Goal: Information Seeking & Learning: Check status

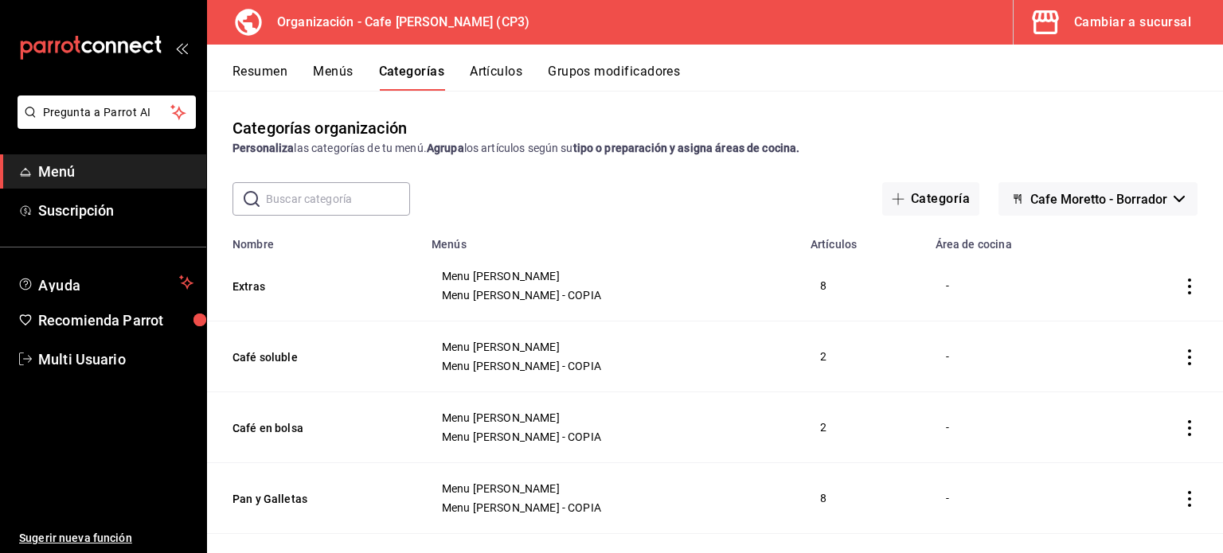
scroll to position [239, 0]
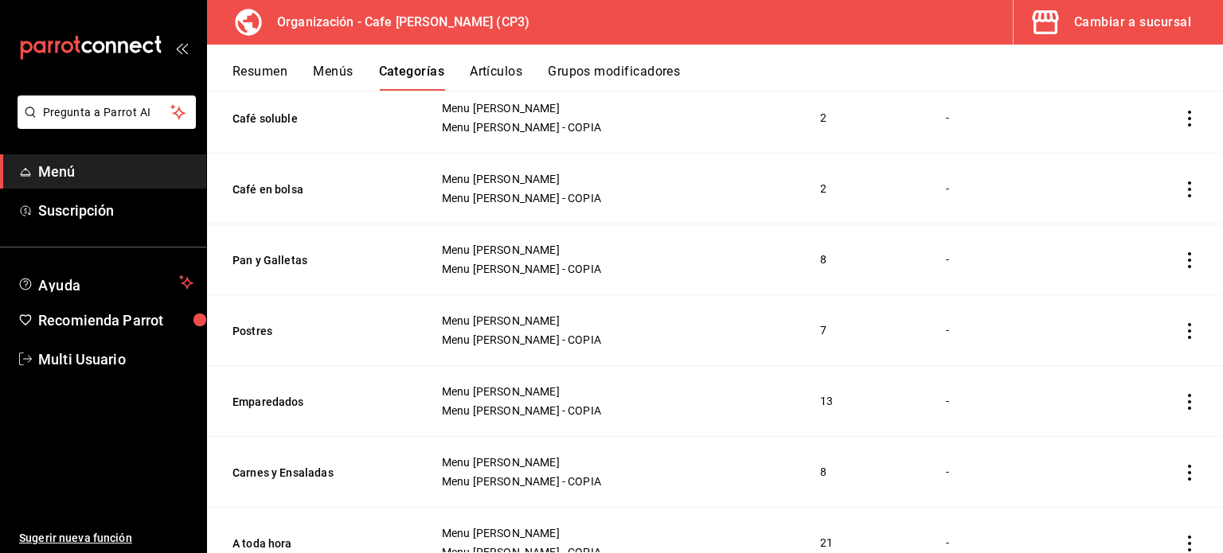
click at [1109, 31] on div "Cambiar a sucursal" at bounding box center [1132, 22] width 117 height 22
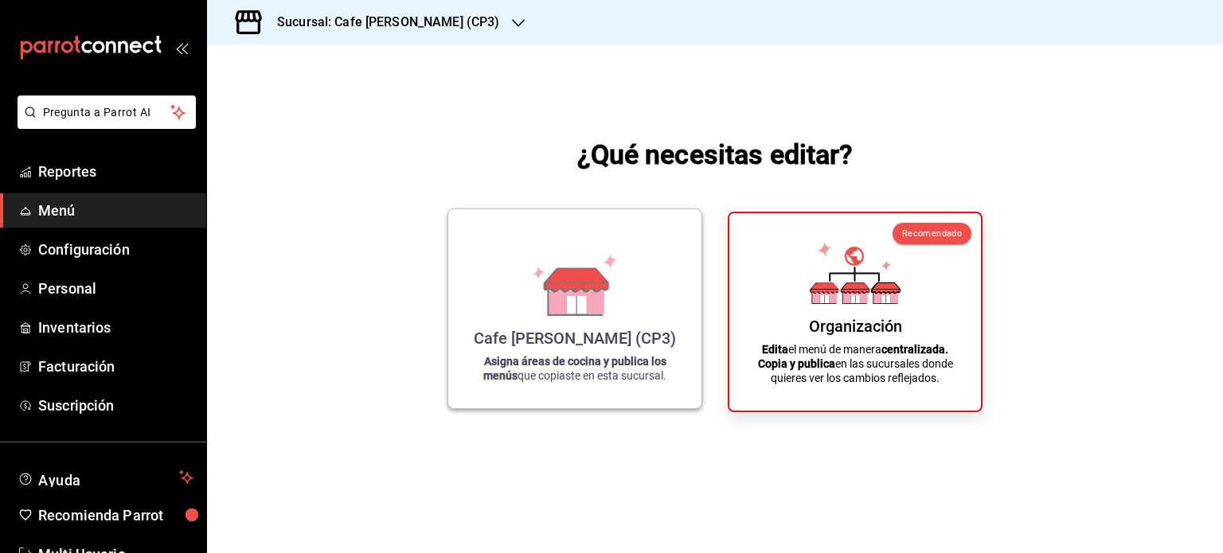
click at [576, 267] on icon at bounding box center [574, 285] width 91 height 62
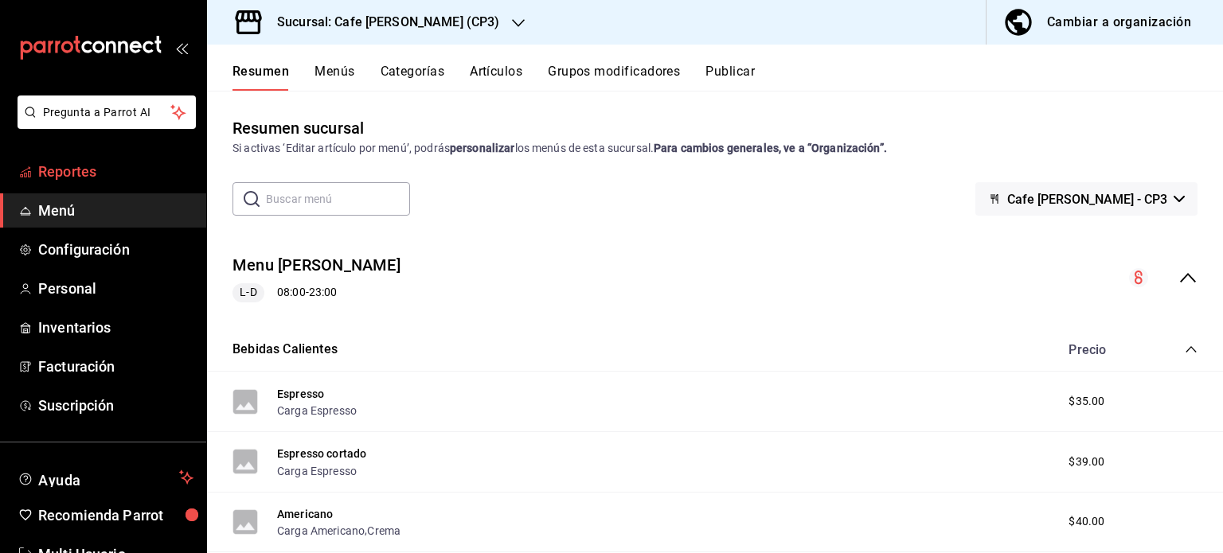
click at [71, 178] on span "Reportes" at bounding box center [115, 171] width 155 height 21
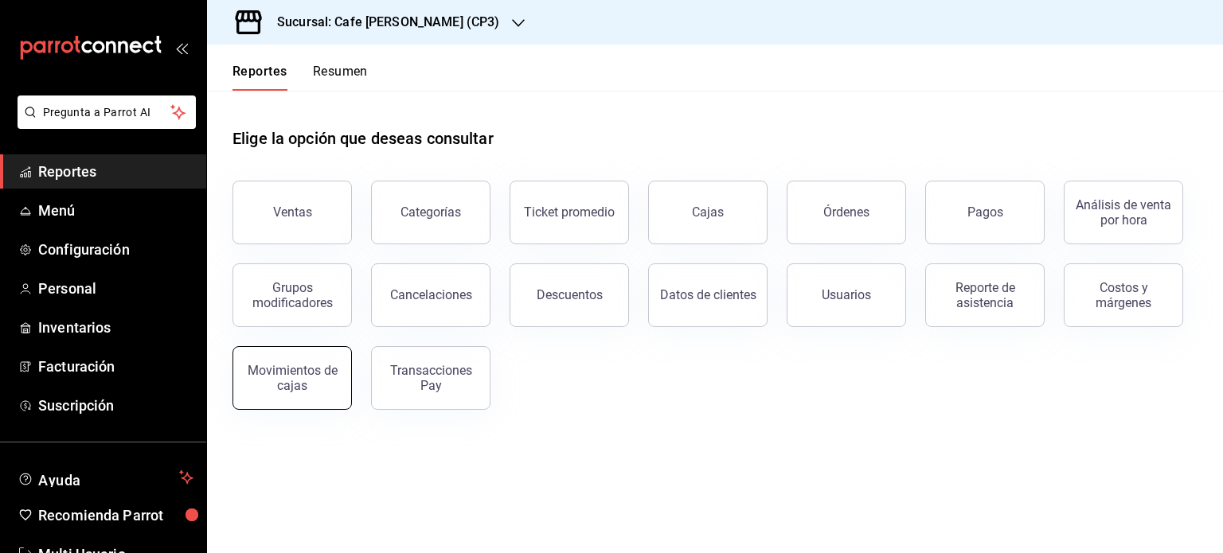
click at [276, 384] on div "Movimientos de cajas" at bounding box center [292, 378] width 99 height 30
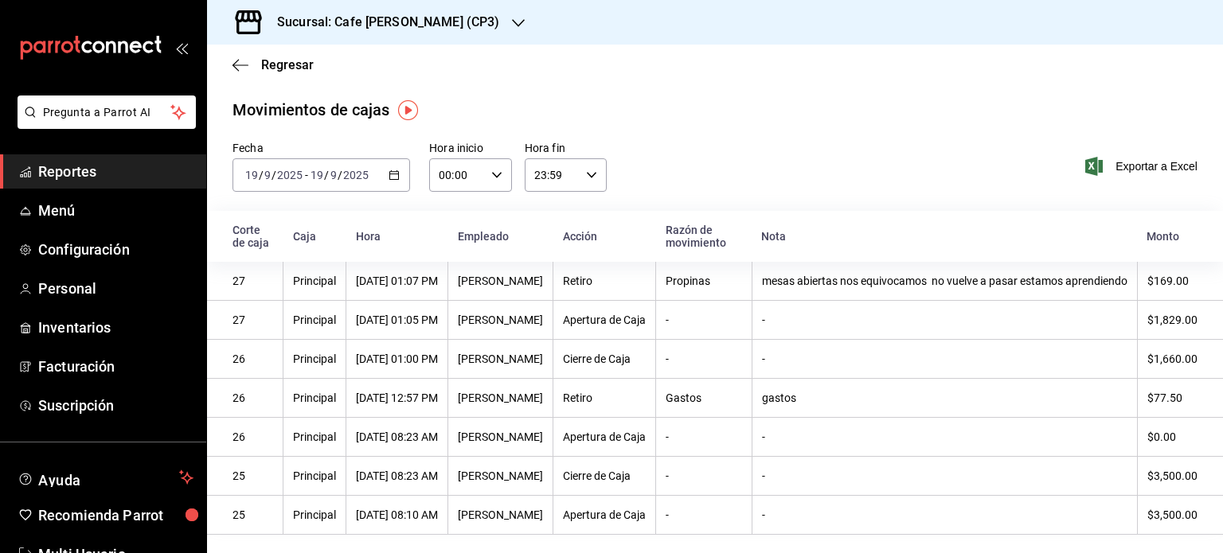
click at [308, 178] on div "[DATE] [DATE]" at bounding box center [339, 175] width 62 height 13
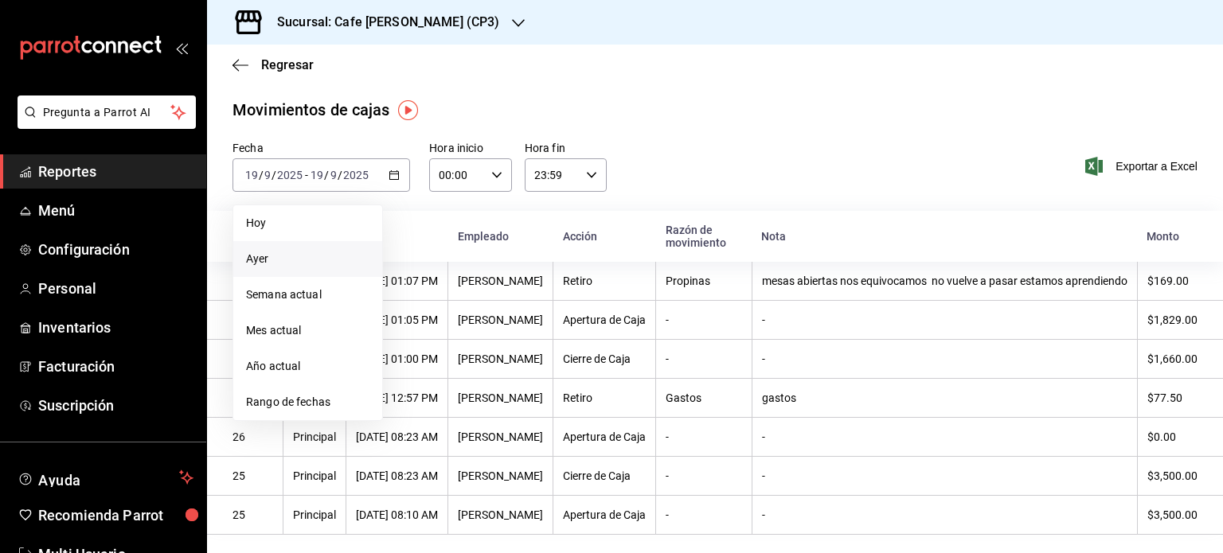
click at [285, 263] on span "Ayer" at bounding box center [307, 259] width 123 height 17
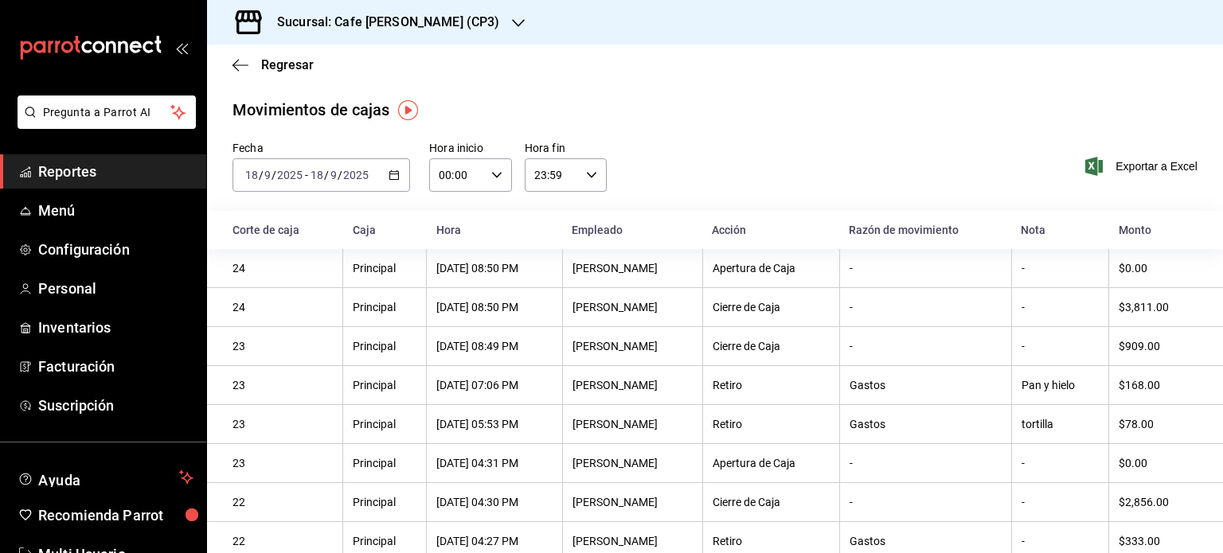
click at [408, 395] on th "Principal" at bounding box center [385, 385] width 84 height 39
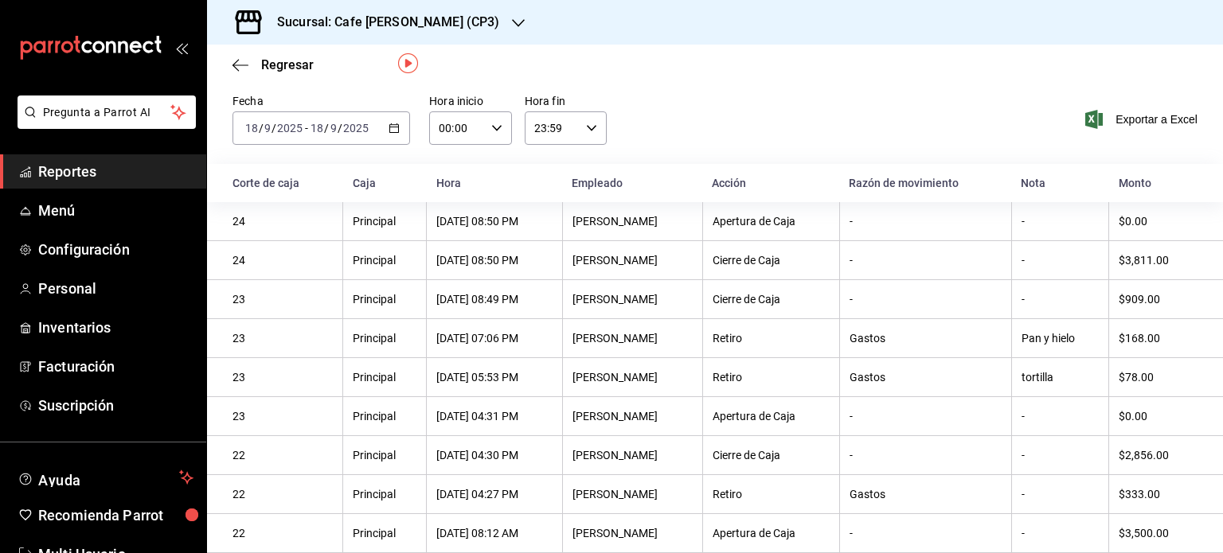
scroll to position [52, 0]
click at [1165, 69] on div "Regresar" at bounding box center [715, 65] width 1016 height 41
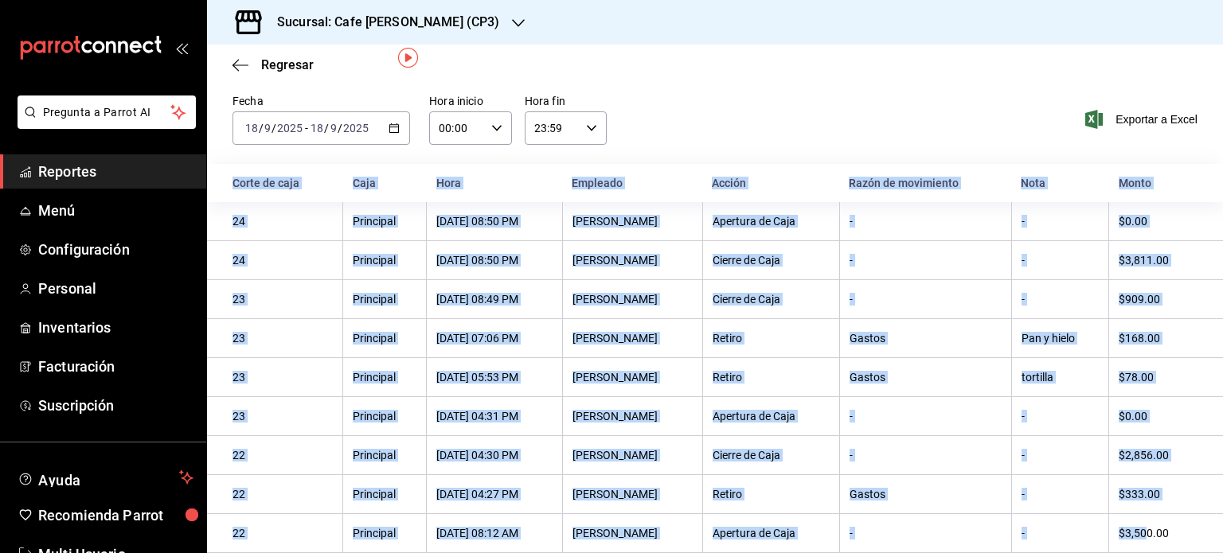
drag, startPoint x: 1142, startPoint y: 537, endPoint x: 1170, endPoint y: 591, distance: 60.5
click at [1170, 552] on html "Pregunta a Parrot AI Reportes Menú Configuración Personal Inventarios Facturaci…" at bounding box center [611, 276] width 1223 height 553
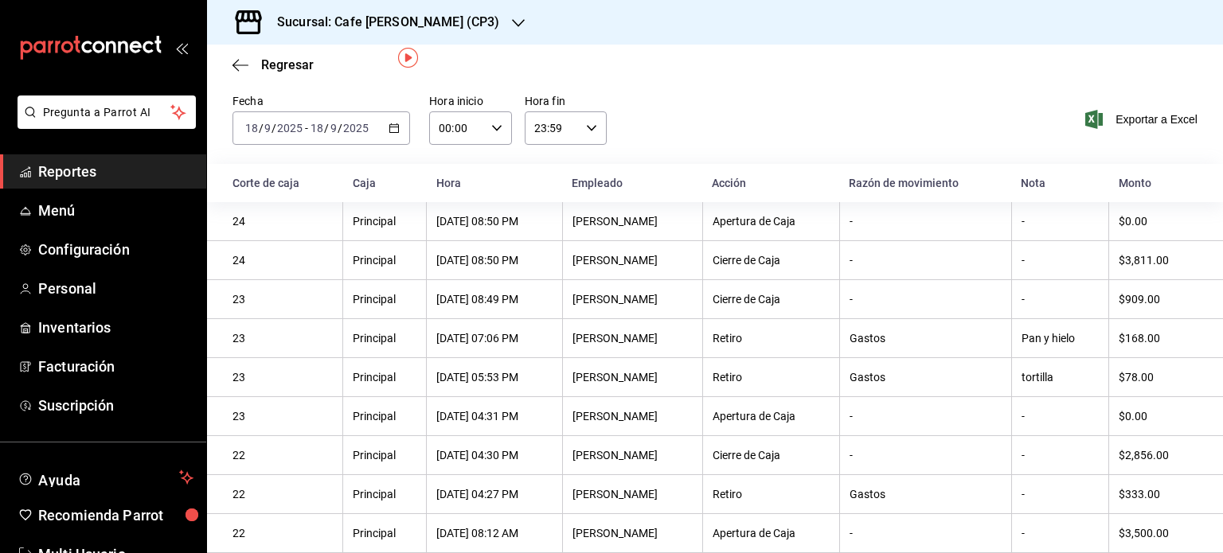
click at [1157, 416] on div "$0.00" at bounding box center [1157, 416] width 79 height 13
click at [304, 134] on div "[DATE] [DATE] - [DATE] [DATE]" at bounding box center [321, 127] width 178 height 33
click at [289, 123] on input "2025" at bounding box center [289, 128] width 27 height 13
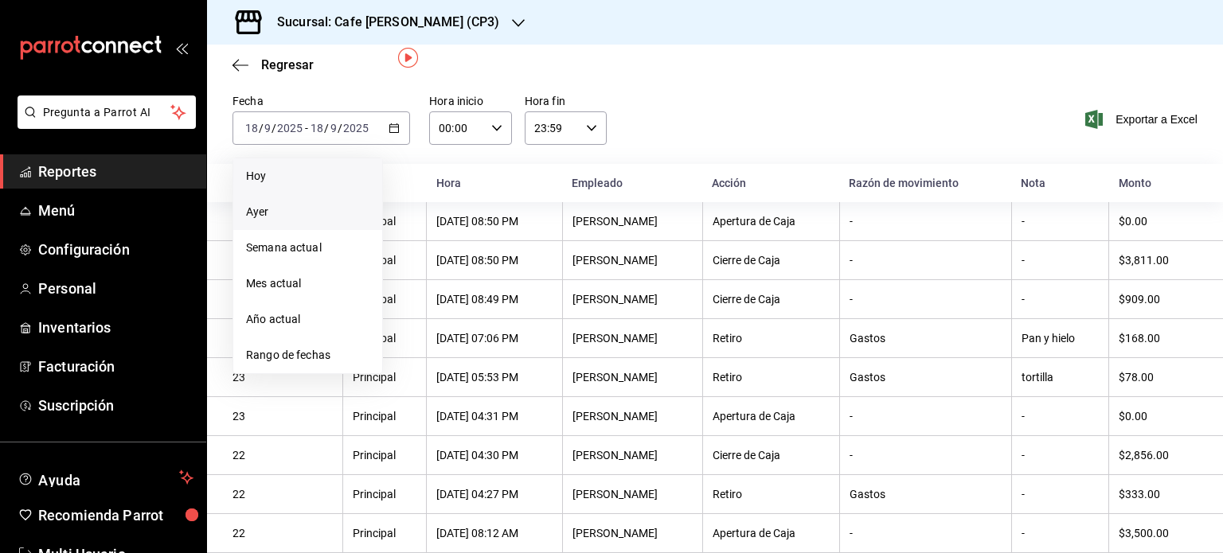
click at [262, 171] on span "Hoy" at bounding box center [307, 176] width 123 height 17
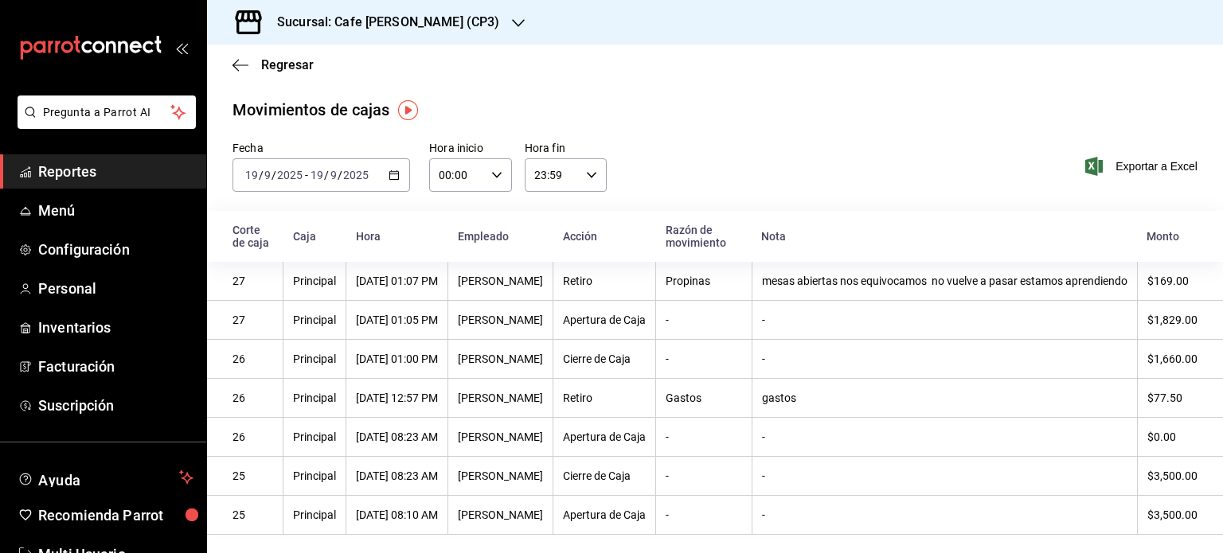
scroll to position [12, 0]
click at [1127, 287] on div "mesas abiertas nos equivocamos no vuelve a pasar estamos aprendiendo" at bounding box center [944, 281] width 365 height 13
click at [240, 62] on icon "button" at bounding box center [240, 65] width 16 height 14
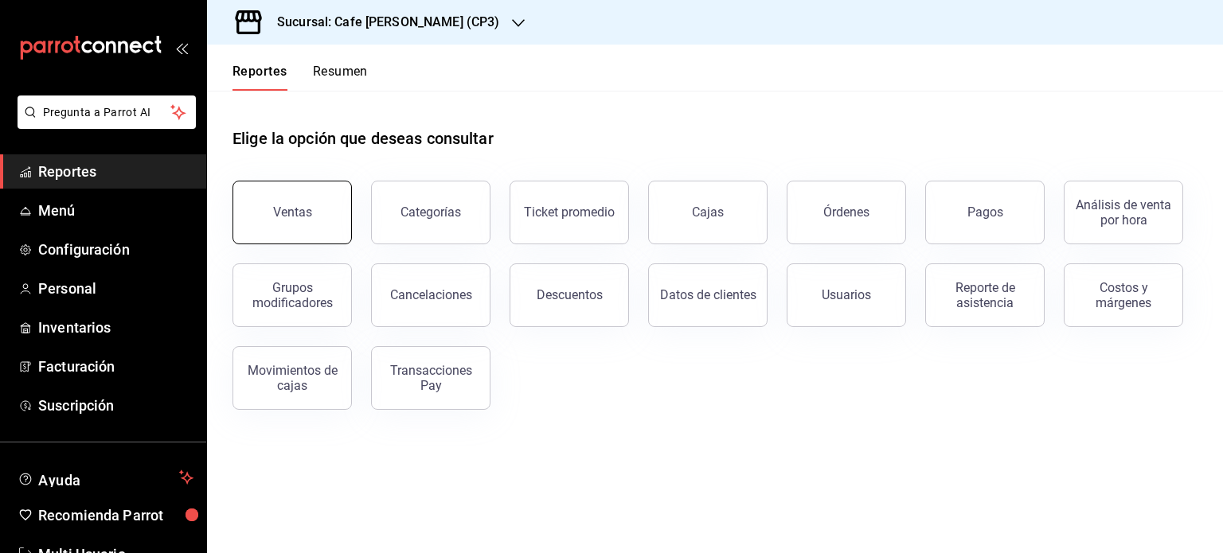
click at [314, 213] on button "Ventas" at bounding box center [291, 213] width 119 height 64
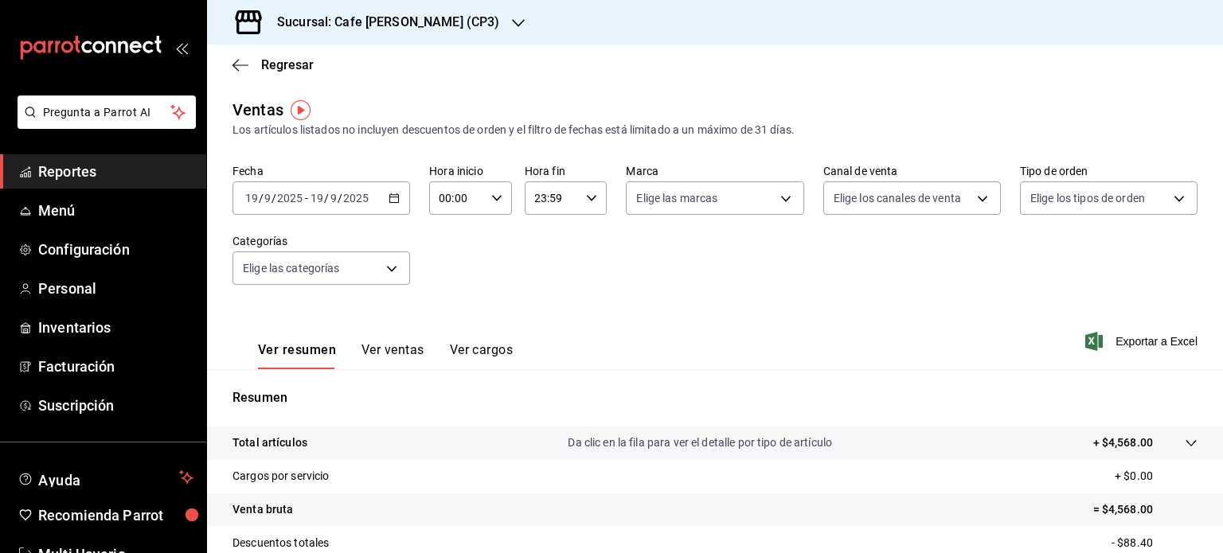
click at [626, 417] on div "Resumen Total artículos Da clic en la fila para ver el detalle por tipo de artí…" at bounding box center [715, 549] width 1016 height 323
click at [79, 164] on span "Reportes" at bounding box center [115, 171] width 155 height 21
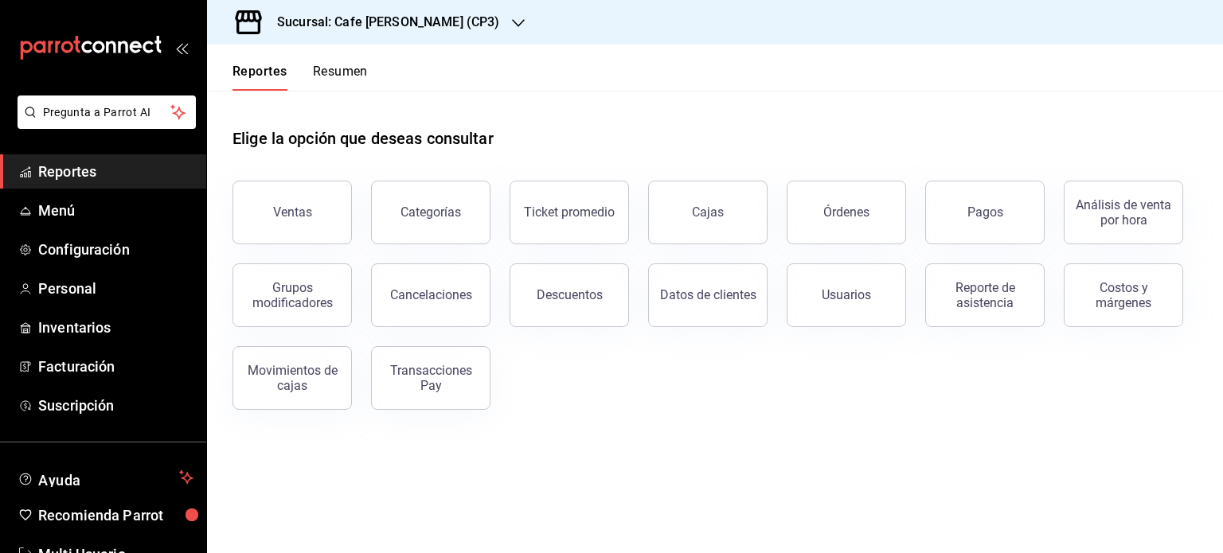
click at [83, 166] on span "Reportes" at bounding box center [115, 171] width 155 height 21
click at [418, 23] on h3 "Sucursal: Cafe [PERSON_NAME] (CP3)" at bounding box center [381, 22] width 235 height 19
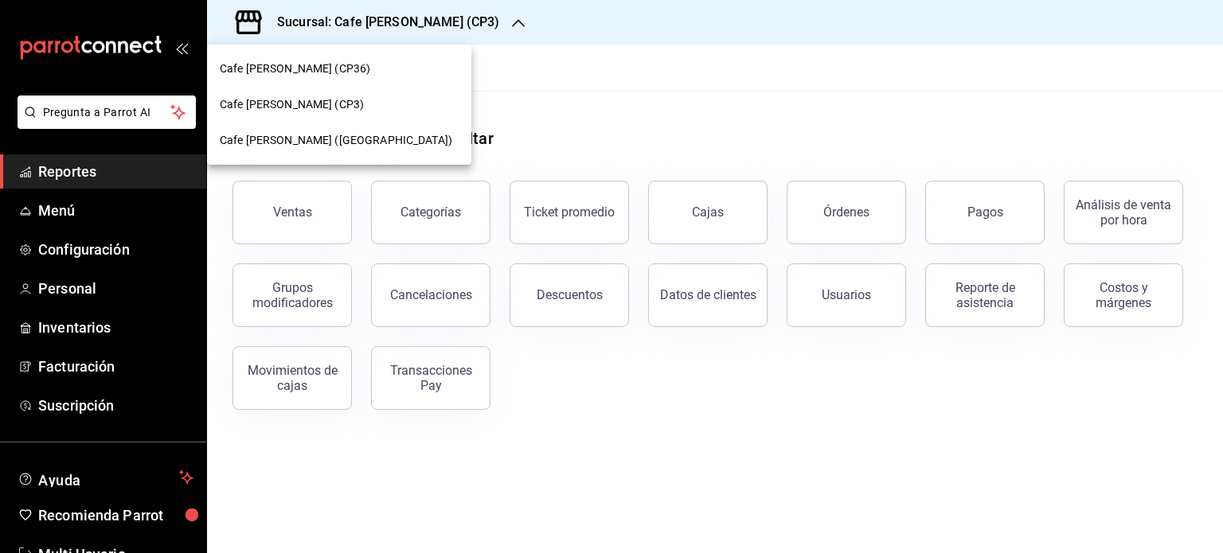
click at [312, 142] on span "Cafe [PERSON_NAME] ([GEOGRAPHIC_DATA])" at bounding box center [336, 140] width 232 height 17
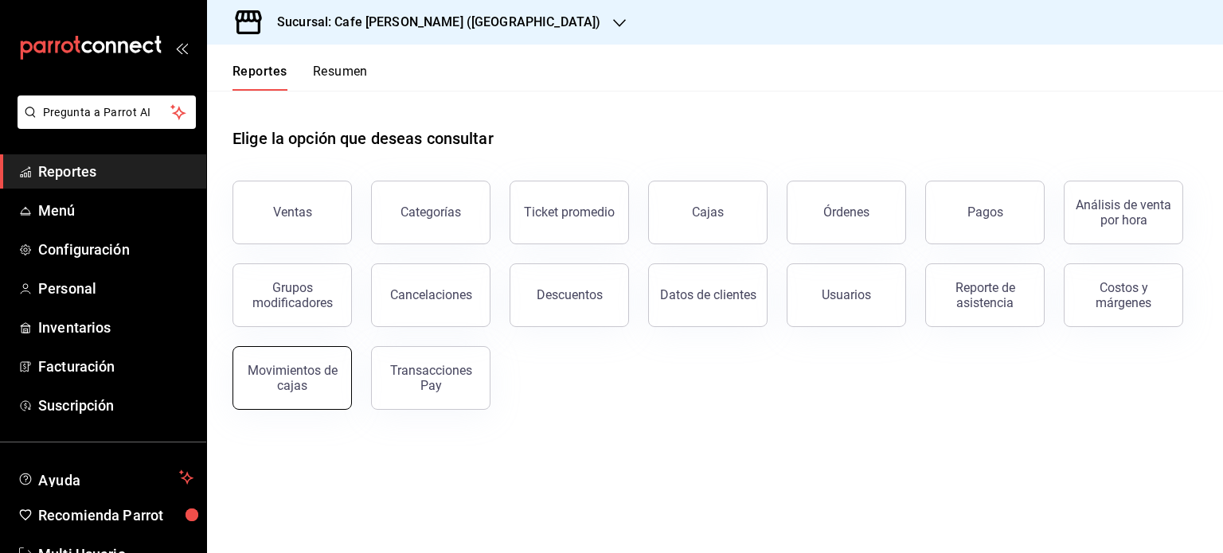
click at [283, 381] on div "Movimientos de cajas" at bounding box center [292, 378] width 99 height 30
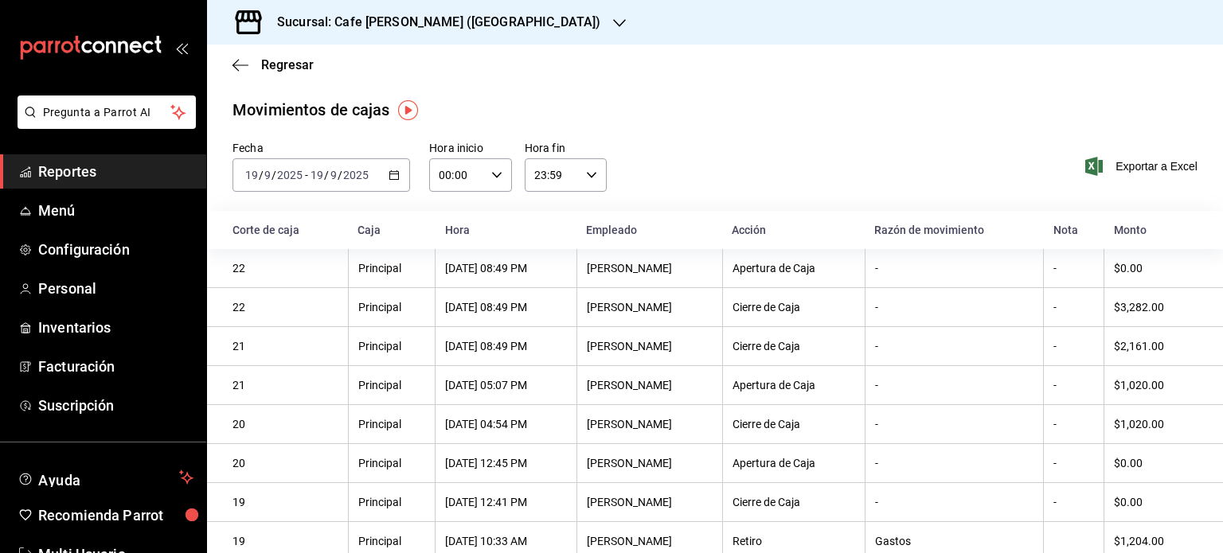
scroll to position [52, 0]
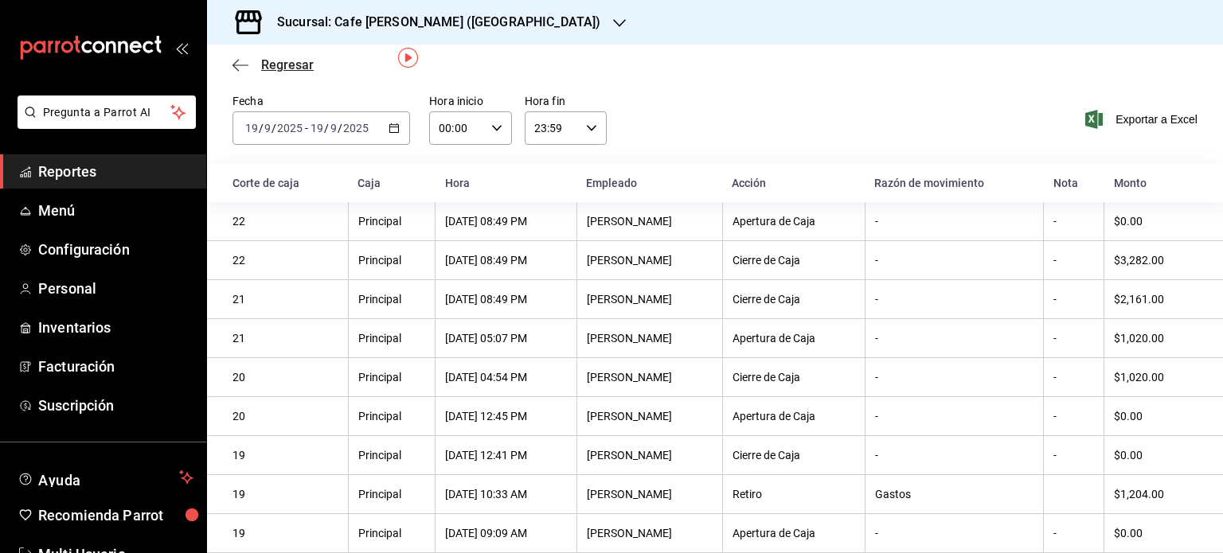
click at [282, 60] on span "Regresar" at bounding box center [287, 64] width 53 height 15
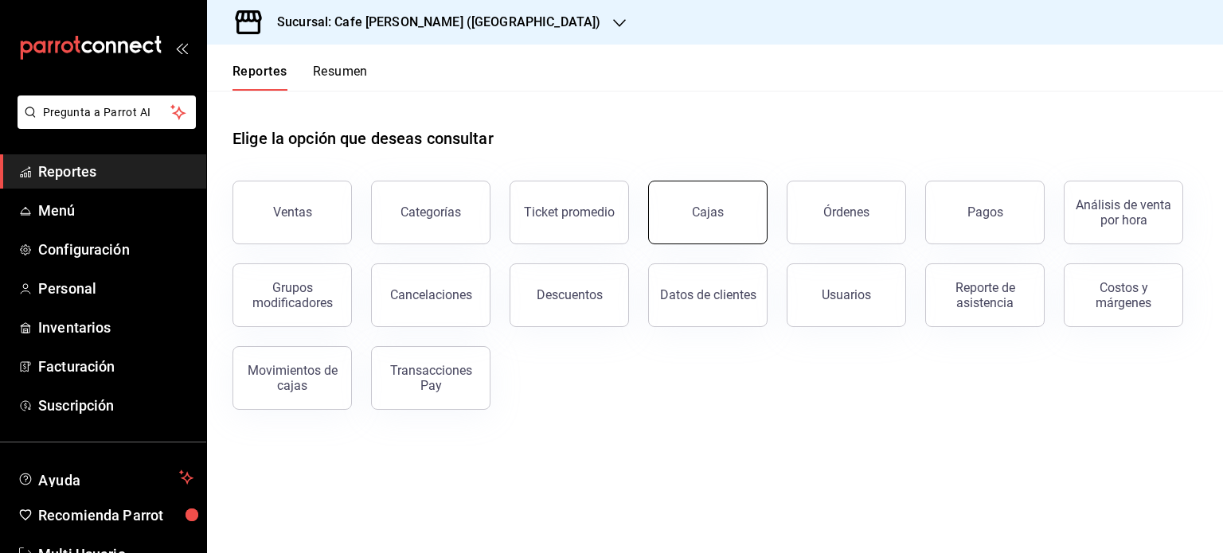
click at [701, 210] on div "Cajas" at bounding box center [708, 212] width 33 height 19
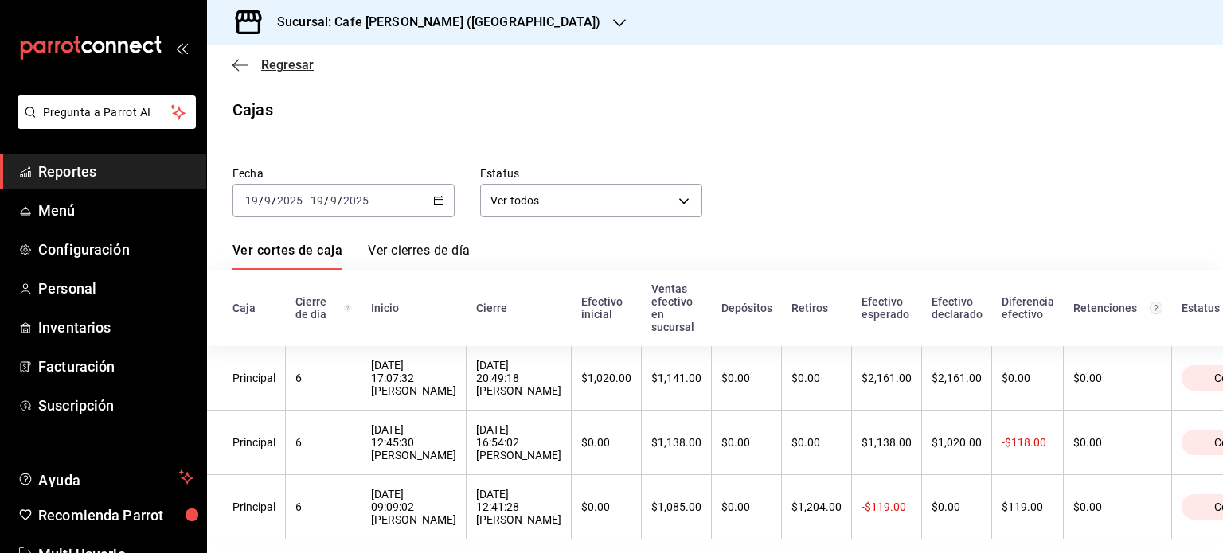
click at [288, 67] on span "Regresar" at bounding box center [287, 64] width 53 height 15
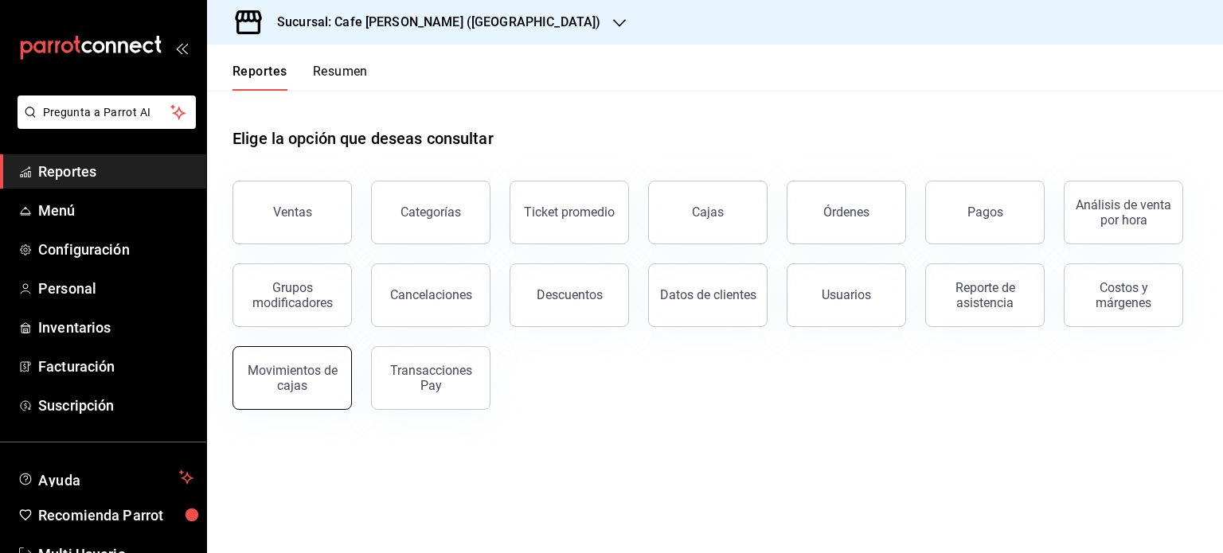
click at [290, 386] on div "Movimientos de cajas" at bounding box center [292, 378] width 99 height 30
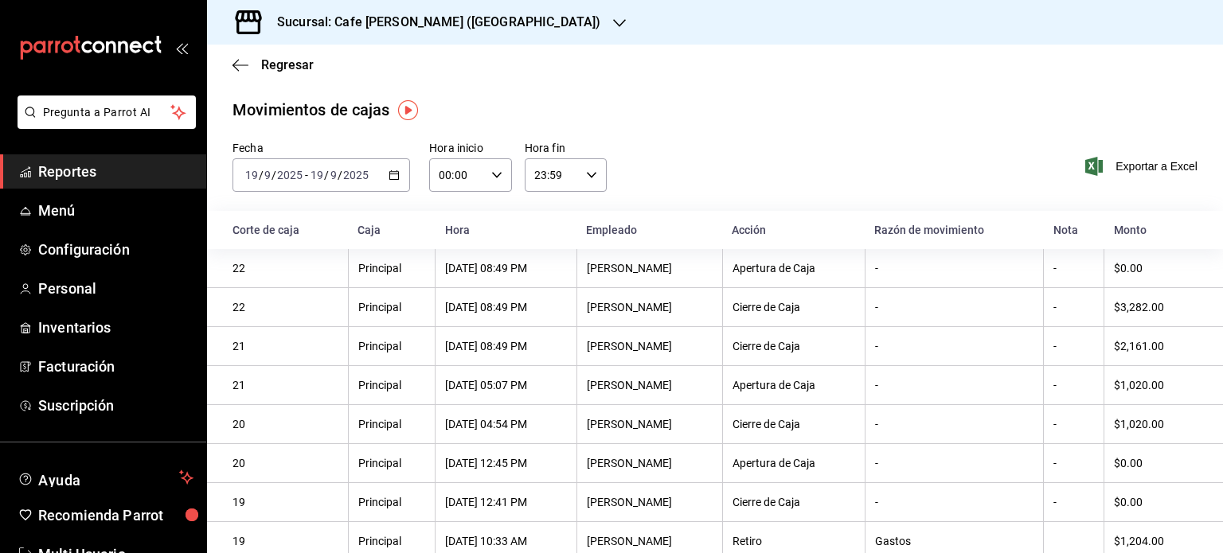
scroll to position [52, 0]
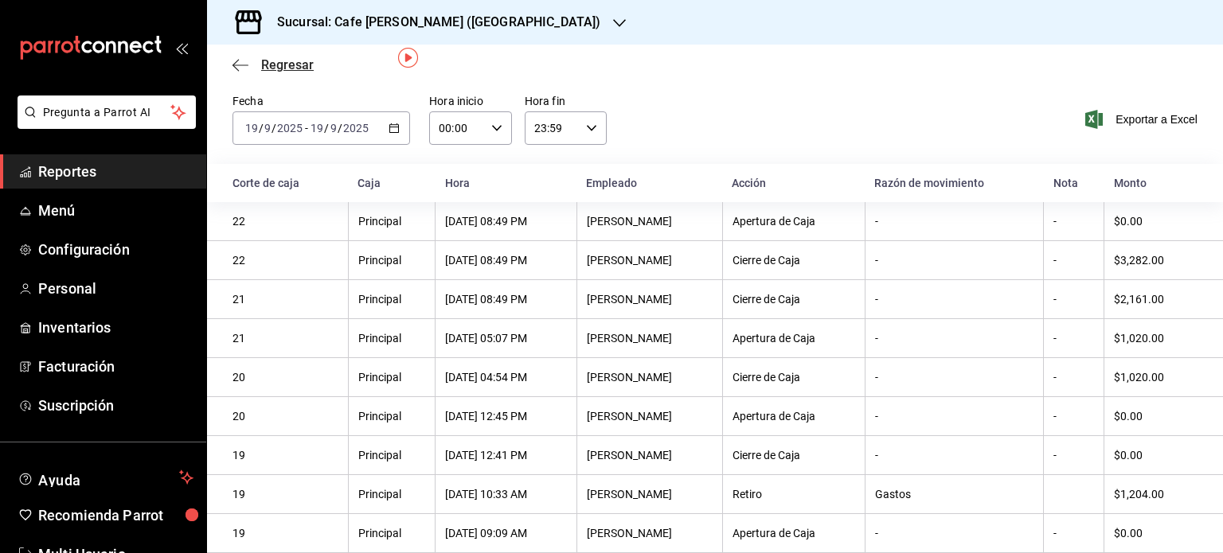
click at [267, 61] on span "Regresar" at bounding box center [287, 64] width 53 height 15
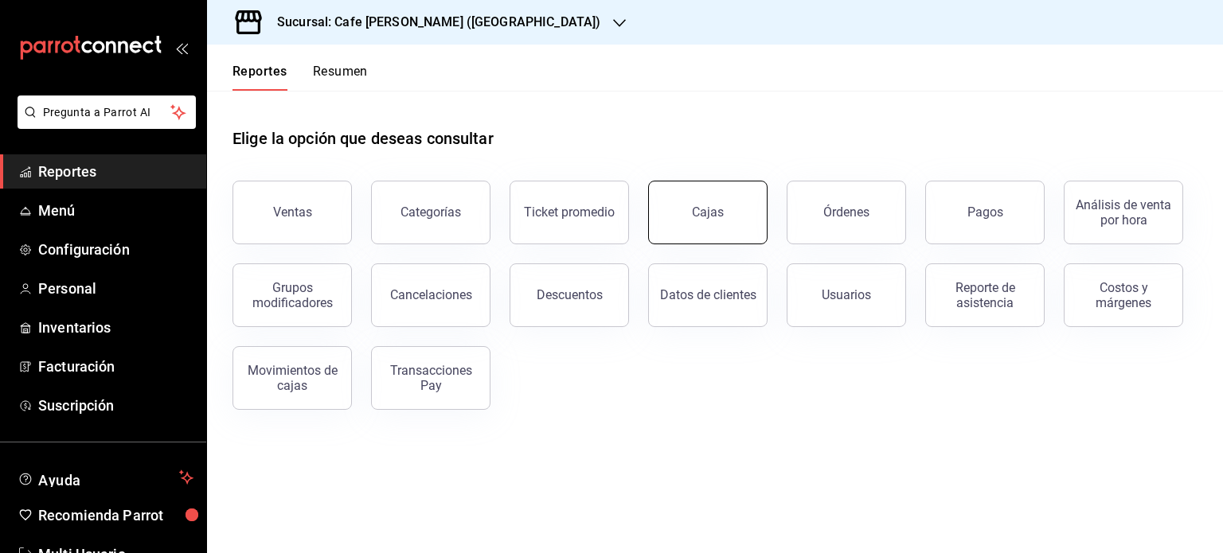
click at [721, 210] on div "Cajas" at bounding box center [708, 212] width 33 height 19
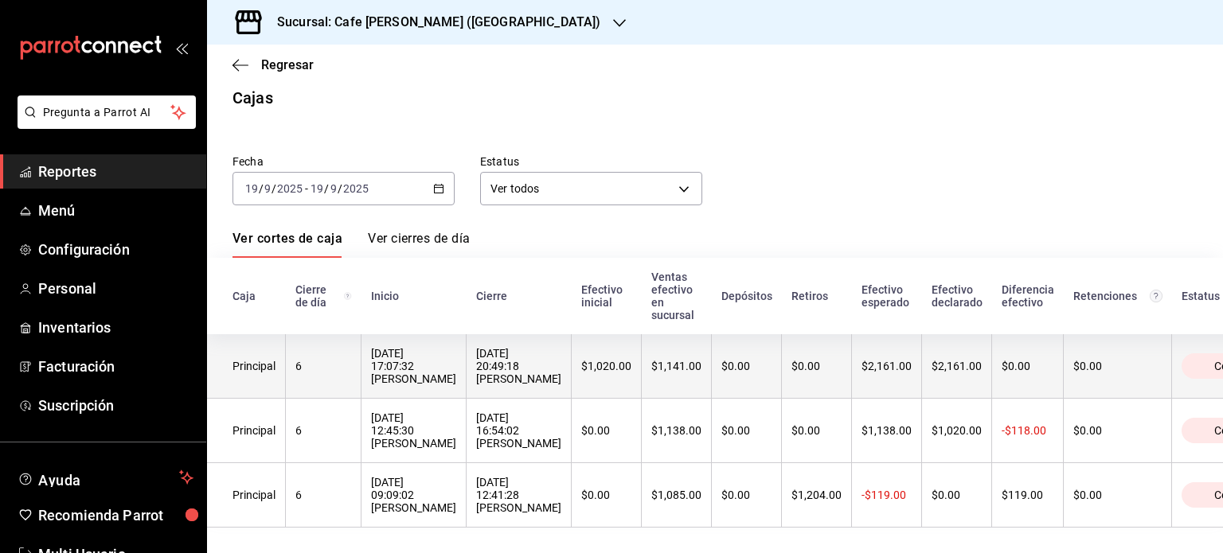
scroll to position [32, 0]
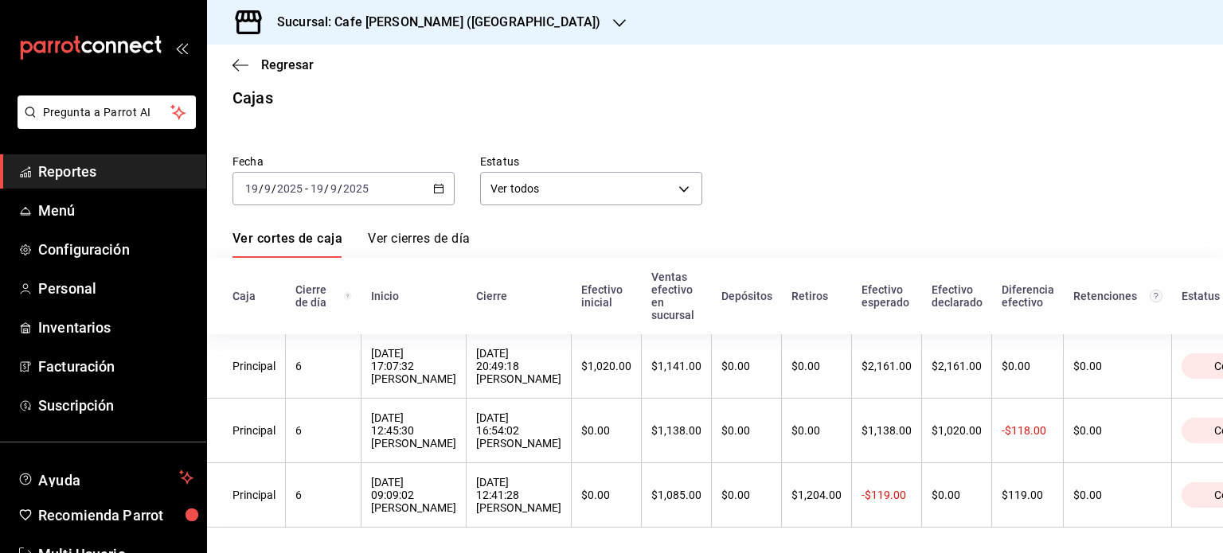
click at [430, 231] on link "Ver cierres de día" at bounding box center [419, 244] width 102 height 27
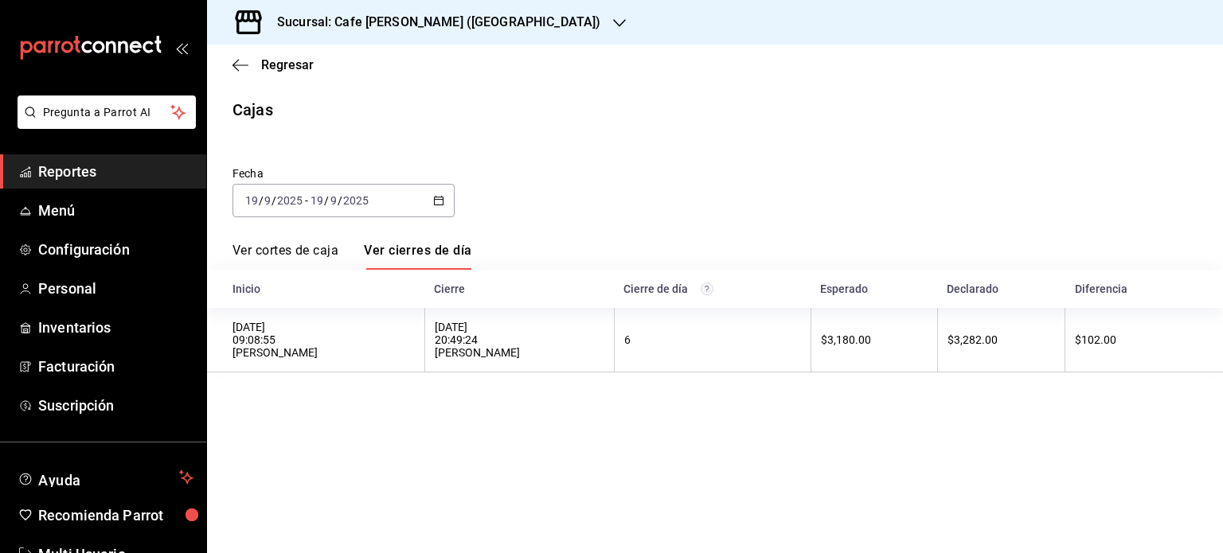
click at [277, 248] on link "Ver cortes de caja" at bounding box center [285, 256] width 106 height 27
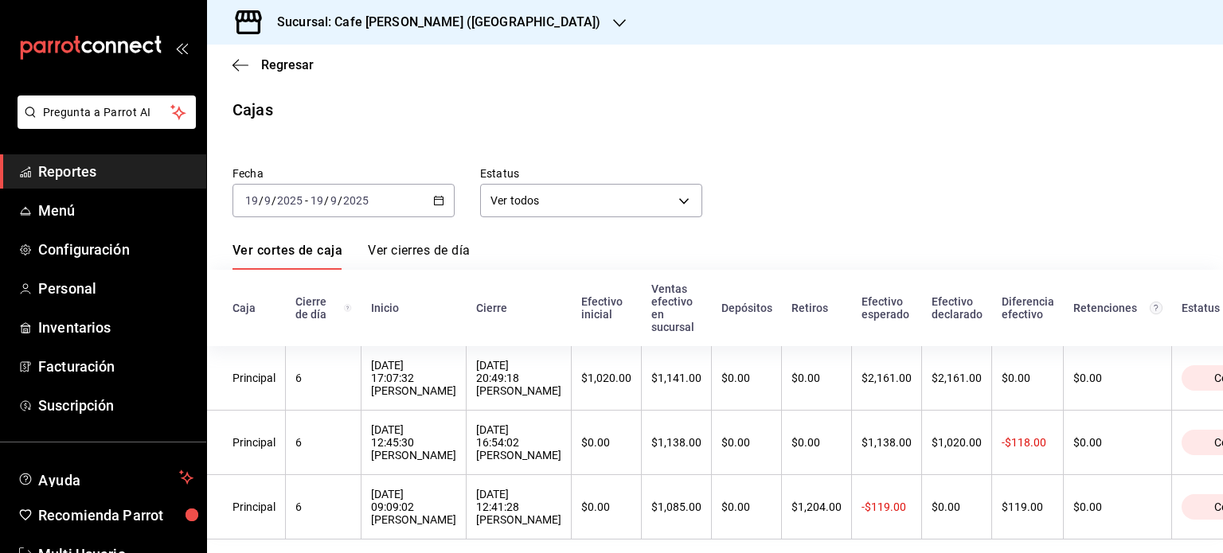
scroll to position [32, 0]
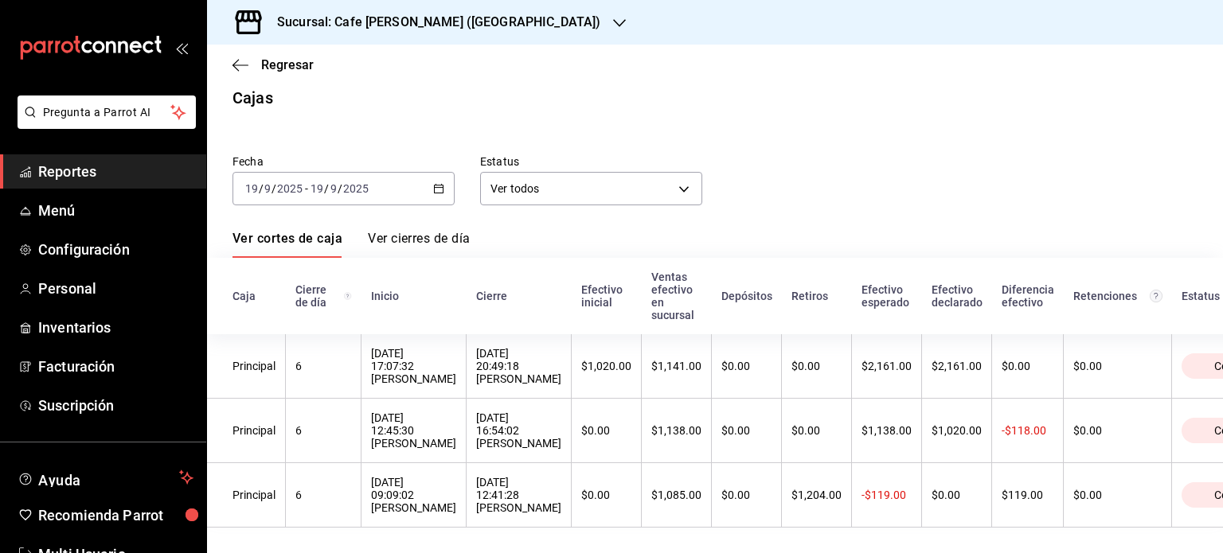
click at [413, 231] on link "Ver cierres de día" at bounding box center [419, 244] width 102 height 27
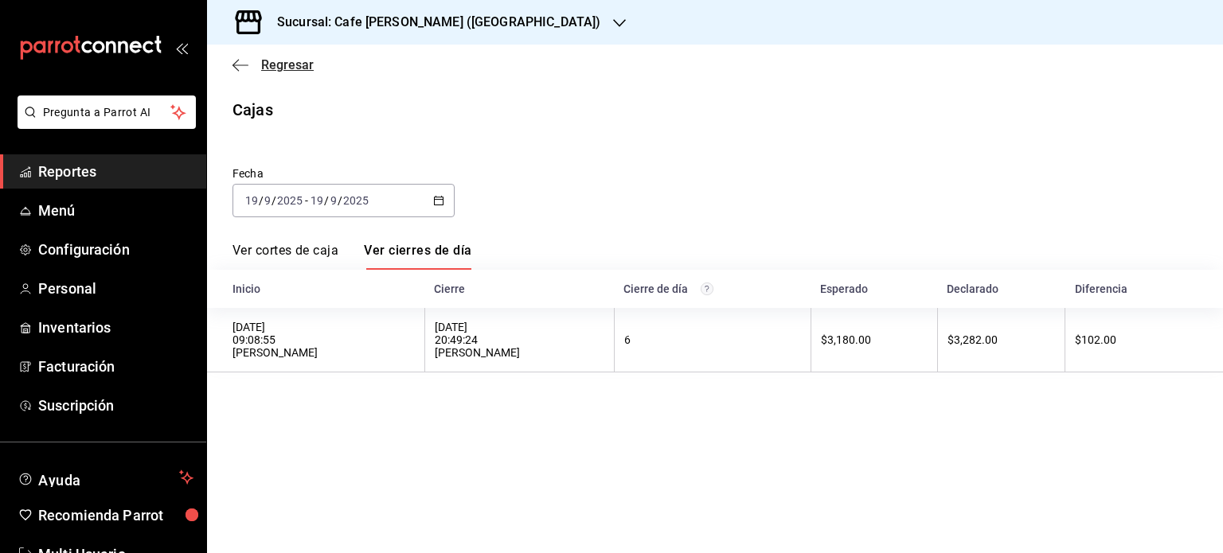
click at [240, 66] on icon "button" at bounding box center [240, 65] width 16 height 14
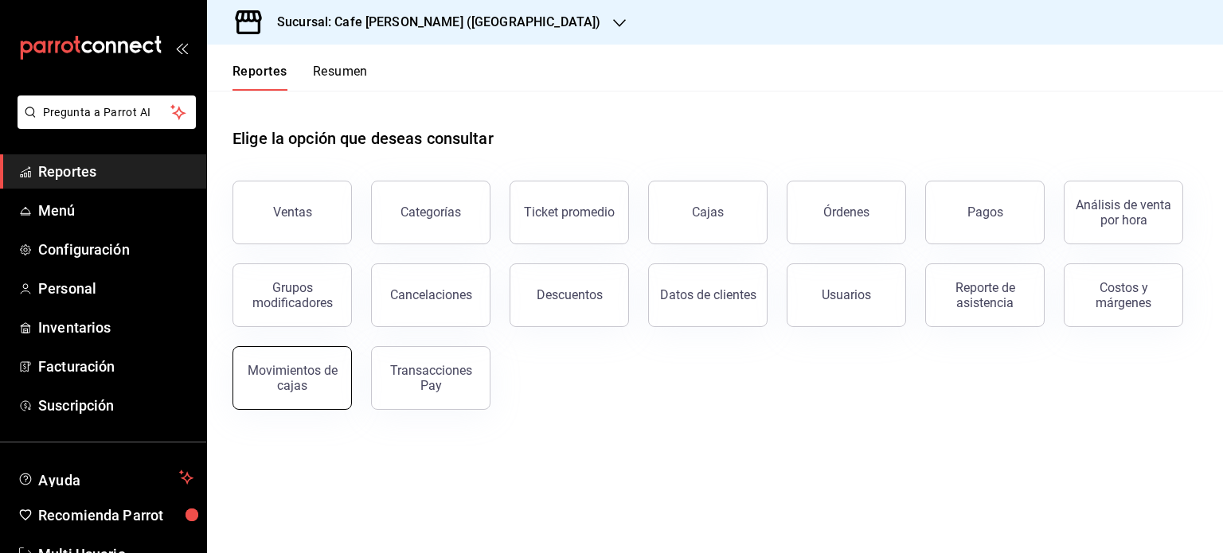
click at [303, 375] on div "Movimientos de cajas" at bounding box center [292, 378] width 99 height 30
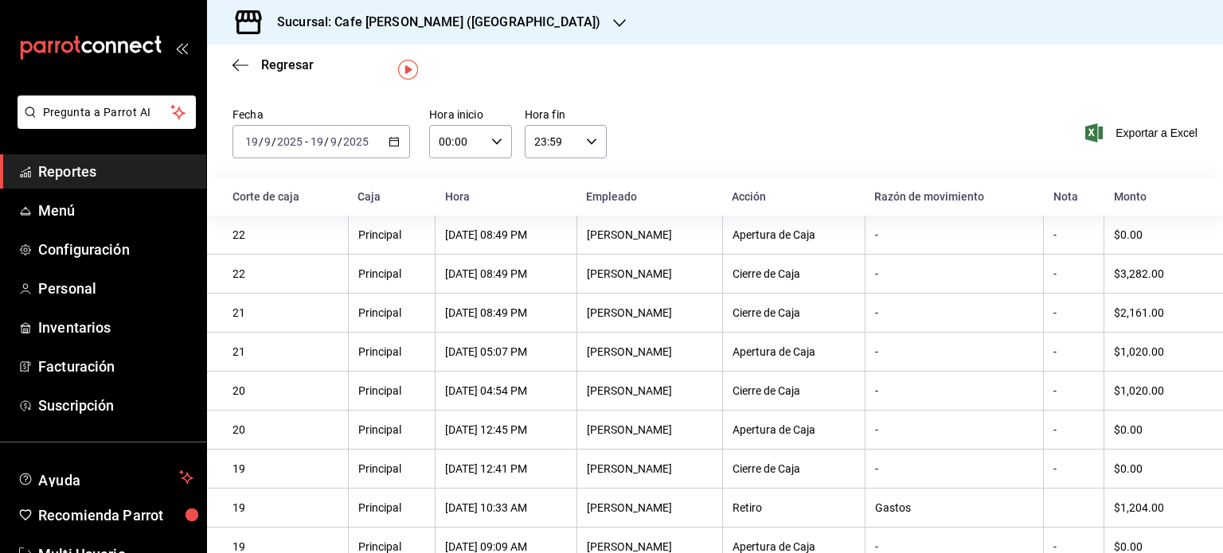
scroll to position [52, 0]
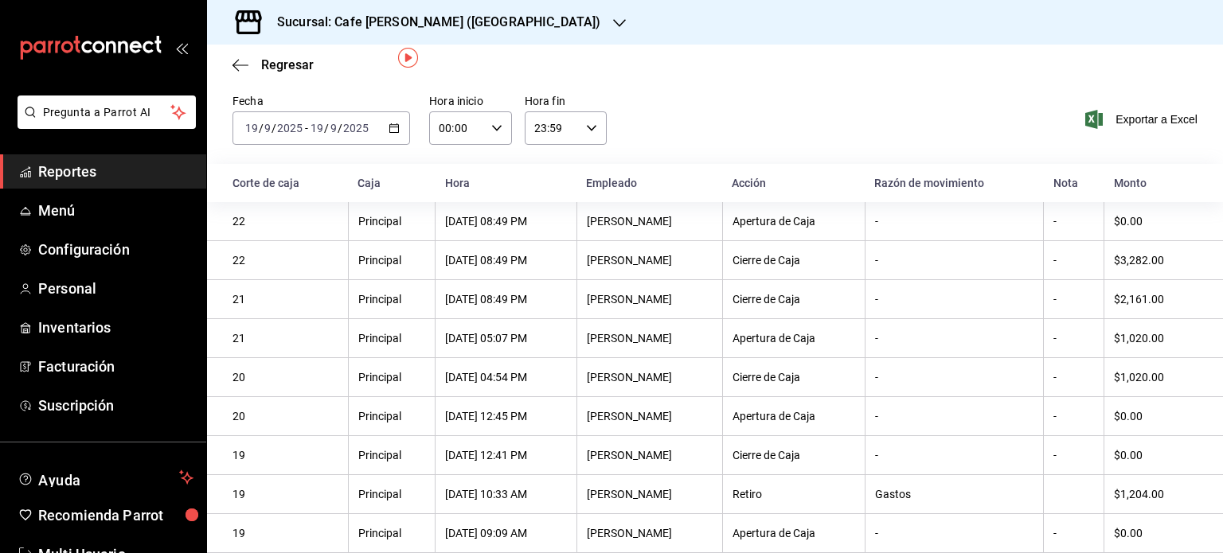
click at [420, 24] on h3 "Sucursal: Cafe [PERSON_NAME] ([GEOGRAPHIC_DATA])" at bounding box center [432, 22] width 336 height 19
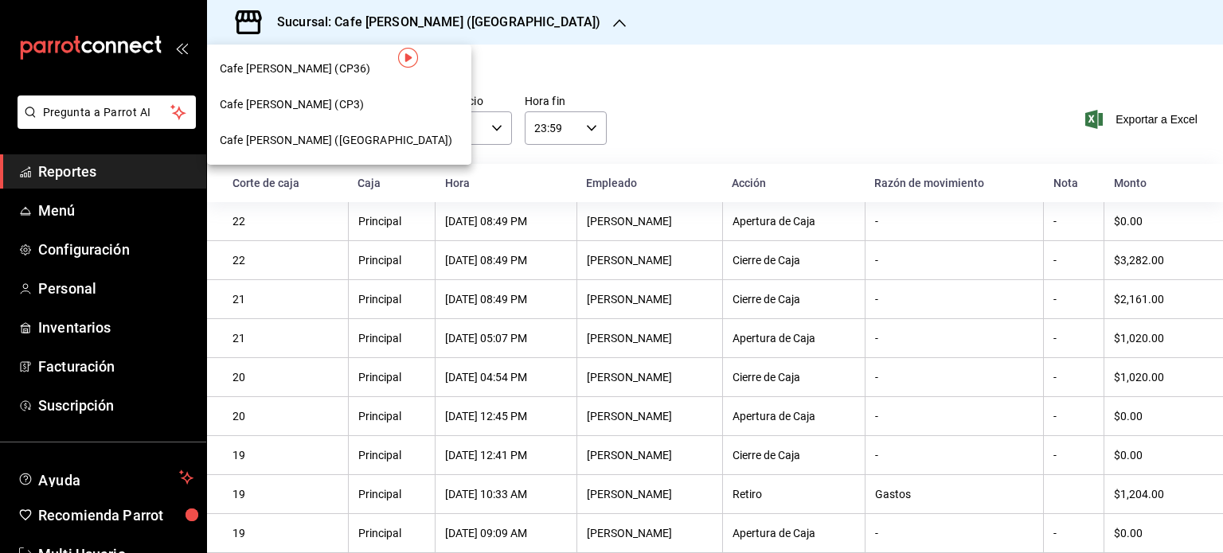
click at [299, 99] on span "Cafe [PERSON_NAME] (CP3)" at bounding box center [292, 104] width 144 height 17
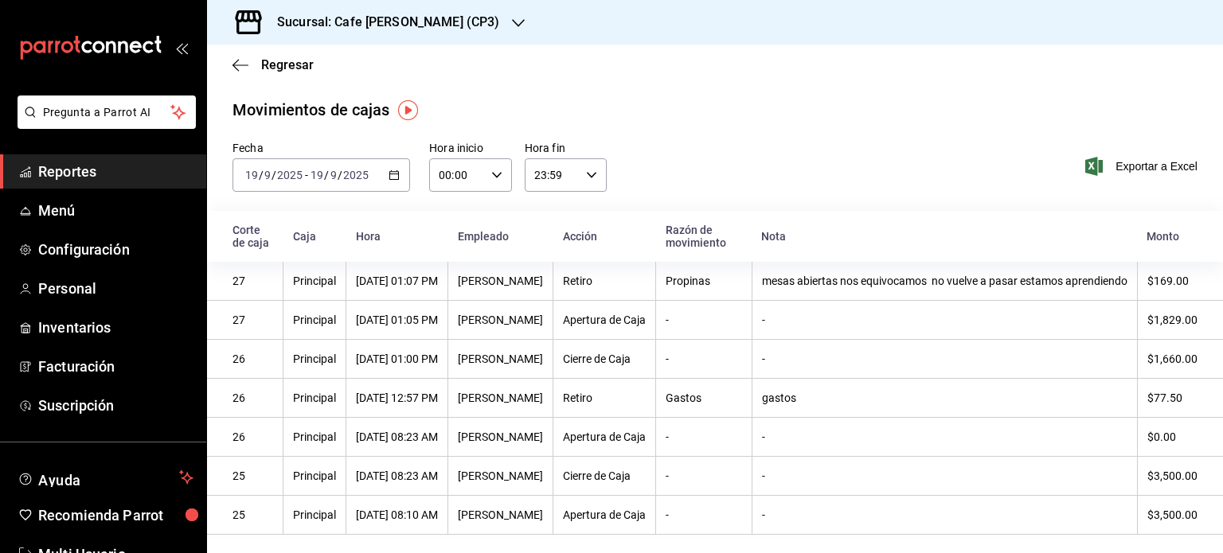
scroll to position [0, 0]
click at [73, 174] on span "Reportes" at bounding box center [115, 171] width 155 height 21
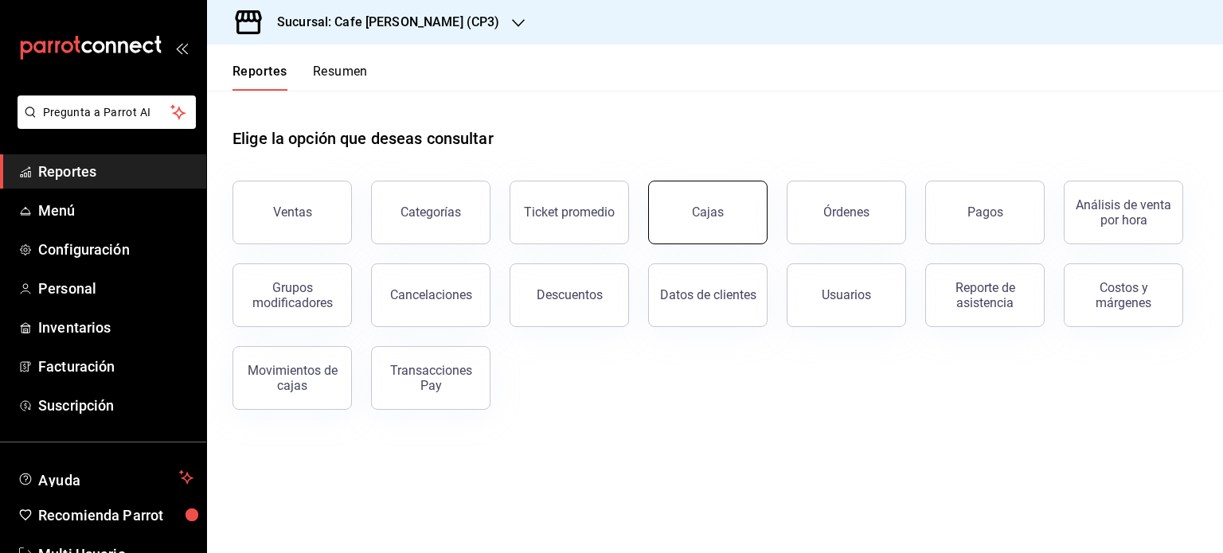
click at [677, 216] on link "Cajas" at bounding box center [707, 213] width 119 height 64
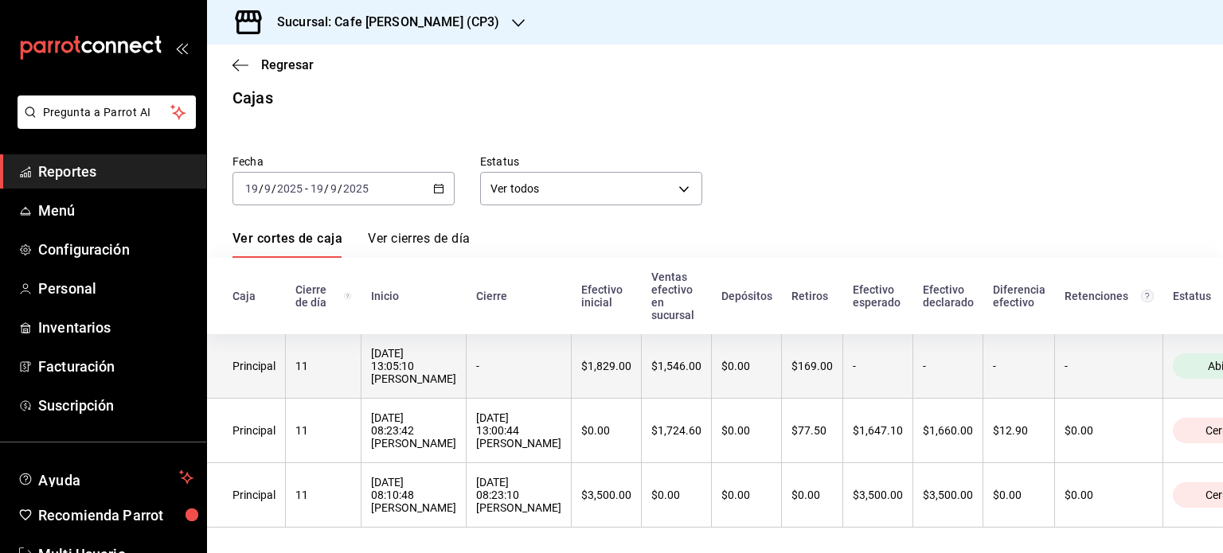
scroll to position [32, 0]
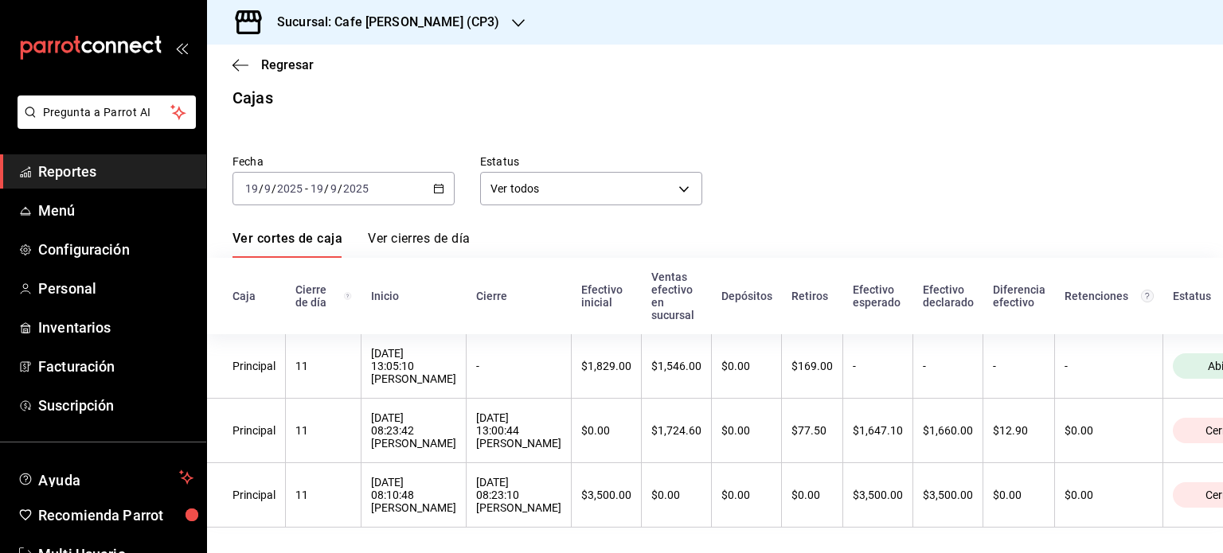
click at [399, 18] on h3 "Sucursal: Cafe [PERSON_NAME] (CP3)" at bounding box center [381, 22] width 235 height 19
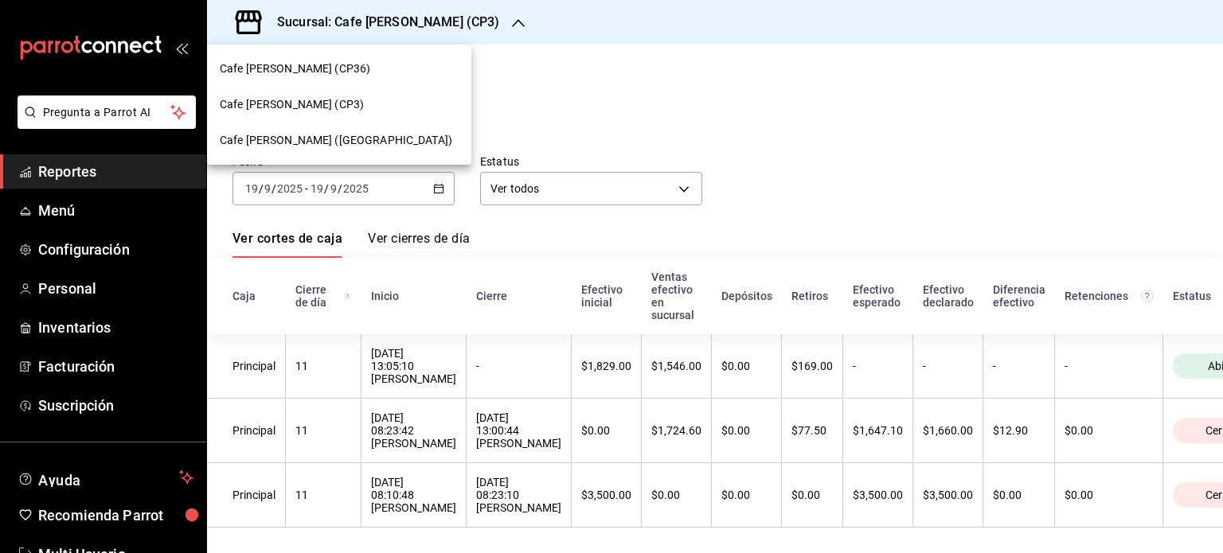
click at [317, 140] on span "Cafe [PERSON_NAME] ([GEOGRAPHIC_DATA])" at bounding box center [336, 140] width 232 height 17
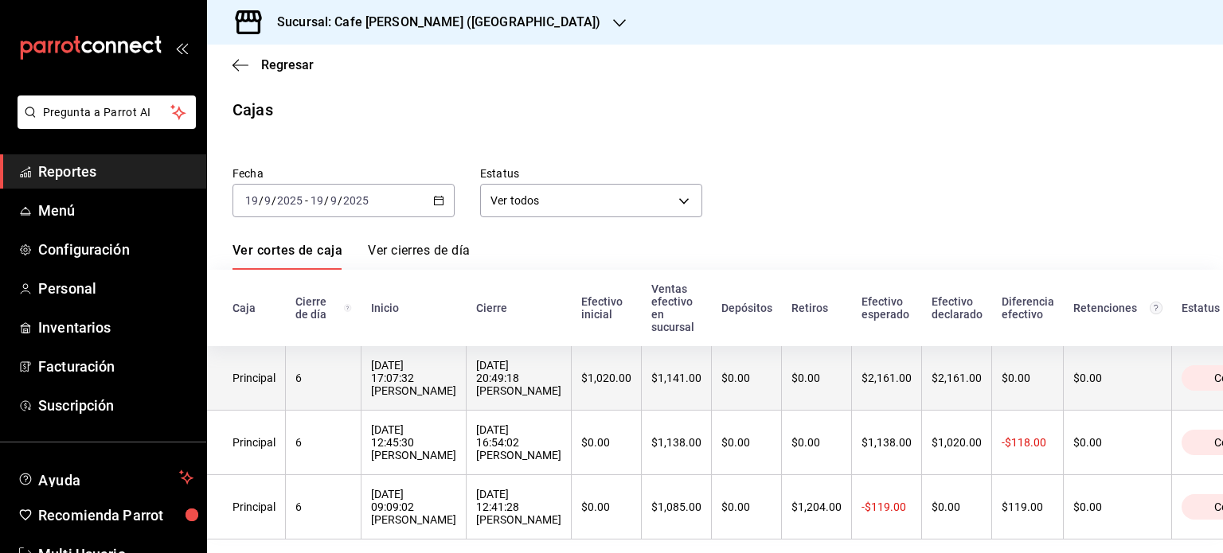
scroll to position [32, 0]
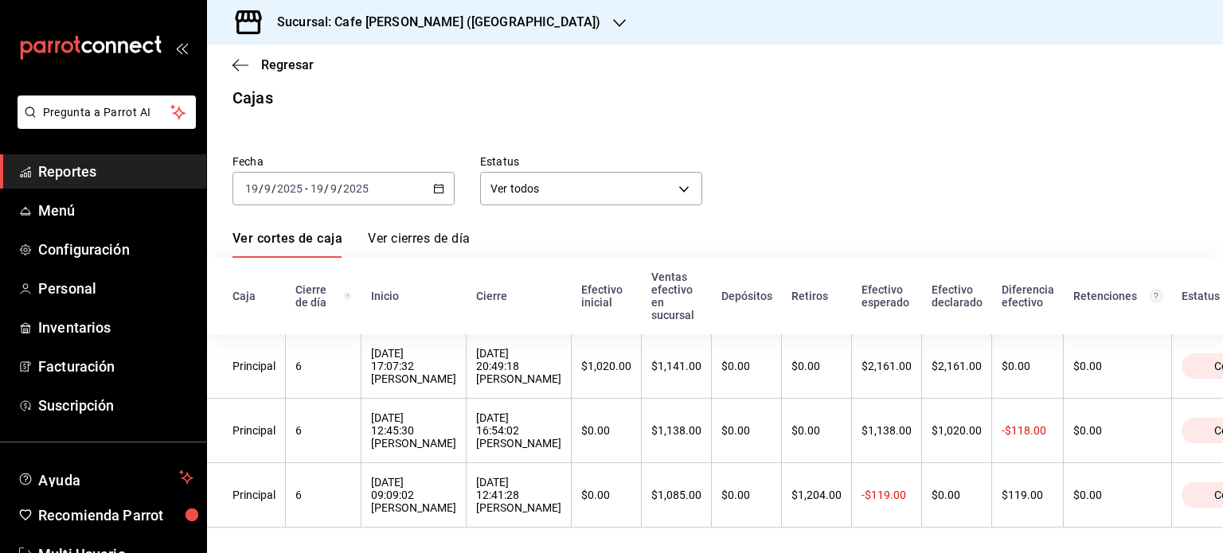
click at [411, 231] on link "Ver cierres de día" at bounding box center [419, 244] width 102 height 27
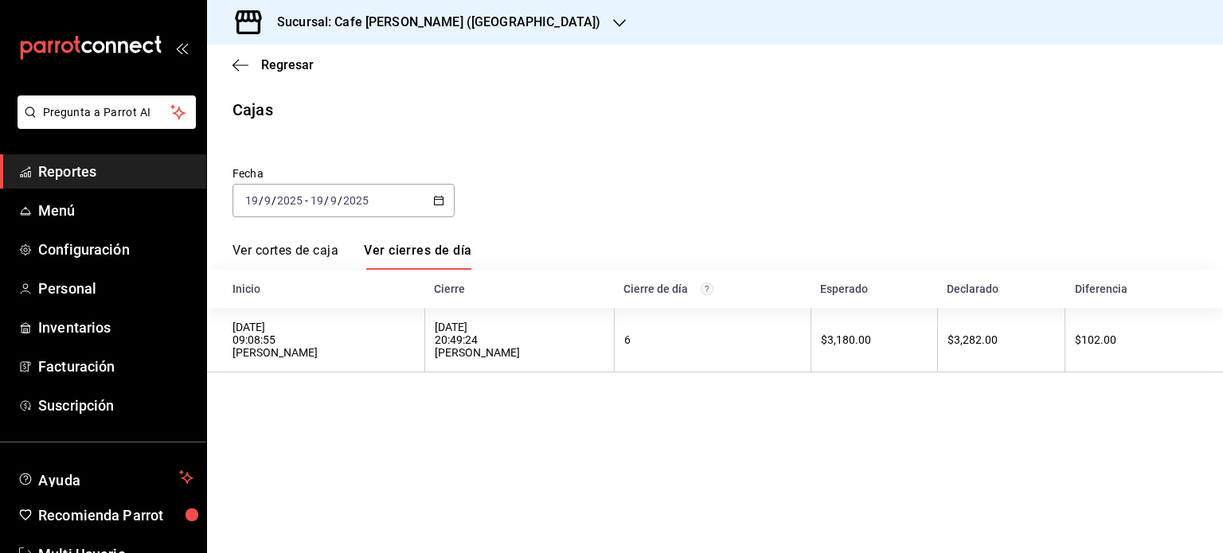
click at [51, 179] on span "Reportes" at bounding box center [115, 171] width 155 height 21
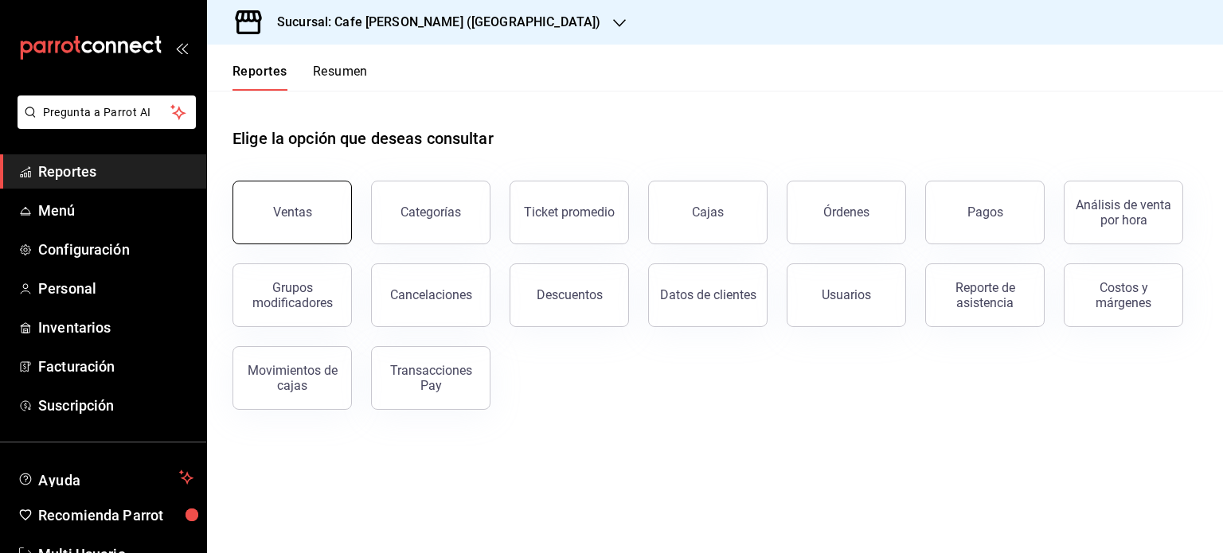
click at [288, 204] on button "Ventas" at bounding box center [291, 213] width 119 height 64
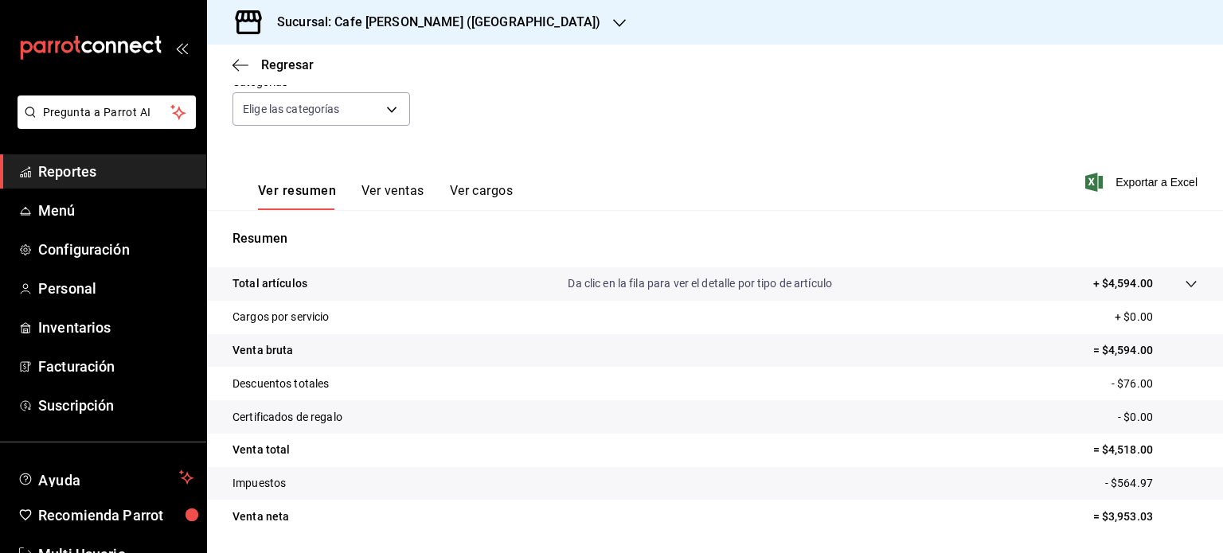
scroll to position [209, 0]
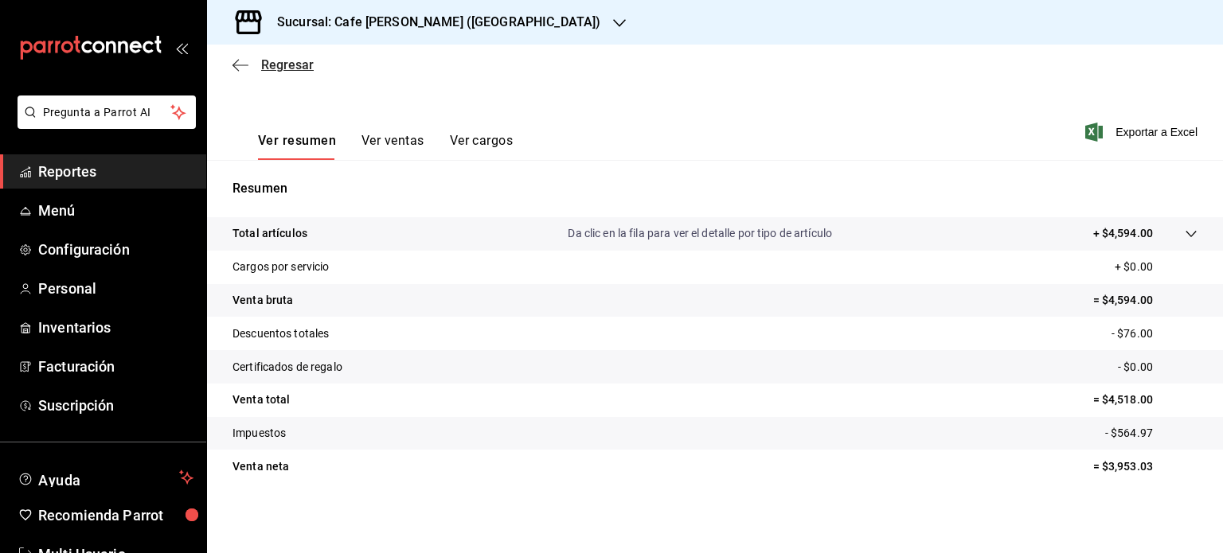
click at [293, 64] on span "Regresar" at bounding box center [287, 64] width 53 height 15
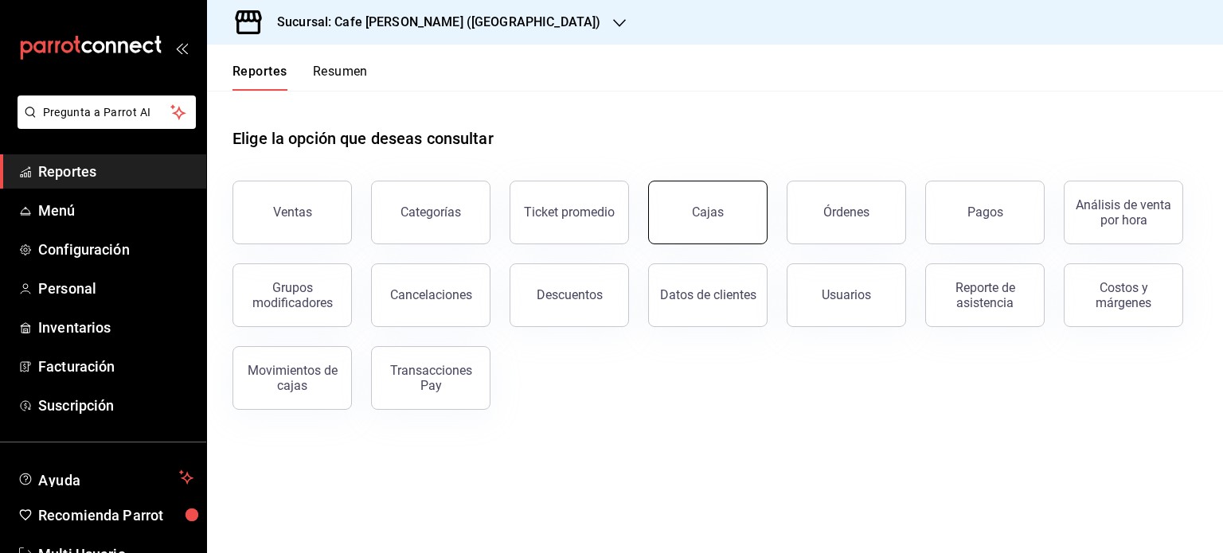
click at [712, 210] on div "Cajas" at bounding box center [708, 212] width 33 height 19
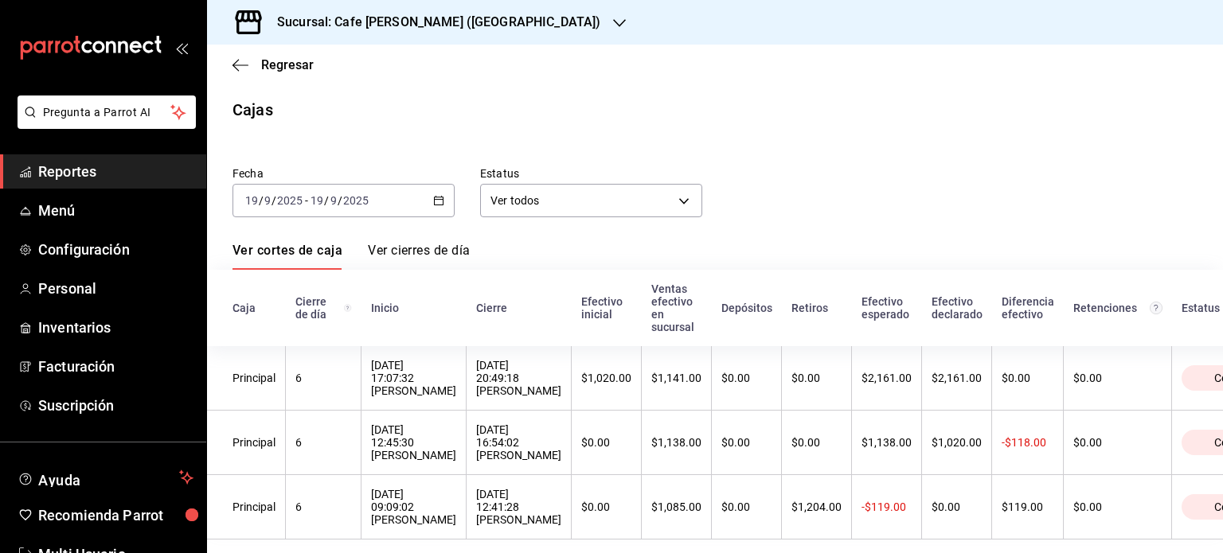
click at [423, 248] on link "Ver cierres de día" at bounding box center [419, 256] width 102 height 27
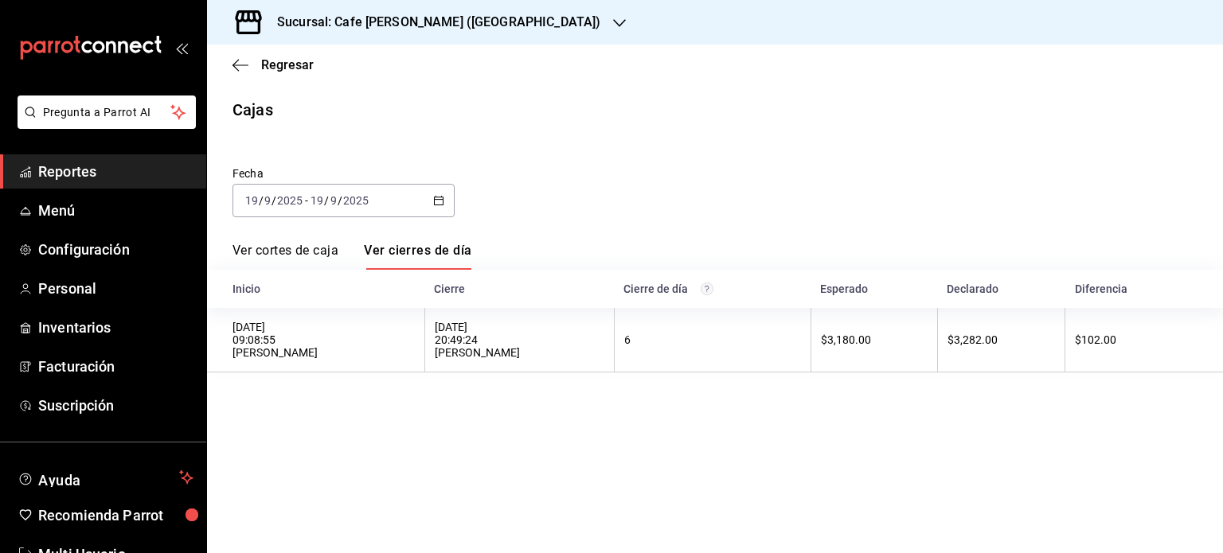
click at [290, 249] on link "Ver cortes de caja" at bounding box center [285, 256] width 106 height 27
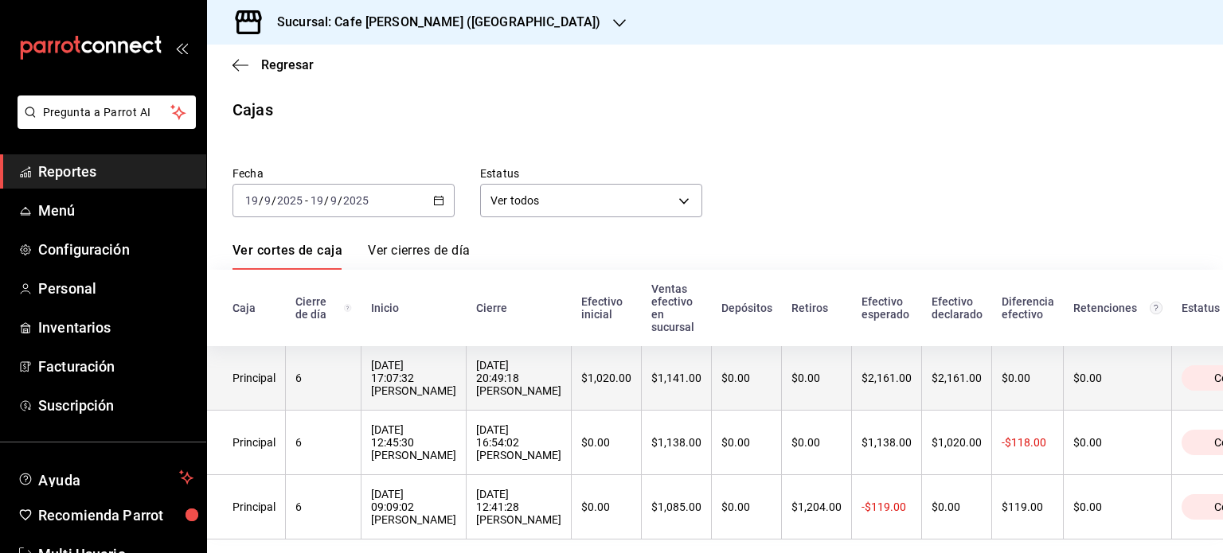
scroll to position [32, 0]
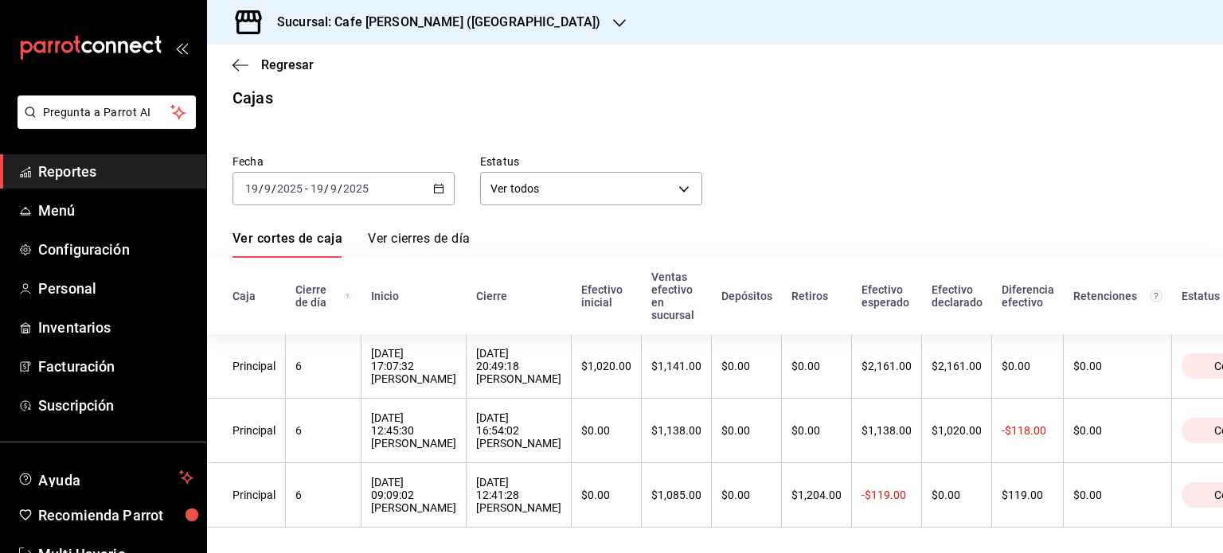
click at [420, 231] on link "Ver cierres de día" at bounding box center [419, 244] width 102 height 27
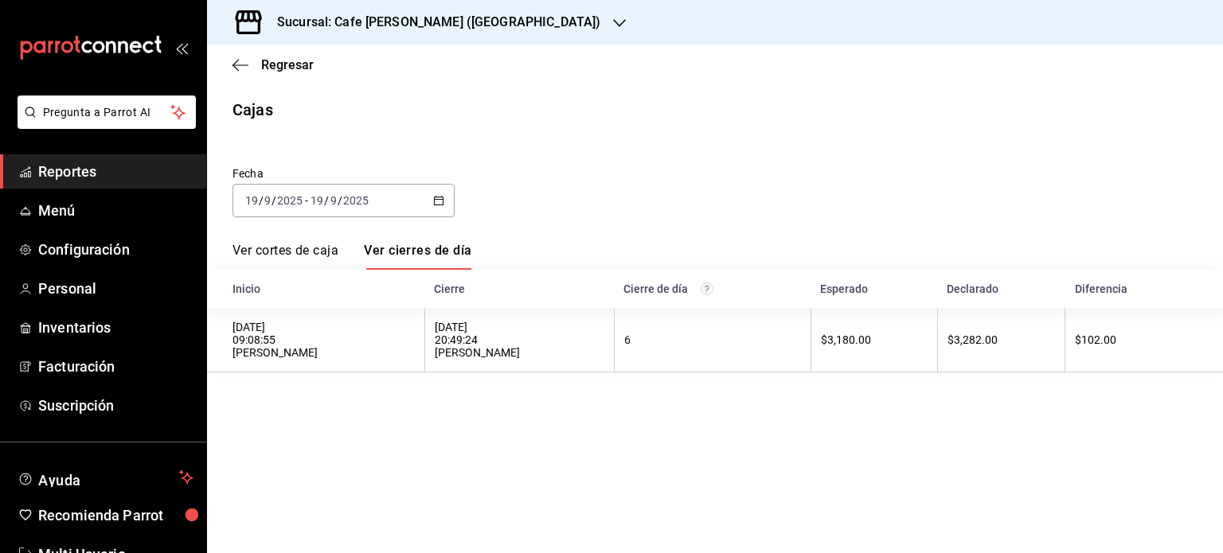
click at [298, 239] on div "Fecha [DATE] [DATE] - [DATE] [DATE] Ver cortes de caja Ver cierres de día Inici…" at bounding box center [714, 259] width 965 height 225
click at [295, 253] on link "Ver cortes de caja" at bounding box center [285, 256] width 106 height 27
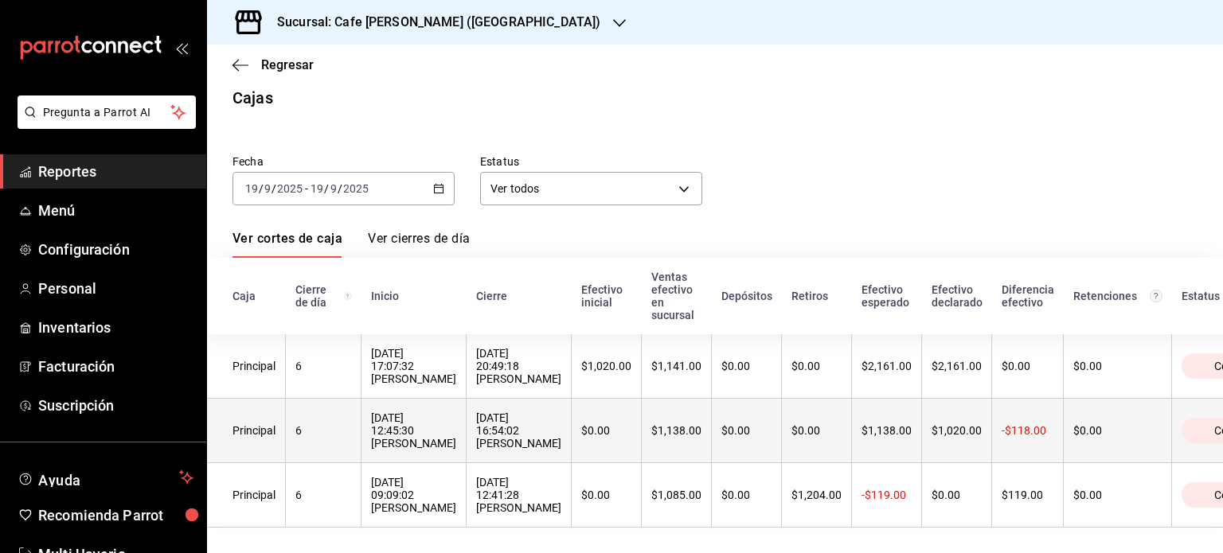
scroll to position [32, 0]
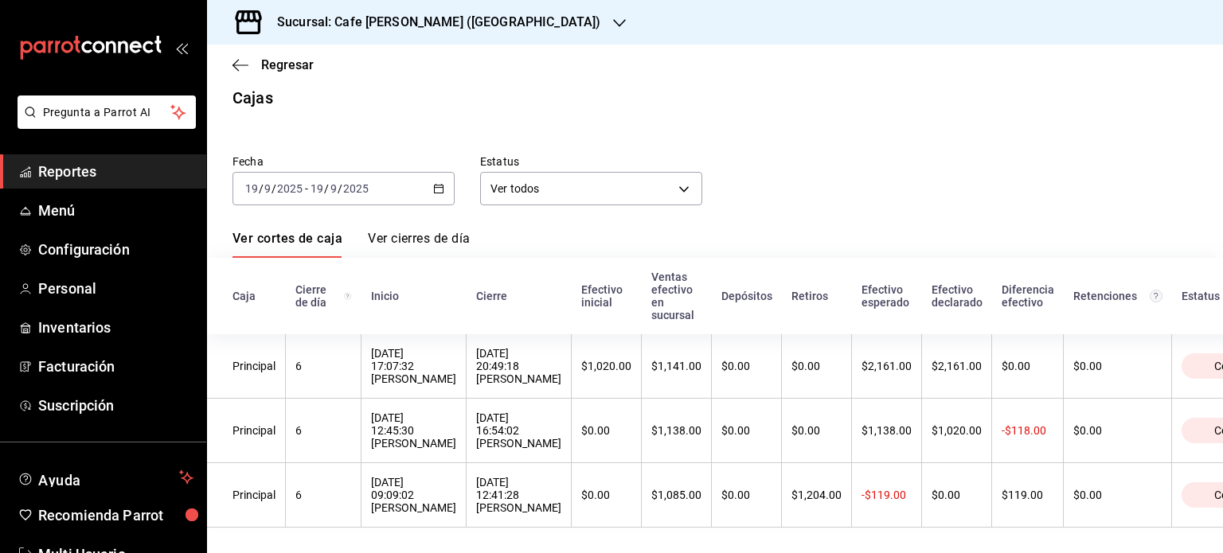
click at [409, 231] on link "Ver cierres de día" at bounding box center [419, 244] width 102 height 27
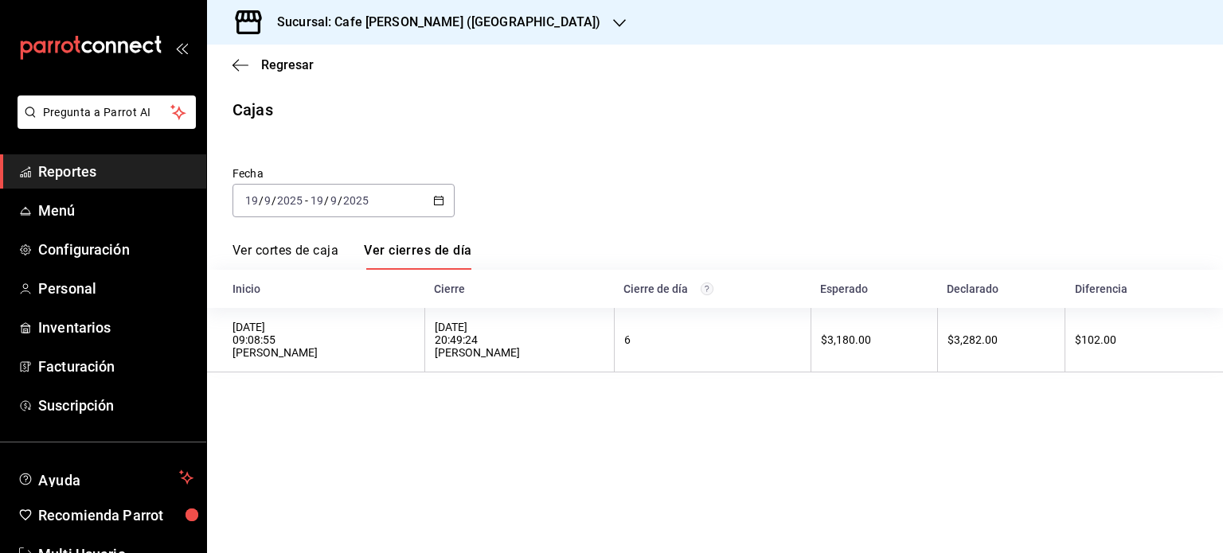
click at [288, 251] on link "Ver cortes de caja" at bounding box center [285, 256] width 106 height 27
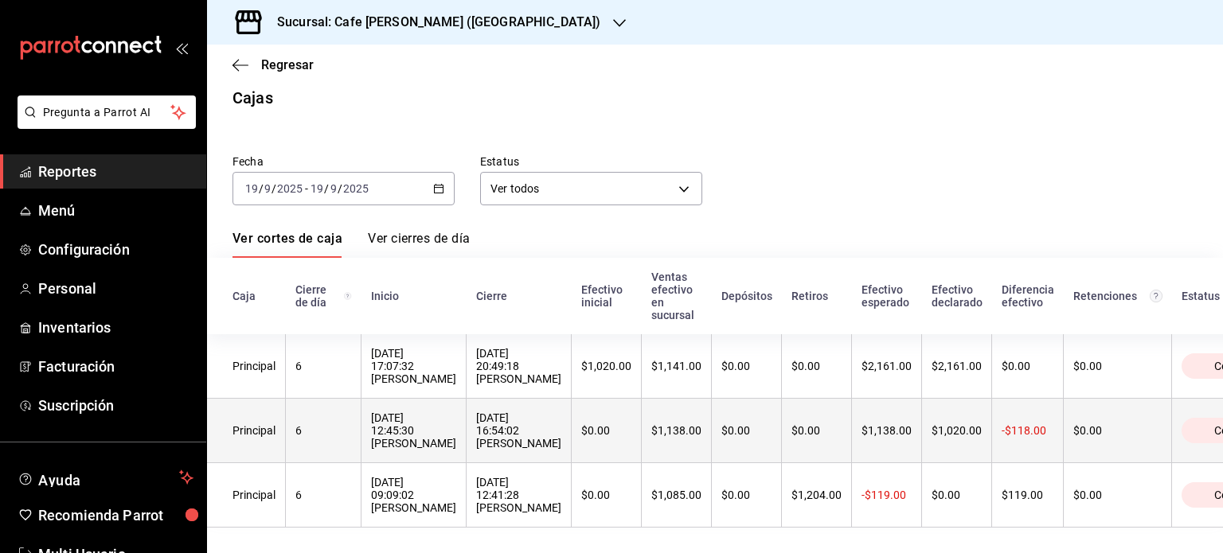
scroll to position [32, 0]
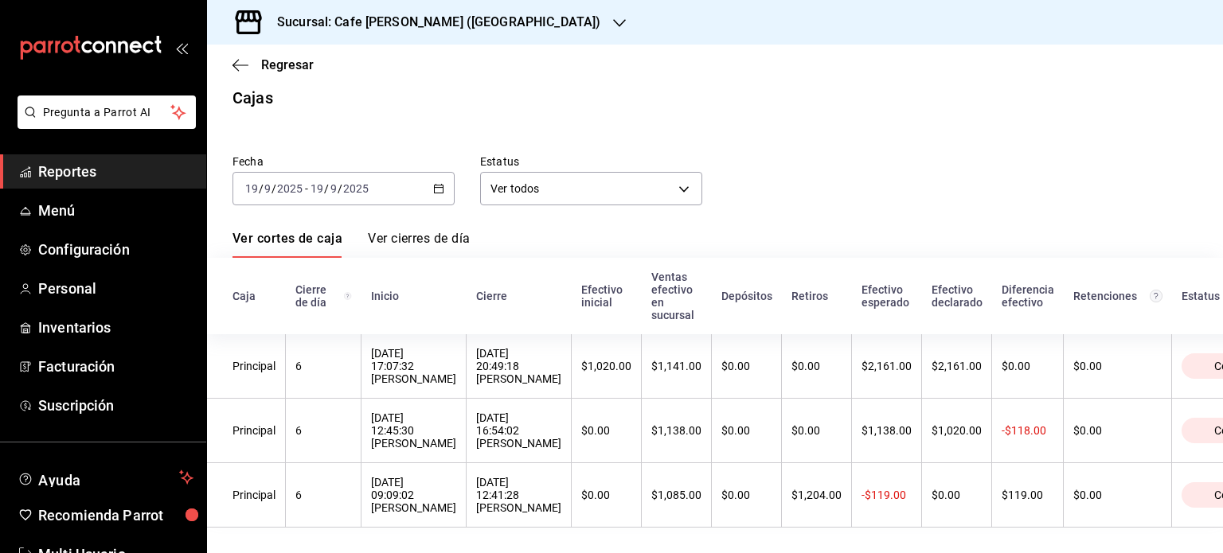
click at [417, 231] on link "Ver cierres de día" at bounding box center [419, 244] width 102 height 27
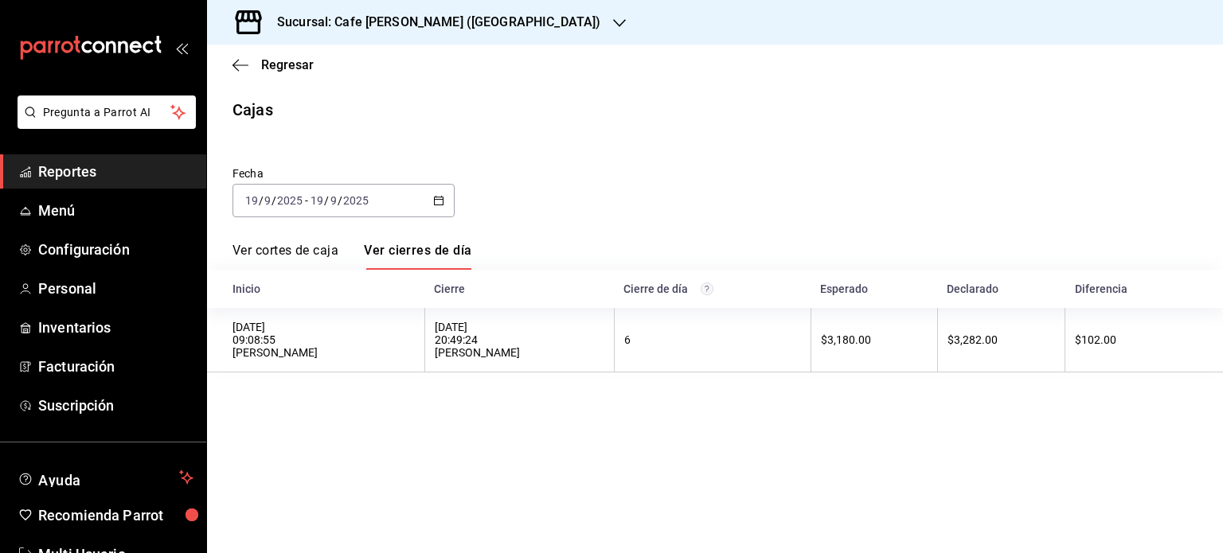
click at [464, 19] on h3 "Sucursal: Cafe [PERSON_NAME] ([GEOGRAPHIC_DATA])" at bounding box center [432, 22] width 336 height 19
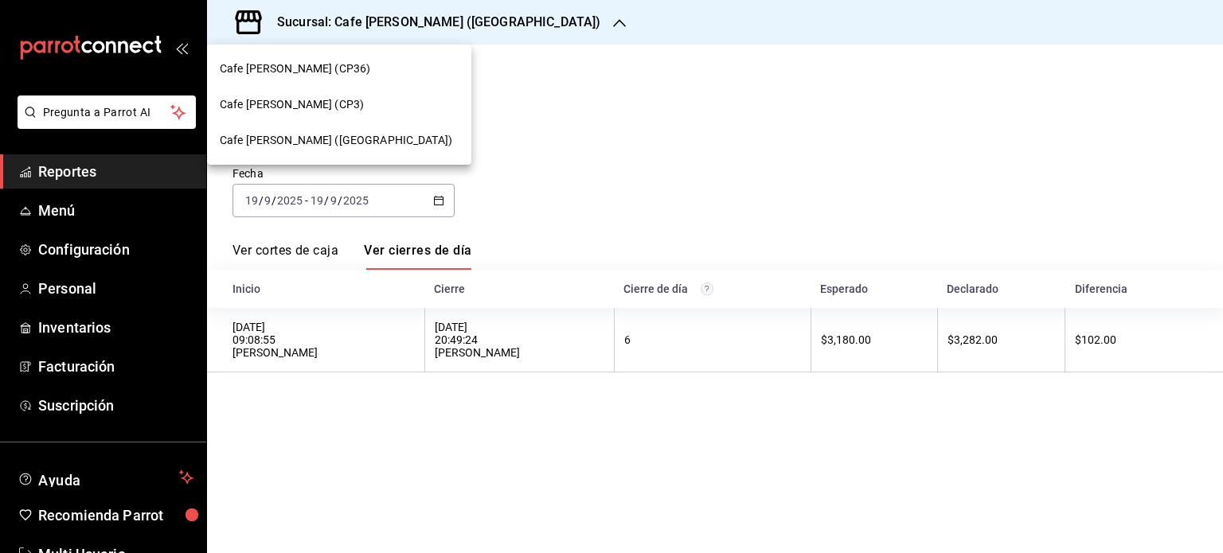
click at [296, 103] on span "Cafe [PERSON_NAME] (CP3)" at bounding box center [292, 104] width 144 height 17
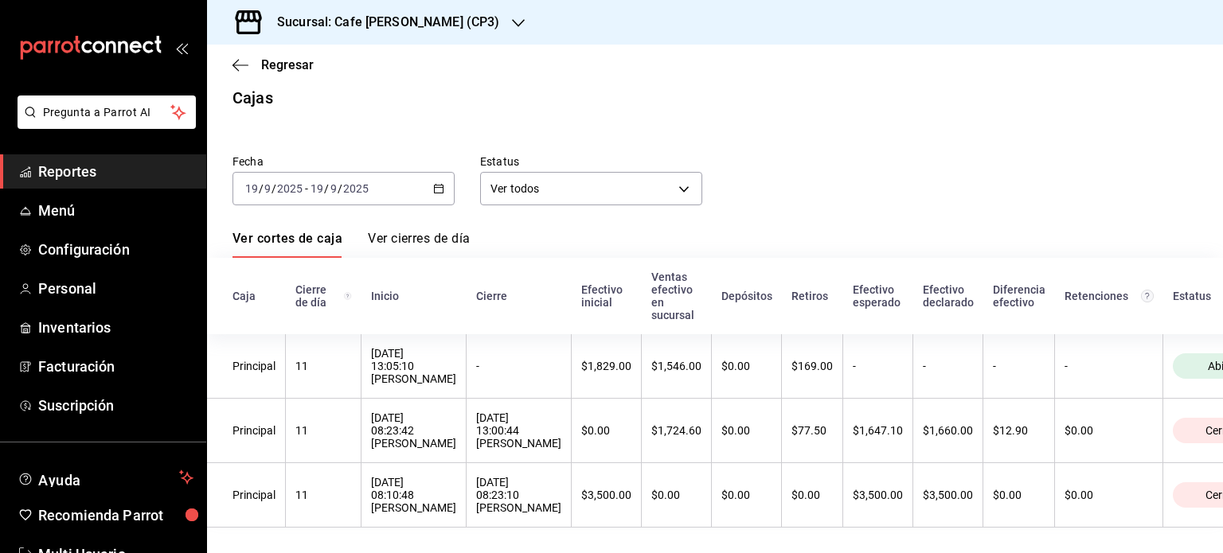
scroll to position [32, 0]
click at [430, 231] on link "Ver cierres de día" at bounding box center [419, 244] width 102 height 27
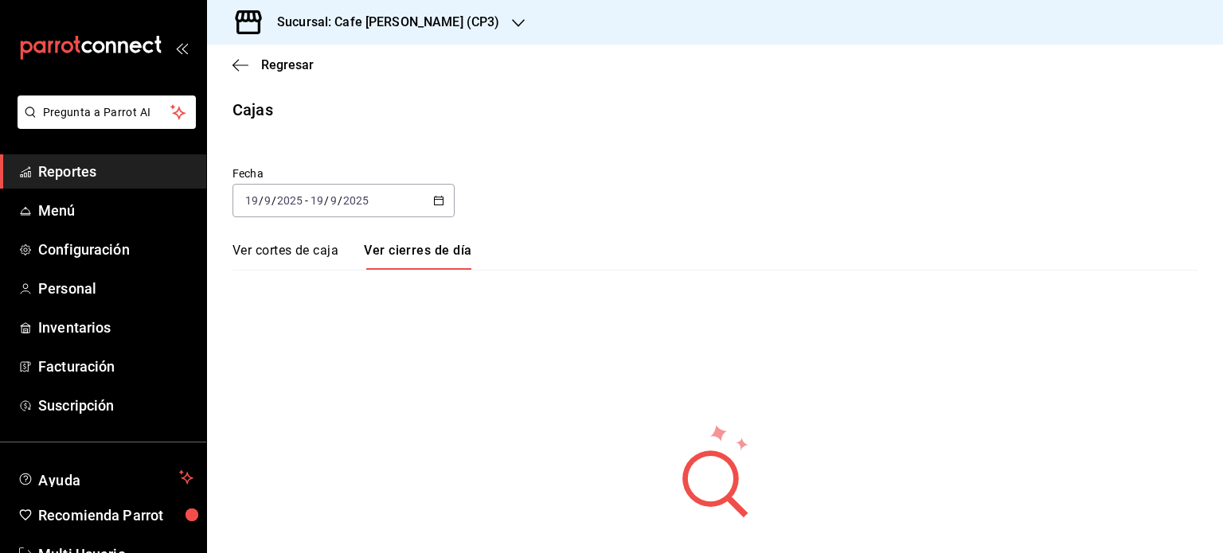
click at [294, 254] on link "Ver cortes de caja" at bounding box center [285, 256] width 106 height 27
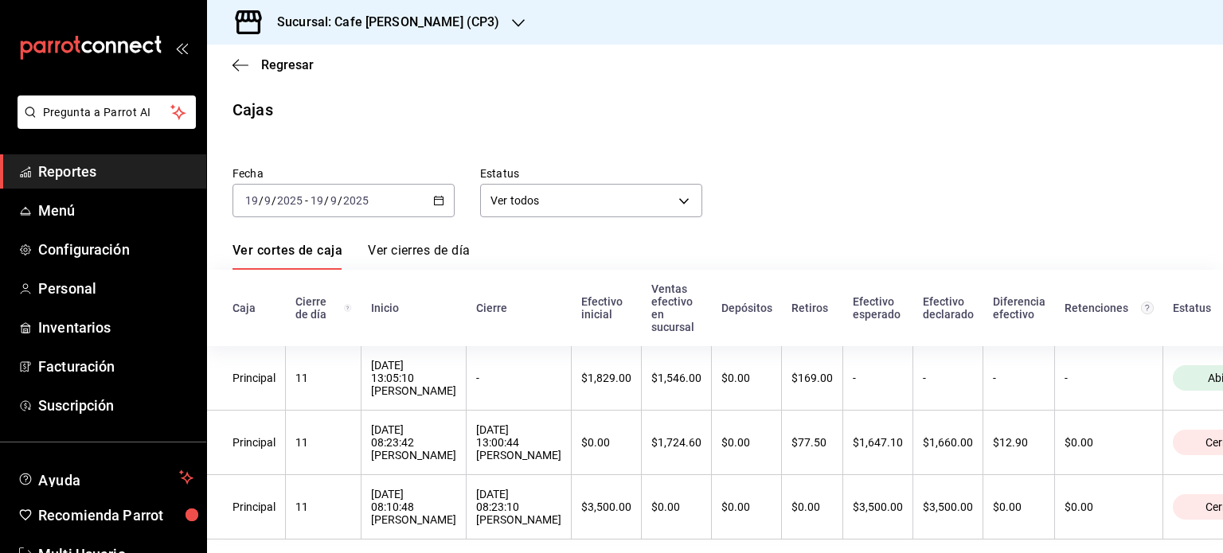
click at [416, 249] on link "Ver cierres de día" at bounding box center [419, 256] width 102 height 27
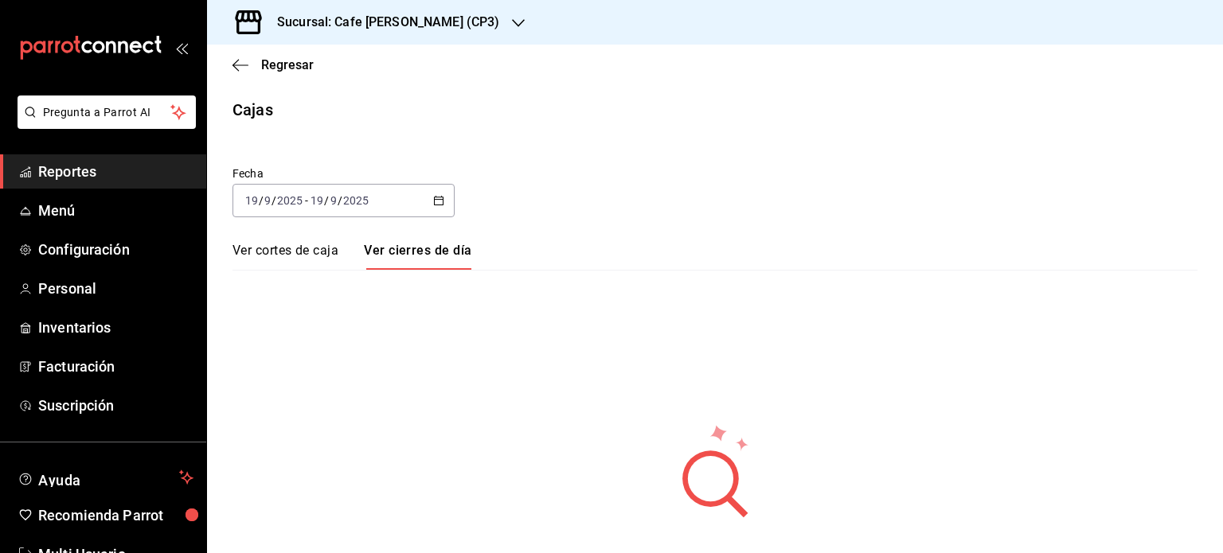
click at [315, 249] on link "Ver cortes de caja" at bounding box center [285, 256] width 106 height 27
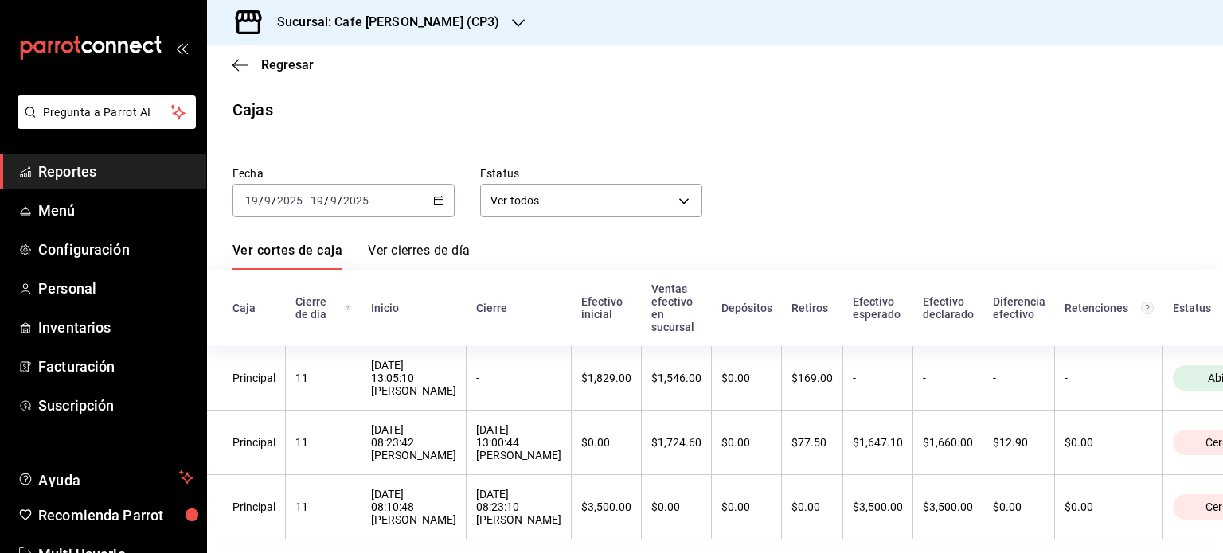
click at [416, 21] on h3 "Sucursal: Cafe [PERSON_NAME] (CP3)" at bounding box center [381, 22] width 235 height 19
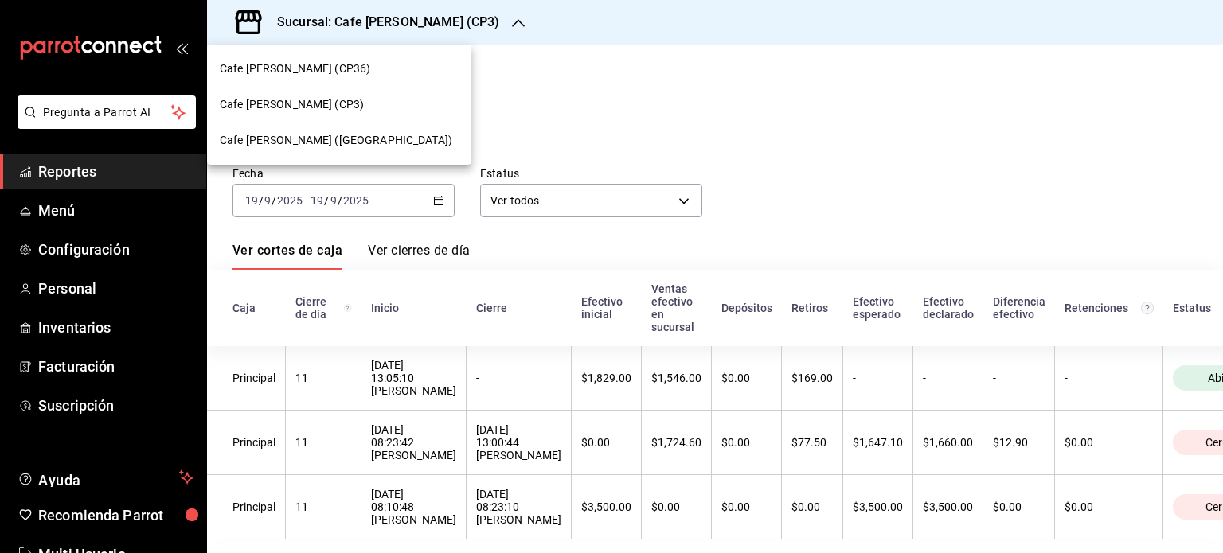
click at [650, 82] on div at bounding box center [611, 276] width 1223 height 553
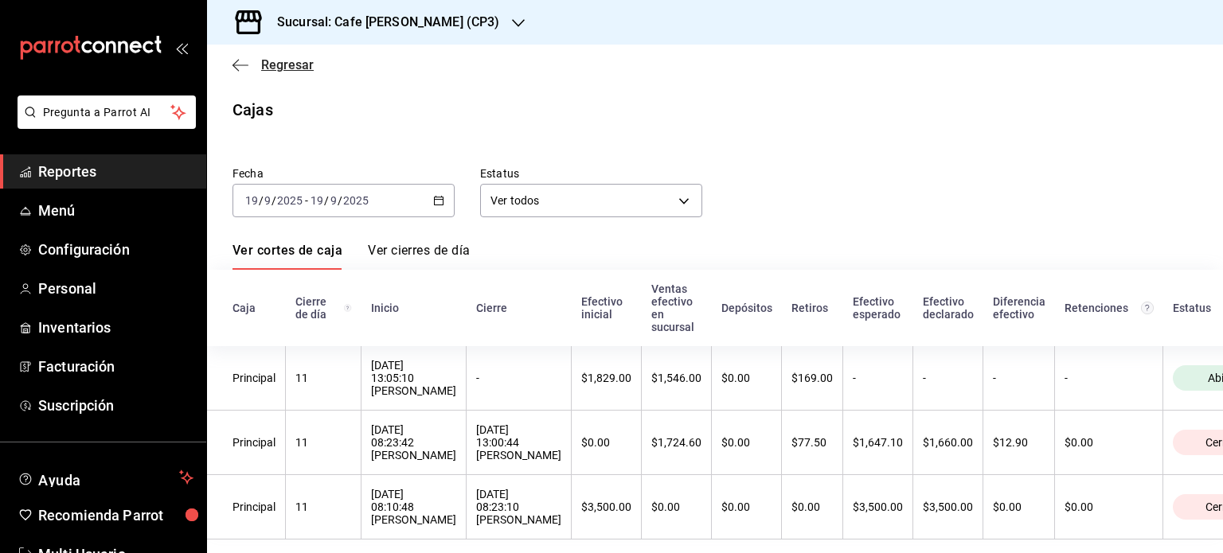
click at [240, 62] on icon "button" at bounding box center [240, 65] width 16 height 14
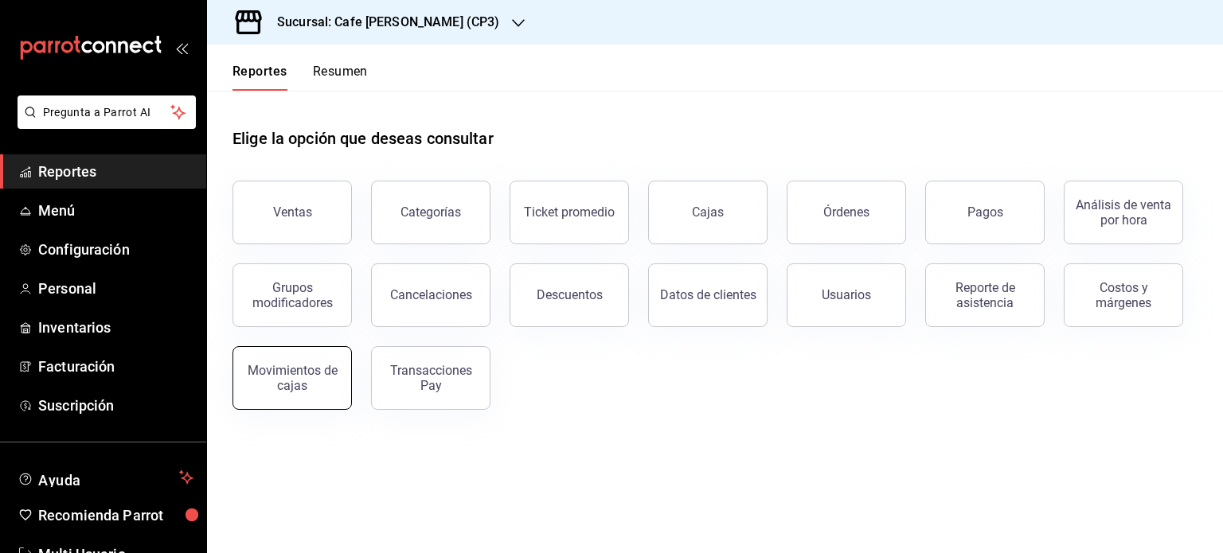
click at [307, 378] on div "Movimientos de cajas" at bounding box center [292, 378] width 99 height 30
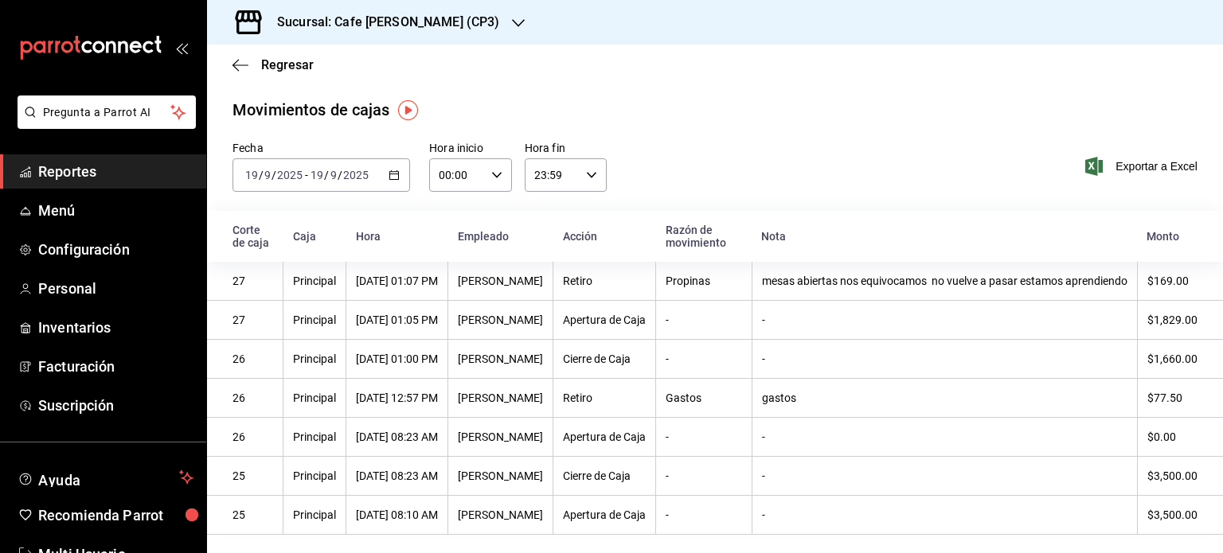
click at [382, 20] on h3 "Sucursal: Cafe [PERSON_NAME] (CP3)" at bounding box center [381, 22] width 235 height 19
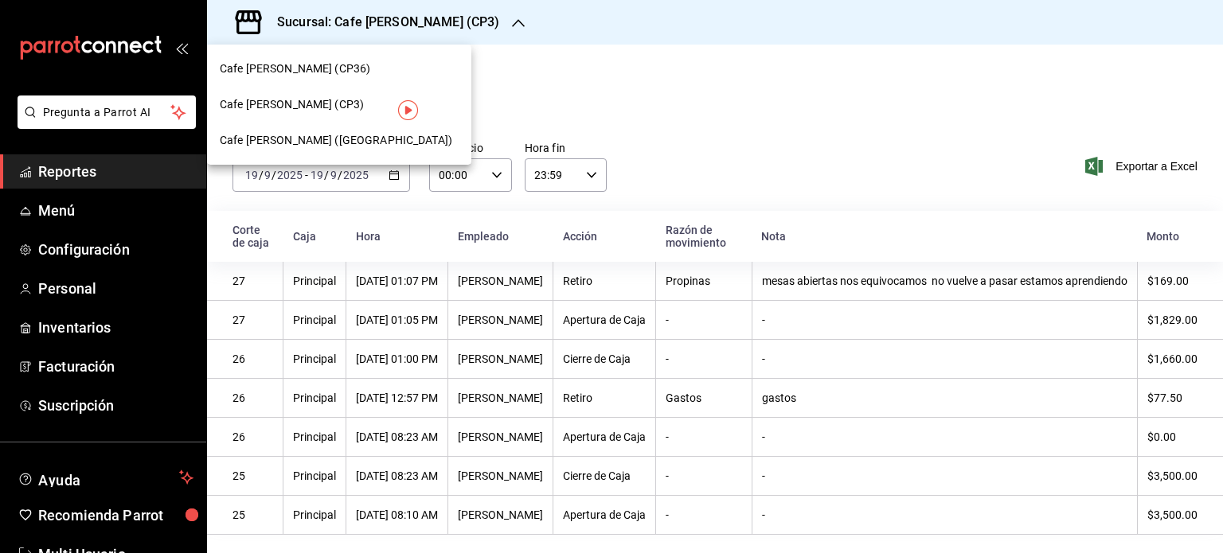
click at [340, 141] on span "Cafe [PERSON_NAME] ([GEOGRAPHIC_DATA])" at bounding box center [336, 140] width 232 height 17
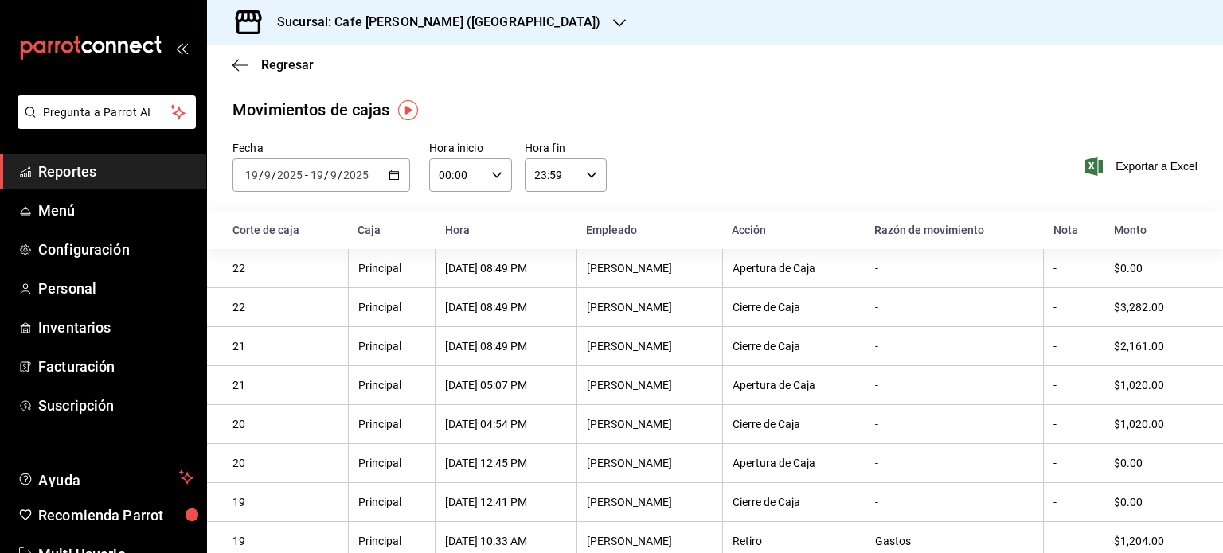
scroll to position [52, 0]
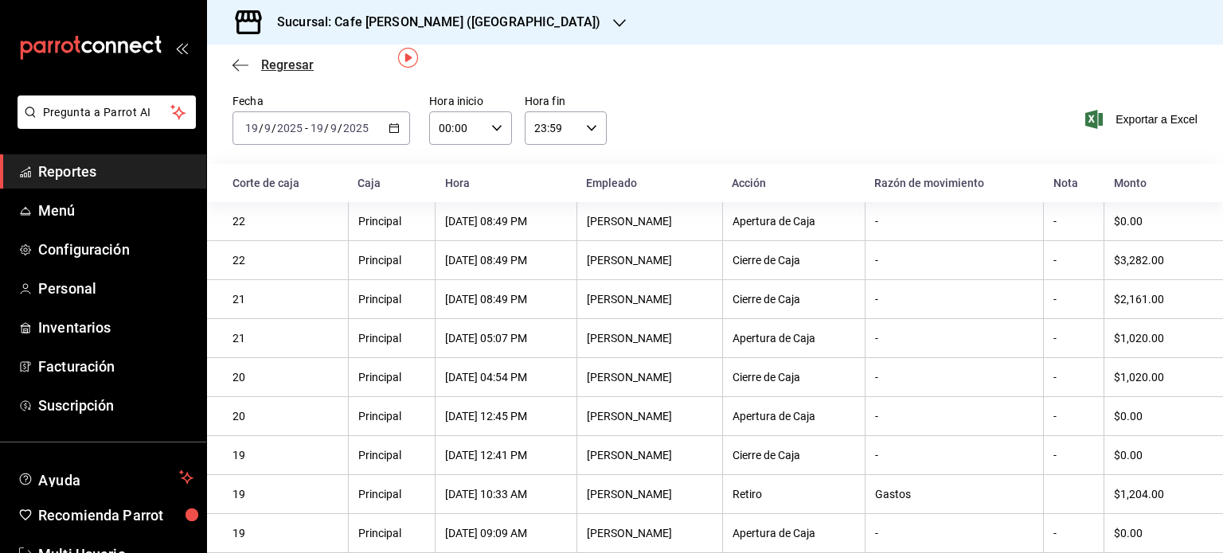
click at [285, 63] on span "Regresar" at bounding box center [287, 64] width 53 height 15
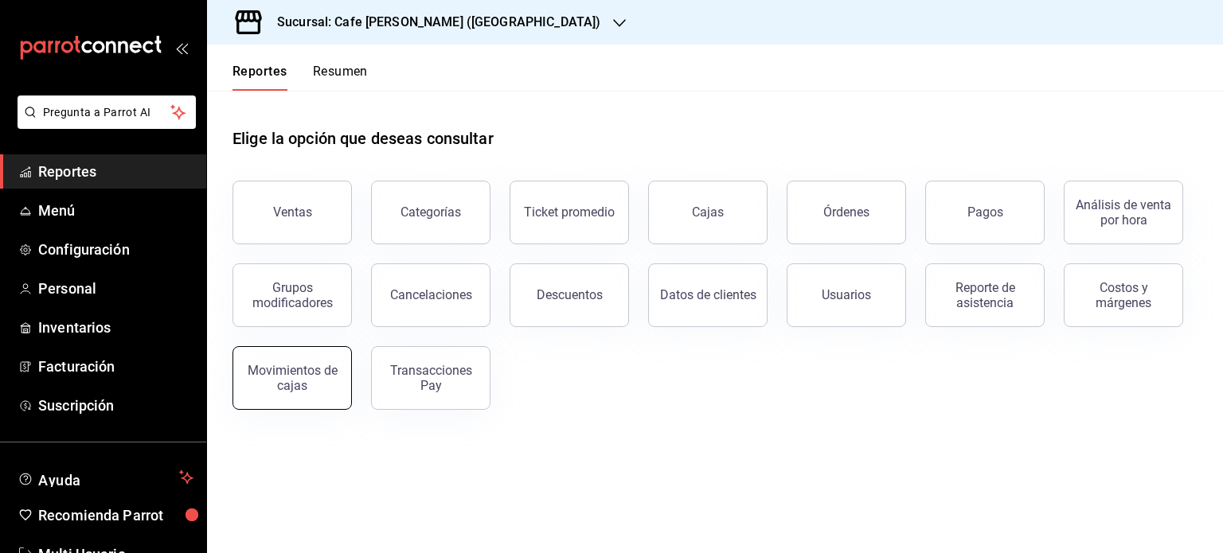
click at [306, 386] on div "Movimientos de cajas" at bounding box center [292, 378] width 99 height 30
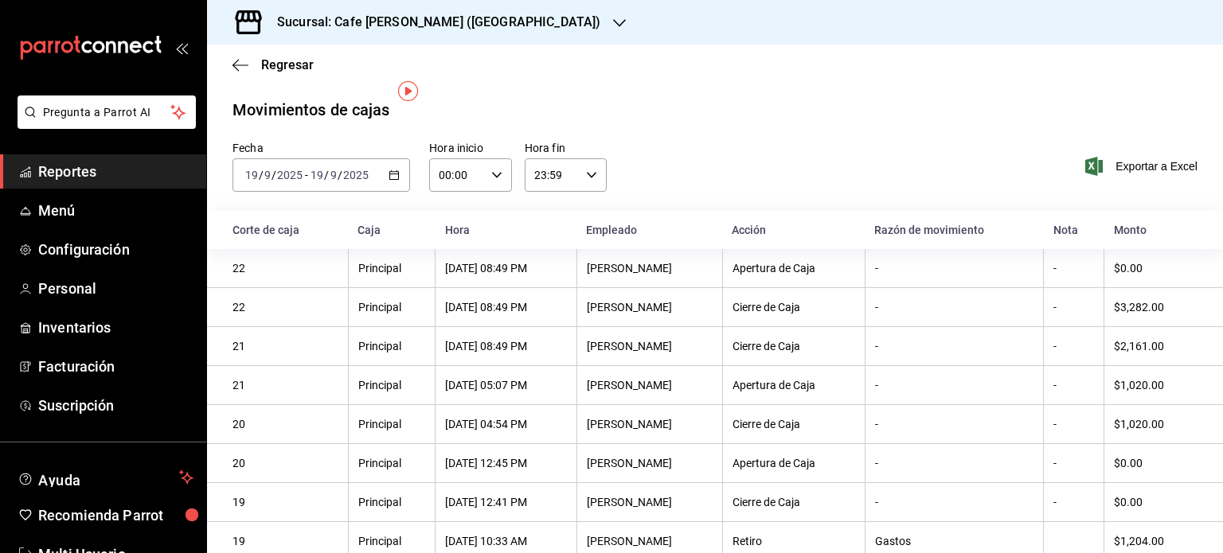
scroll to position [52, 0]
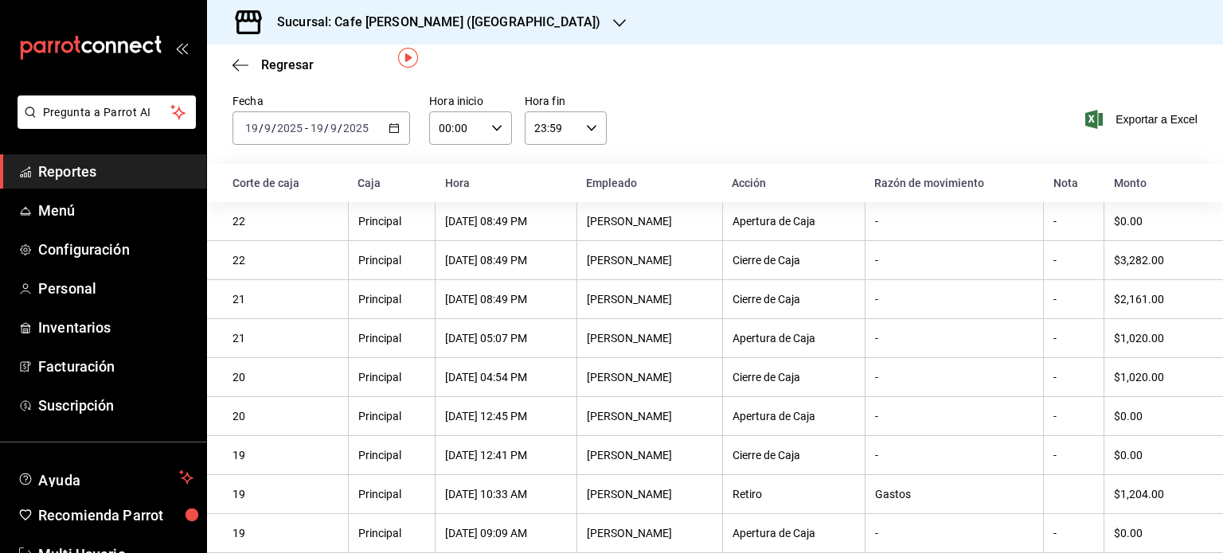
click at [455, 15] on h3 "Sucursal: Cafe [PERSON_NAME] ([GEOGRAPHIC_DATA])" at bounding box center [432, 22] width 336 height 19
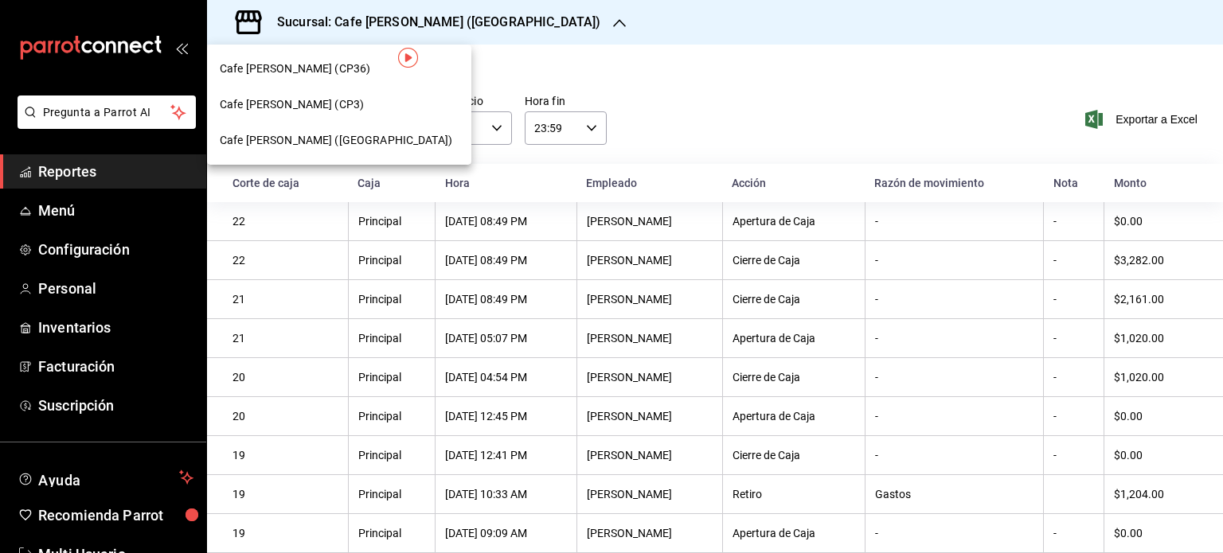
click at [305, 102] on span "Cafe [PERSON_NAME] (CP3)" at bounding box center [292, 104] width 144 height 17
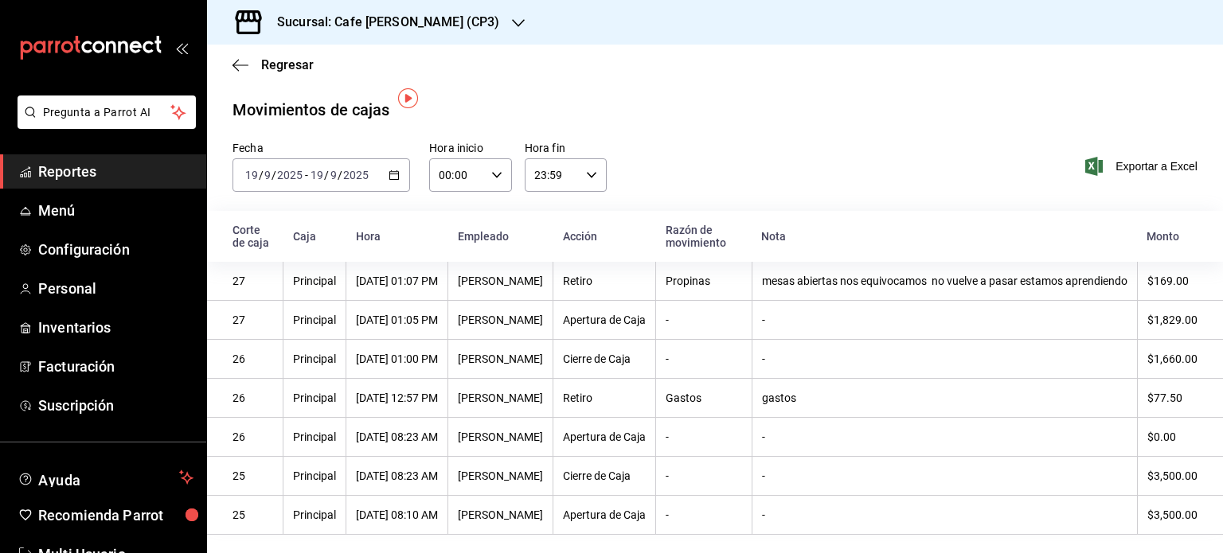
scroll to position [12, 0]
click at [267, 66] on span "Regresar" at bounding box center [287, 64] width 53 height 15
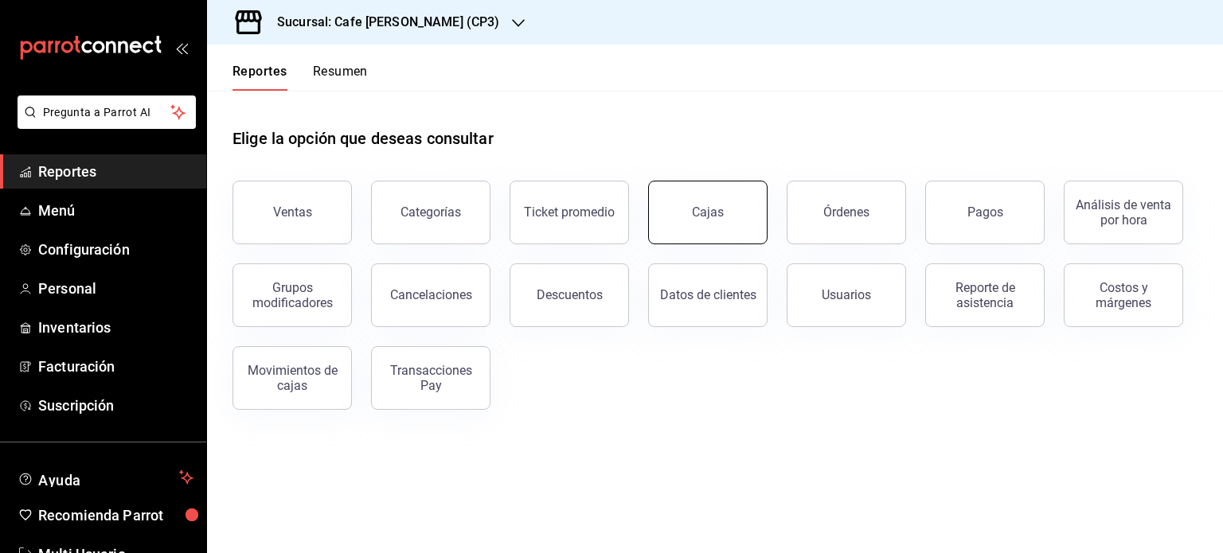
click at [704, 229] on link "Cajas" at bounding box center [707, 213] width 119 height 64
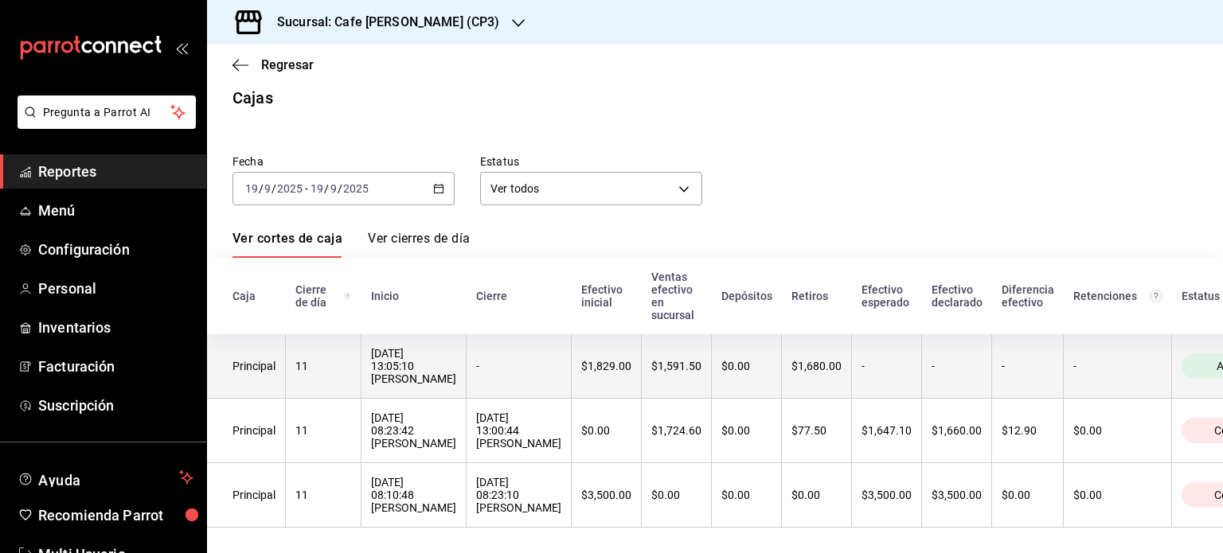
scroll to position [32, 0]
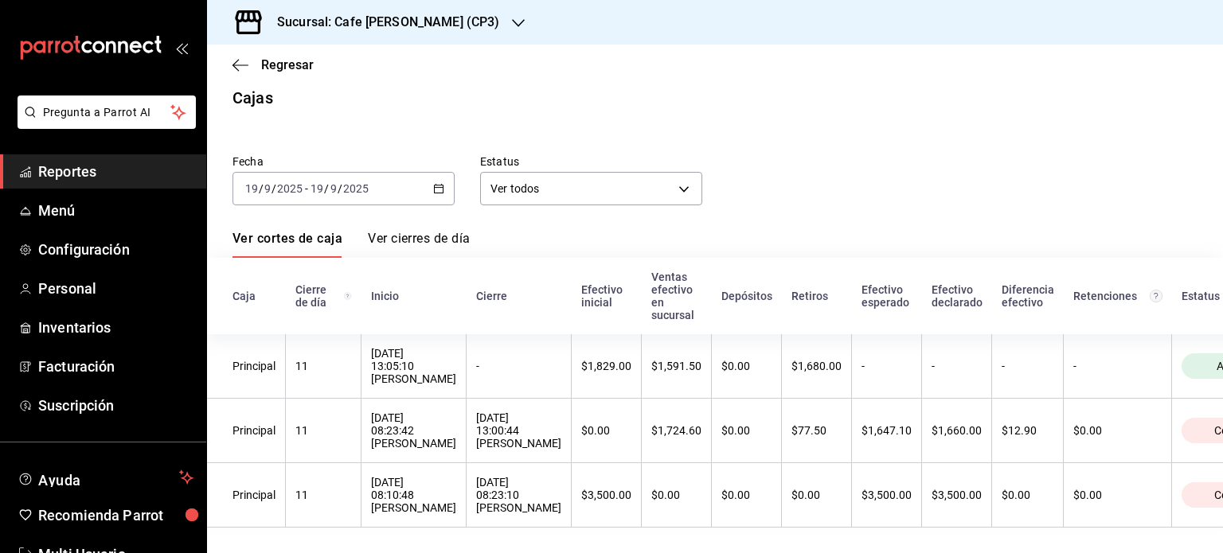
click at [435, 231] on link "Ver cierres de día" at bounding box center [419, 244] width 102 height 27
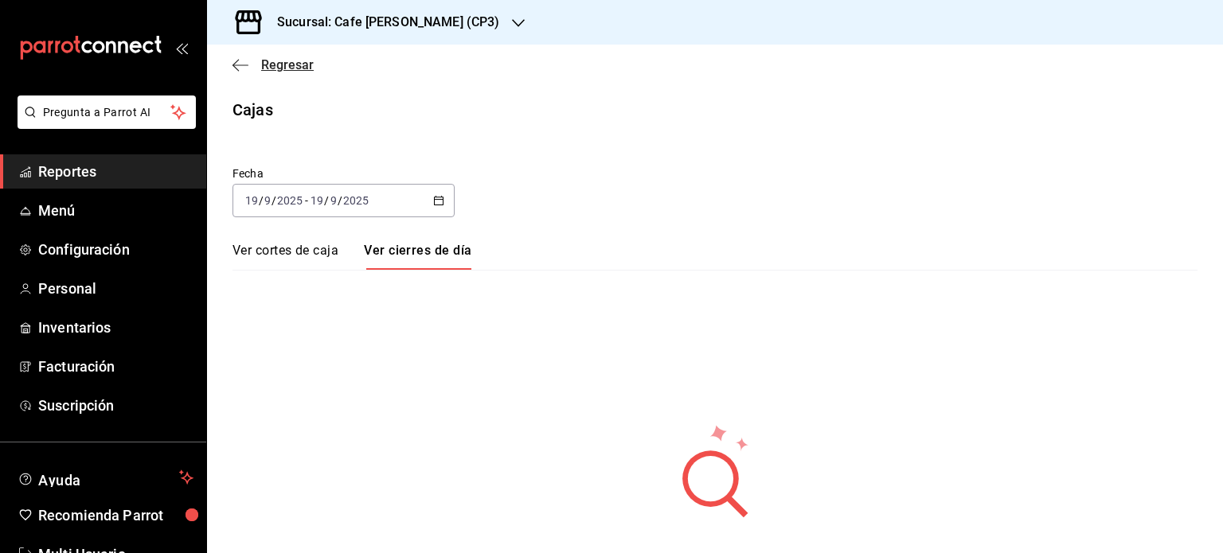
click at [258, 68] on span "Regresar" at bounding box center [272, 64] width 81 height 15
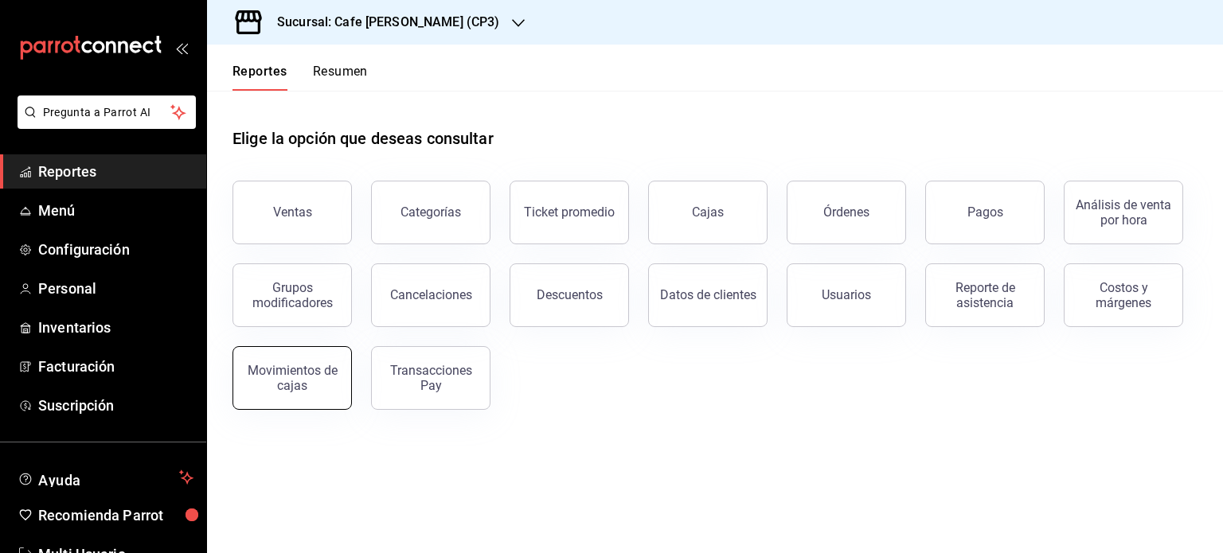
click at [299, 369] on div "Movimientos de cajas" at bounding box center [292, 378] width 99 height 30
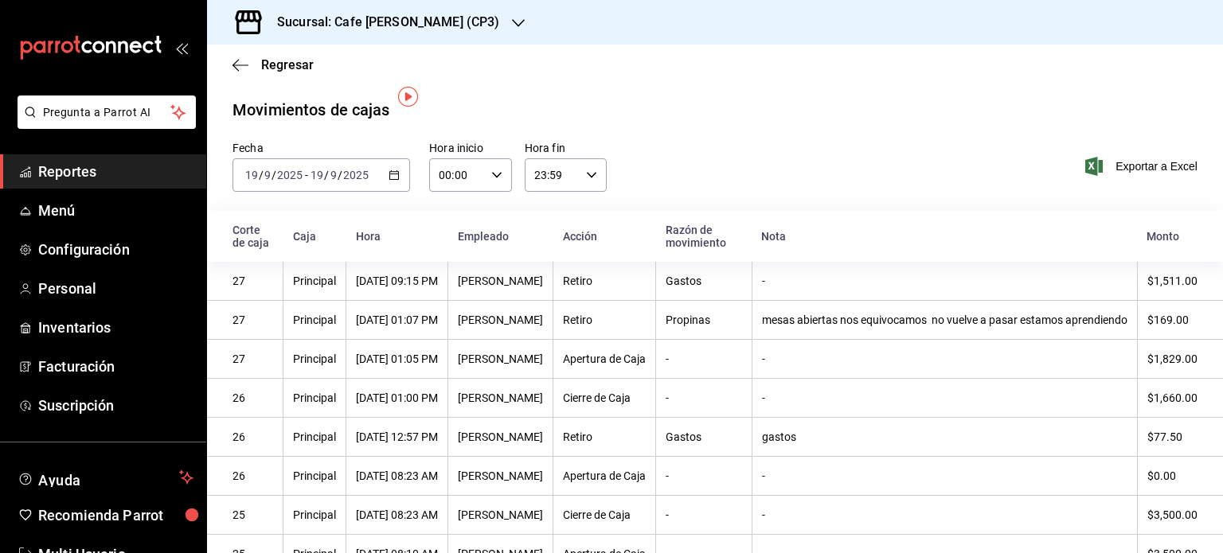
scroll to position [51, 0]
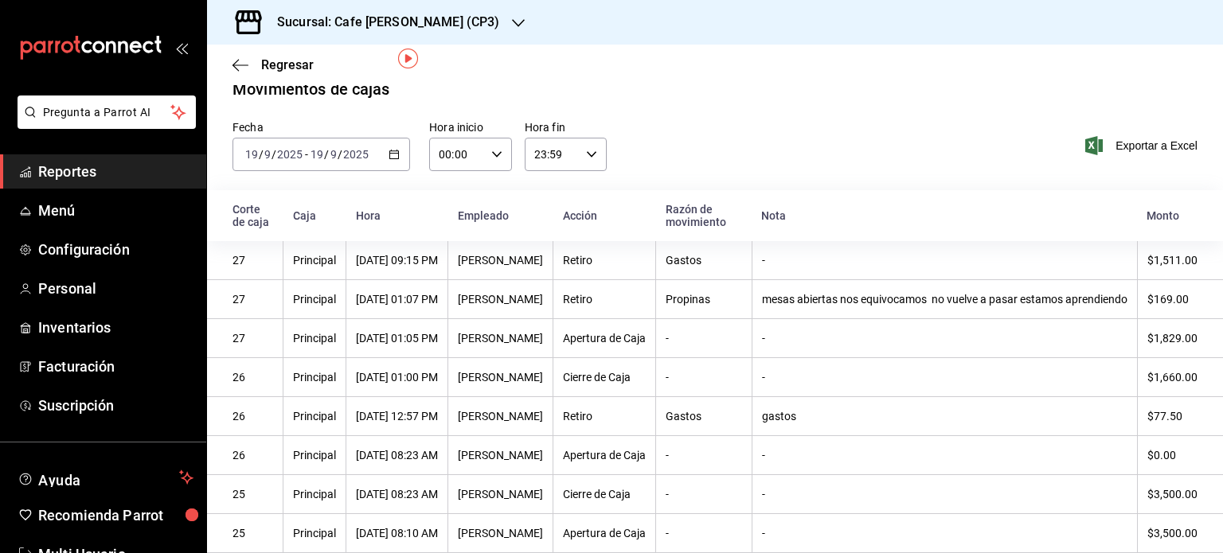
click at [244, 54] on div "Regresar" at bounding box center [715, 65] width 1016 height 41
click at [232, 63] on div "Regresar" at bounding box center [715, 65] width 1016 height 41
click at [283, 70] on span "Regresar" at bounding box center [287, 64] width 53 height 15
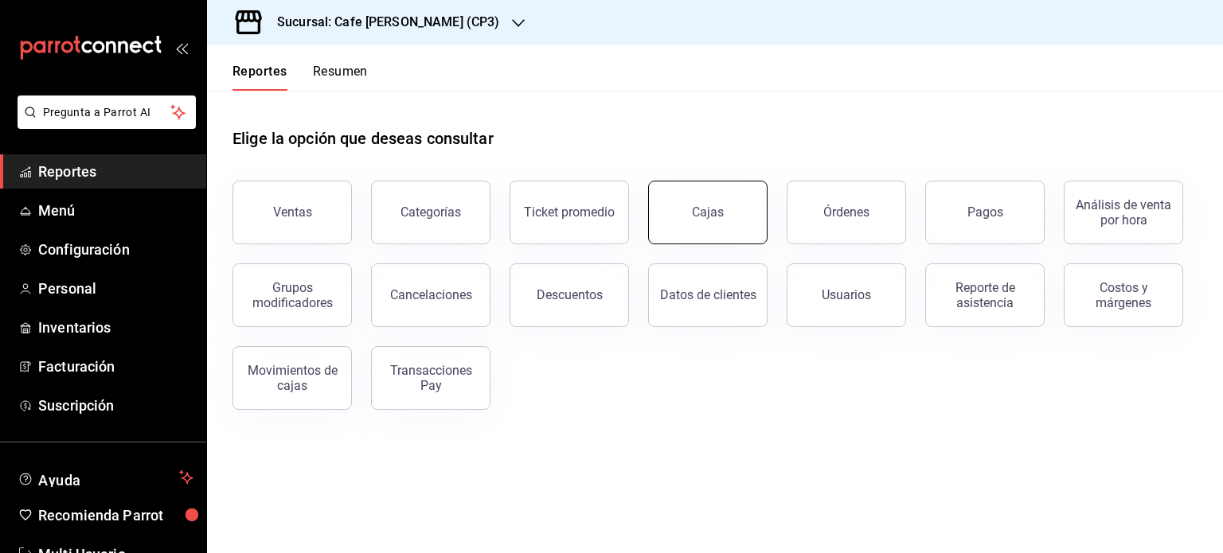
click at [731, 204] on link "Cajas" at bounding box center [707, 213] width 119 height 64
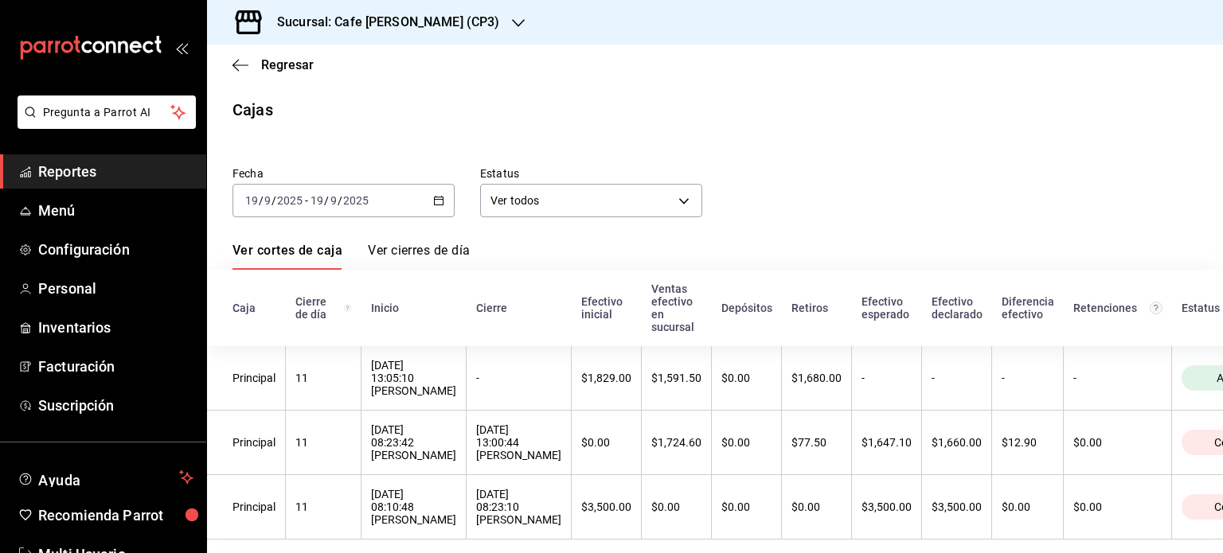
scroll to position [32, 0]
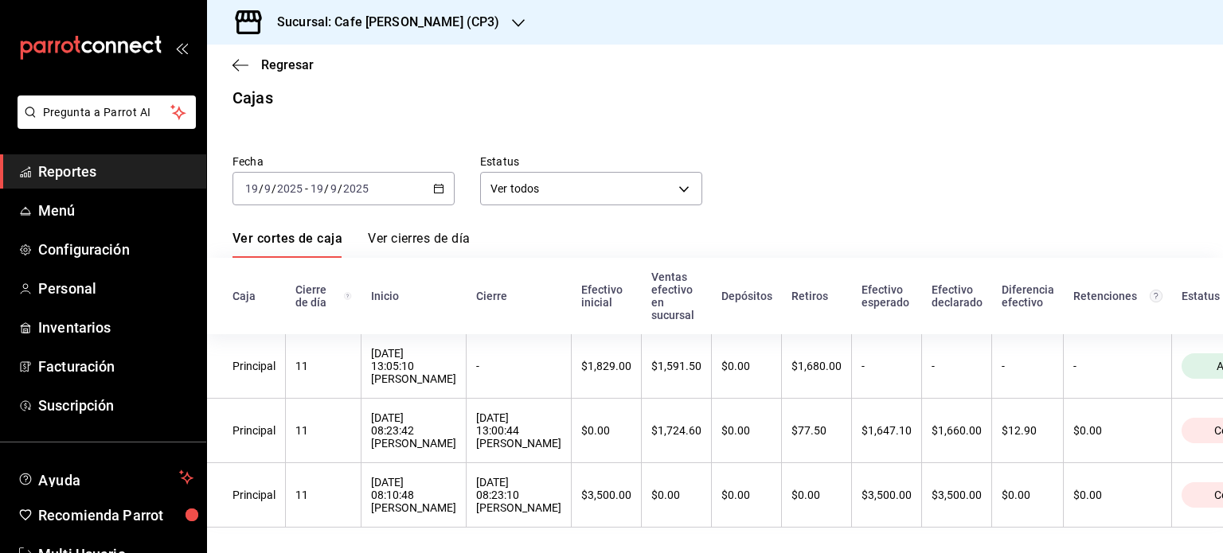
click at [427, 231] on link "Ver cierres de día" at bounding box center [419, 244] width 102 height 27
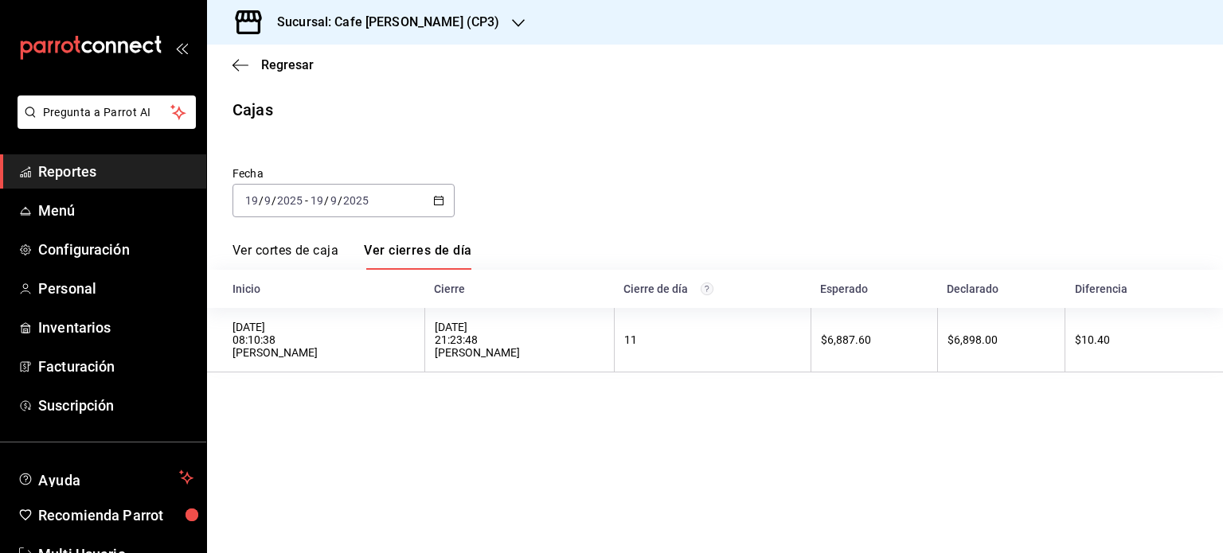
click at [287, 252] on link "Ver cortes de caja" at bounding box center [285, 256] width 106 height 27
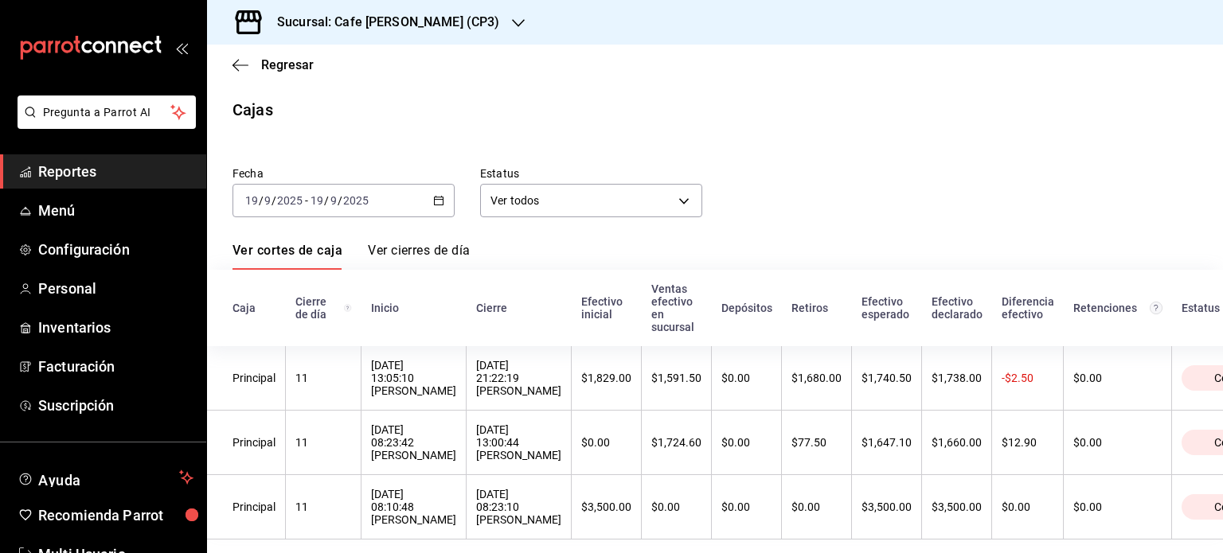
click at [423, 254] on link "Ver cierres de día" at bounding box center [419, 256] width 102 height 27
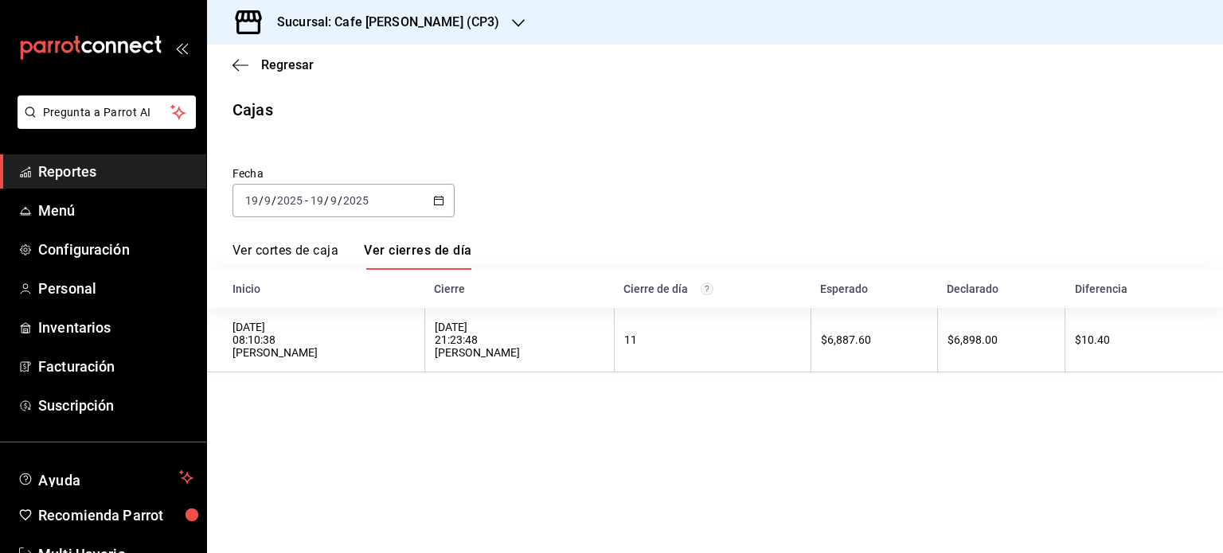
click at [274, 244] on link "Ver cortes de caja" at bounding box center [285, 256] width 106 height 27
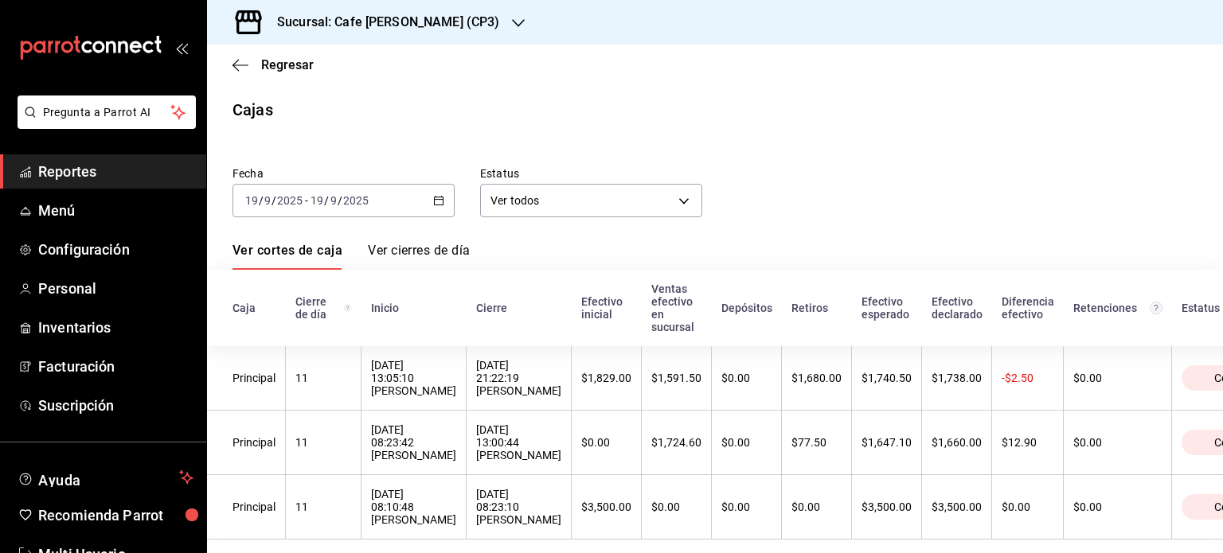
click at [399, 248] on link "Ver cierres de día" at bounding box center [419, 256] width 102 height 27
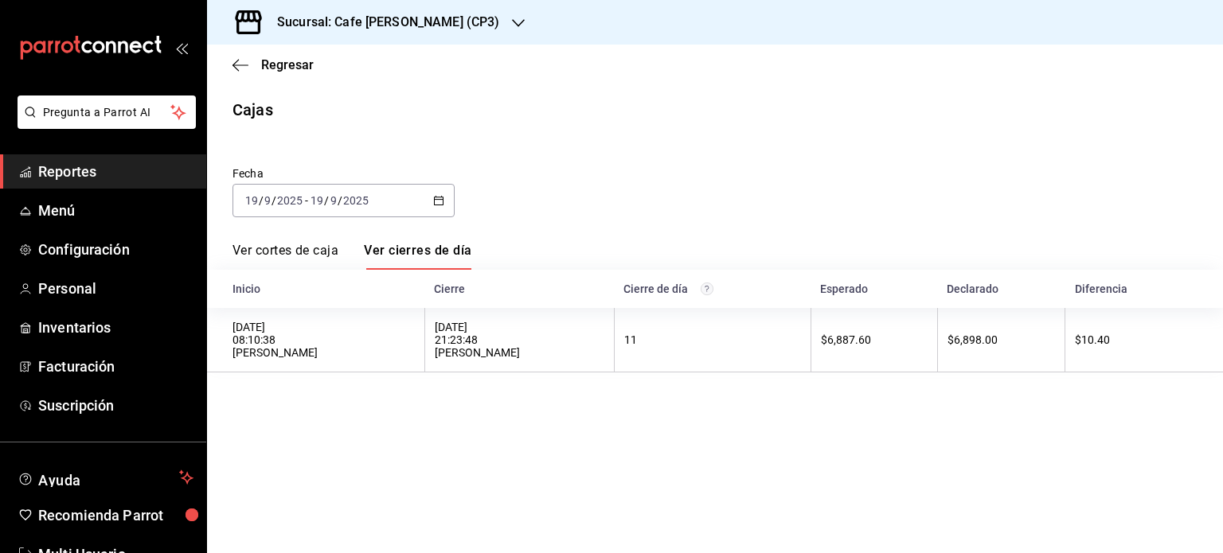
click at [299, 254] on link "Ver cortes de caja" at bounding box center [285, 256] width 106 height 27
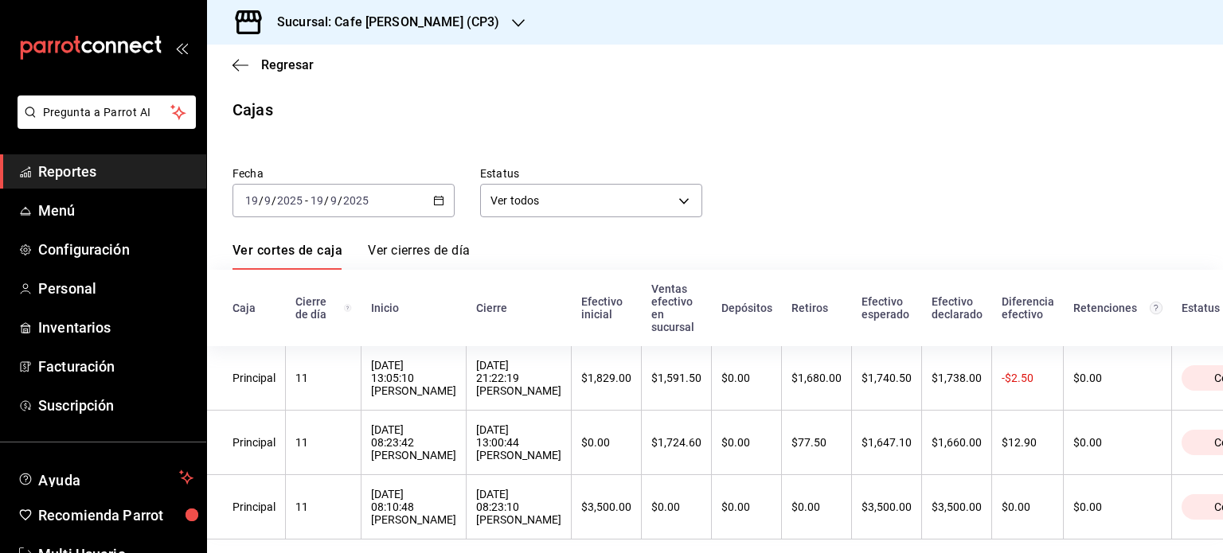
scroll to position [32, 0]
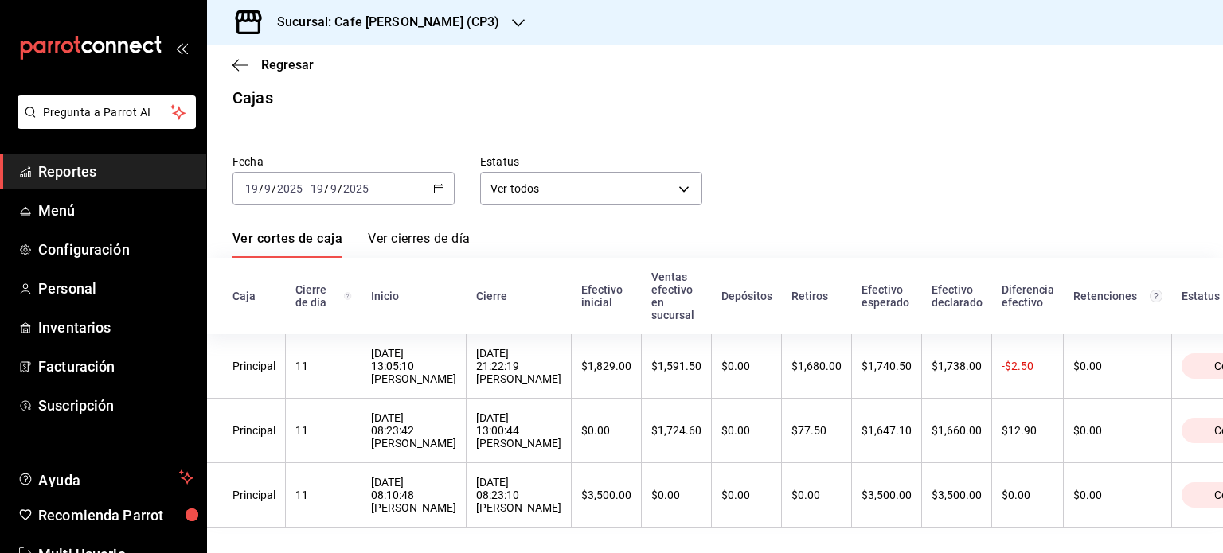
click at [75, 176] on span "Reportes" at bounding box center [115, 171] width 155 height 21
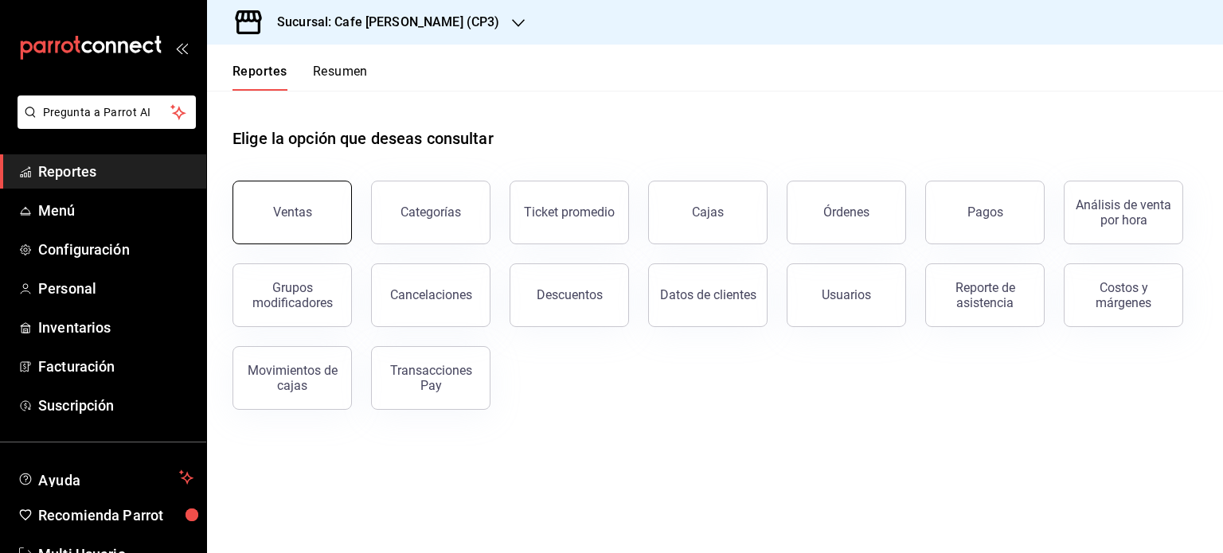
click at [287, 223] on button "Ventas" at bounding box center [291, 213] width 119 height 64
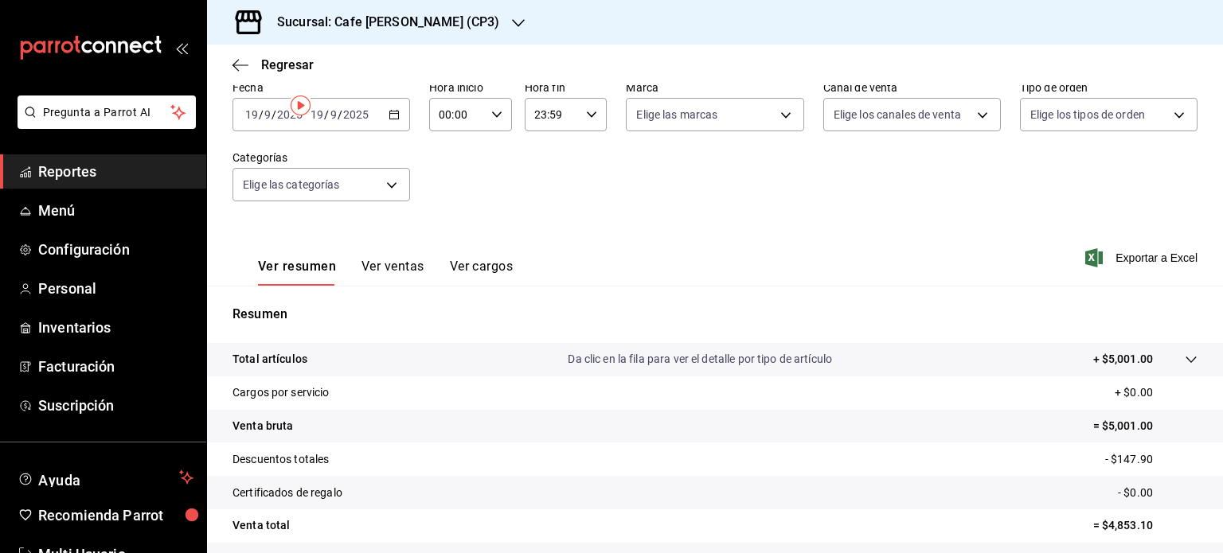
scroll to position [159, 0]
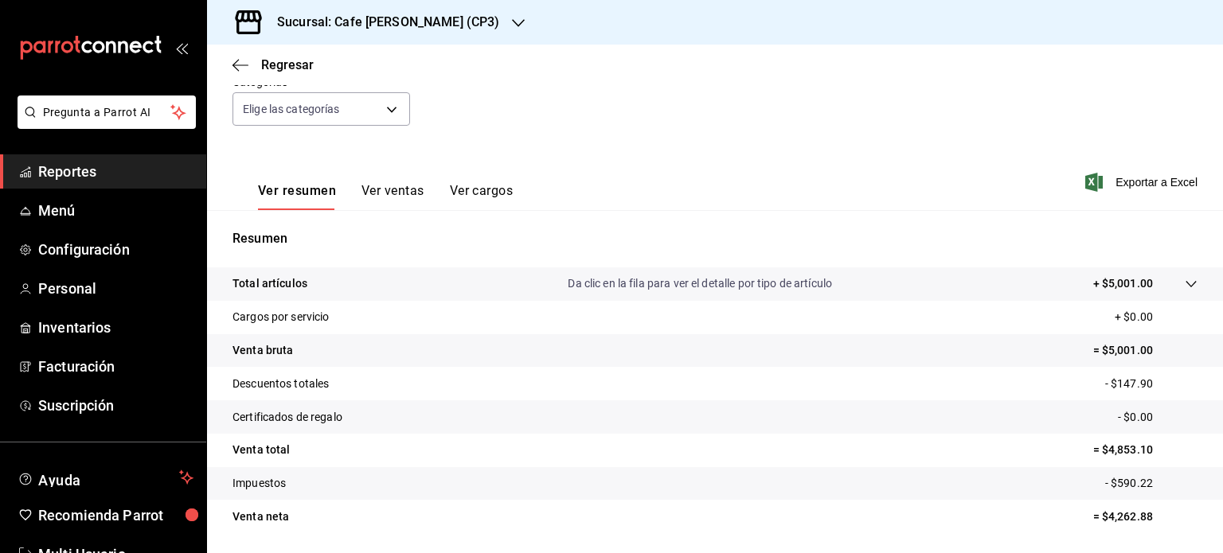
click at [389, 193] on button "Ver ventas" at bounding box center [392, 196] width 63 height 27
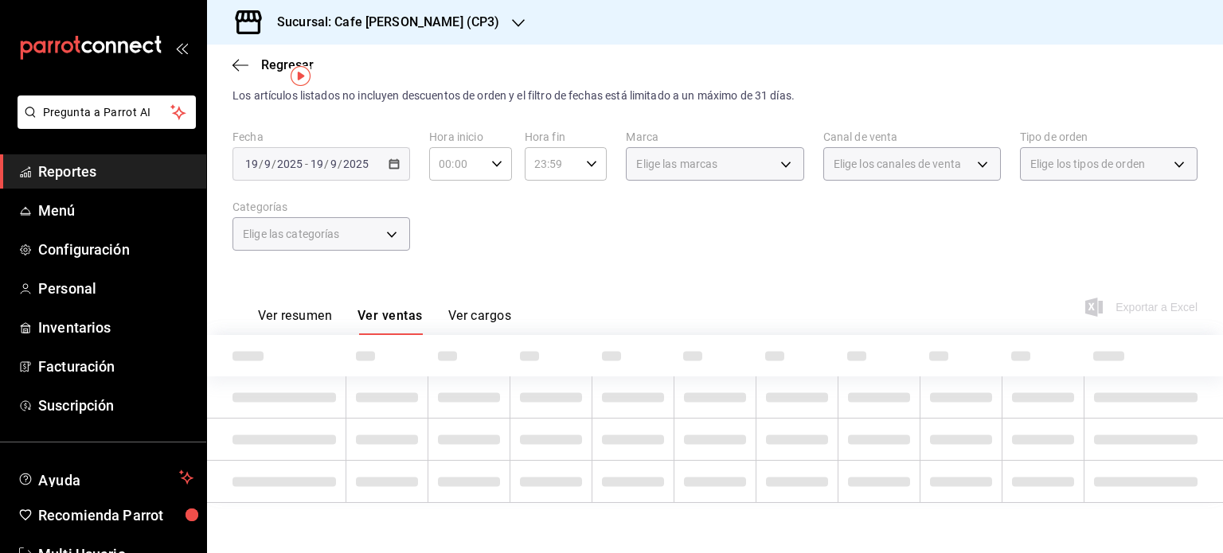
scroll to position [159, 0]
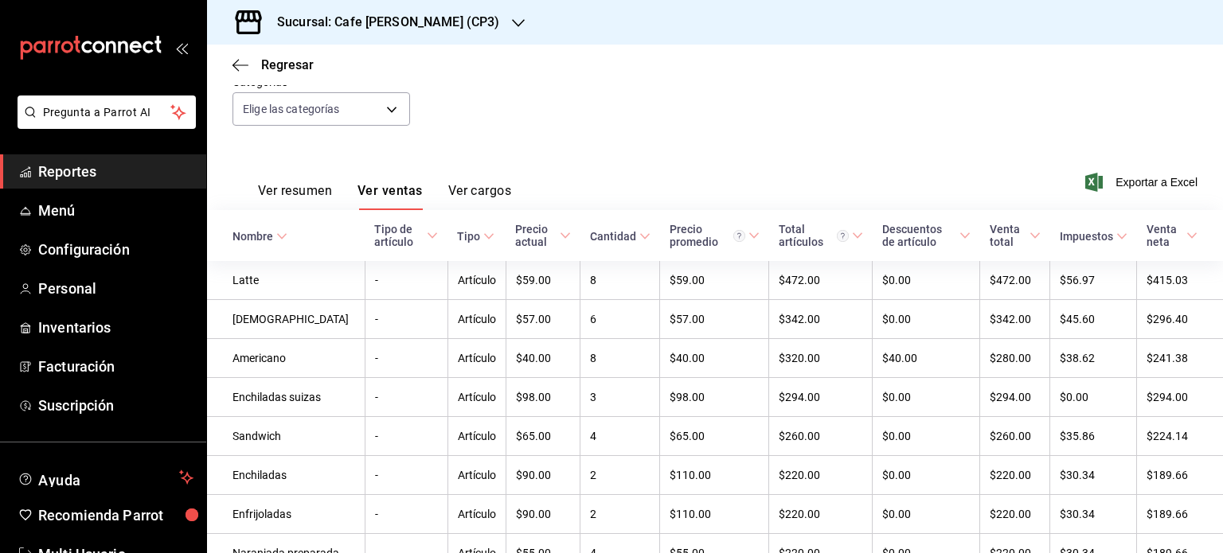
click at [484, 195] on button "Ver cargos" at bounding box center [480, 196] width 64 height 27
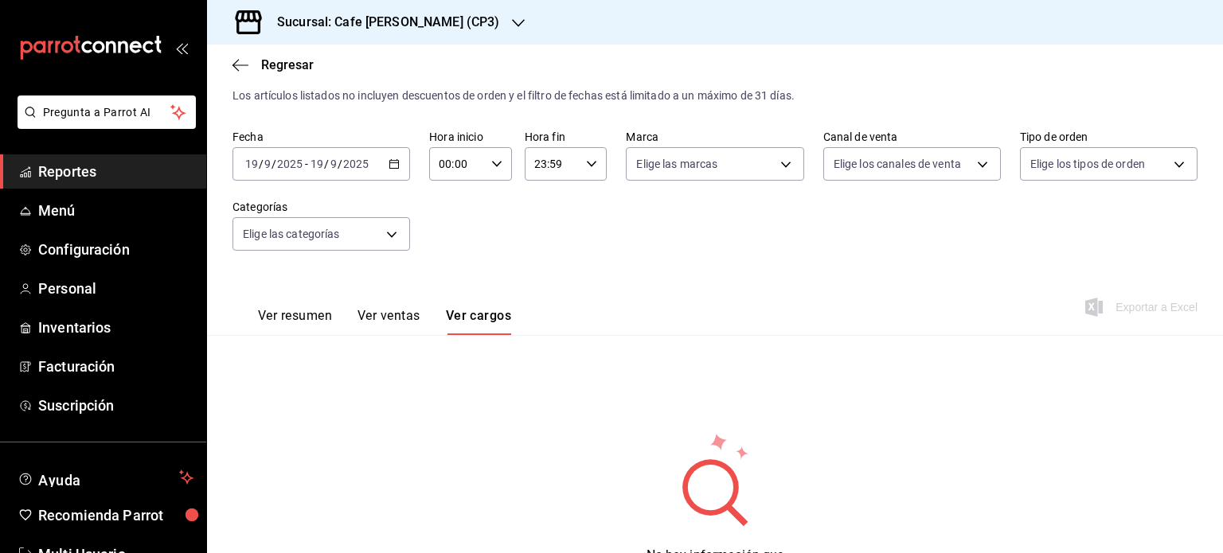
scroll to position [115, 0]
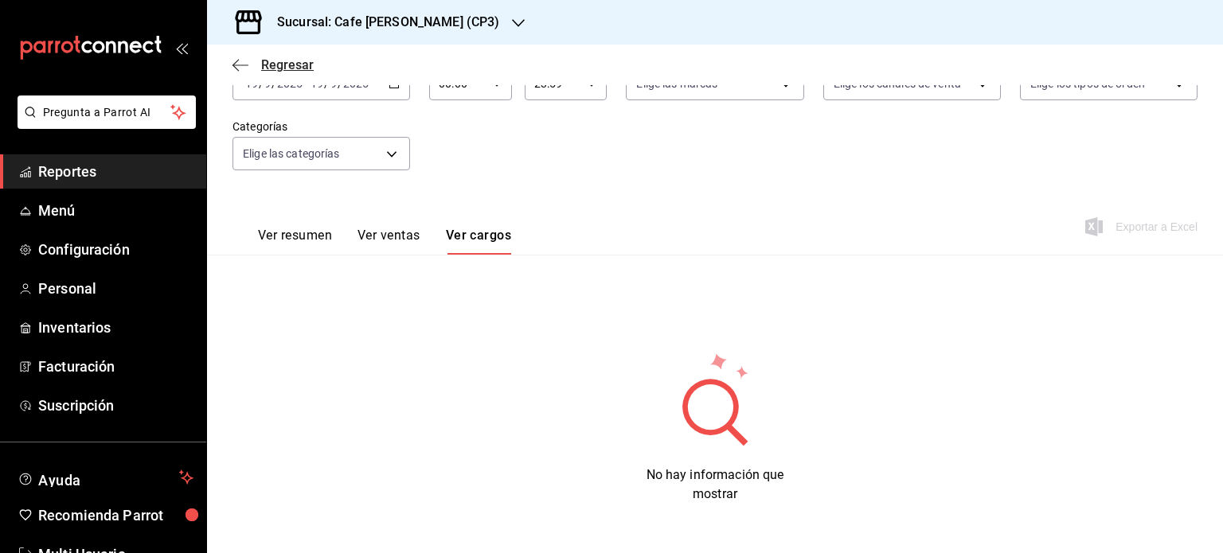
click at [264, 66] on span "Regresar" at bounding box center [287, 64] width 53 height 15
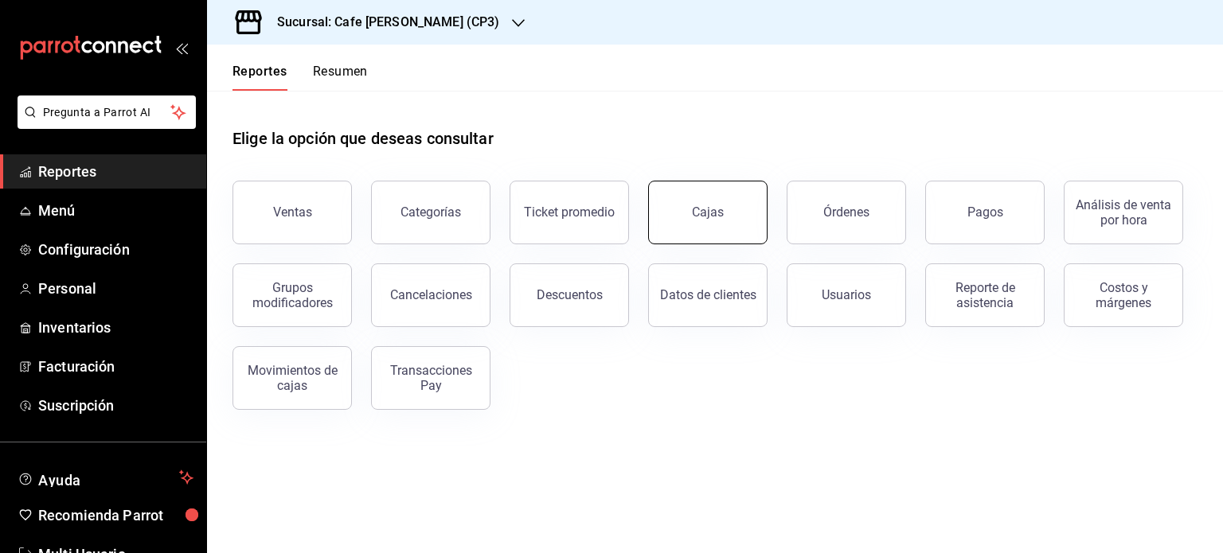
click at [698, 218] on div "Cajas" at bounding box center [708, 212] width 33 height 19
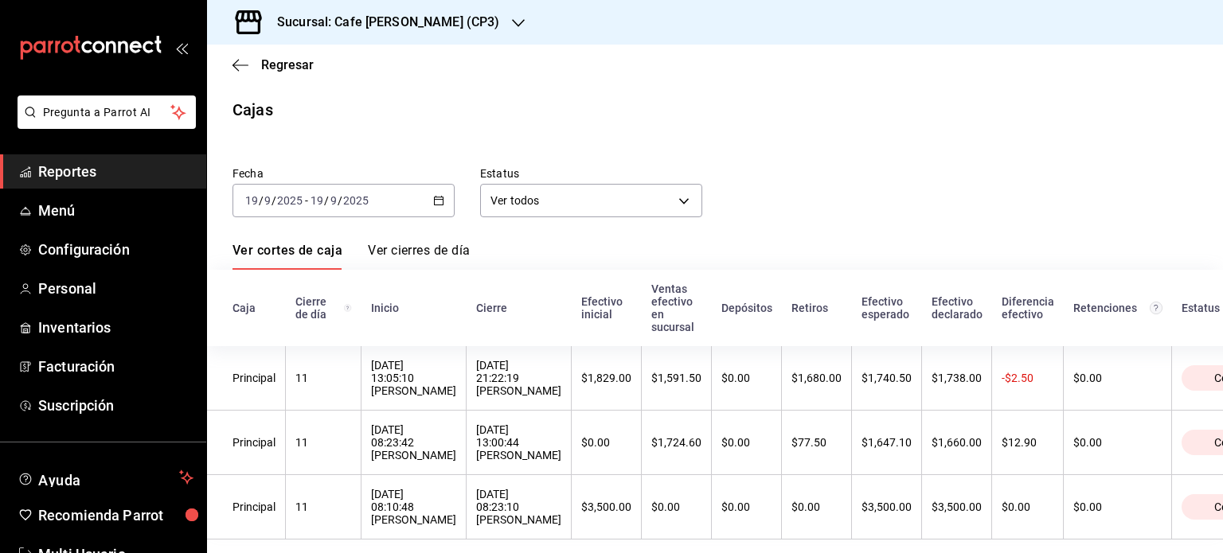
click at [424, 248] on link "Ver cierres de día" at bounding box center [419, 256] width 102 height 27
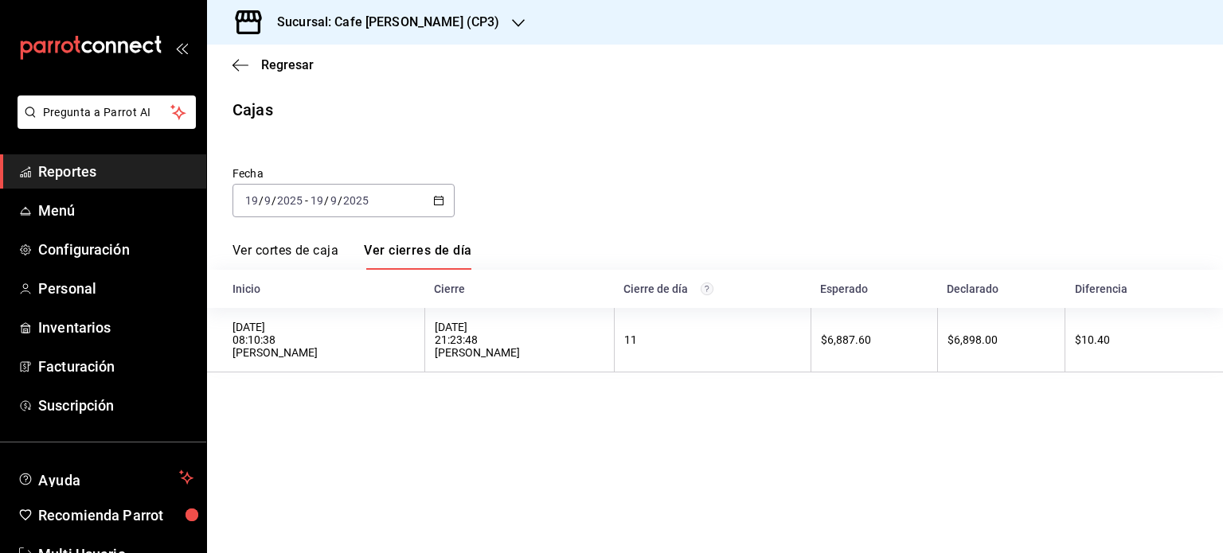
click at [292, 248] on link "Ver cortes de caja" at bounding box center [285, 256] width 106 height 27
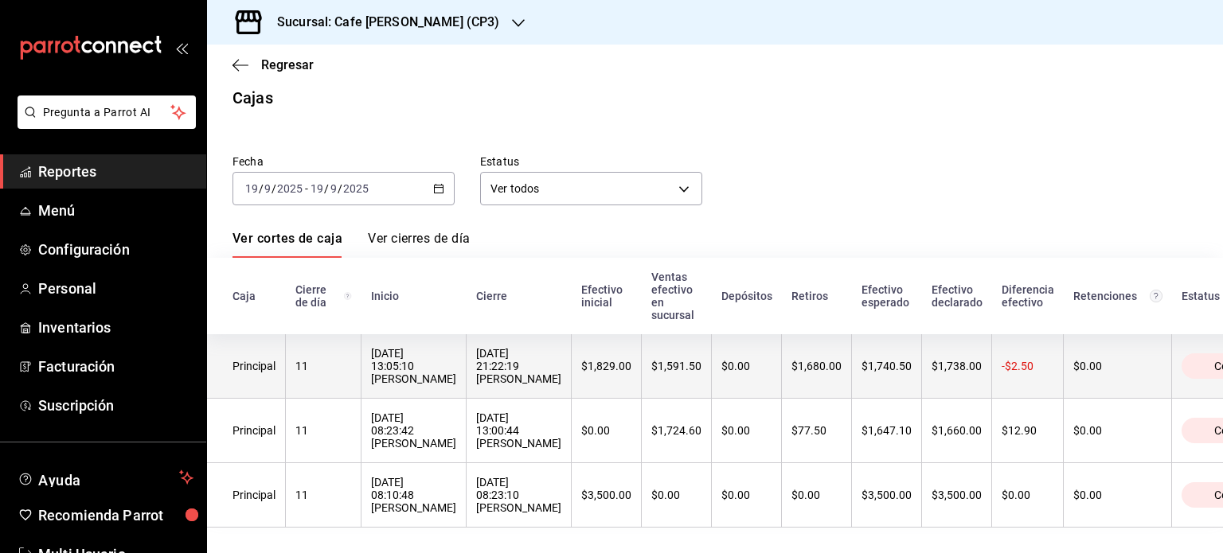
scroll to position [32, 0]
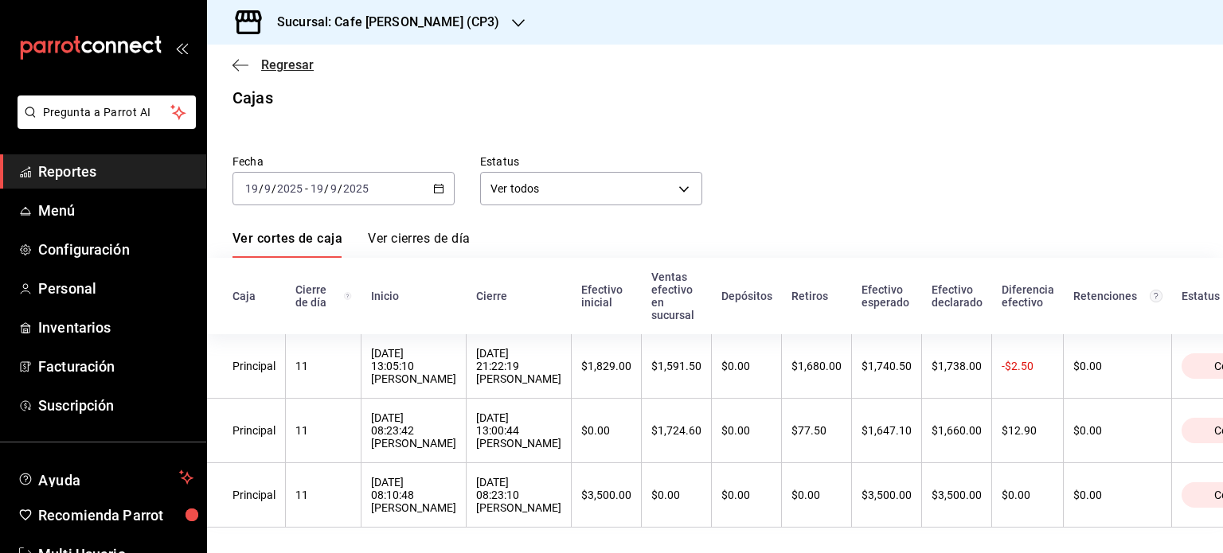
click at [236, 64] on icon "button" at bounding box center [240, 65] width 16 height 14
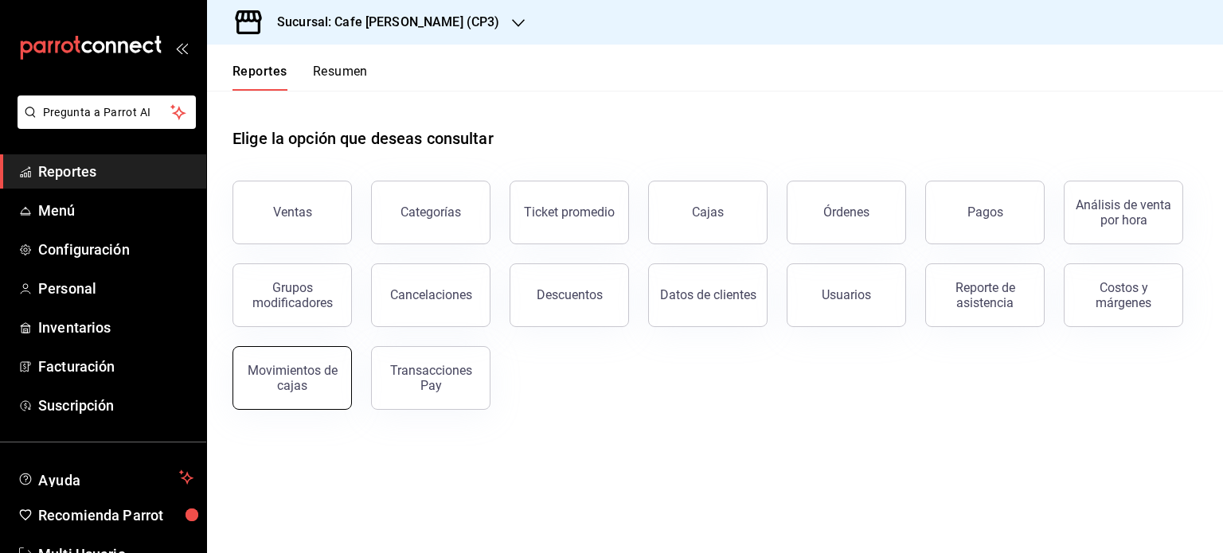
click at [283, 371] on div "Movimientos de cajas" at bounding box center [292, 378] width 99 height 30
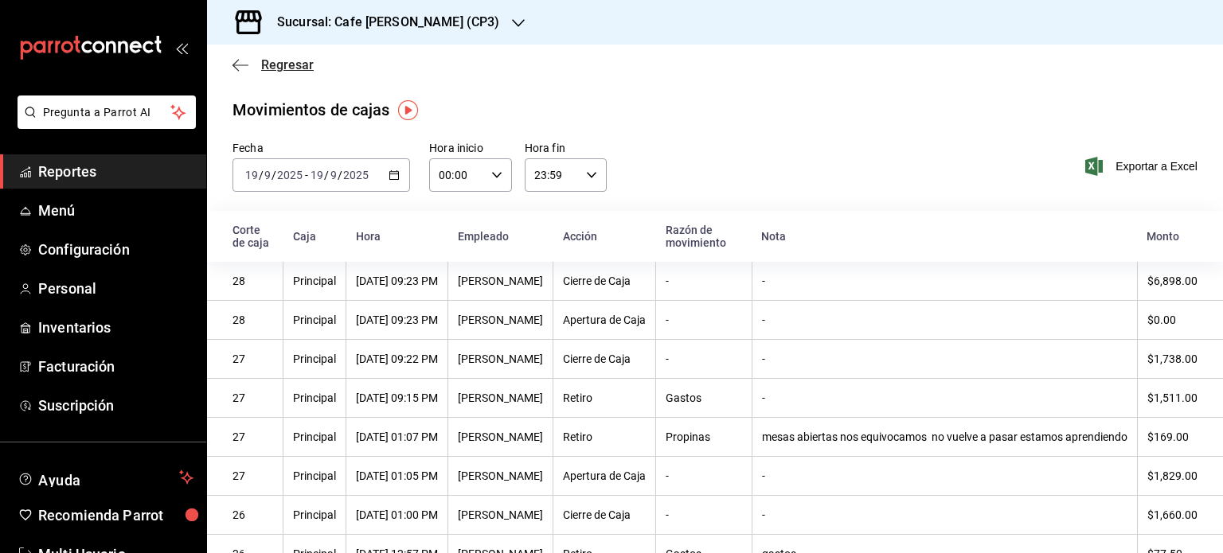
click at [280, 60] on span "Regresar" at bounding box center [287, 64] width 53 height 15
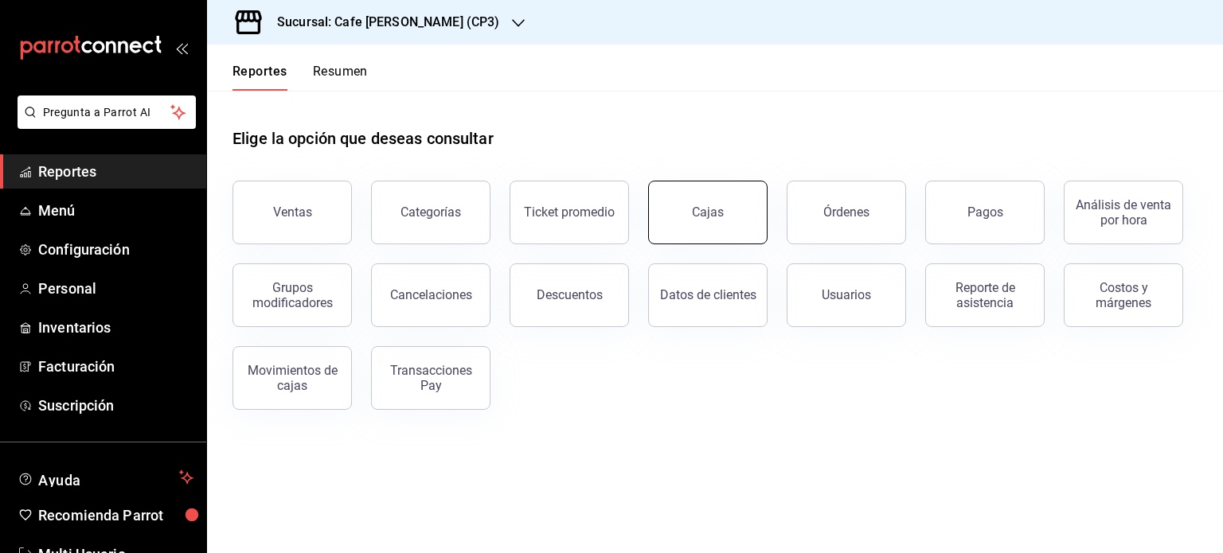
click at [701, 231] on link "Cajas" at bounding box center [707, 213] width 119 height 64
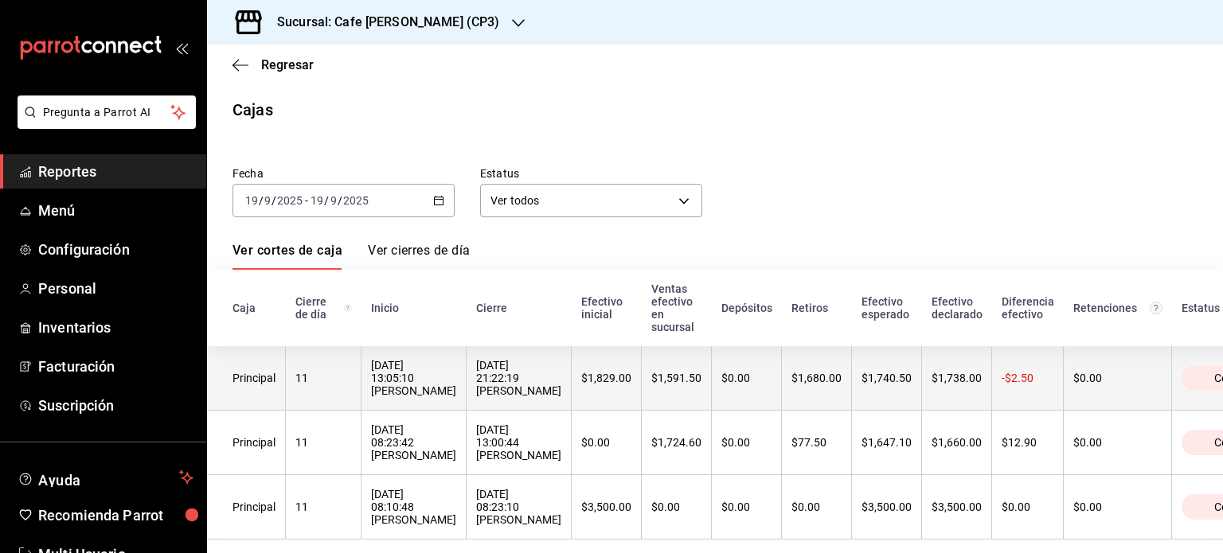
scroll to position [32, 0]
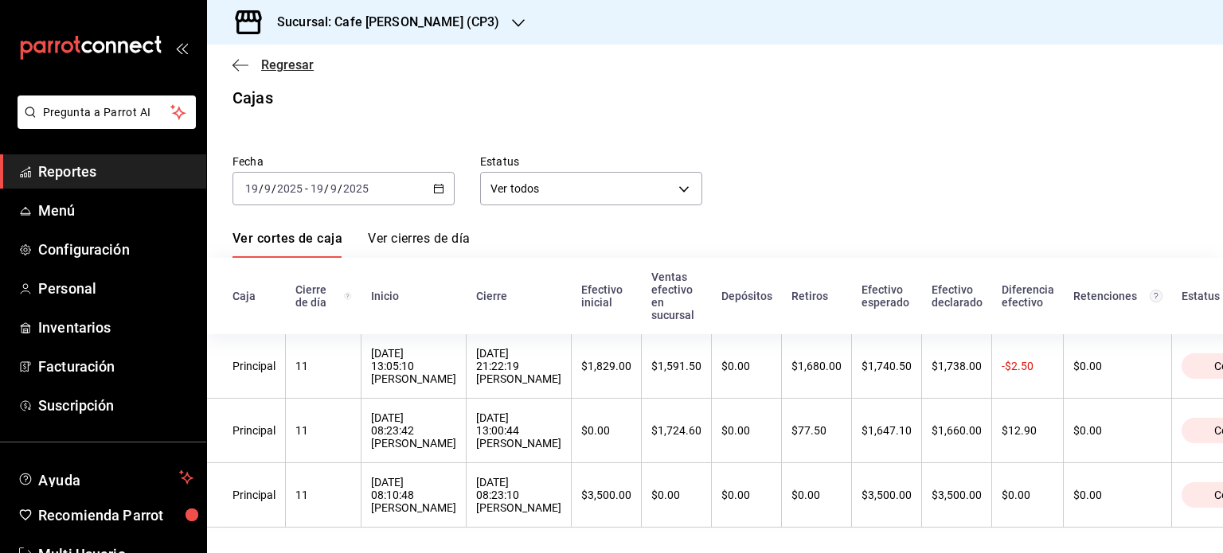
click at [269, 68] on span "Regresar" at bounding box center [287, 64] width 53 height 15
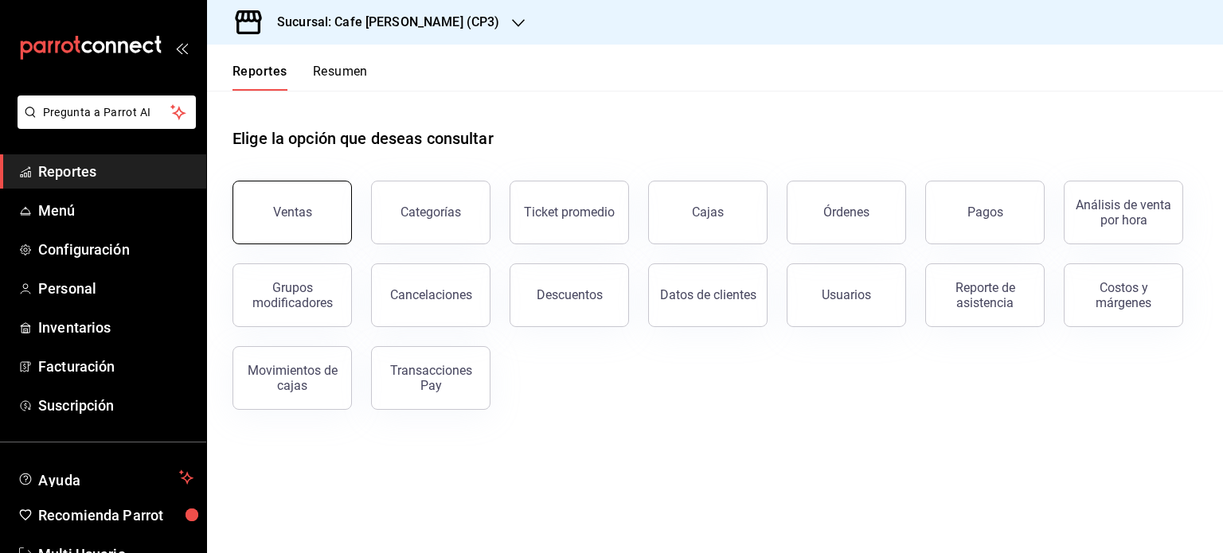
click at [306, 231] on button "Ventas" at bounding box center [291, 213] width 119 height 64
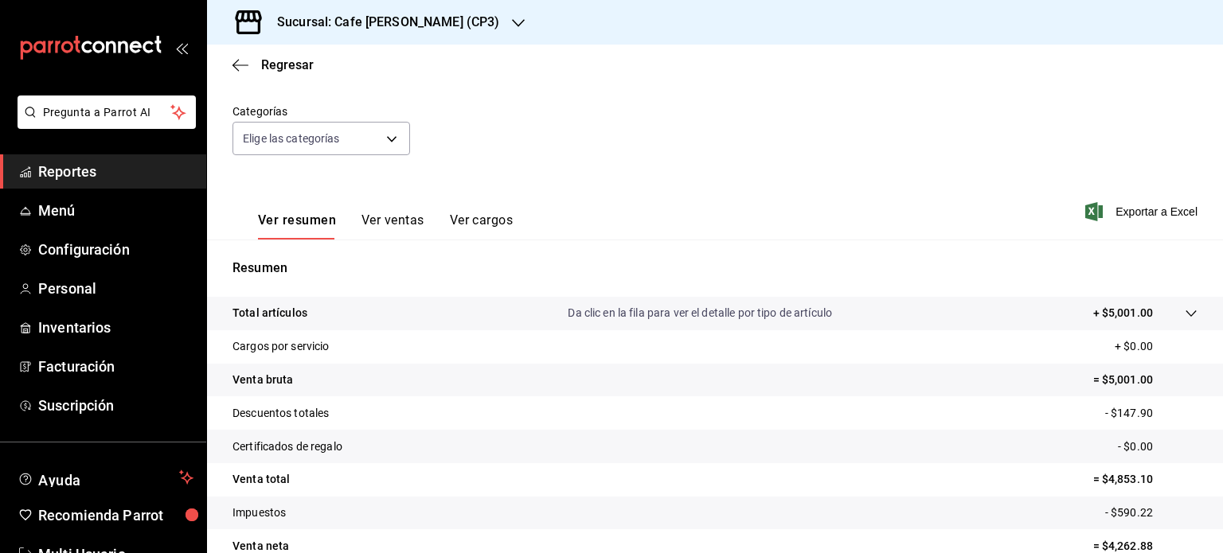
scroll to position [209, 0]
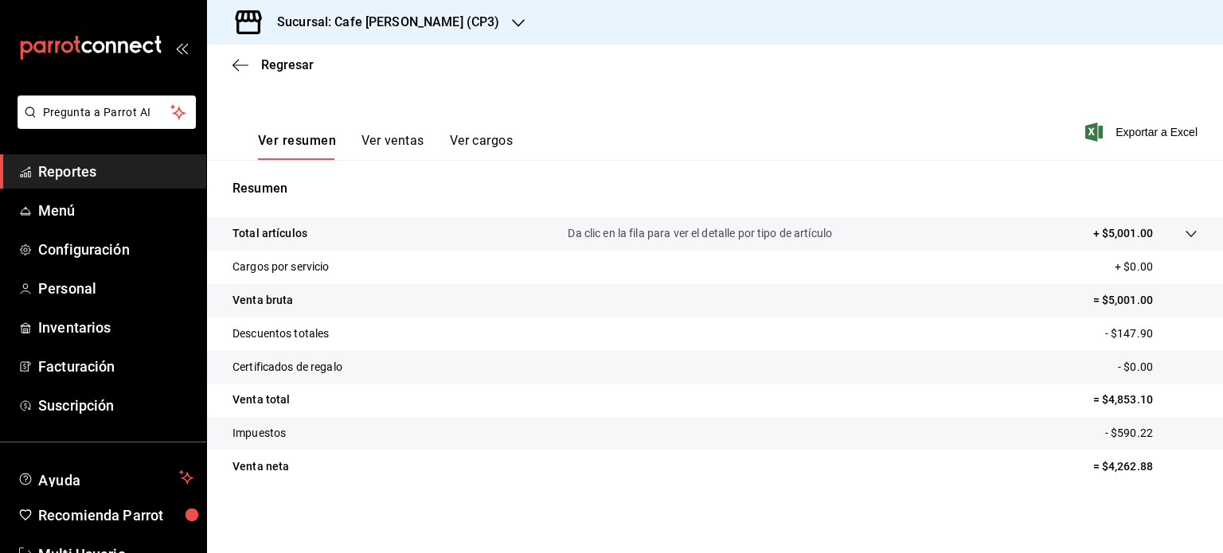
click at [382, 142] on button "Ver ventas" at bounding box center [392, 146] width 63 height 27
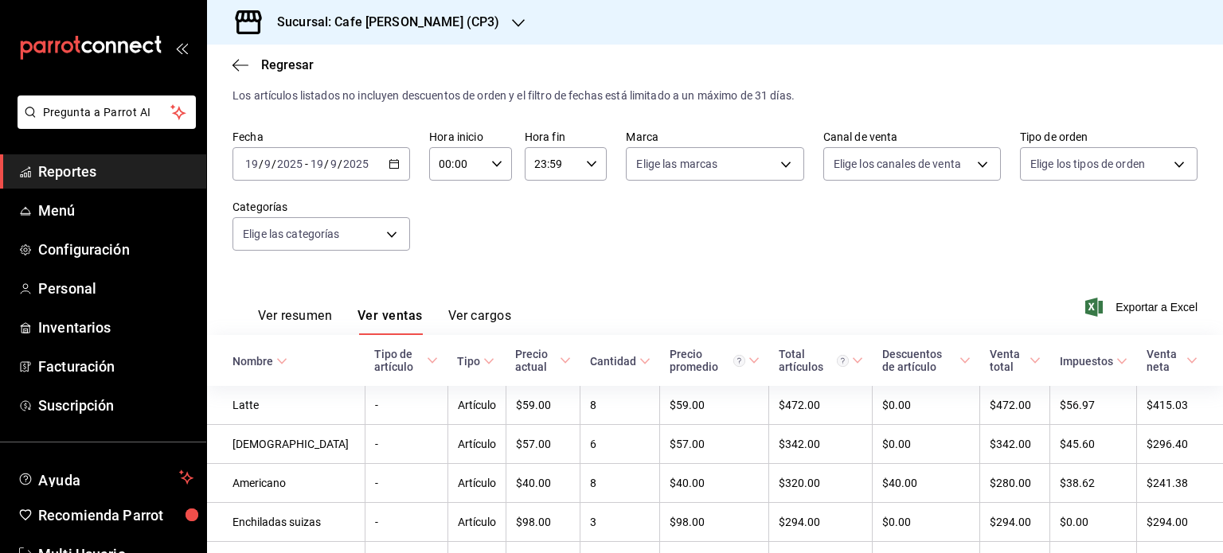
scroll to position [209, 0]
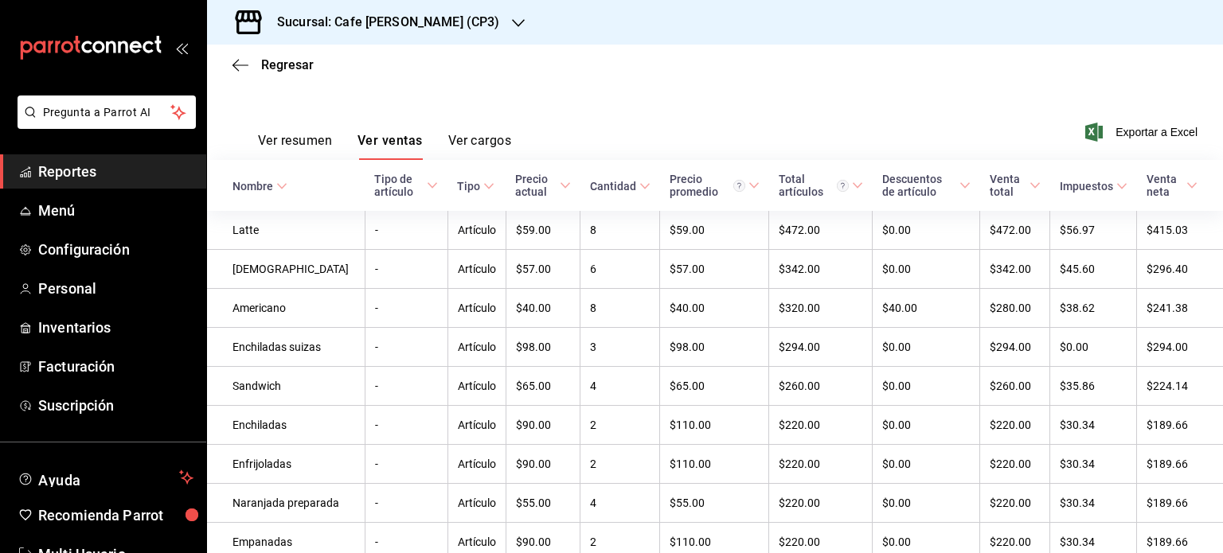
click at [285, 139] on button "Ver resumen" at bounding box center [295, 146] width 74 height 27
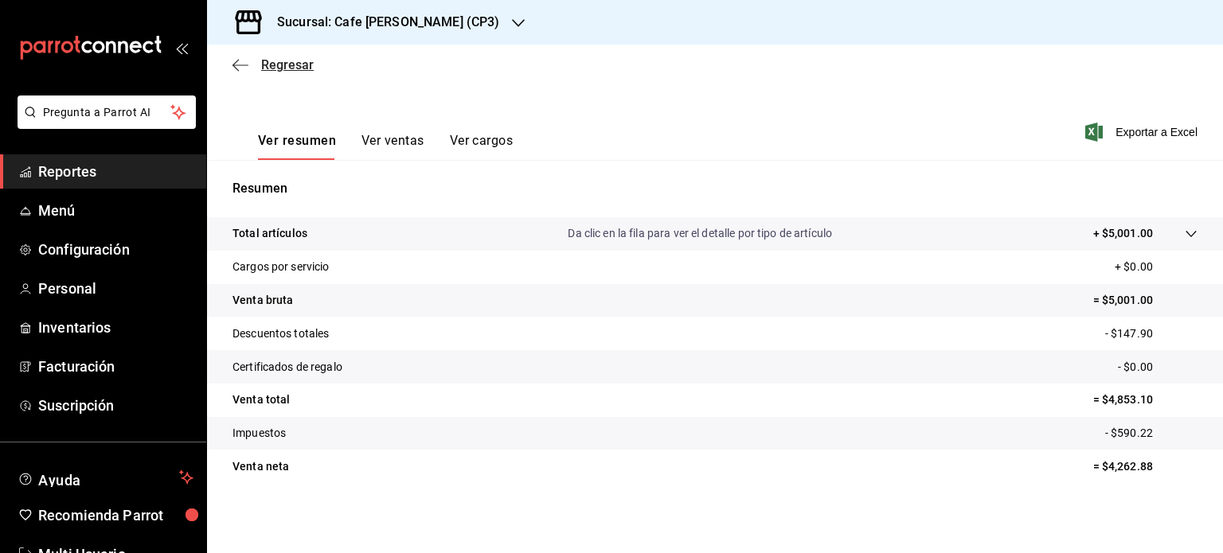
click at [271, 67] on span "Regresar" at bounding box center [287, 64] width 53 height 15
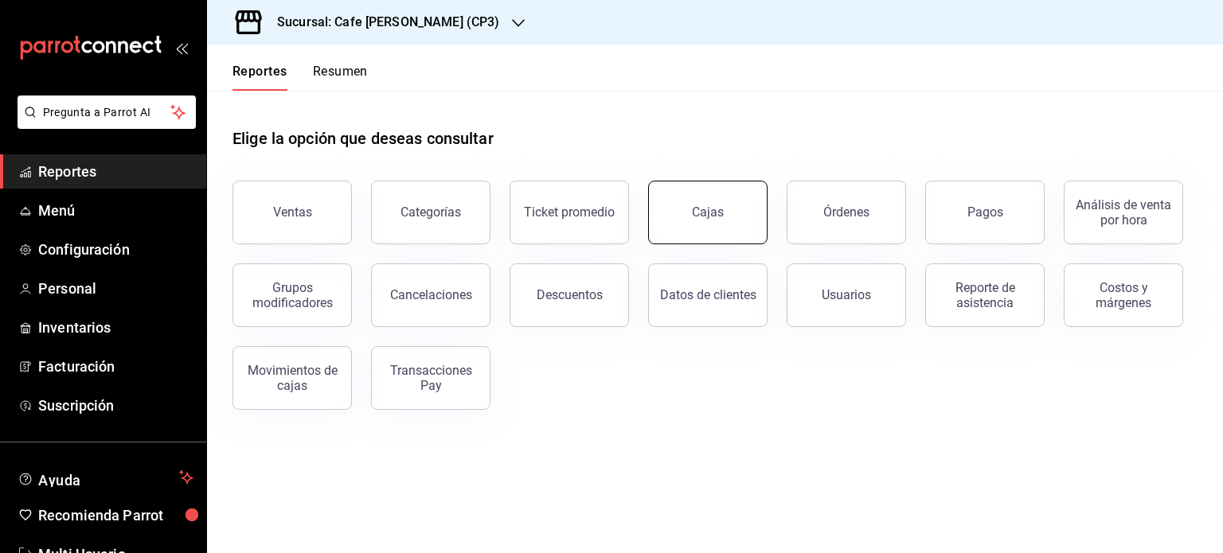
click at [741, 212] on link "Cajas" at bounding box center [707, 213] width 119 height 64
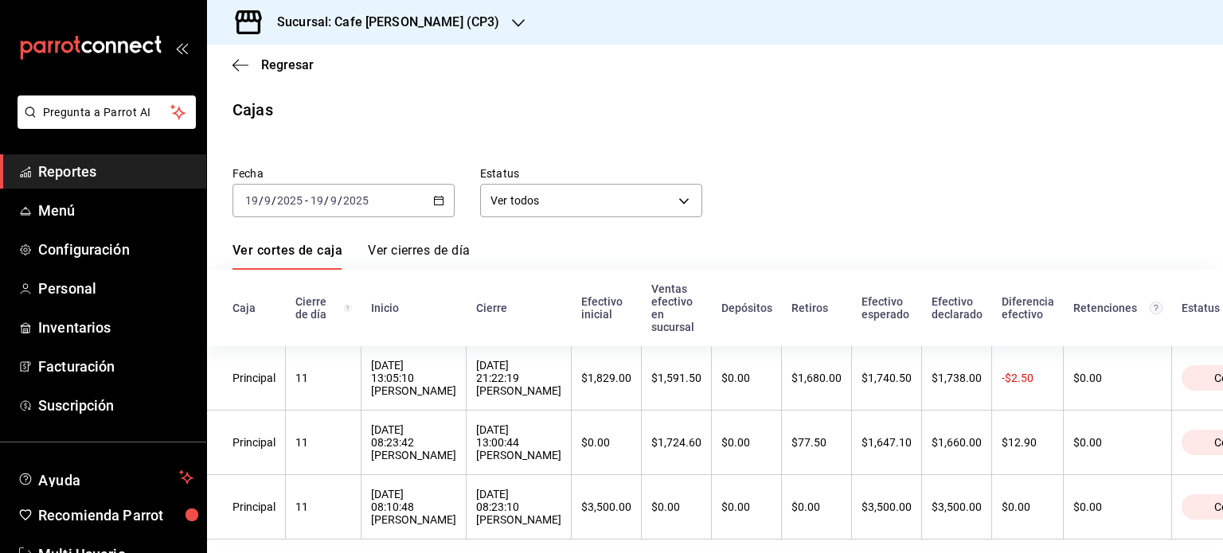
scroll to position [32, 0]
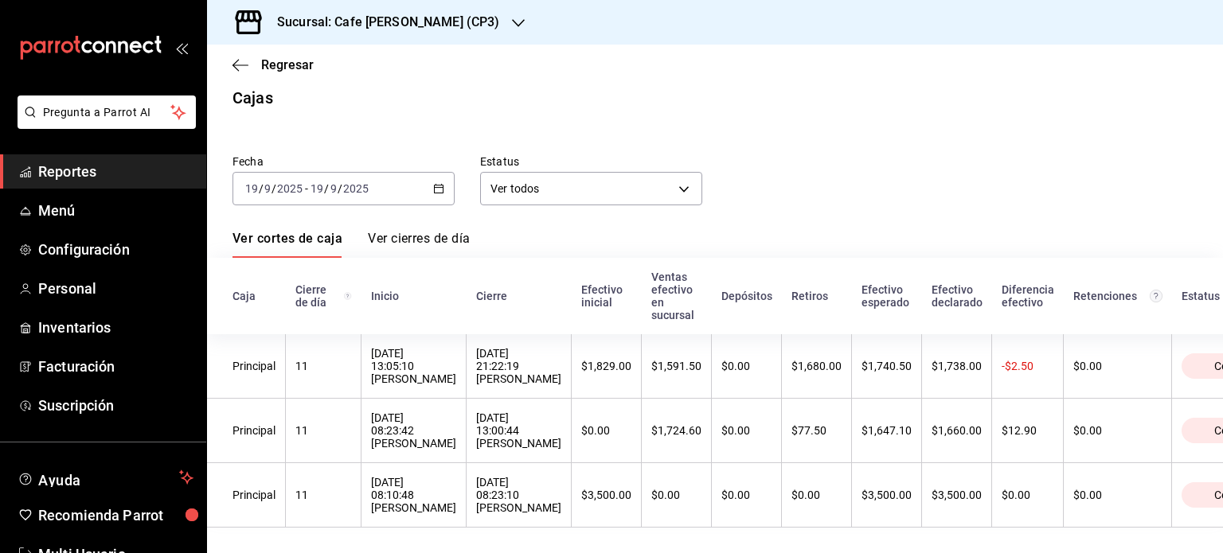
click at [429, 231] on link "Ver cierres de día" at bounding box center [419, 244] width 102 height 27
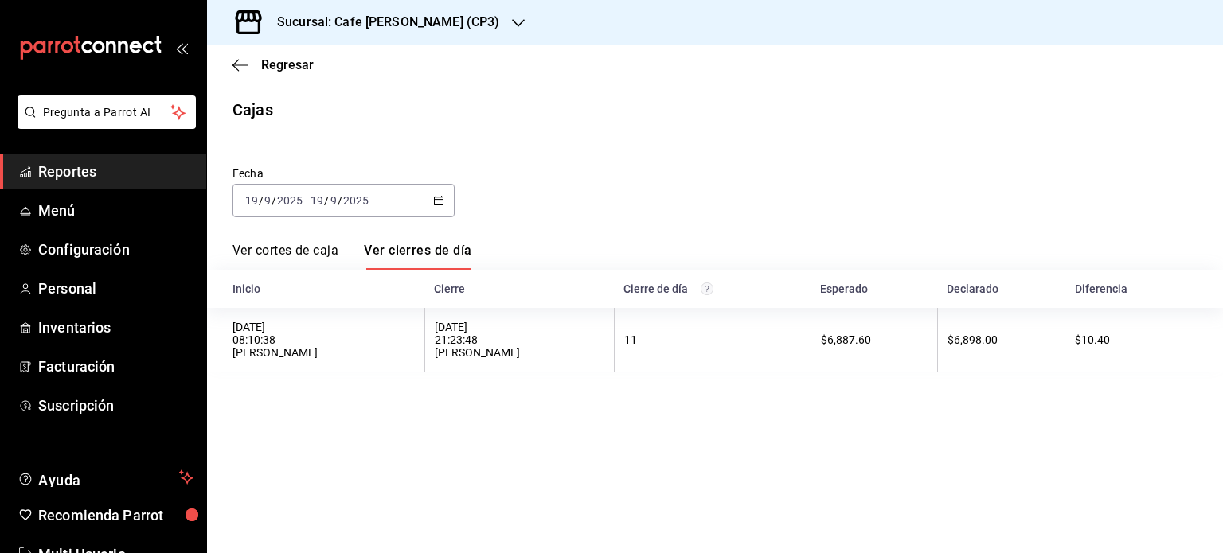
click at [271, 248] on link "Ver cortes de caja" at bounding box center [285, 256] width 106 height 27
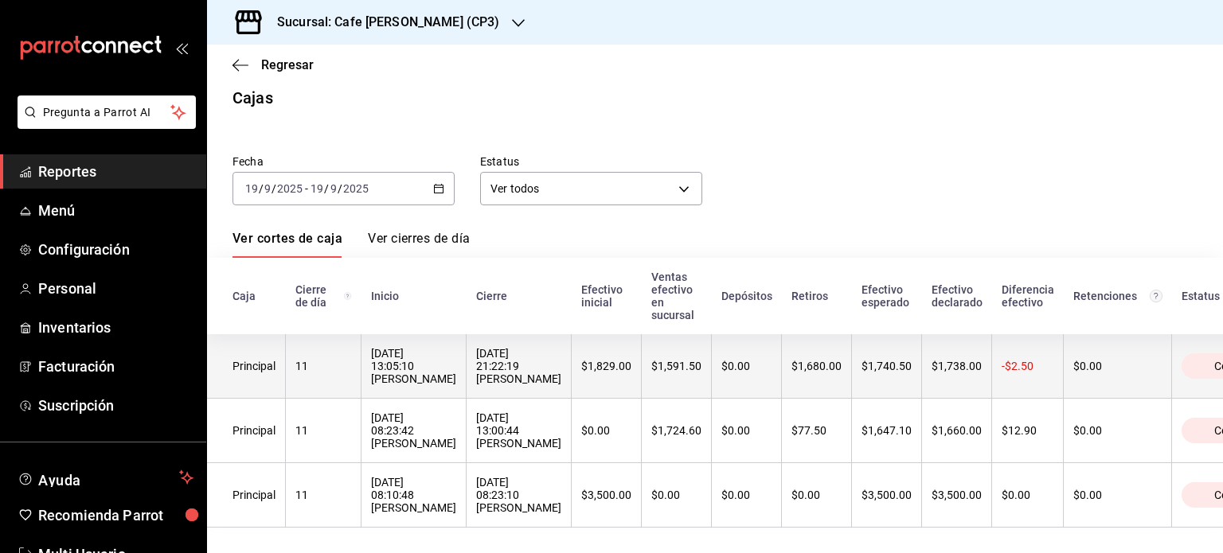
scroll to position [32, 0]
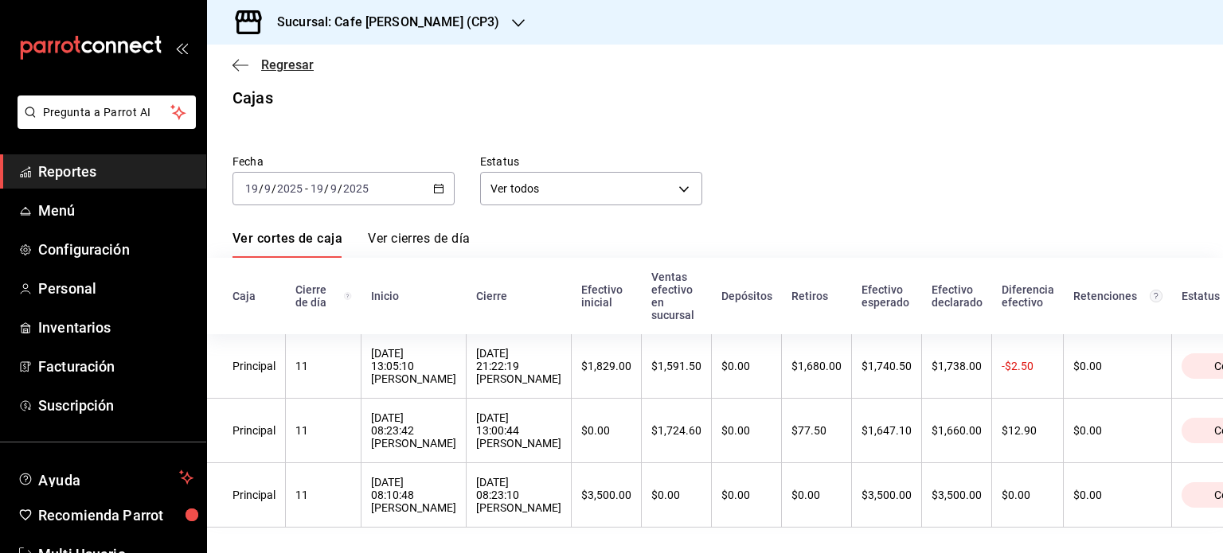
click at [244, 62] on icon "button" at bounding box center [240, 65] width 16 height 14
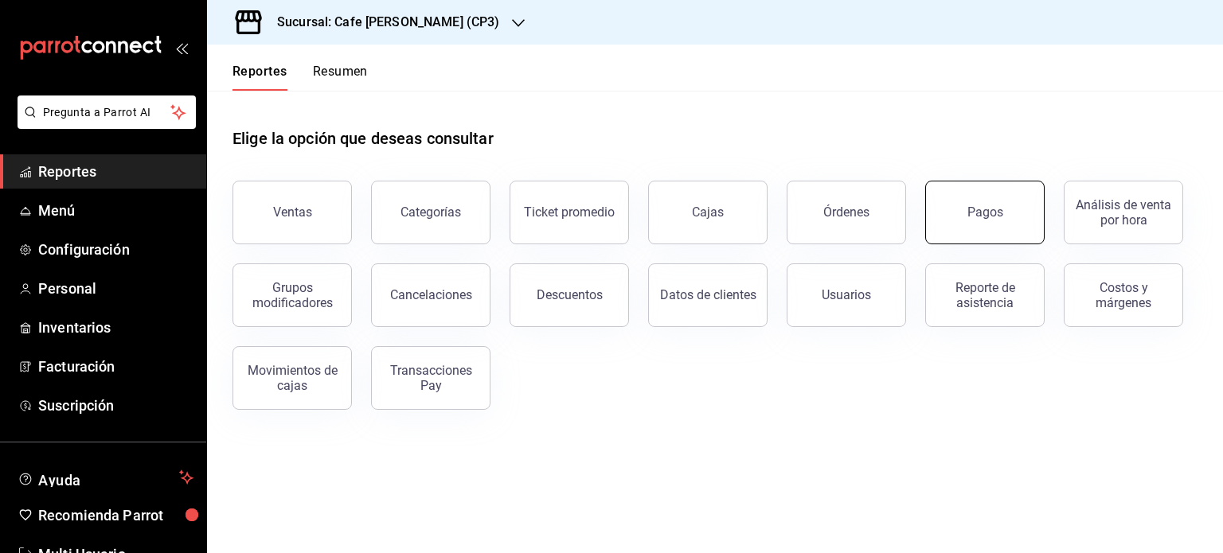
click at [991, 217] on div "Pagos" at bounding box center [985, 212] width 36 height 15
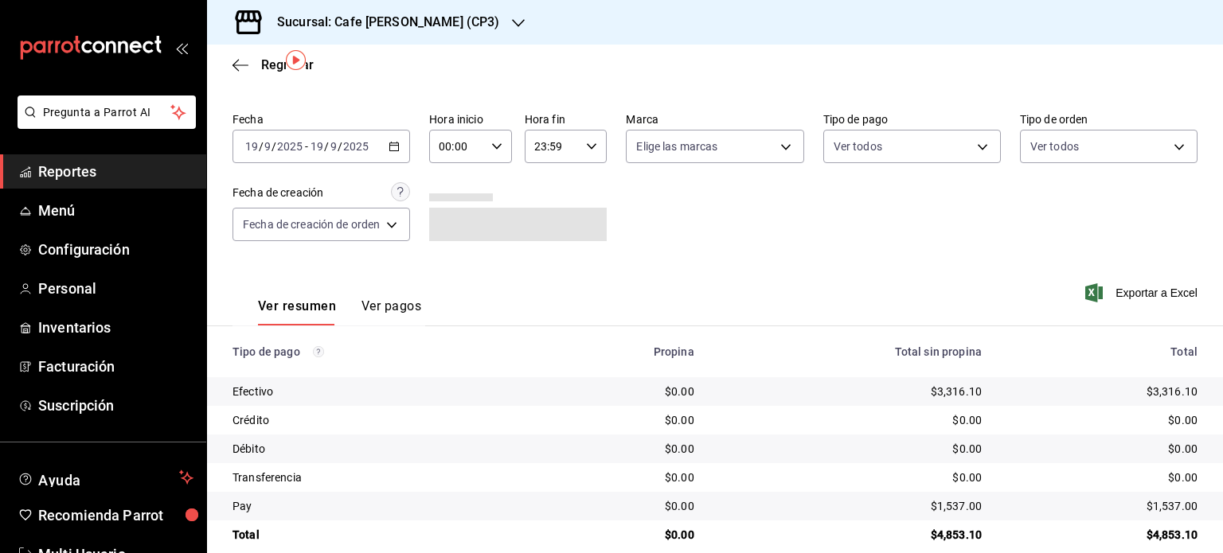
scroll to position [64, 0]
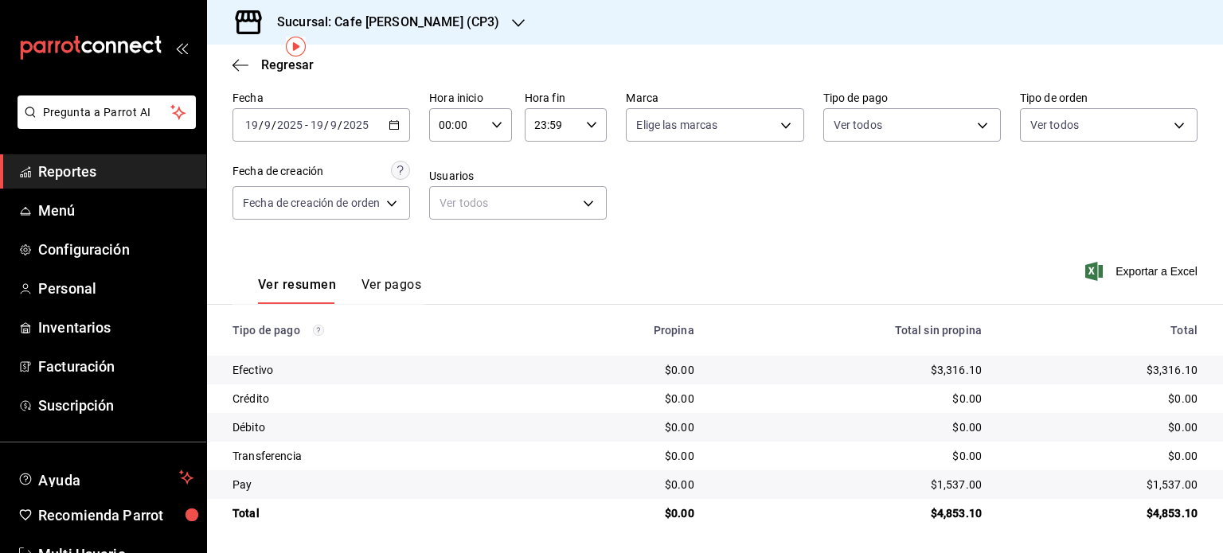
click at [392, 287] on button "Ver pagos" at bounding box center [391, 290] width 60 height 27
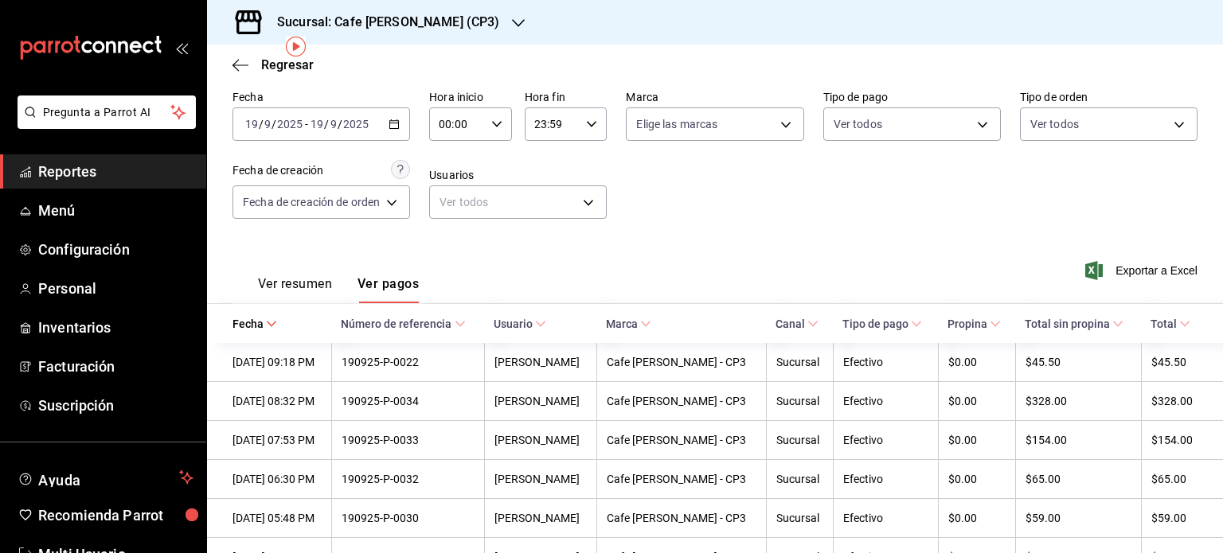
click at [293, 286] on button "Ver resumen" at bounding box center [295, 289] width 74 height 27
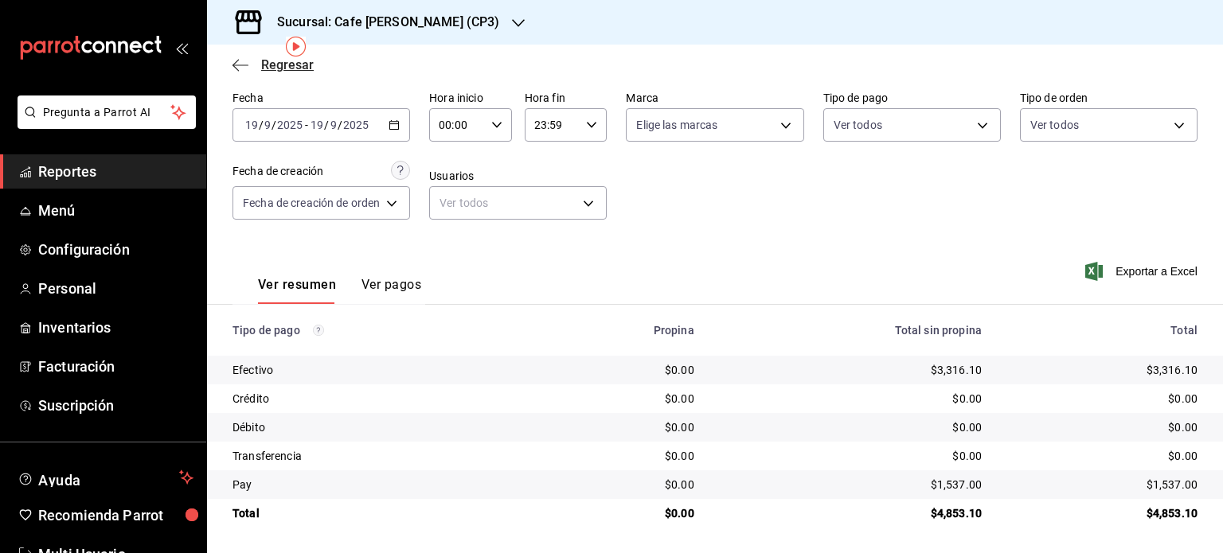
click at [238, 64] on icon "button" at bounding box center [240, 64] width 16 height 1
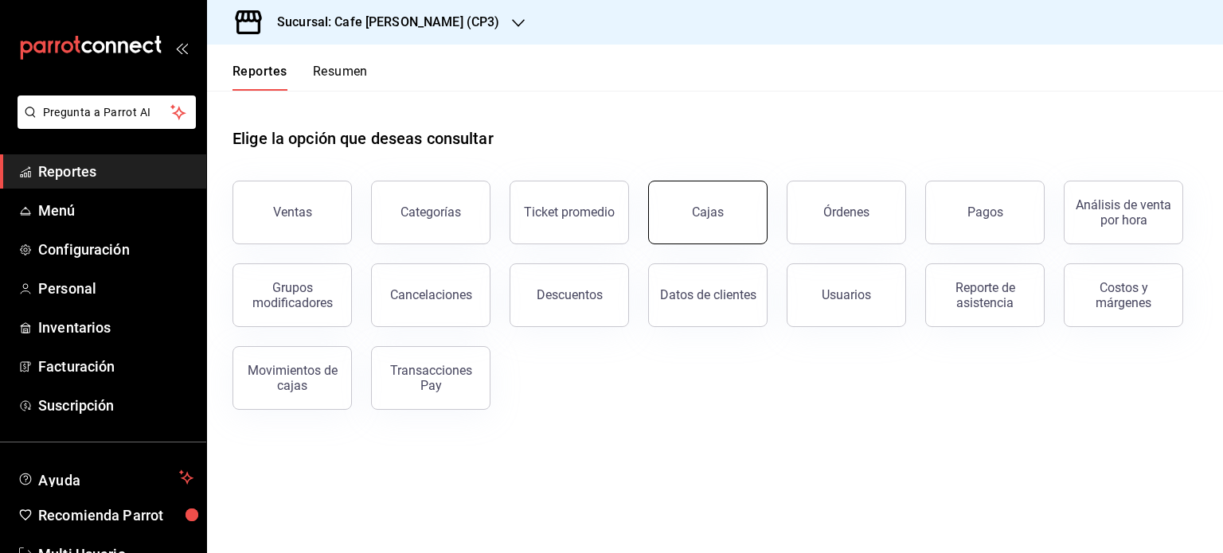
click at [693, 225] on link "Cajas" at bounding box center [707, 213] width 119 height 64
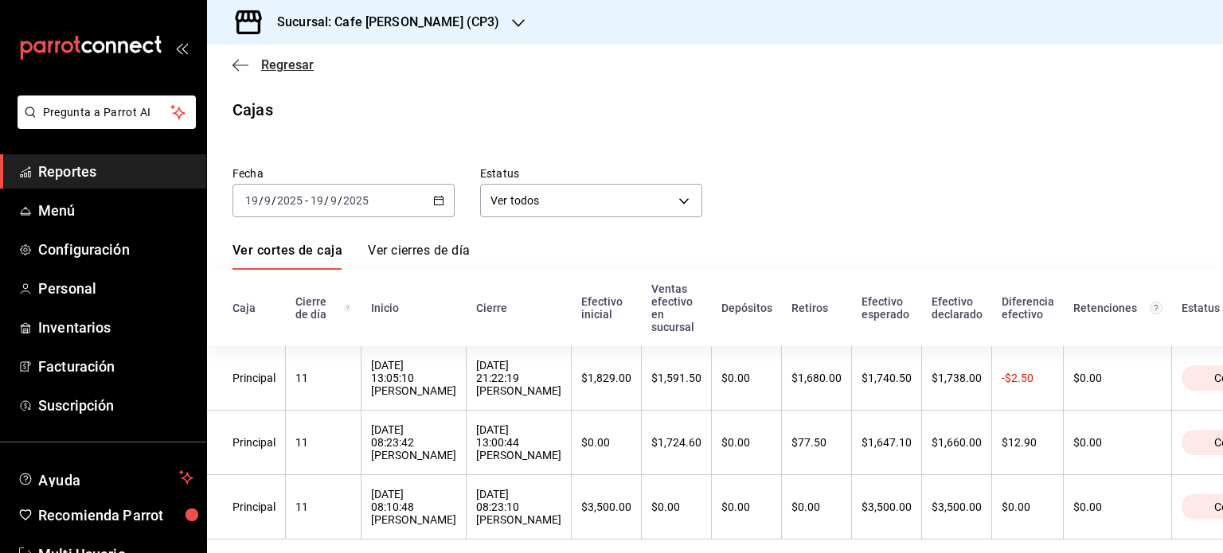
click at [239, 63] on icon "button" at bounding box center [240, 65] width 16 height 14
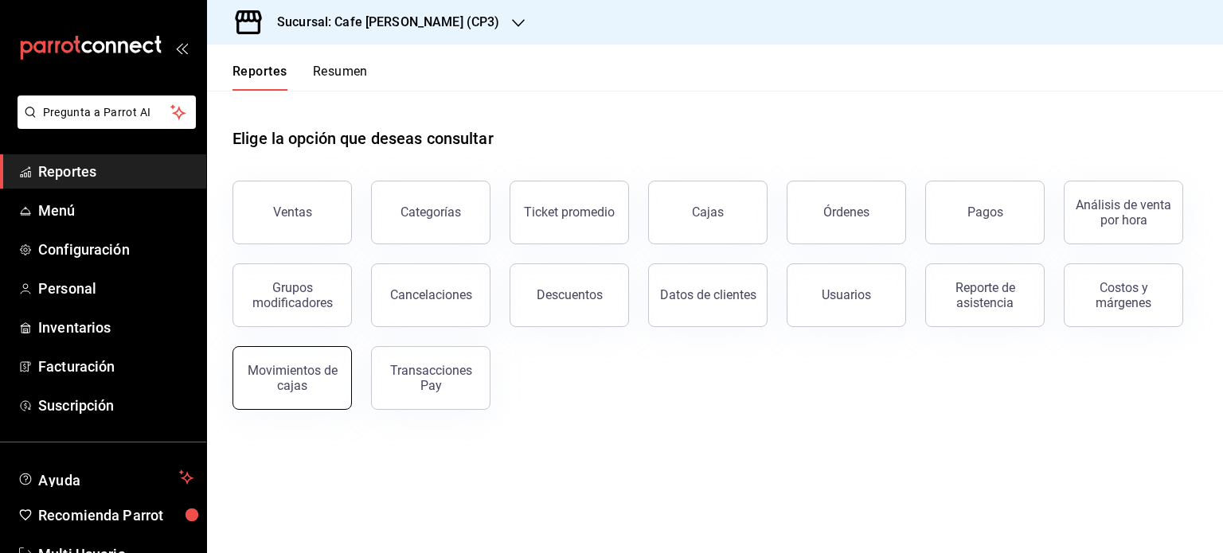
click at [286, 383] on div "Movimientos de cajas" at bounding box center [292, 378] width 99 height 30
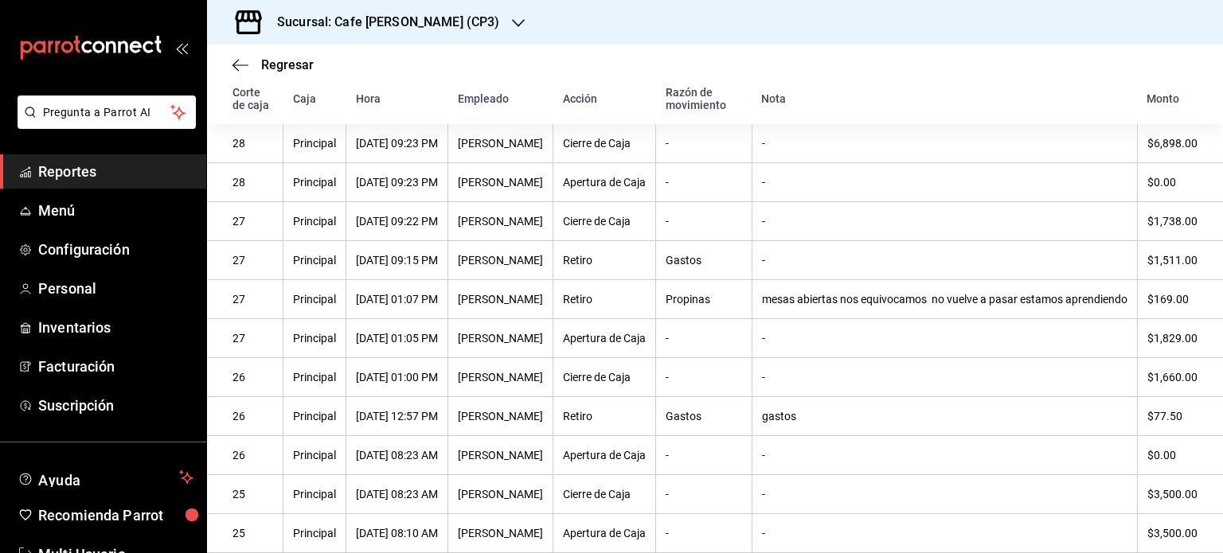
scroll to position [170, 0]
click at [236, 60] on icon "button" at bounding box center [240, 65] width 16 height 14
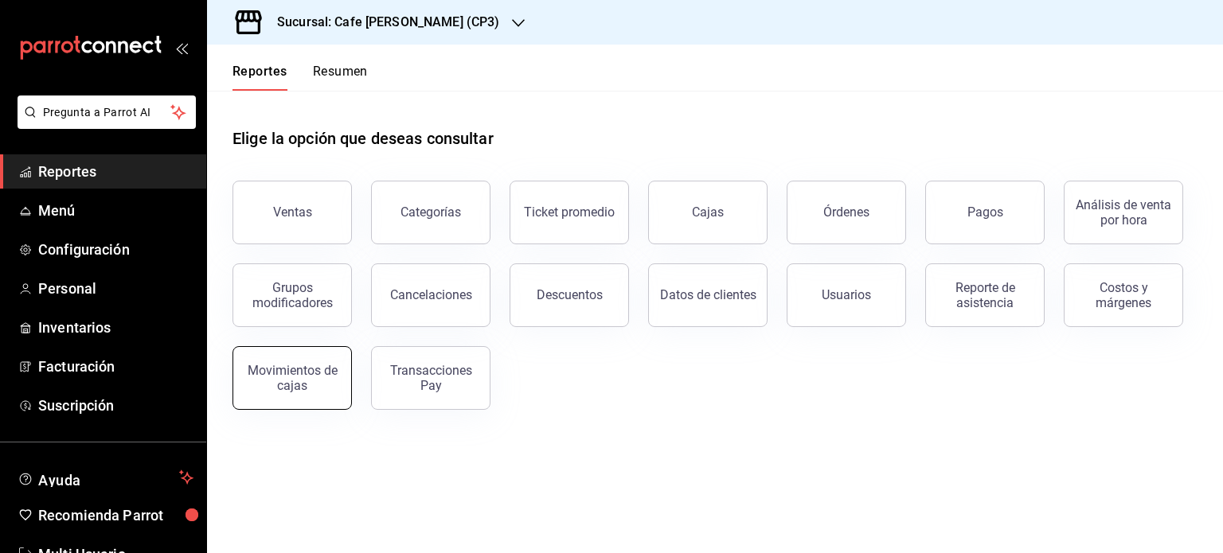
click at [285, 382] on div "Movimientos de cajas" at bounding box center [292, 378] width 99 height 30
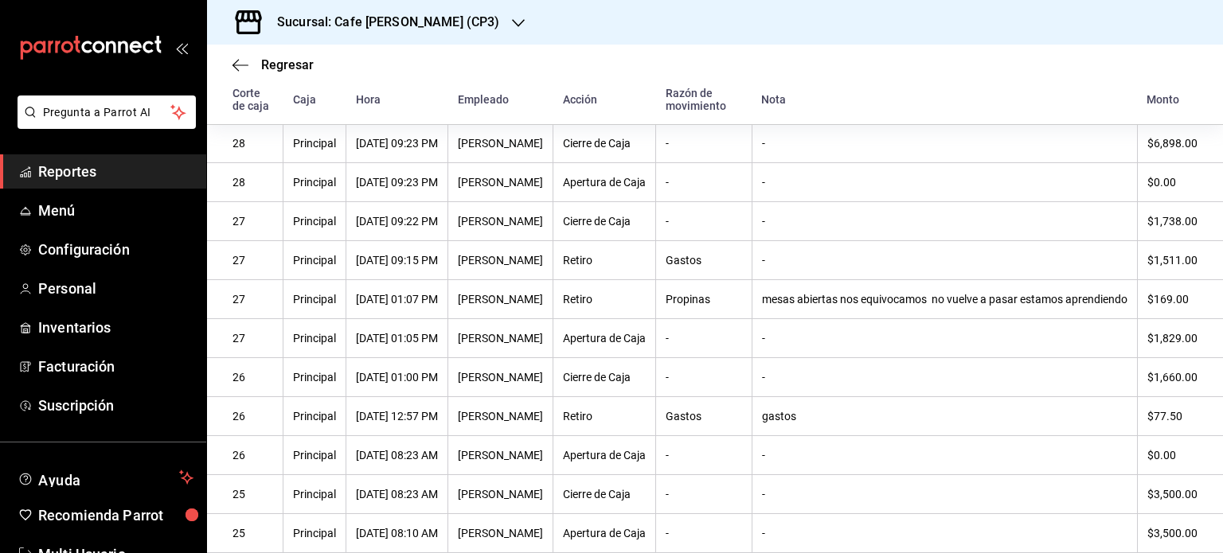
scroll to position [199, 0]
click at [266, 67] on span "Regresar" at bounding box center [287, 64] width 53 height 15
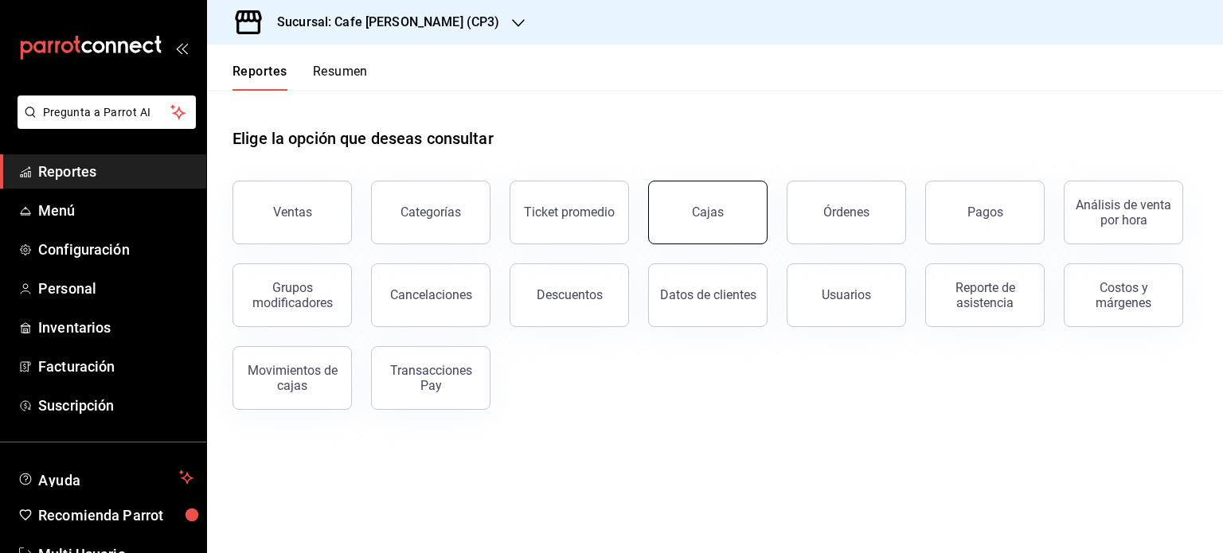
click at [699, 221] on div "Cajas" at bounding box center [708, 212] width 33 height 19
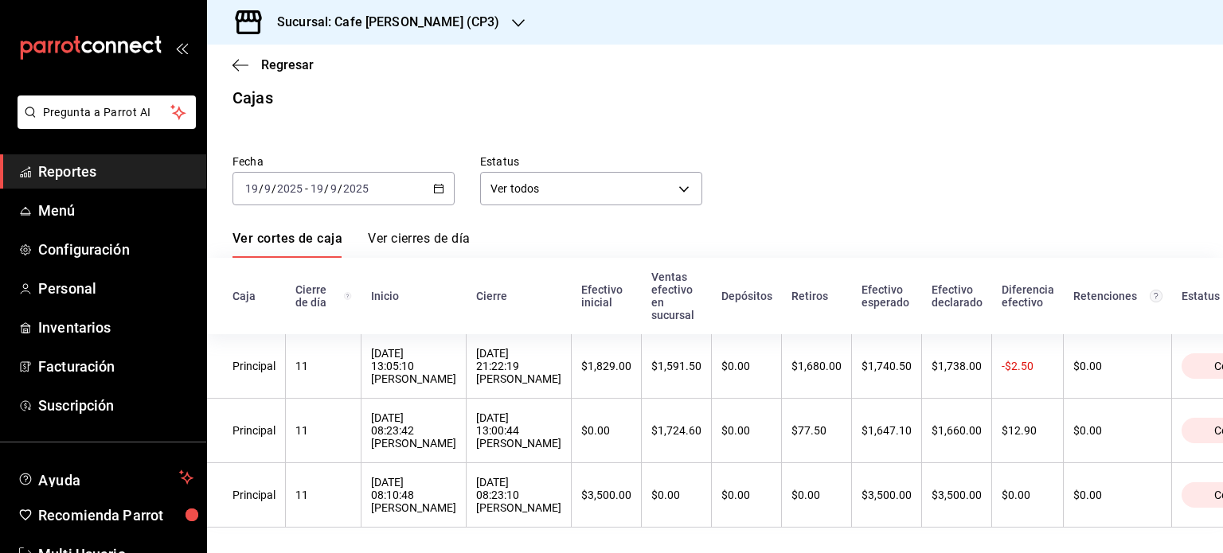
scroll to position [32, 0]
click at [417, 231] on link "Ver cierres de día" at bounding box center [419, 244] width 102 height 27
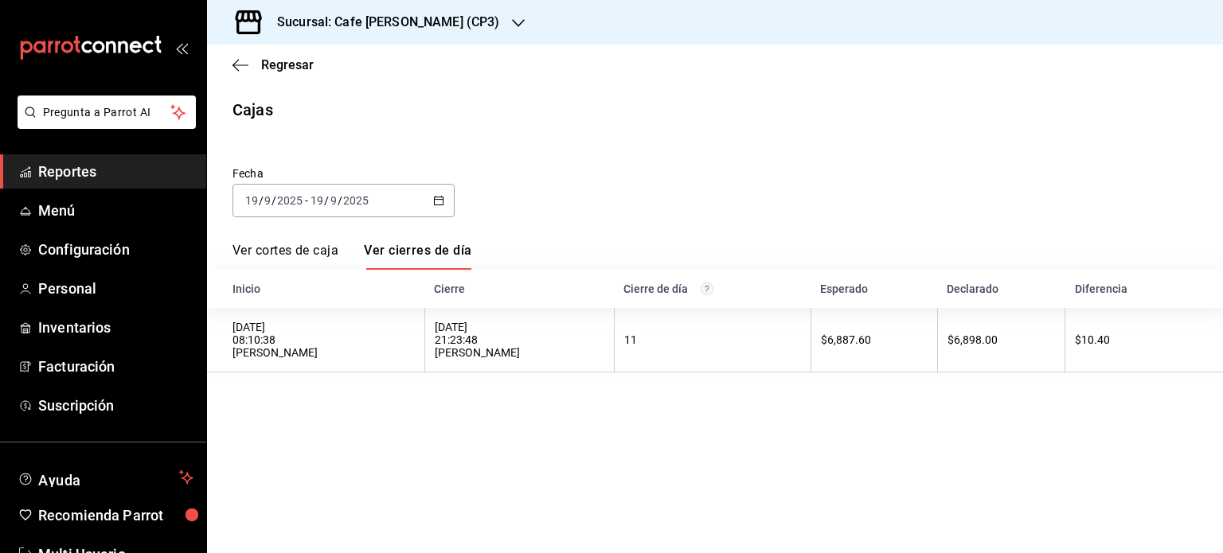
click at [283, 251] on link "Ver cortes de caja" at bounding box center [285, 256] width 106 height 27
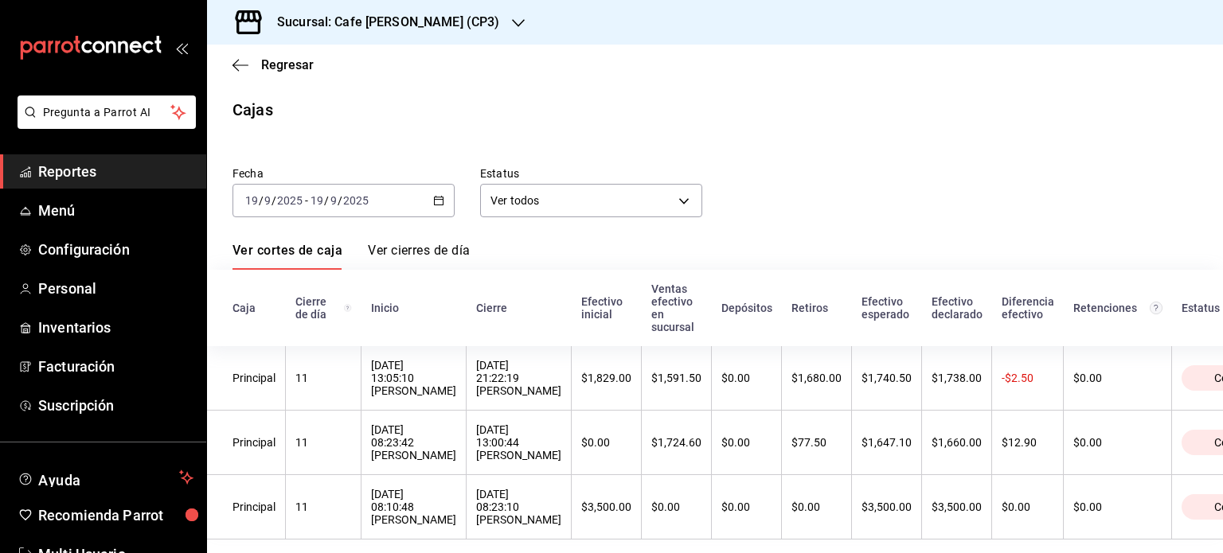
click at [432, 248] on link "Ver cierres de día" at bounding box center [419, 256] width 102 height 27
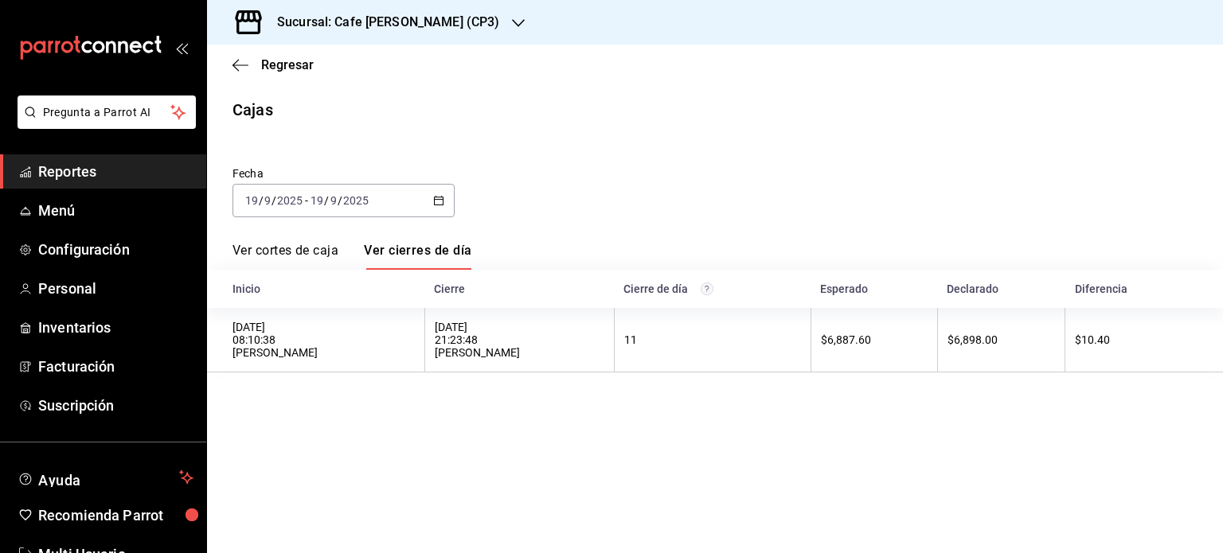
click at [308, 253] on link "Ver cortes de caja" at bounding box center [285, 256] width 106 height 27
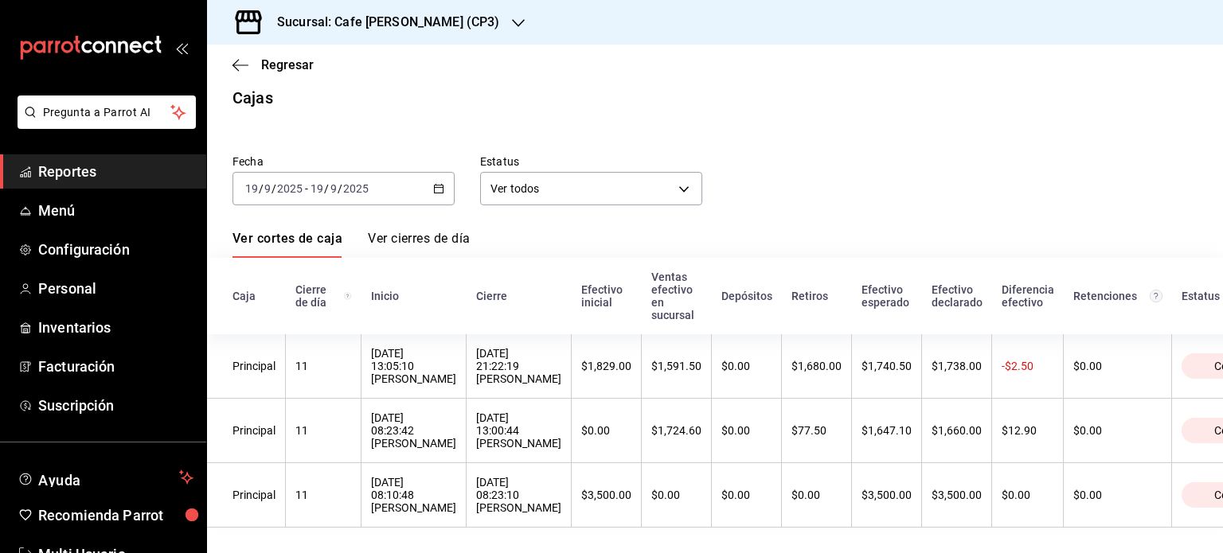
scroll to position [32, 0]
click at [403, 231] on link "Ver cierres de día" at bounding box center [419, 244] width 102 height 27
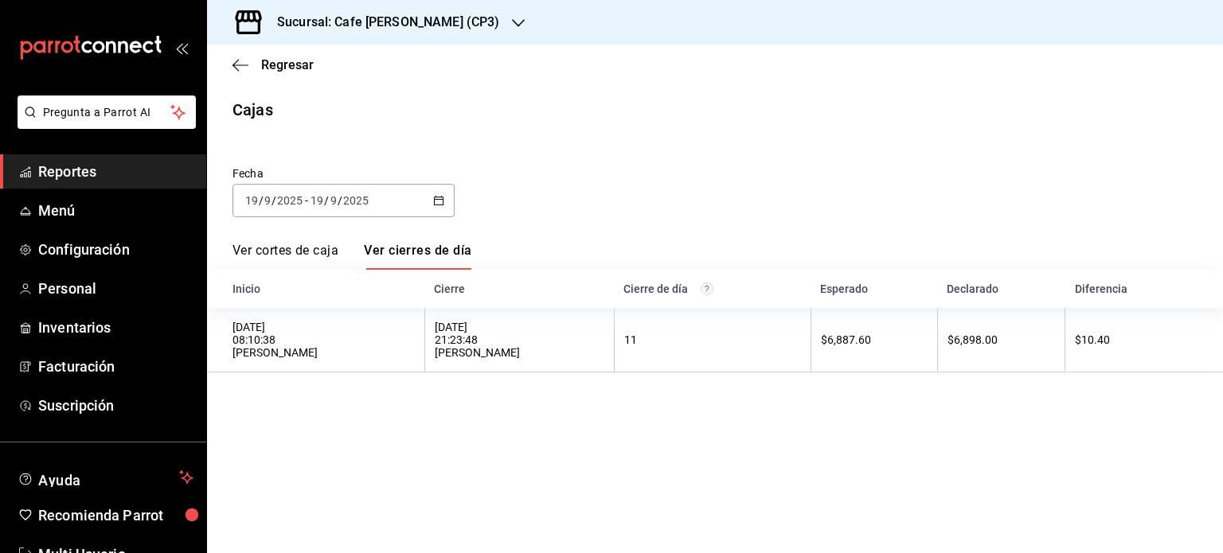
click at [292, 247] on link "Ver cortes de caja" at bounding box center [285, 256] width 106 height 27
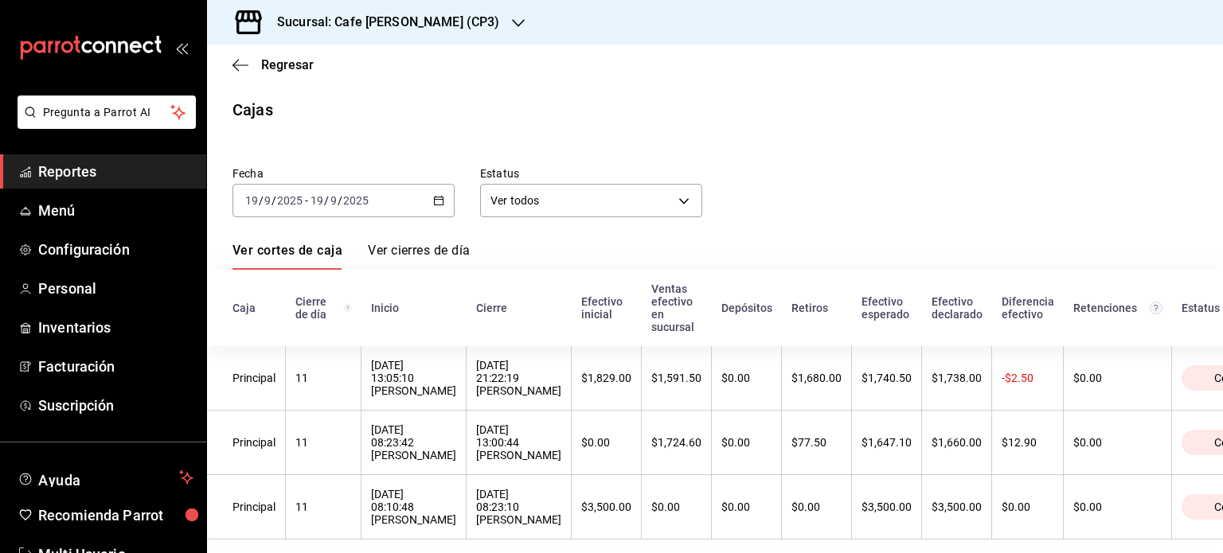
click at [408, 251] on link "Ver cierres de día" at bounding box center [419, 256] width 102 height 27
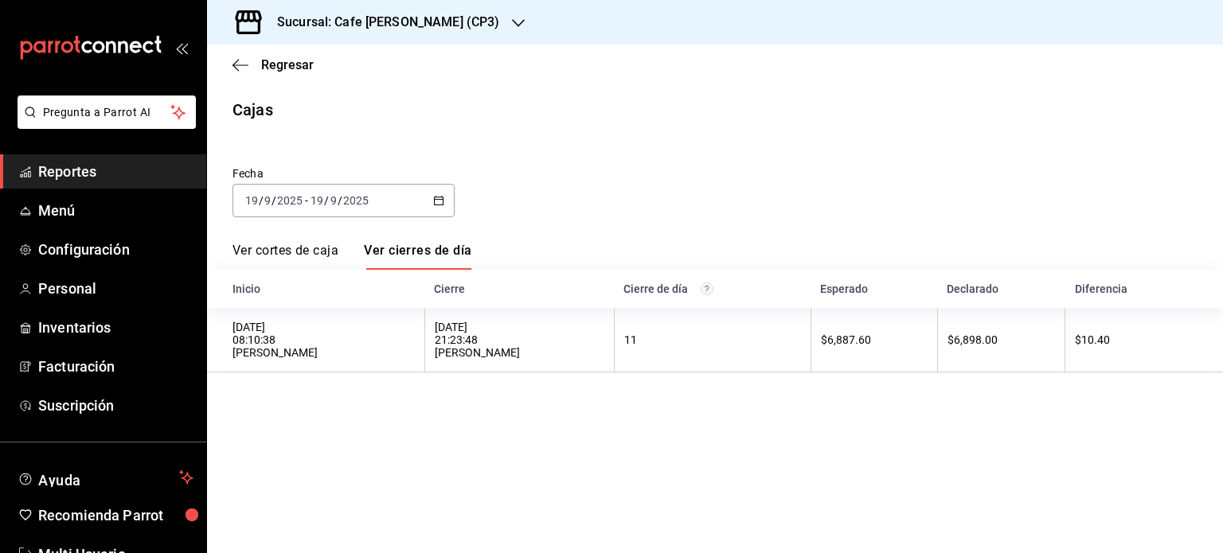
click at [314, 245] on link "Ver cortes de caja" at bounding box center [285, 256] width 106 height 27
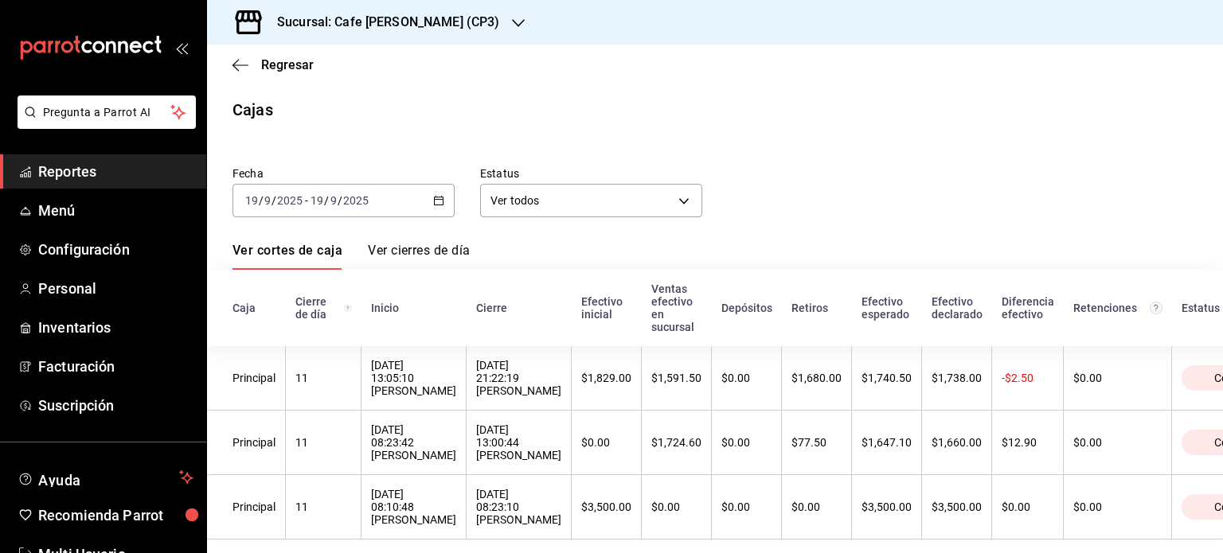
click at [420, 246] on link "Ver cierres de día" at bounding box center [419, 256] width 102 height 27
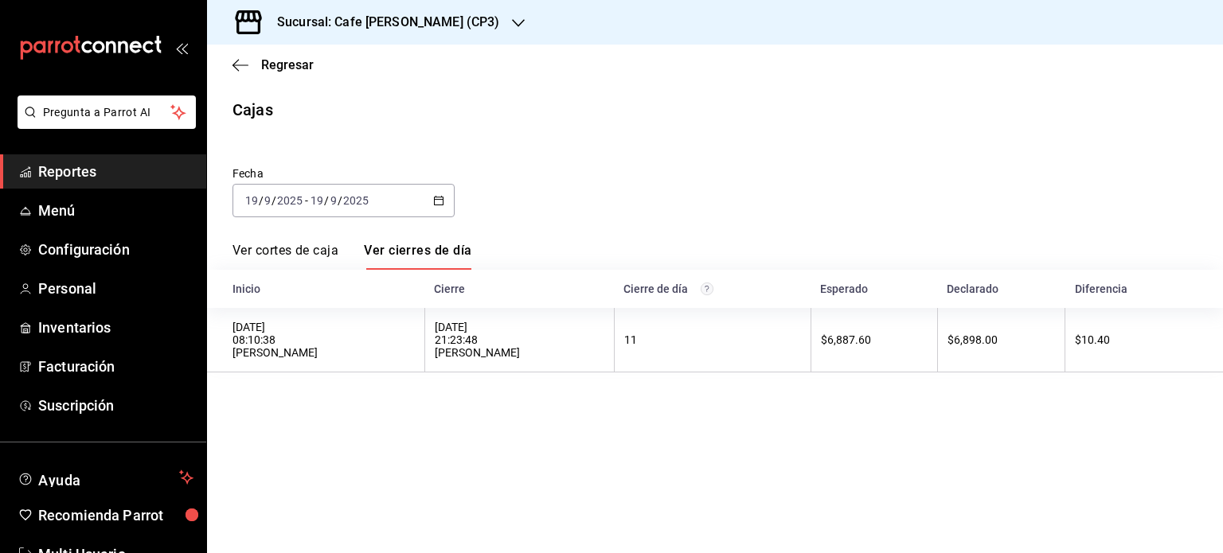
click at [290, 251] on link "Ver cortes de caja" at bounding box center [285, 256] width 106 height 27
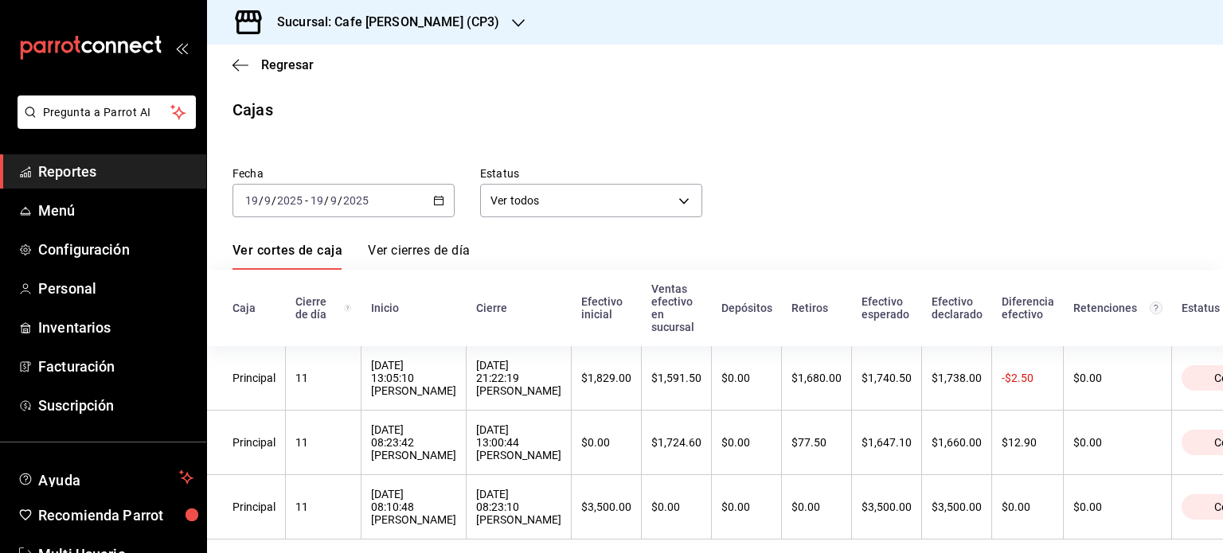
click at [408, 254] on link "Ver cierres de día" at bounding box center [419, 256] width 102 height 27
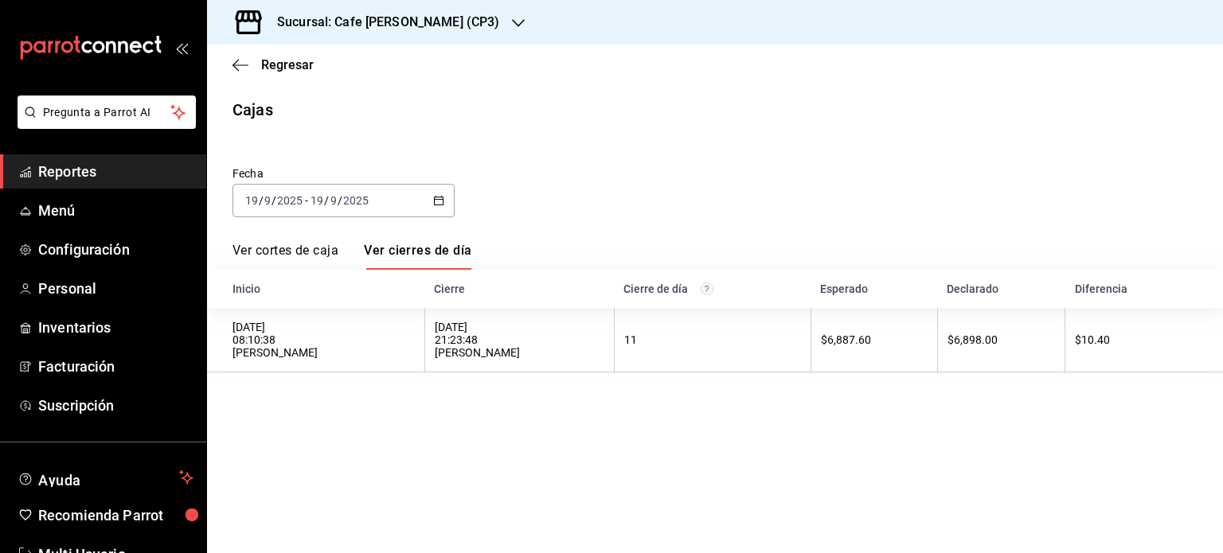
click at [433, 28] on h3 "Sucursal: Cafe [PERSON_NAME] (CP3)" at bounding box center [381, 22] width 235 height 19
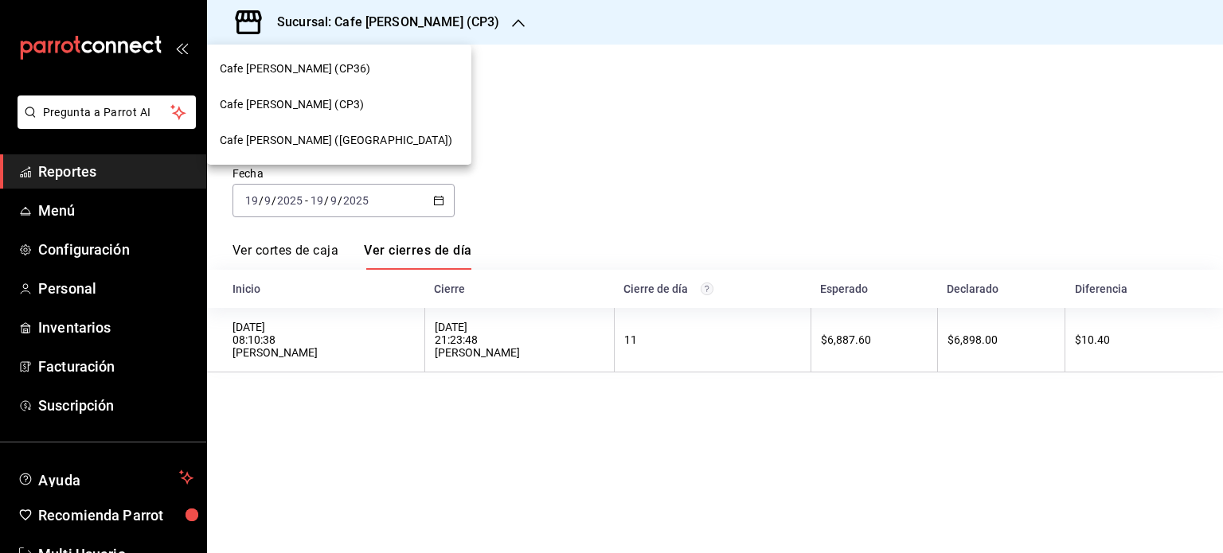
click at [328, 139] on span "Cafe [PERSON_NAME] ([GEOGRAPHIC_DATA])" at bounding box center [336, 140] width 232 height 17
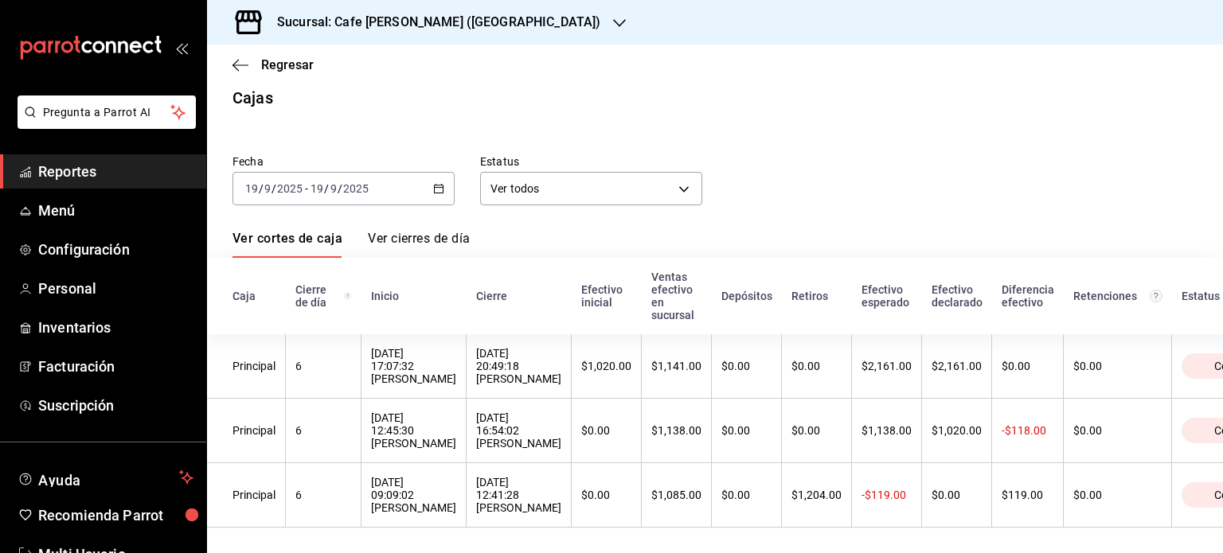
scroll to position [32, 0]
click at [422, 231] on link "Ver cierres de día" at bounding box center [419, 244] width 102 height 27
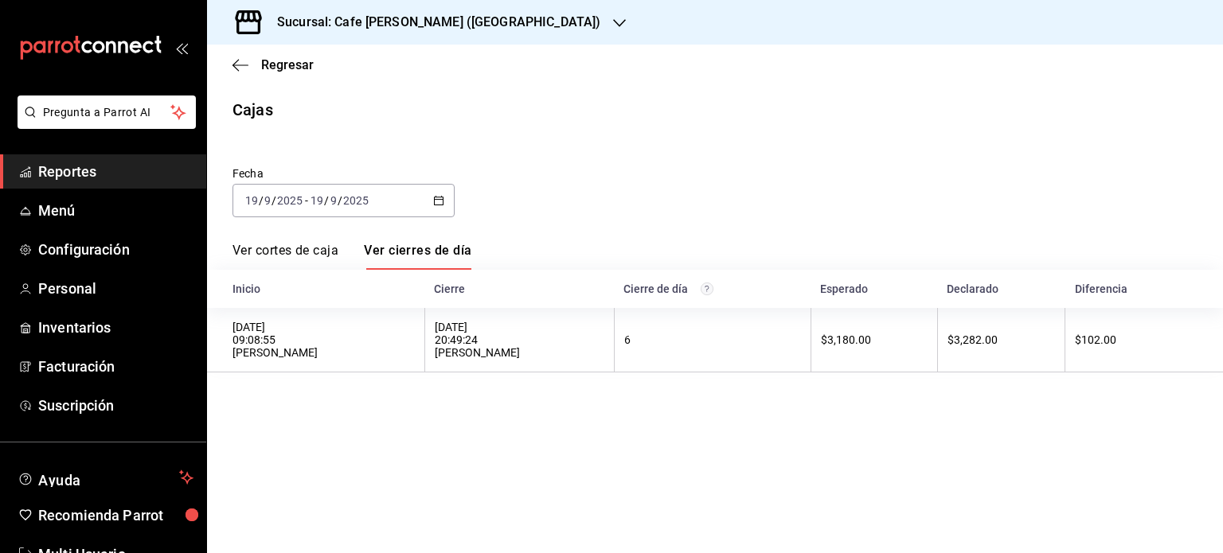
click at [284, 249] on link "Ver cortes de caja" at bounding box center [285, 256] width 106 height 27
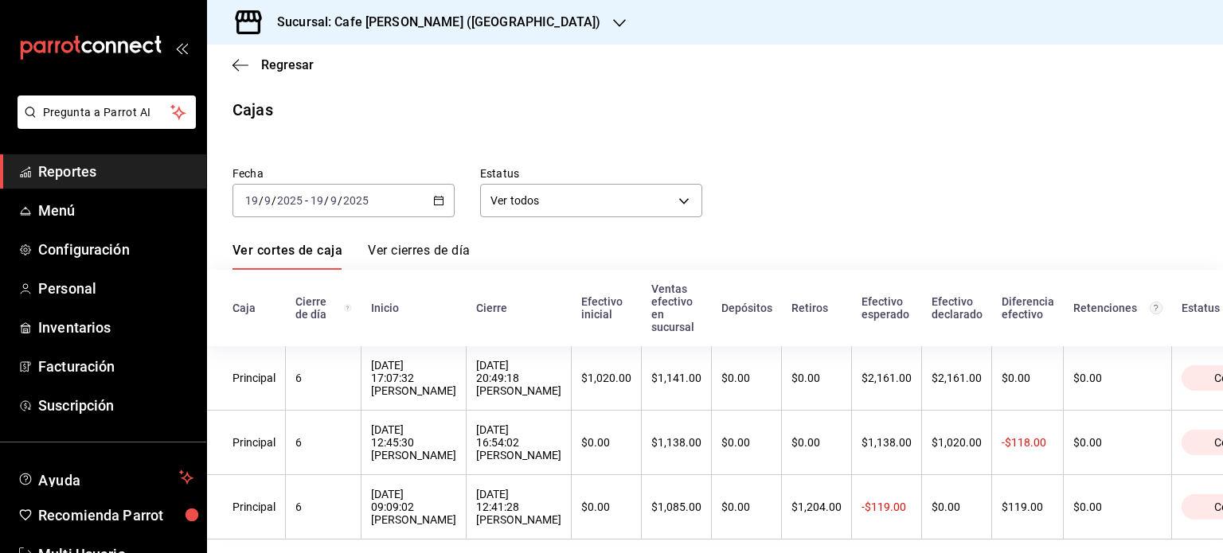
click at [417, 248] on link "Ver cierres de día" at bounding box center [419, 256] width 102 height 27
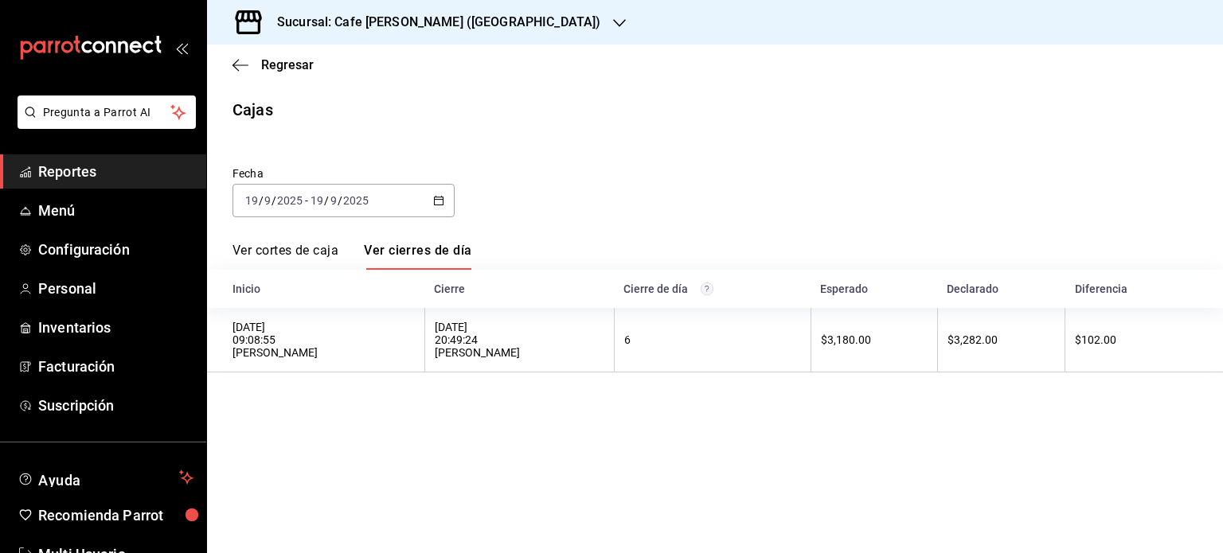
click at [287, 248] on link "Ver cortes de caja" at bounding box center [285, 256] width 106 height 27
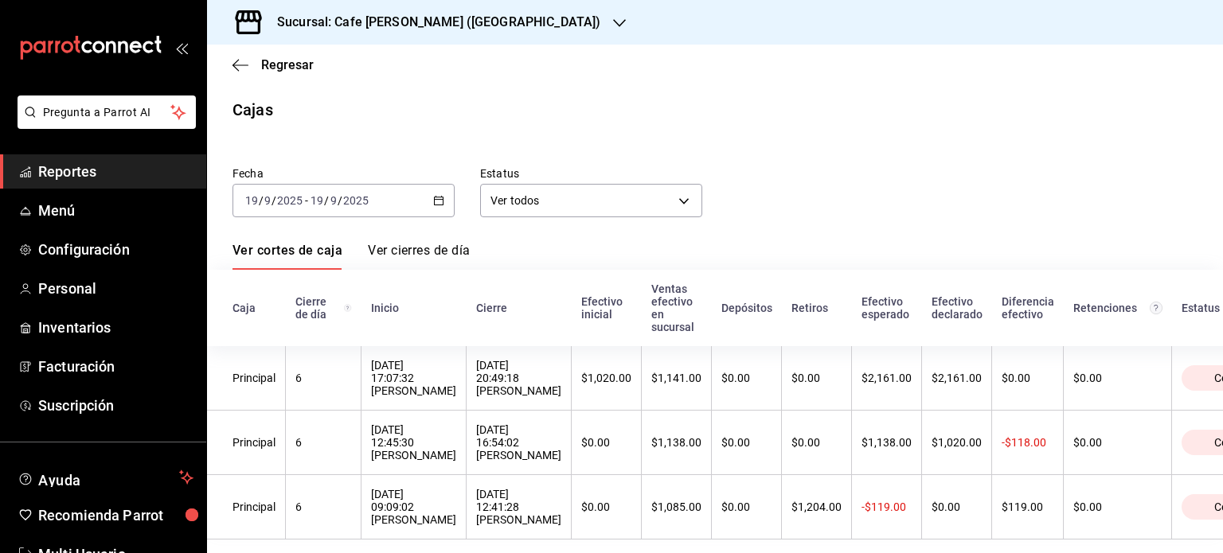
click at [430, 249] on link "Ver cierres de día" at bounding box center [419, 256] width 102 height 27
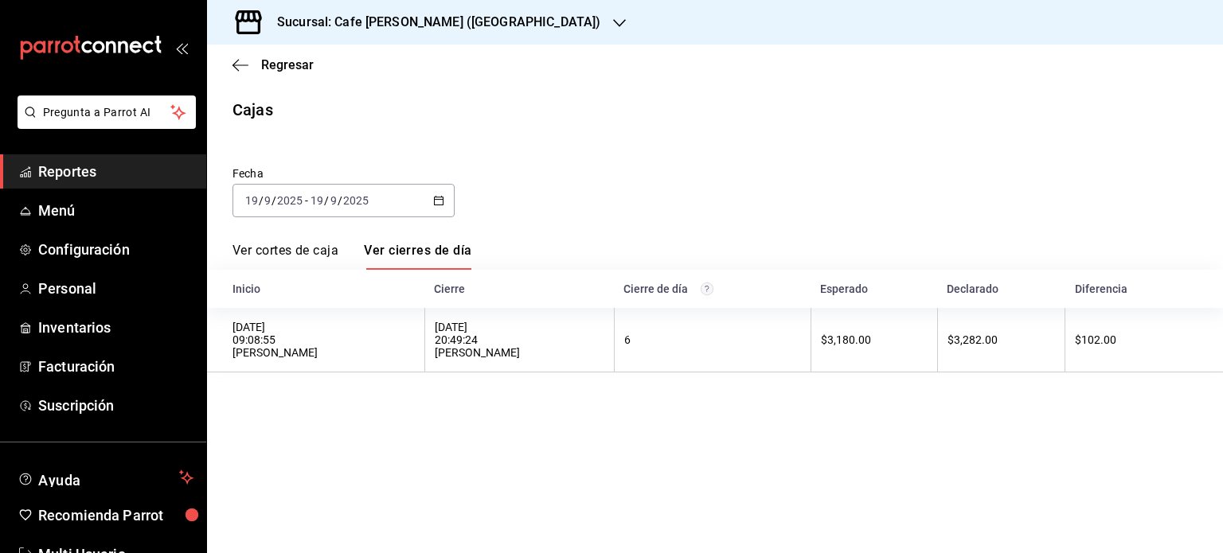
click at [294, 251] on link "Ver cortes de caja" at bounding box center [285, 256] width 106 height 27
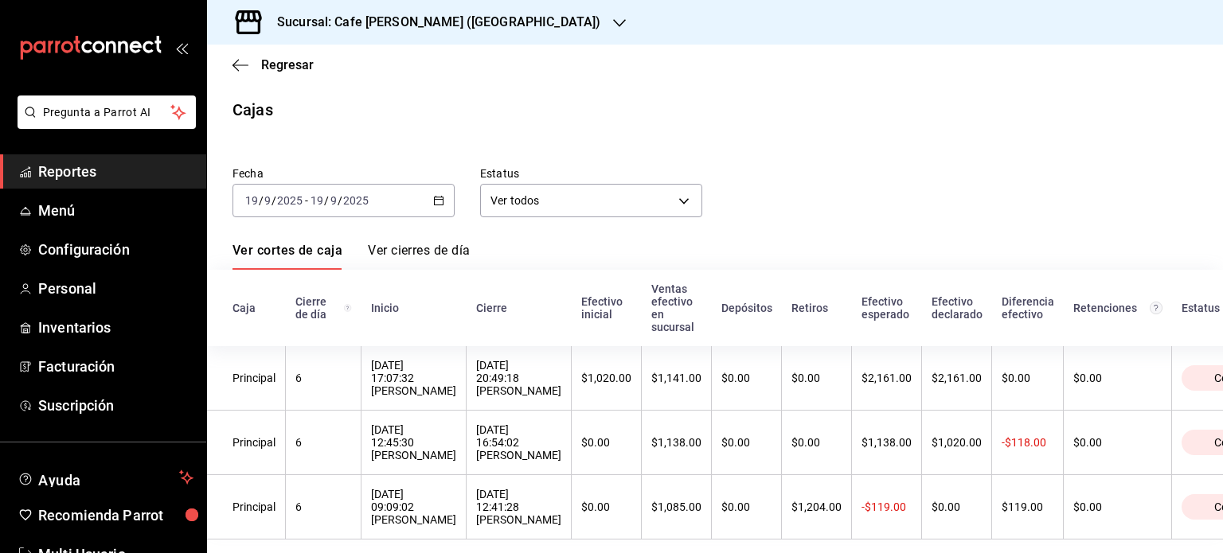
click at [439, 249] on link "Ver cierres de día" at bounding box center [419, 256] width 102 height 27
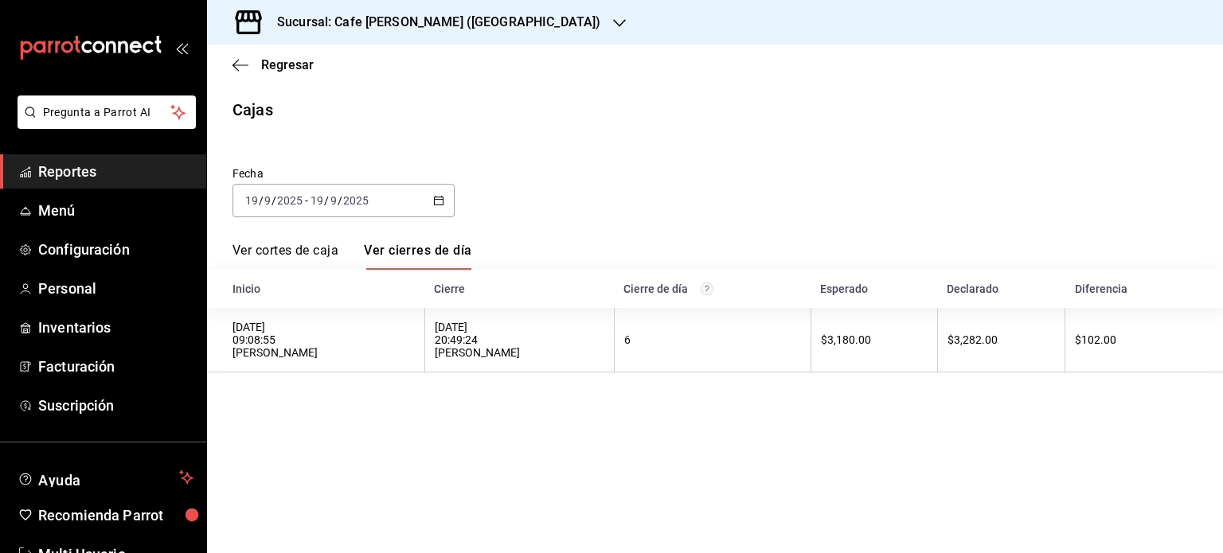
click at [300, 248] on link "Ver cortes de caja" at bounding box center [285, 256] width 106 height 27
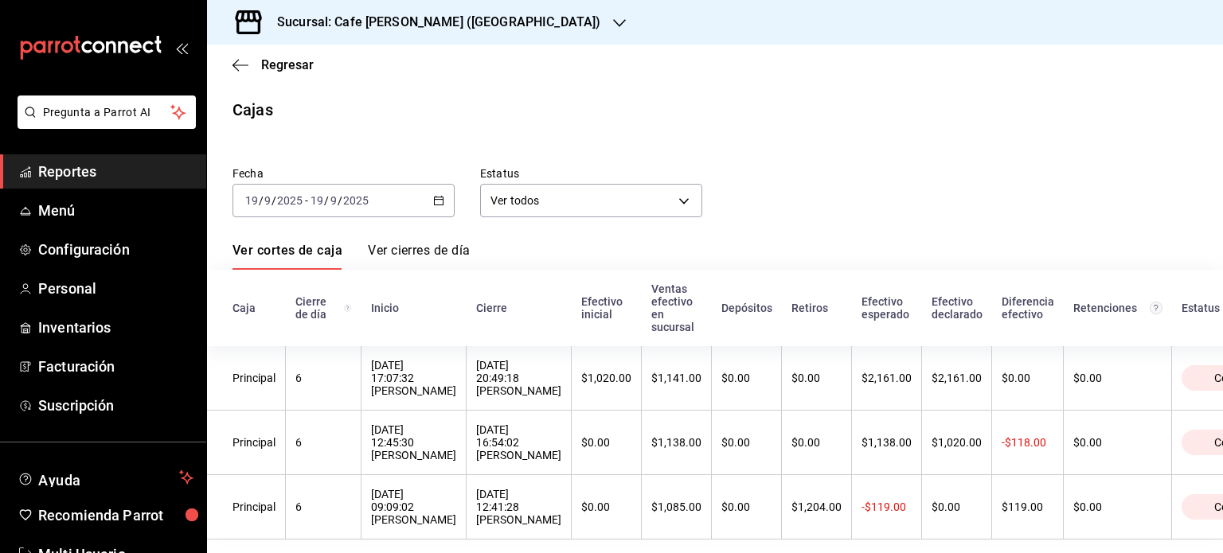
click at [420, 254] on link "Ver cierres de día" at bounding box center [419, 256] width 102 height 27
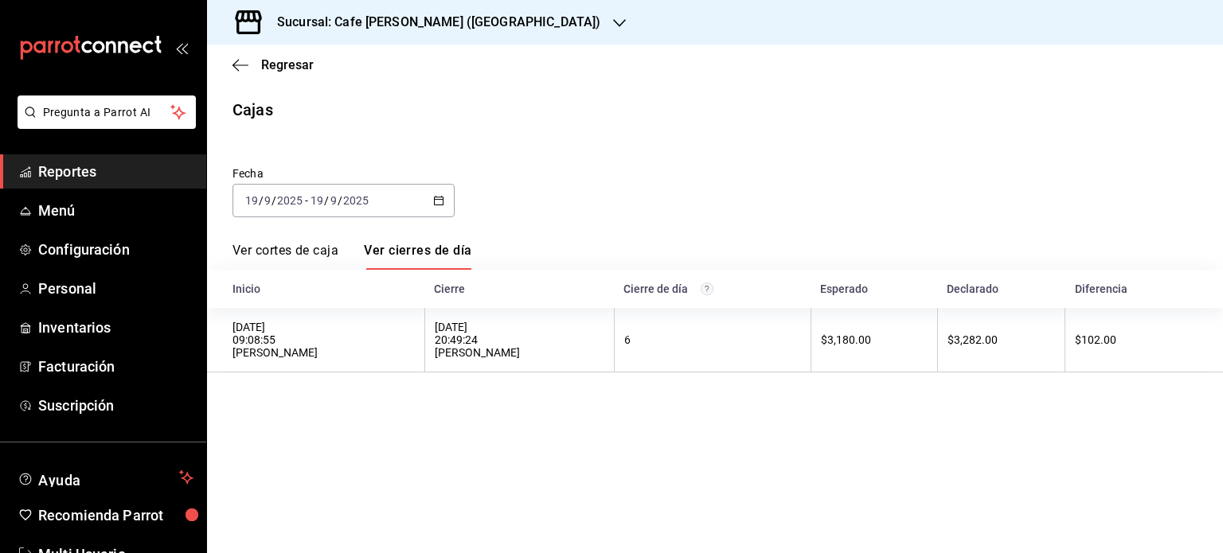
click at [301, 252] on link "Ver cortes de caja" at bounding box center [285, 256] width 106 height 27
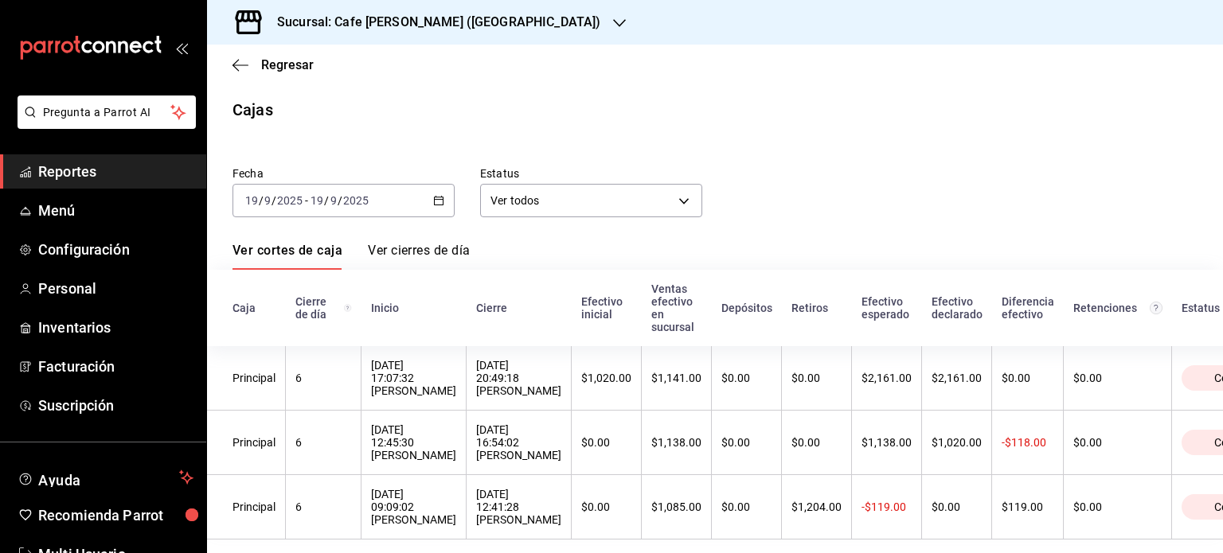
click at [423, 254] on link "Ver cierres de día" at bounding box center [419, 256] width 102 height 27
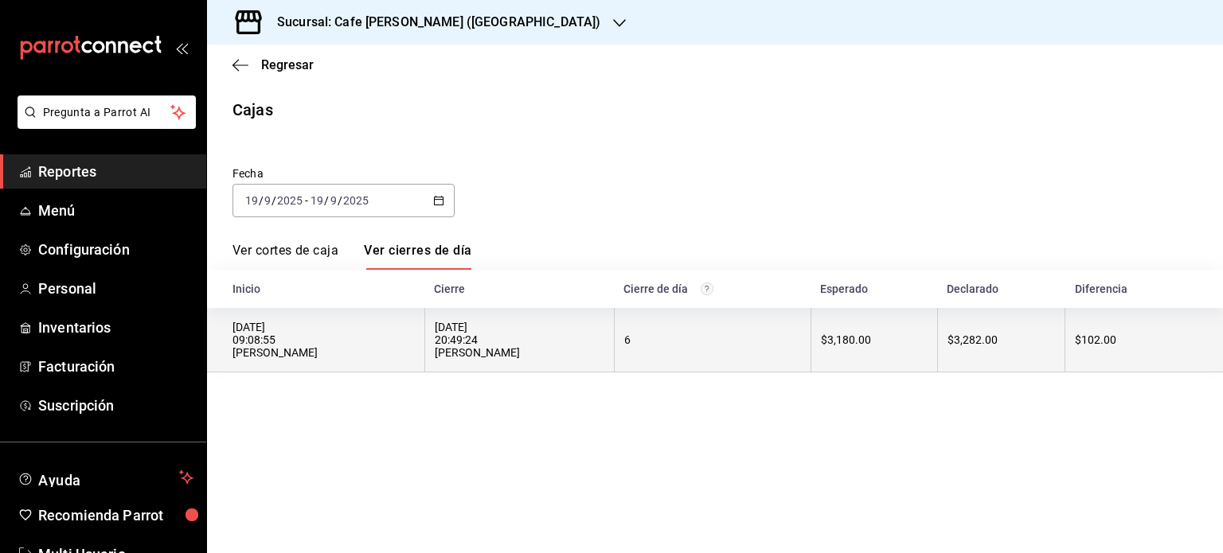
click at [256, 334] on div "[DATE] 09:08:55 [PERSON_NAME]" at bounding box center [323, 340] width 182 height 38
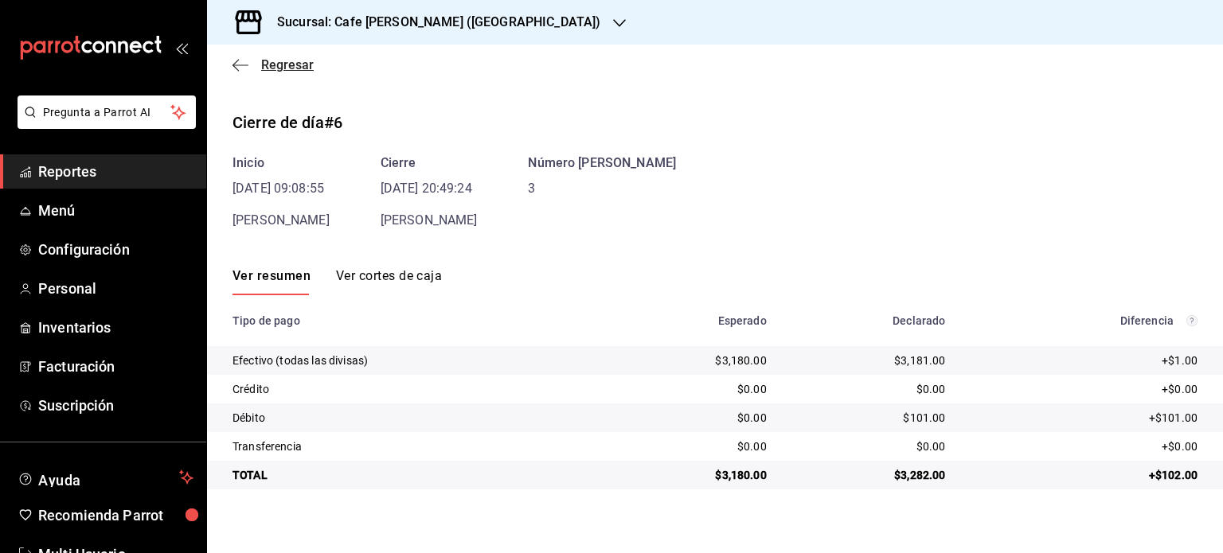
click at [264, 64] on span "Regresar" at bounding box center [287, 64] width 53 height 15
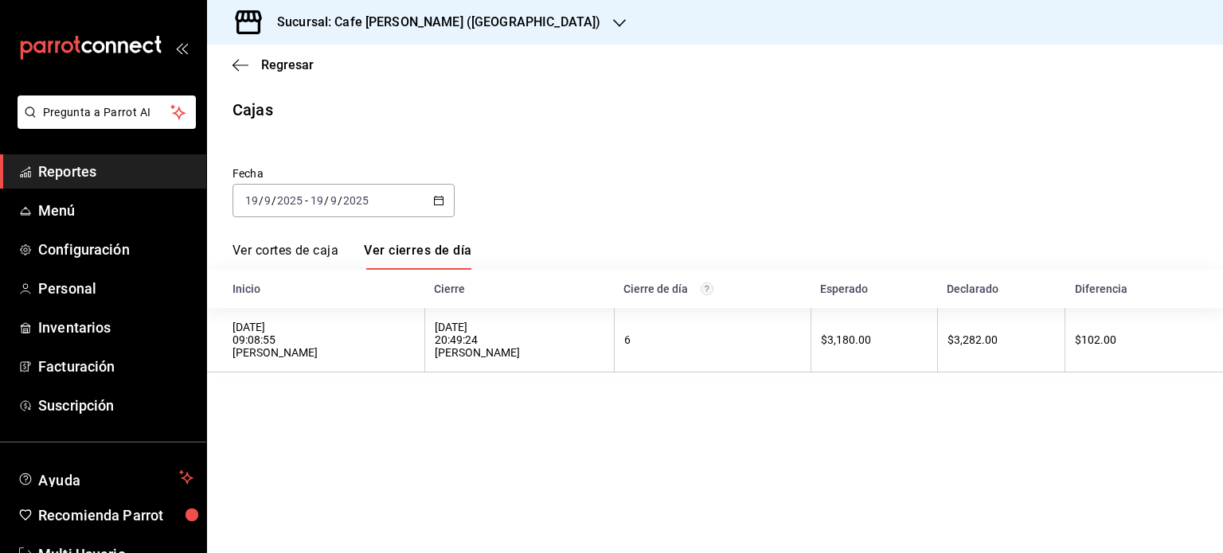
click at [280, 248] on link "Ver cortes de caja" at bounding box center [285, 256] width 106 height 27
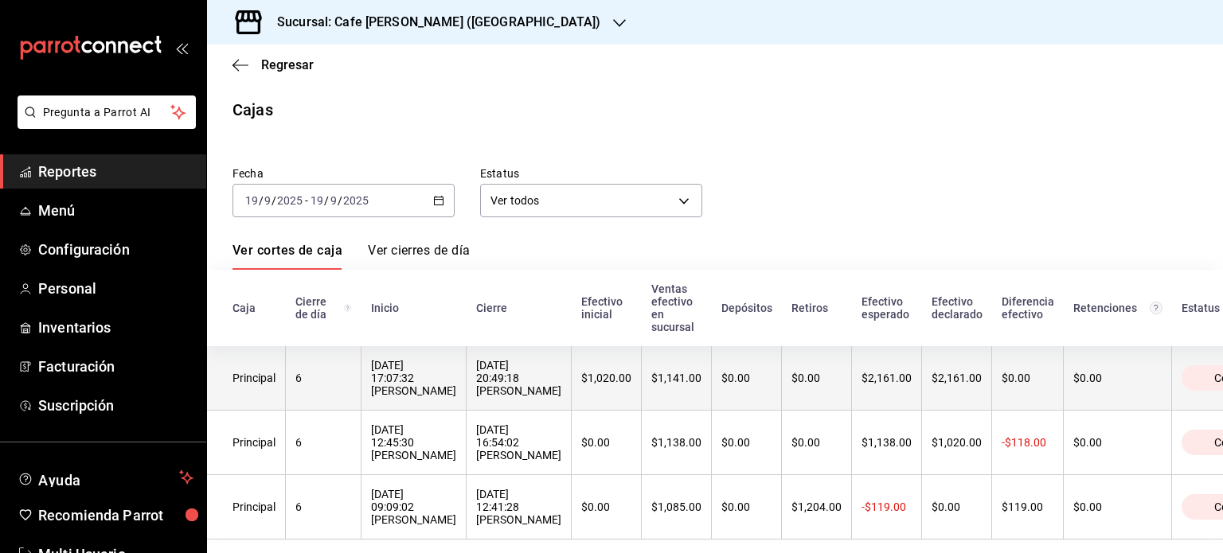
click at [263, 383] on div "Principal" at bounding box center [253, 378] width 43 height 13
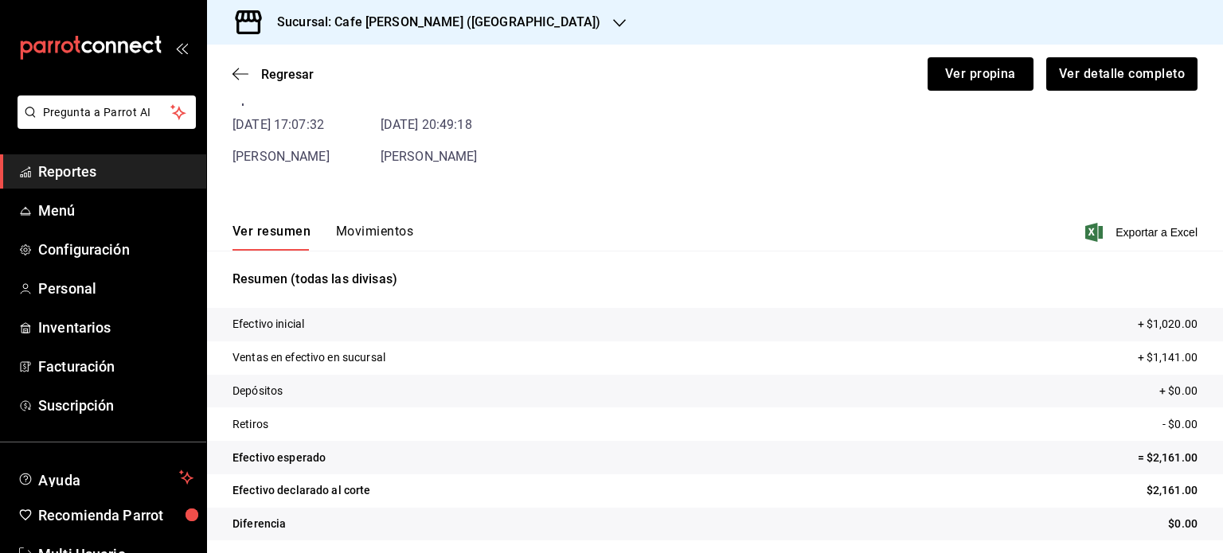
scroll to position [96, 0]
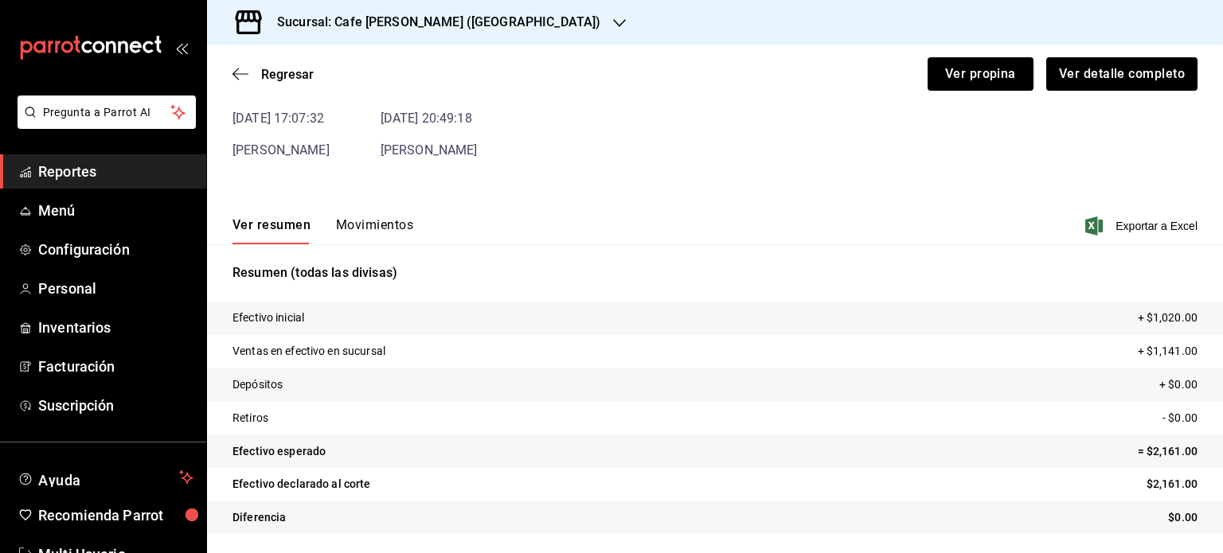
click at [369, 222] on button "Movimientos" at bounding box center [374, 230] width 77 height 27
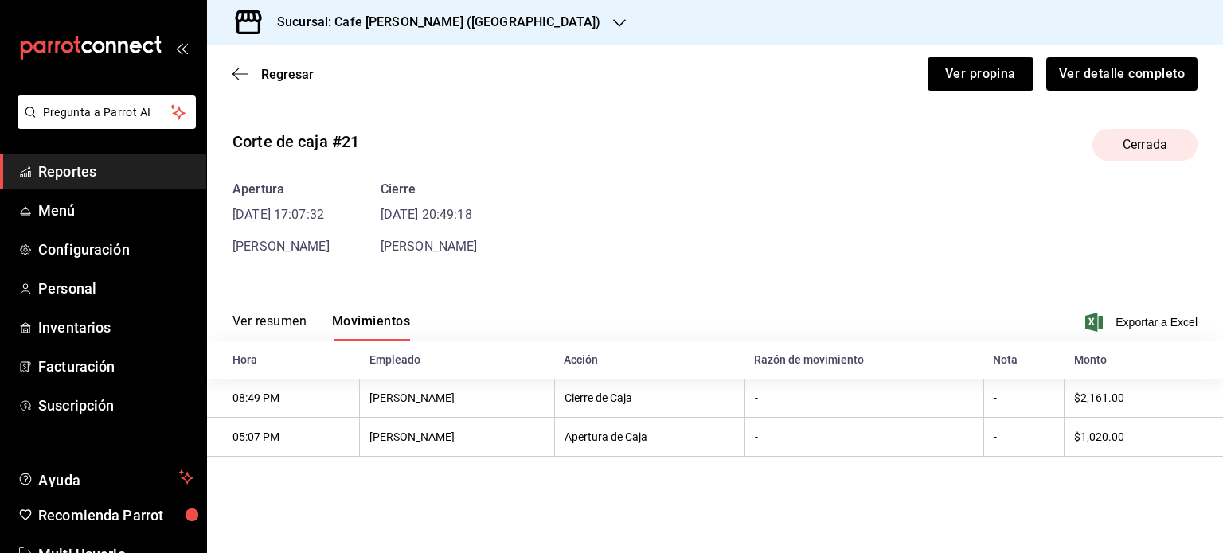
scroll to position [0, 0]
click at [1129, 72] on button "Ver detalle completo" at bounding box center [1120, 73] width 153 height 33
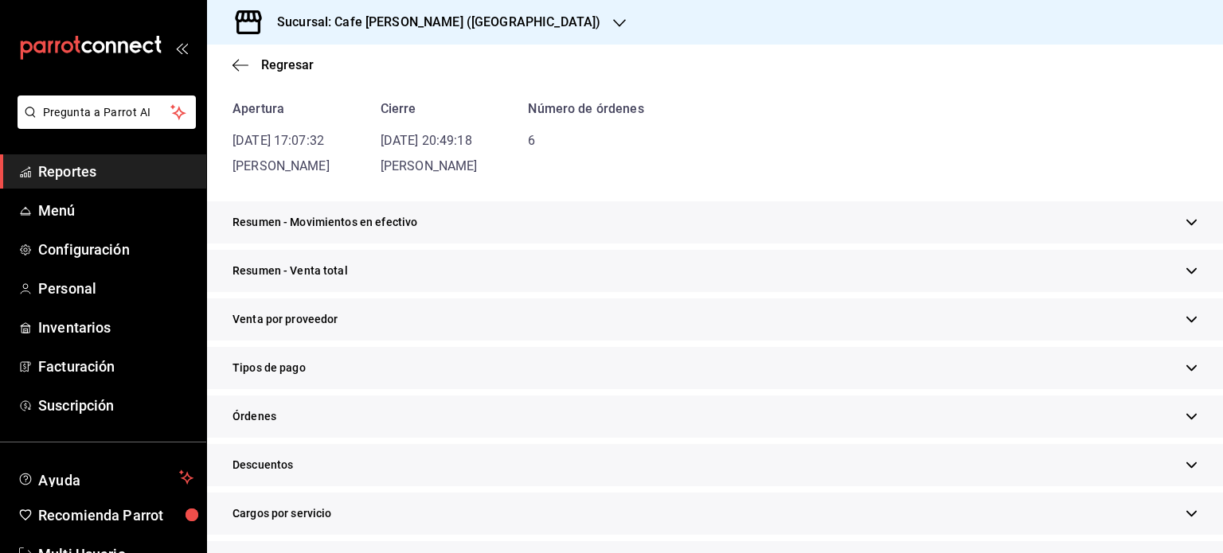
scroll to position [159, 0]
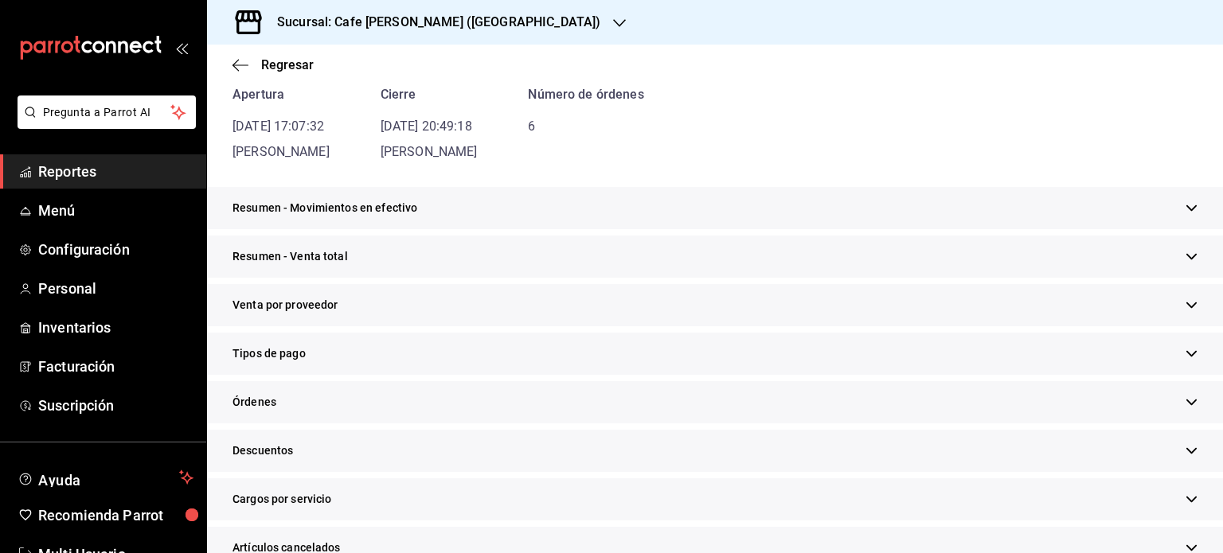
click at [1186, 205] on icon "button" at bounding box center [1191, 208] width 10 height 6
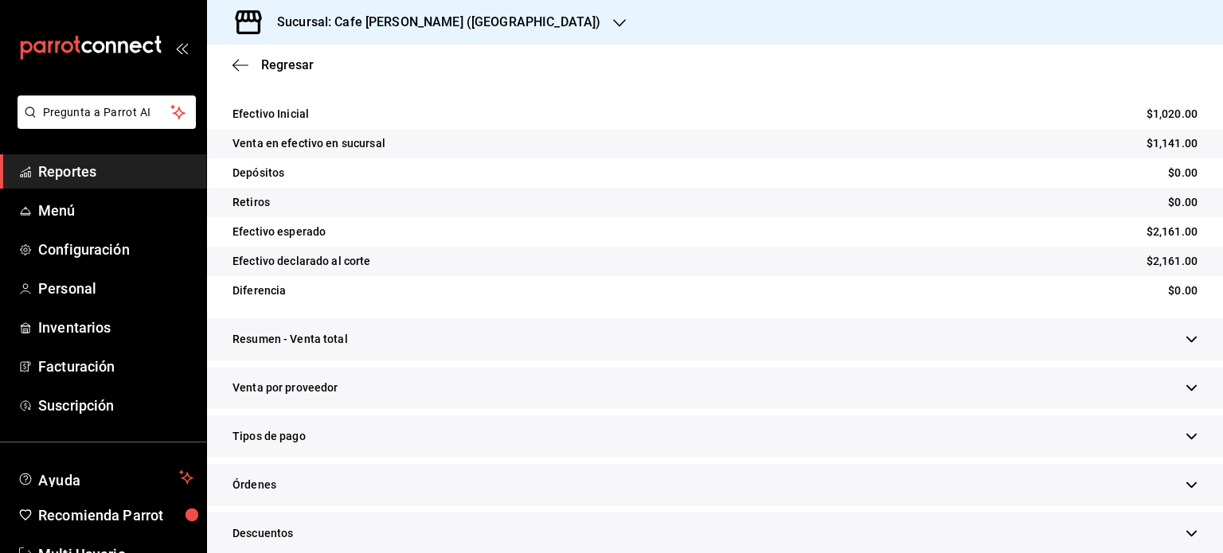
scroll to position [318, 0]
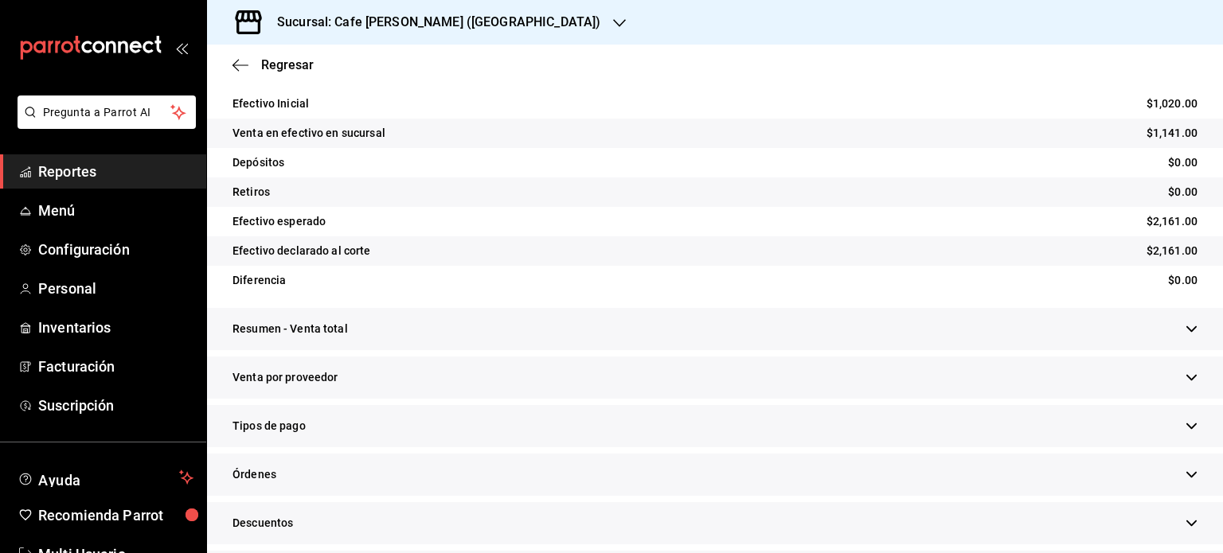
click at [1185, 330] on icon "button" at bounding box center [1191, 329] width 12 height 12
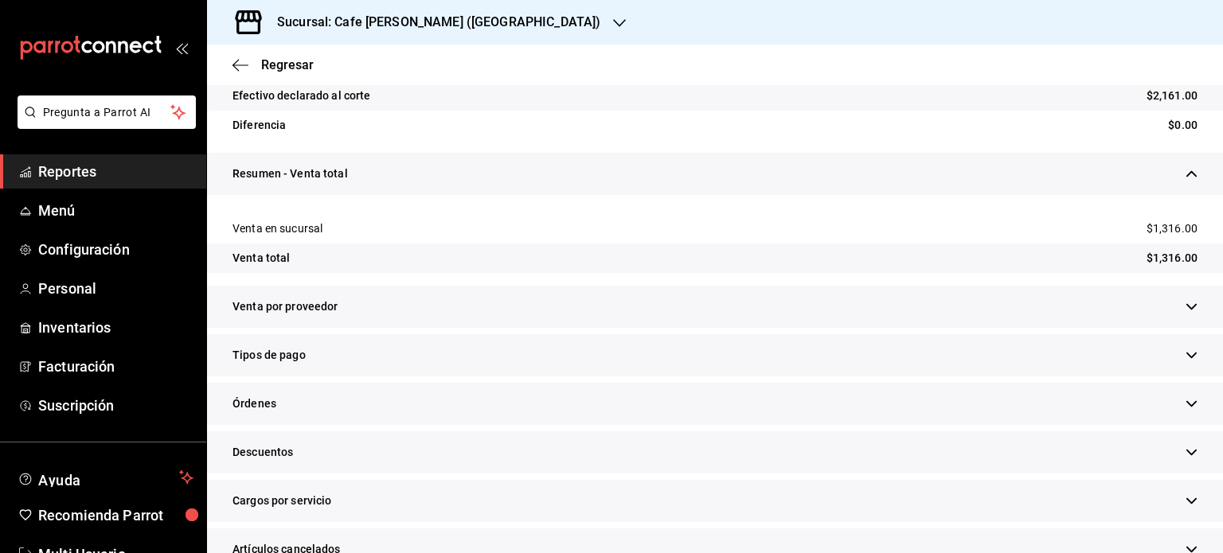
scroll to position [478, 0]
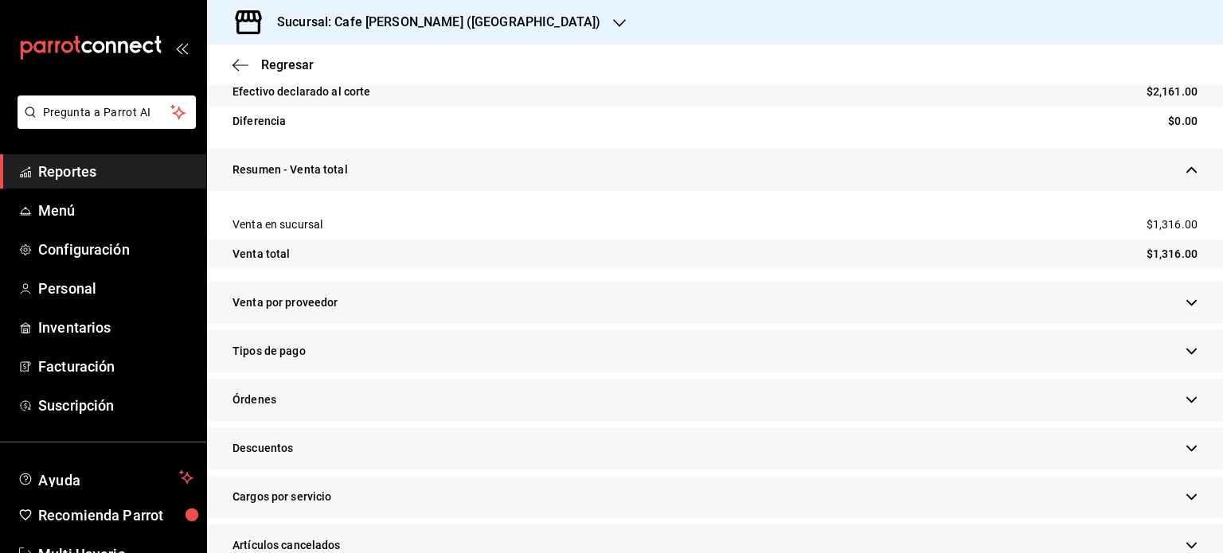
click at [1185, 301] on icon "button" at bounding box center [1191, 303] width 12 height 12
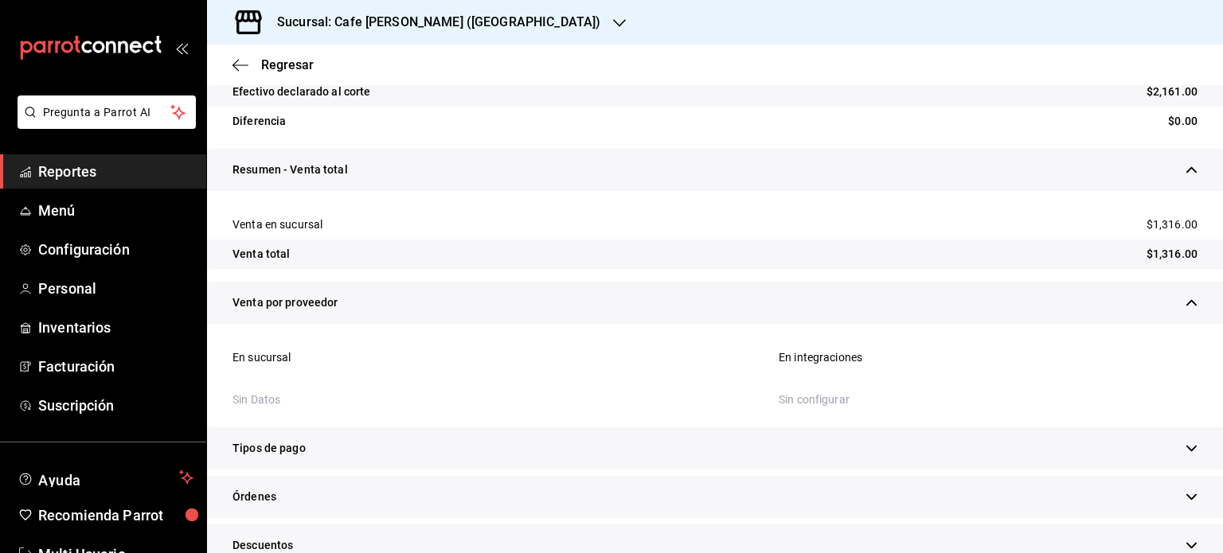
click at [1186, 301] on icon "button" at bounding box center [1191, 303] width 10 height 6
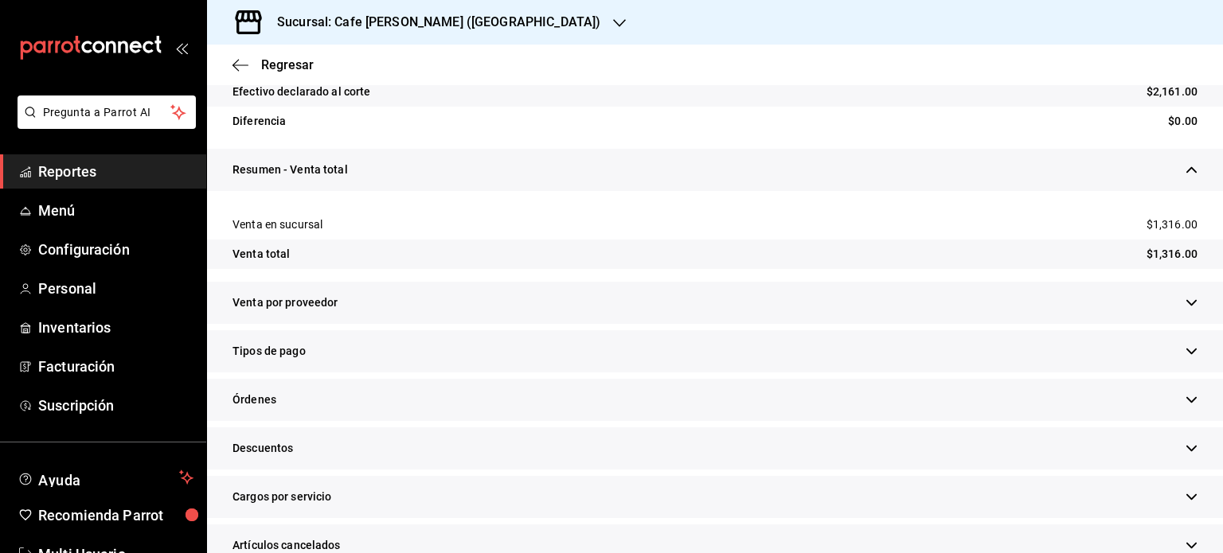
click at [1186, 352] on icon "button" at bounding box center [1191, 352] width 10 height 6
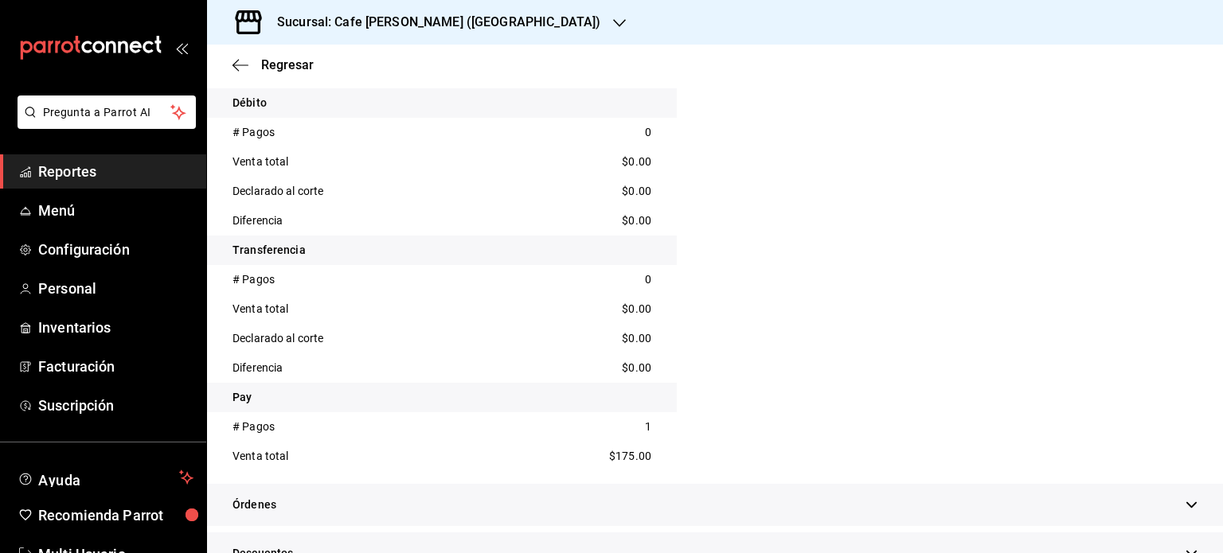
scroll to position [1194, 0]
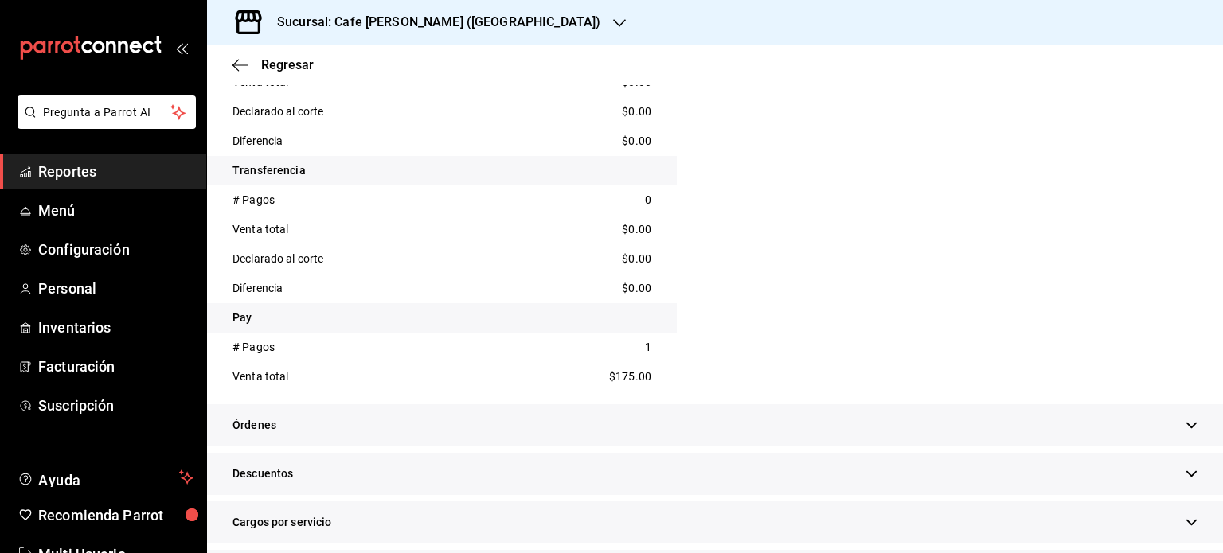
click at [1185, 427] on icon "button" at bounding box center [1191, 426] width 12 height 12
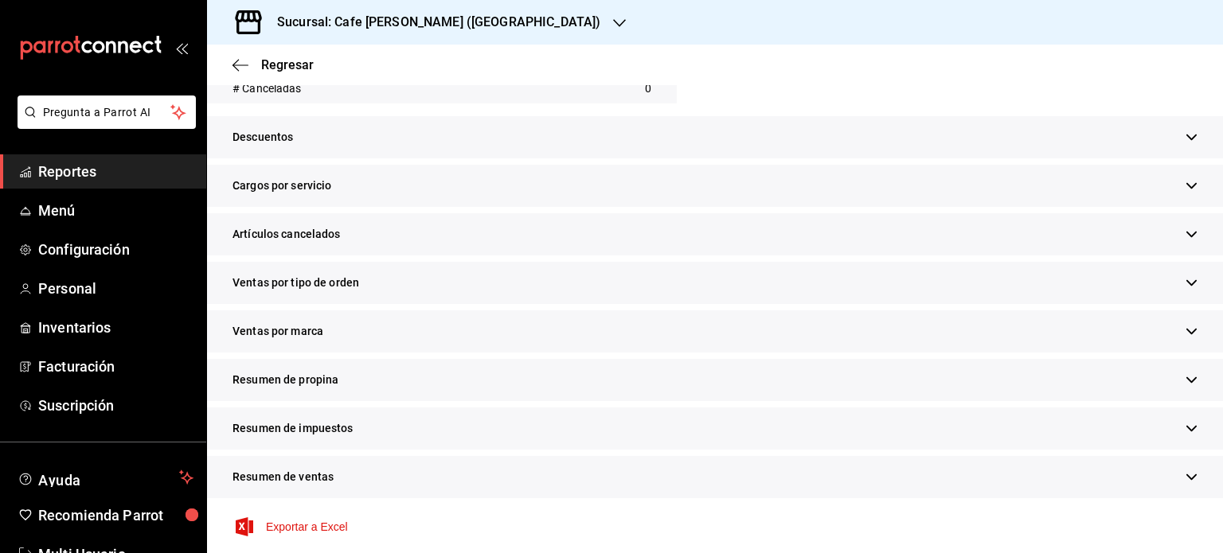
scroll to position [1695, 0]
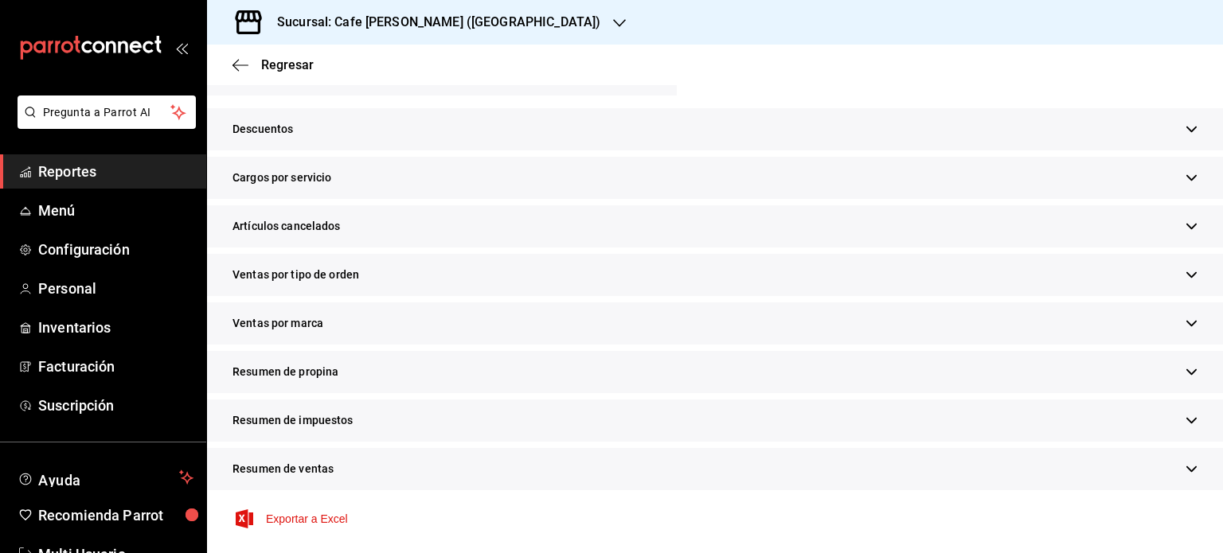
click at [1185, 466] on icon "button" at bounding box center [1191, 469] width 12 height 12
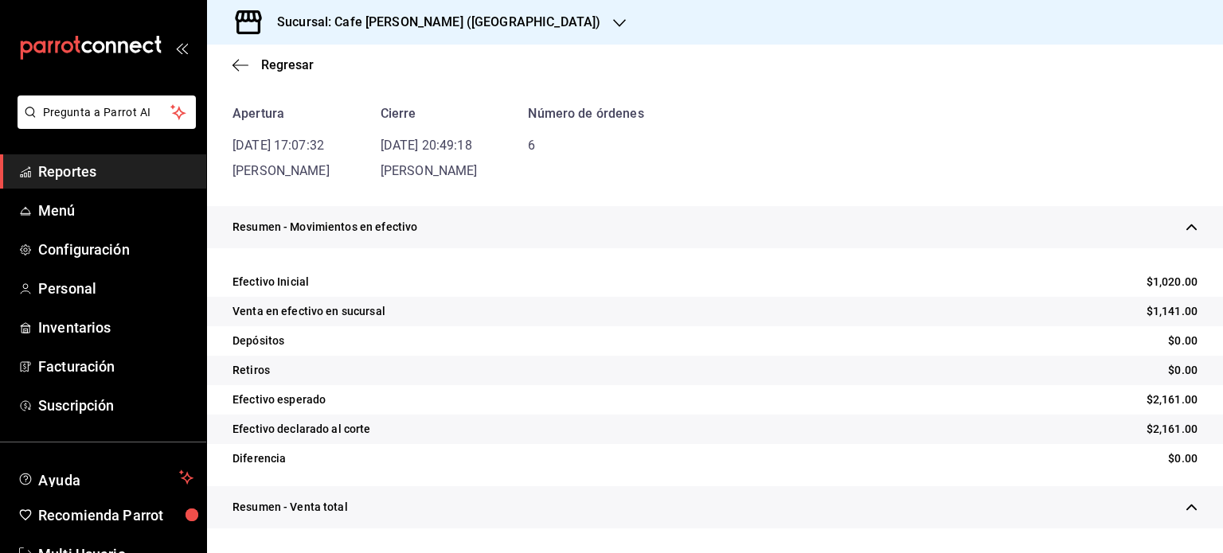
scroll to position [0, 0]
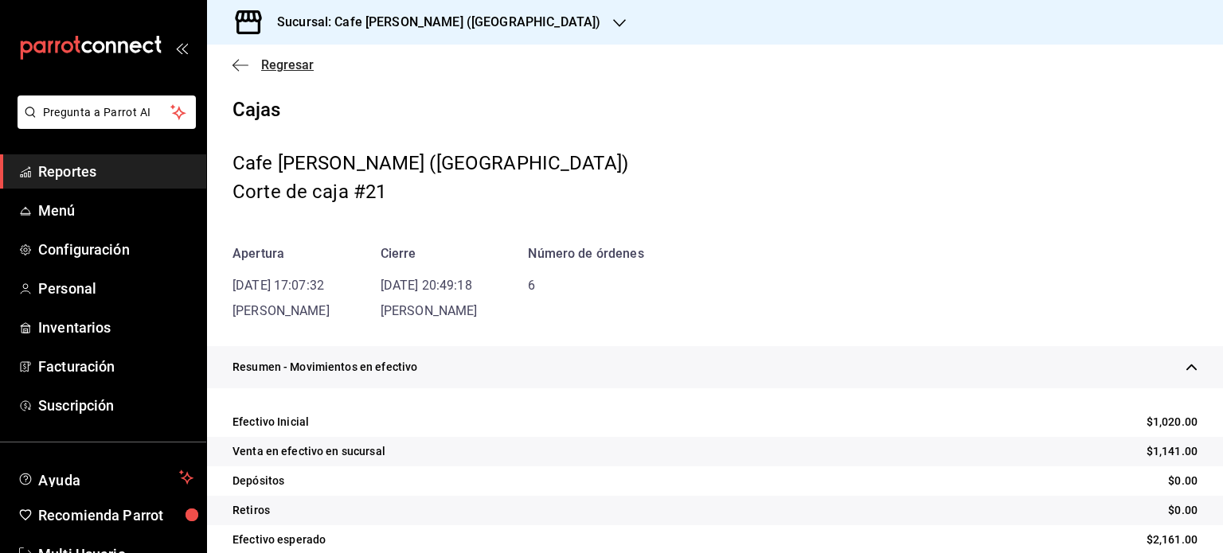
click at [265, 63] on span "Regresar" at bounding box center [287, 64] width 53 height 15
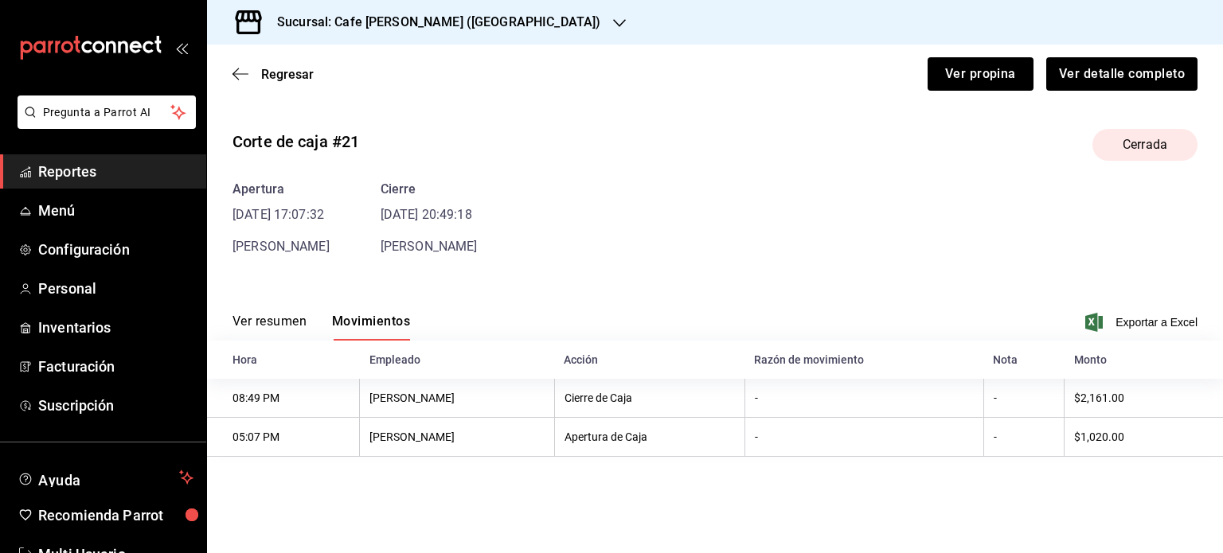
click at [284, 321] on button "Ver resumen" at bounding box center [269, 327] width 74 height 27
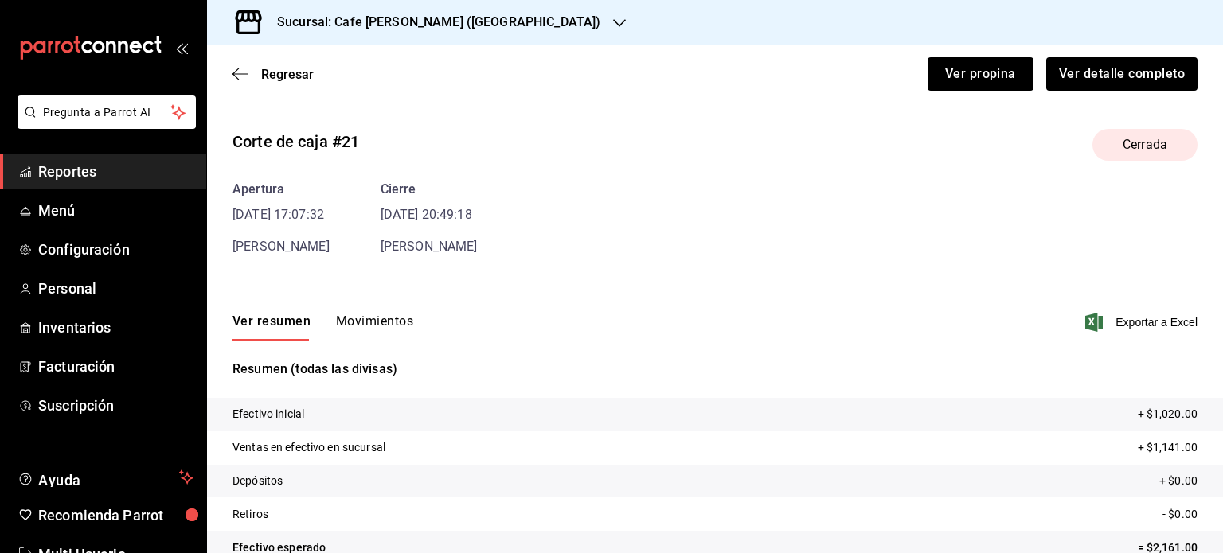
click at [263, 82] on div "Regresar Ver propina Ver detalle completo" at bounding box center [715, 74] width 1016 height 59
click at [267, 75] on span "Regresar" at bounding box center [287, 74] width 53 height 15
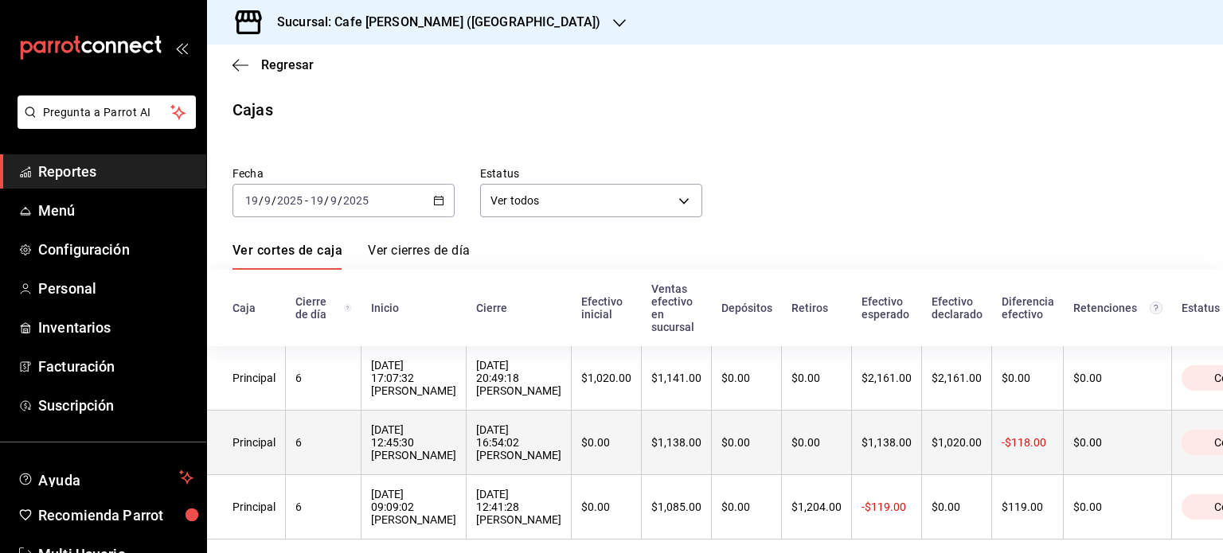
click at [248, 449] on div "Principal" at bounding box center [253, 442] width 43 height 13
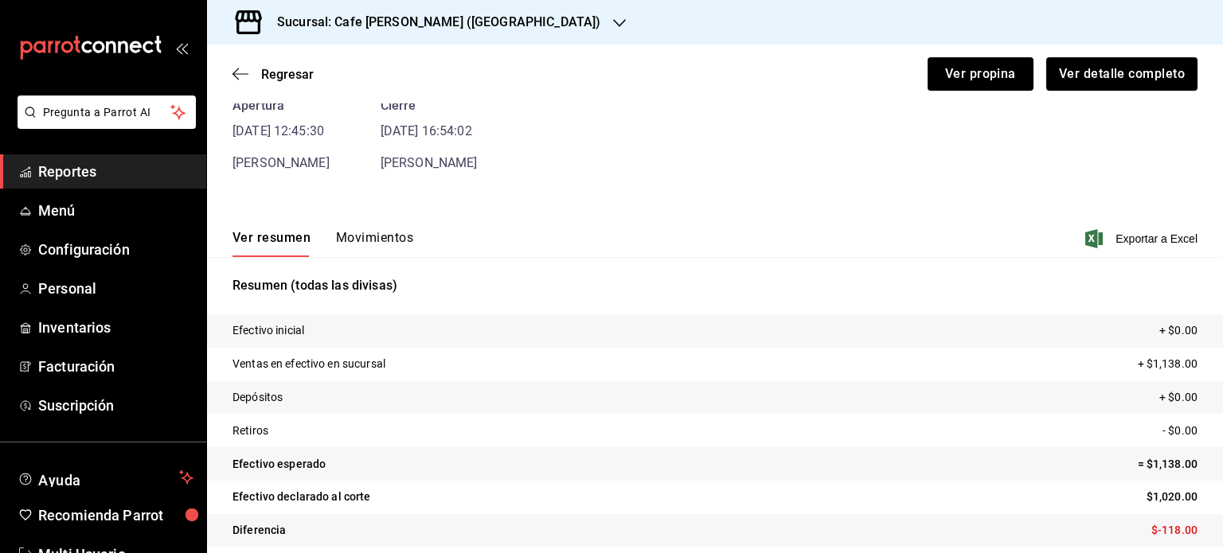
scroll to position [96, 0]
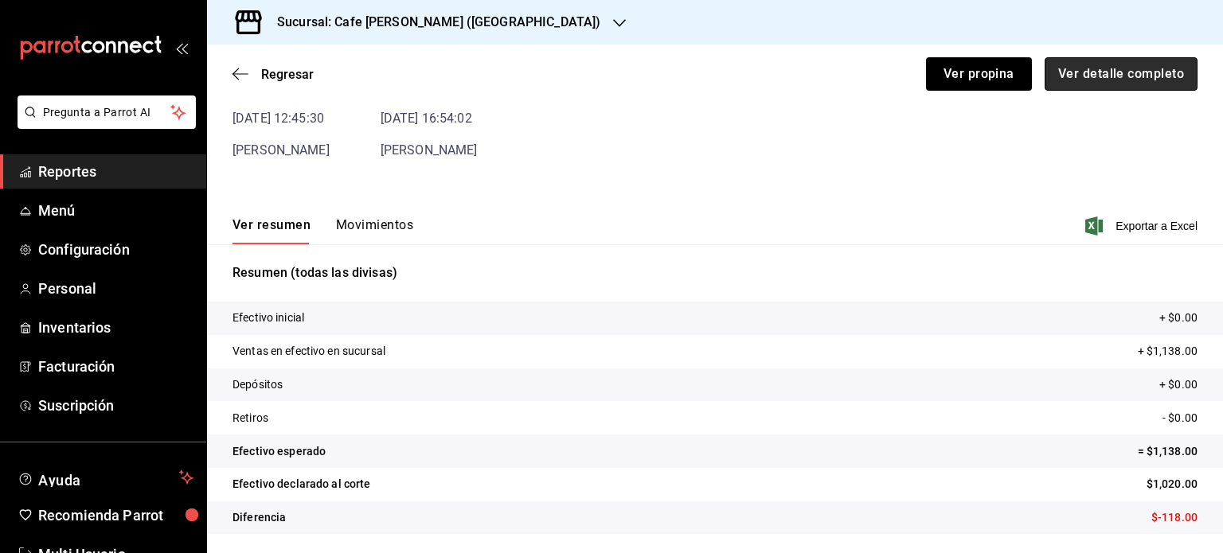
click at [1103, 68] on button "Ver detalle completo" at bounding box center [1120, 73] width 153 height 33
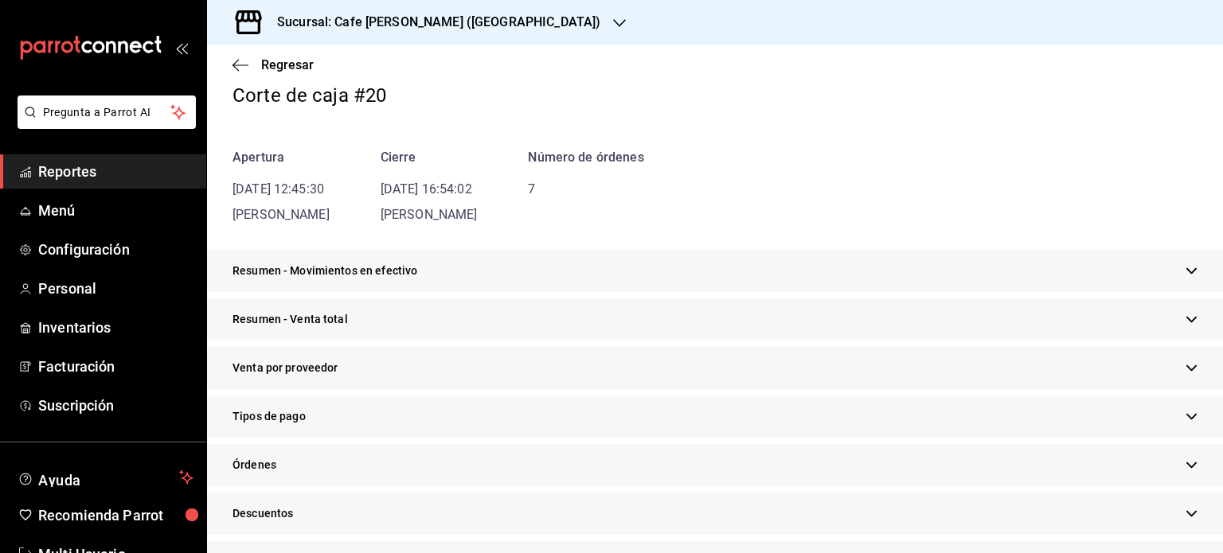
click at [1185, 315] on icon "button" at bounding box center [1191, 320] width 12 height 12
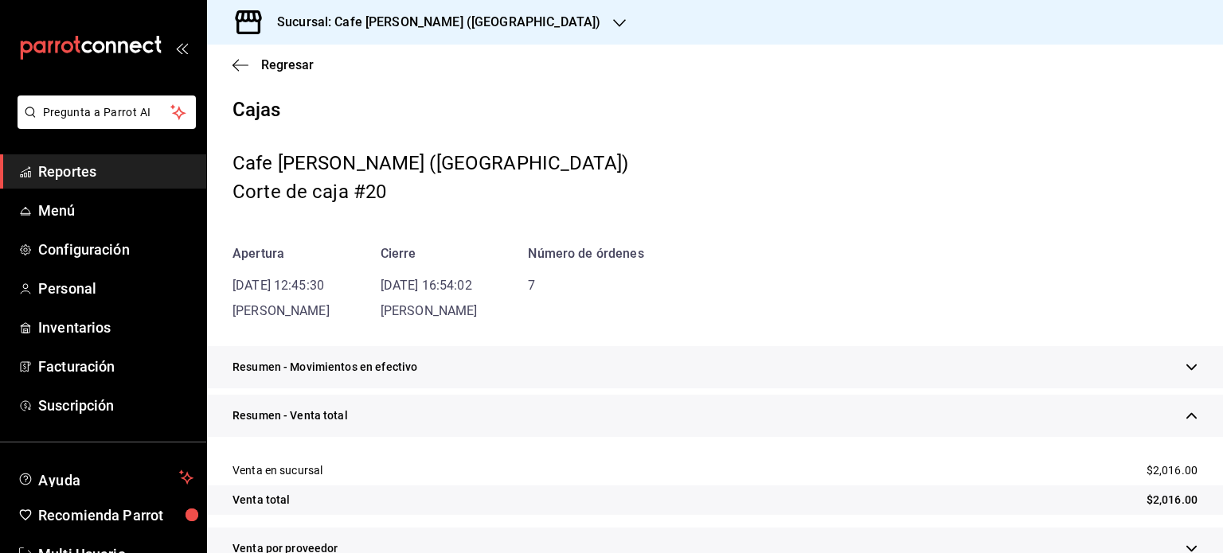
click at [1185, 364] on icon "button" at bounding box center [1191, 367] width 12 height 12
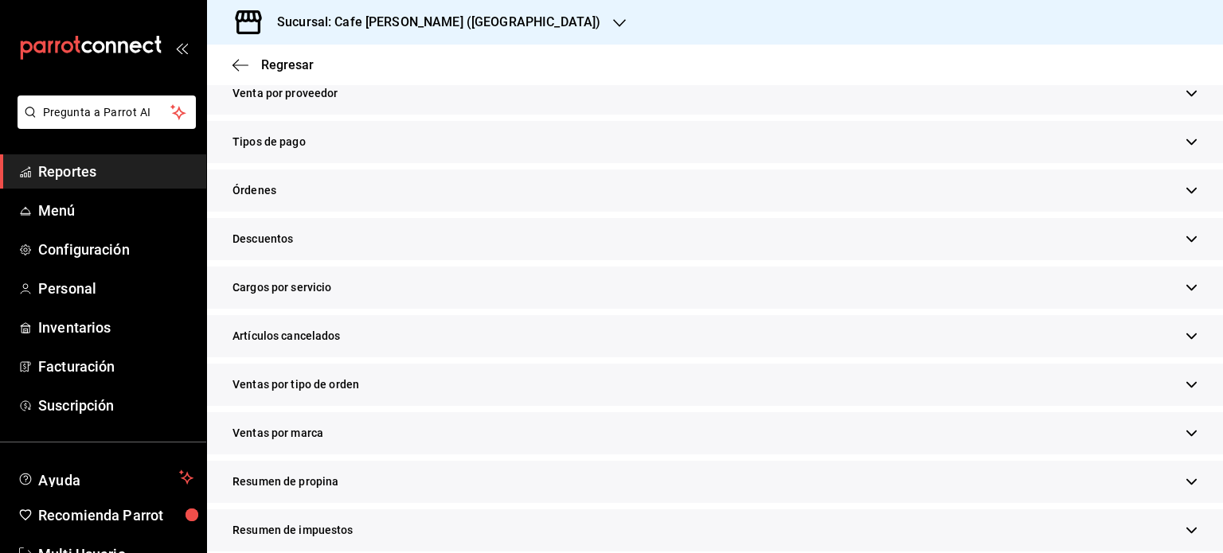
scroll to position [716, 0]
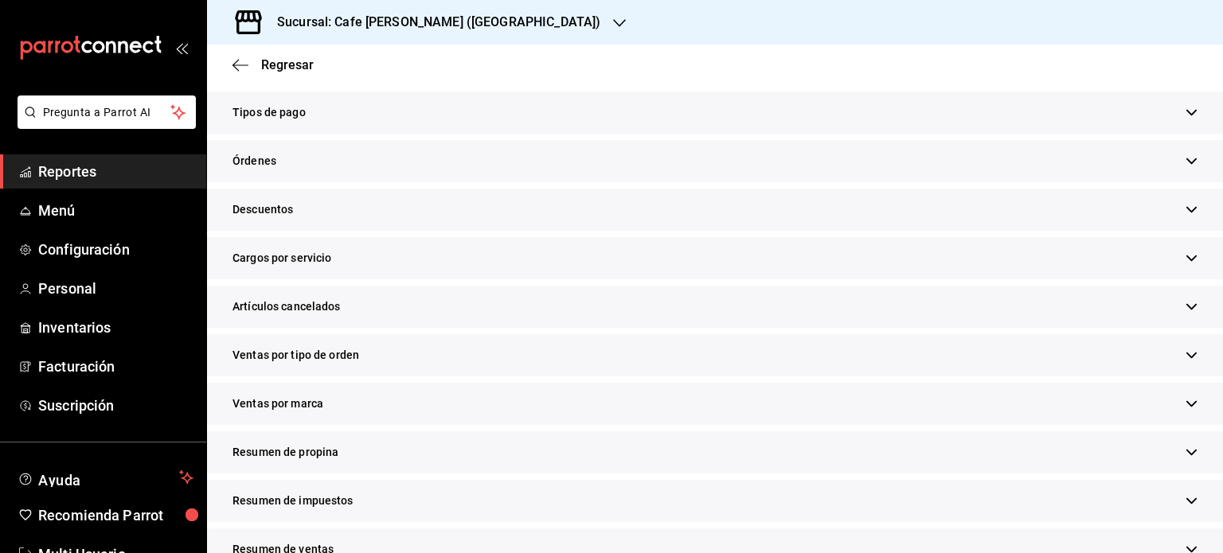
click at [1185, 350] on icon "button" at bounding box center [1191, 355] width 12 height 12
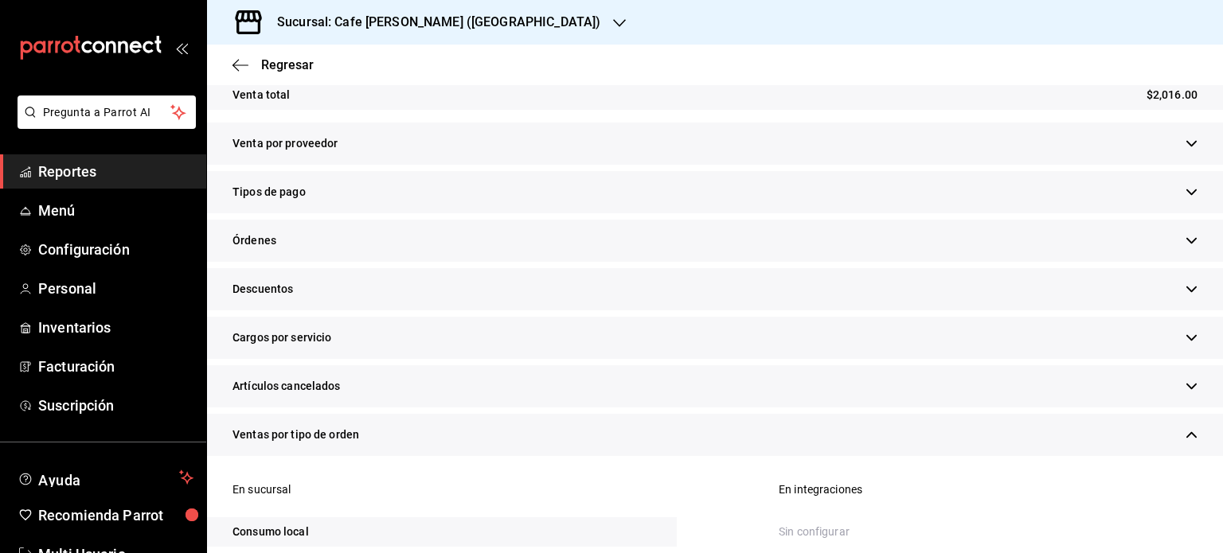
scroll to position [637, 0]
click at [1186, 194] on icon "button" at bounding box center [1191, 192] width 10 height 6
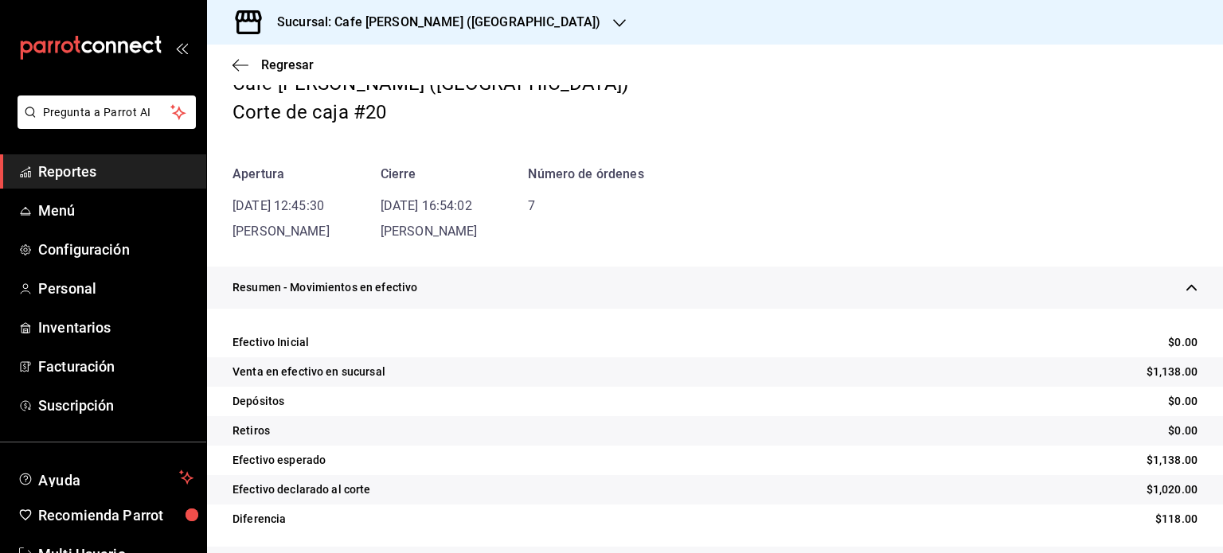
scroll to position [0, 0]
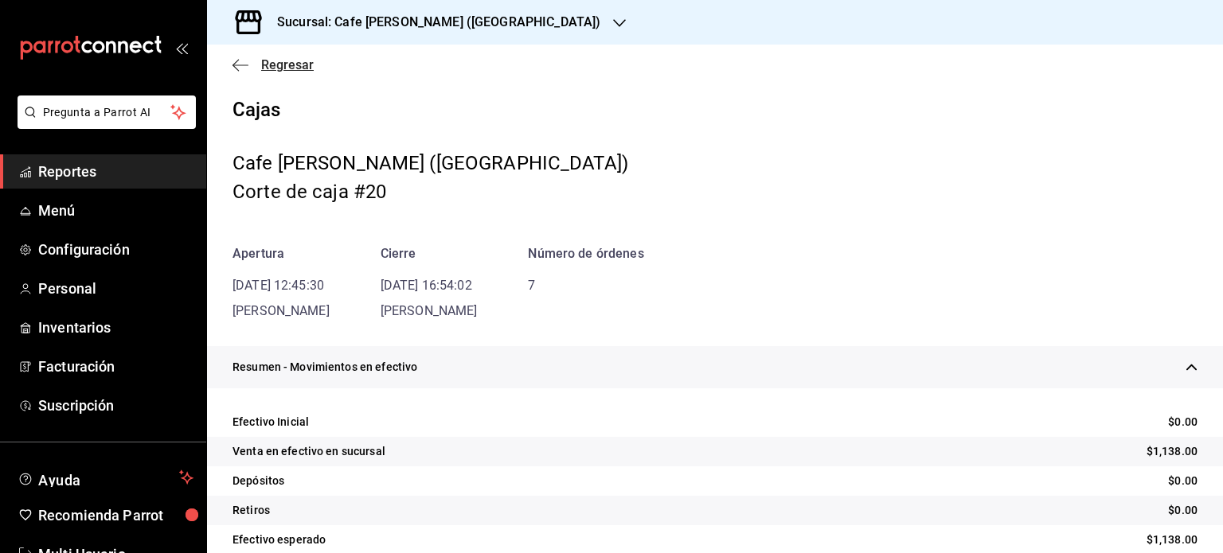
click at [271, 66] on span "Regresar" at bounding box center [287, 64] width 53 height 15
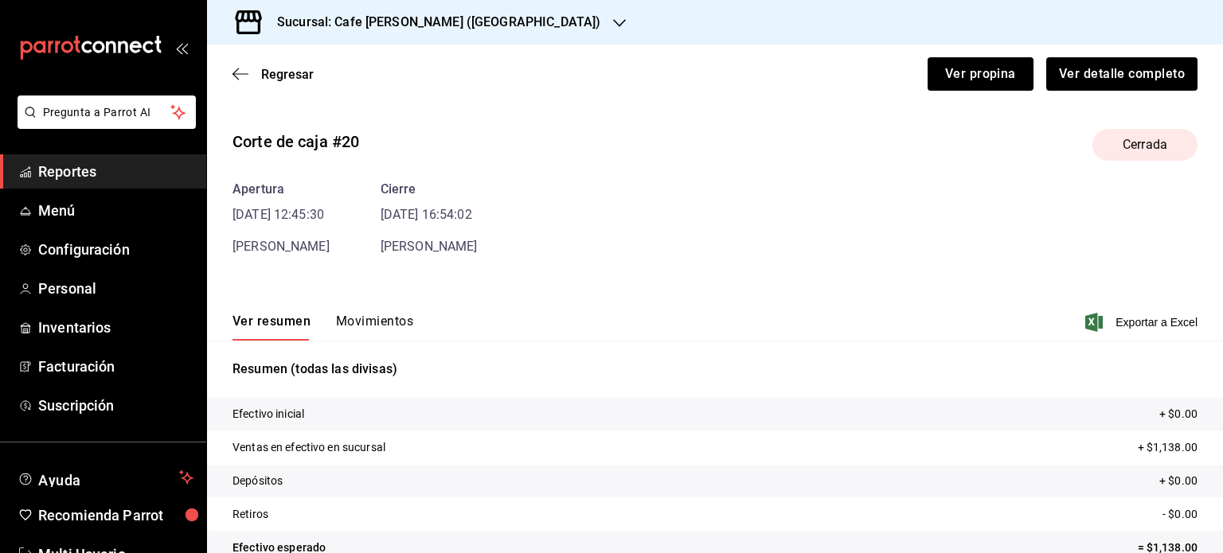
click at [393, 318] on button "Movimientos" at bounding box center [374, 327] width 77 height 27
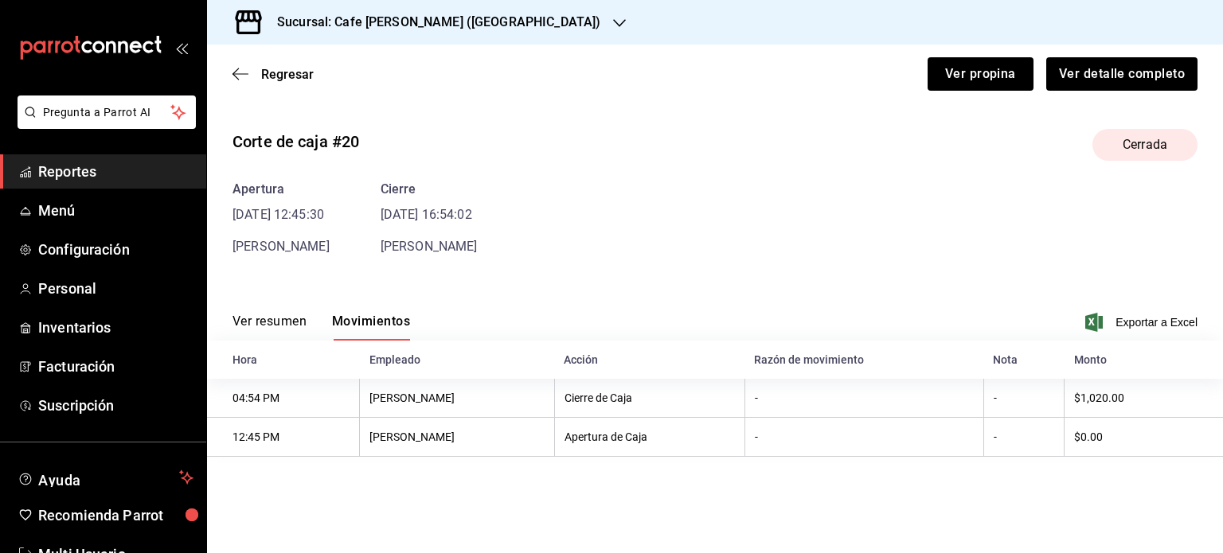
click at [964, 92] on div "Regresar Ver propina Ver detalle completo" at bounding box center [715, 74] width 1016 height 59
click at [968, 81] on button "Ver propina" at bounding box center [980, 73] width 106 height 33
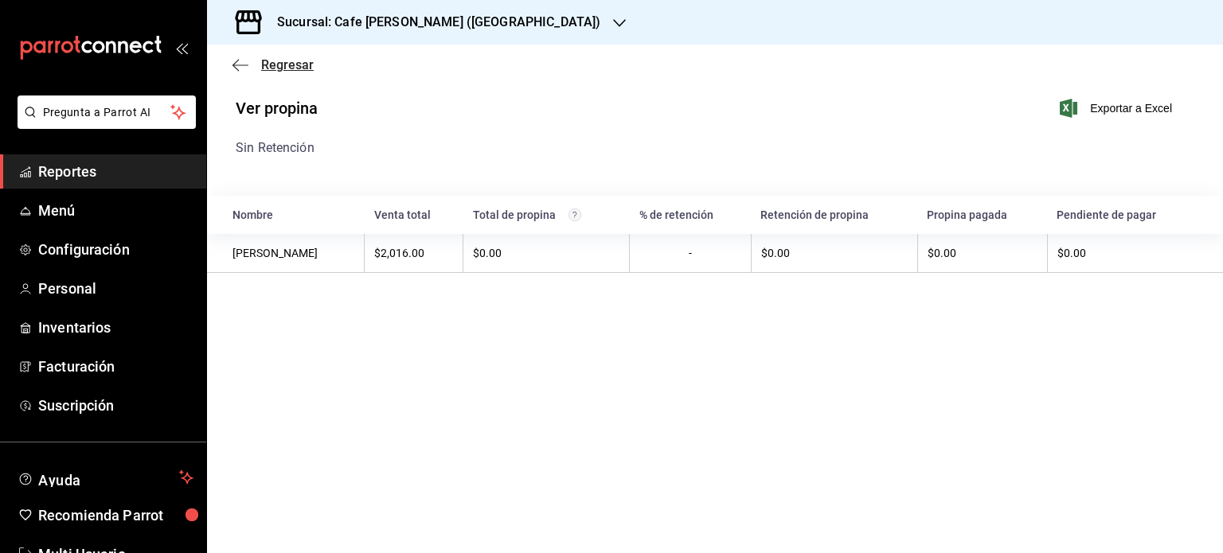
click at [274, 63] on span "Regresar" at bounding box center [287, 64] width 53 height 15
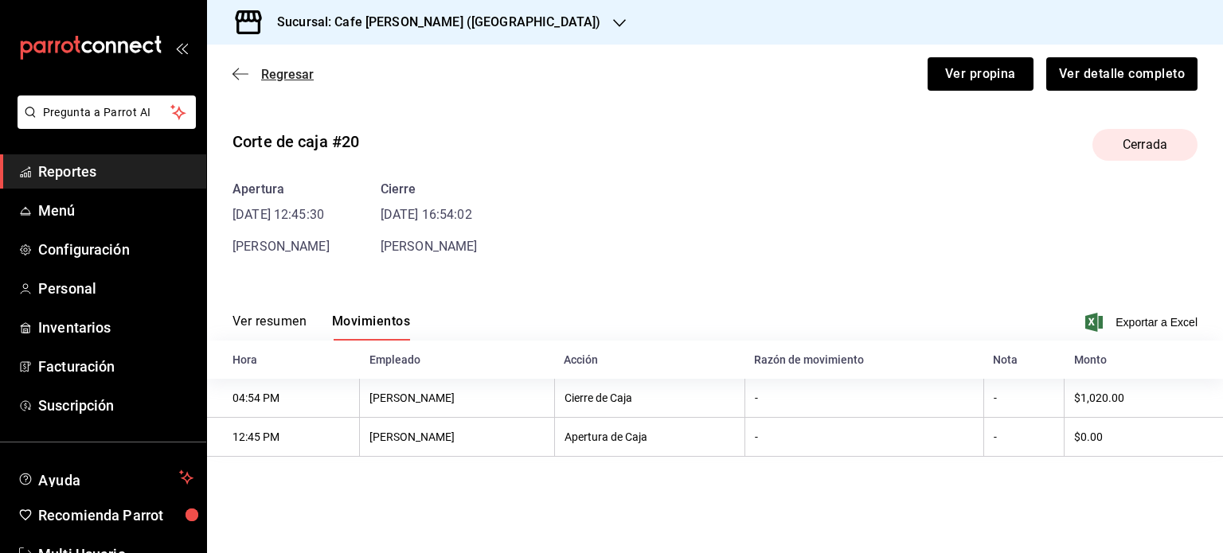
click at [276, 69] on span "Regresar" at bounding box center [287, 74] width 53 height 15
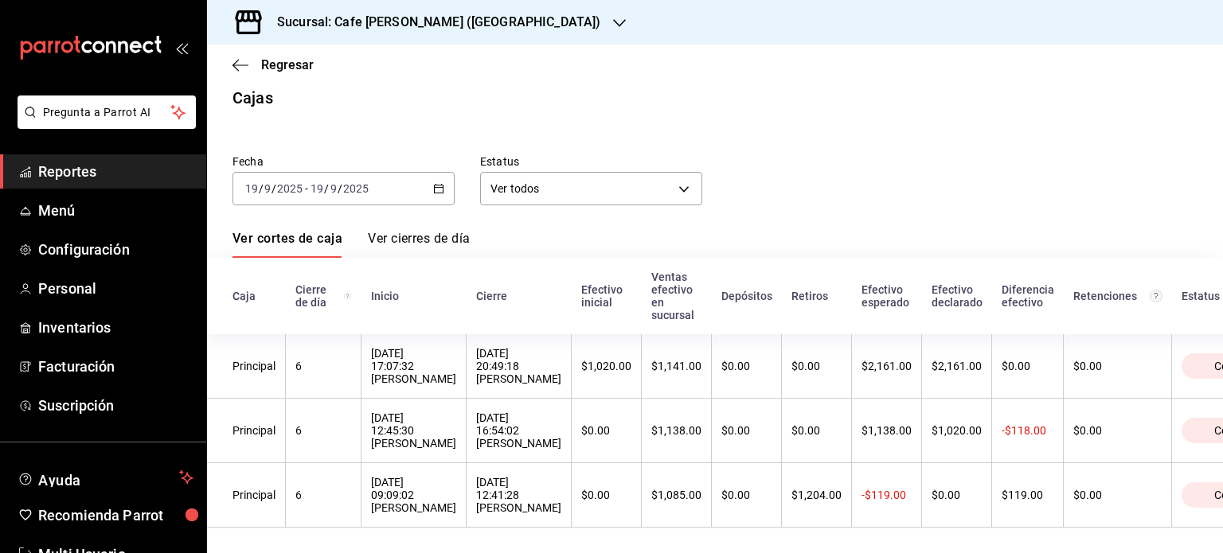
scroll to position [32, 0]
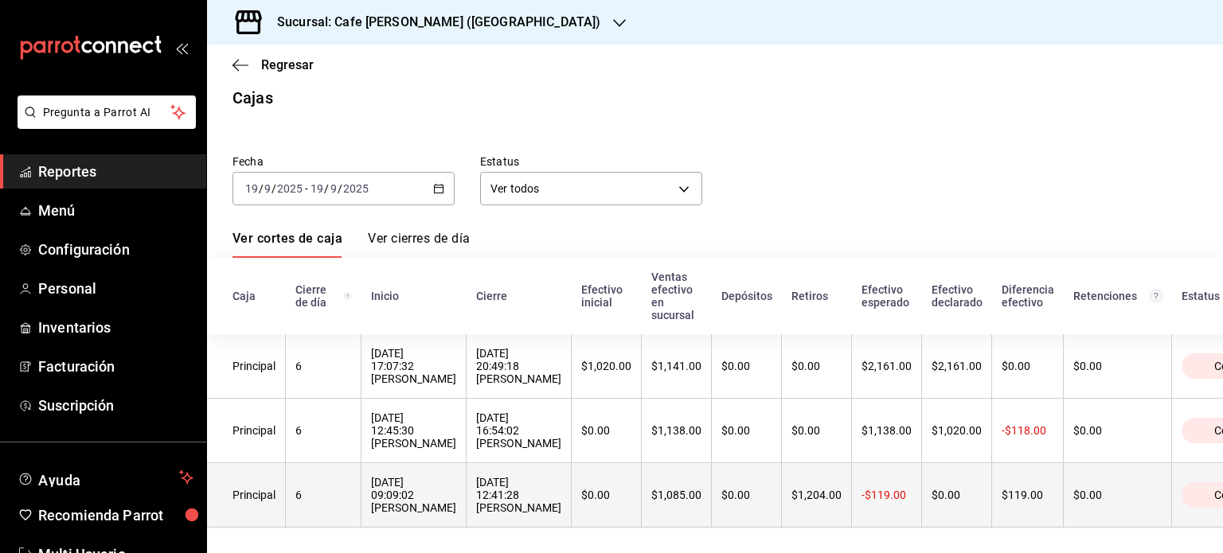
click at [260, 489] on div "Principal" at bounding box center [253, 495] width 43 height 13
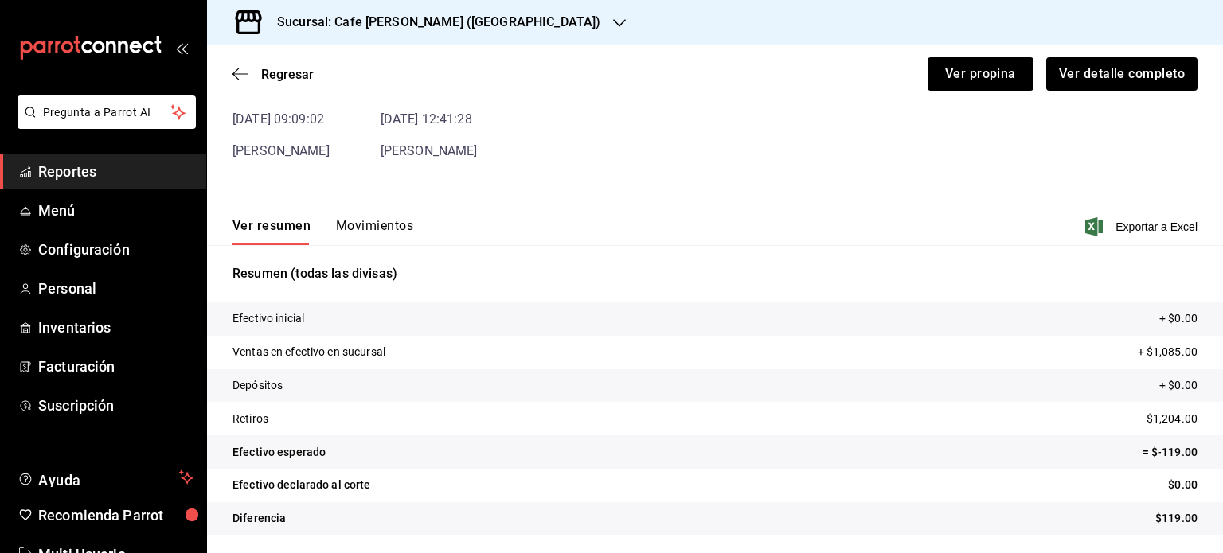
scroll to position [96, 0]
click at [1099, 77] on button "Ver detalle completo" at bounding box center [1120, 73] width 153 height 33
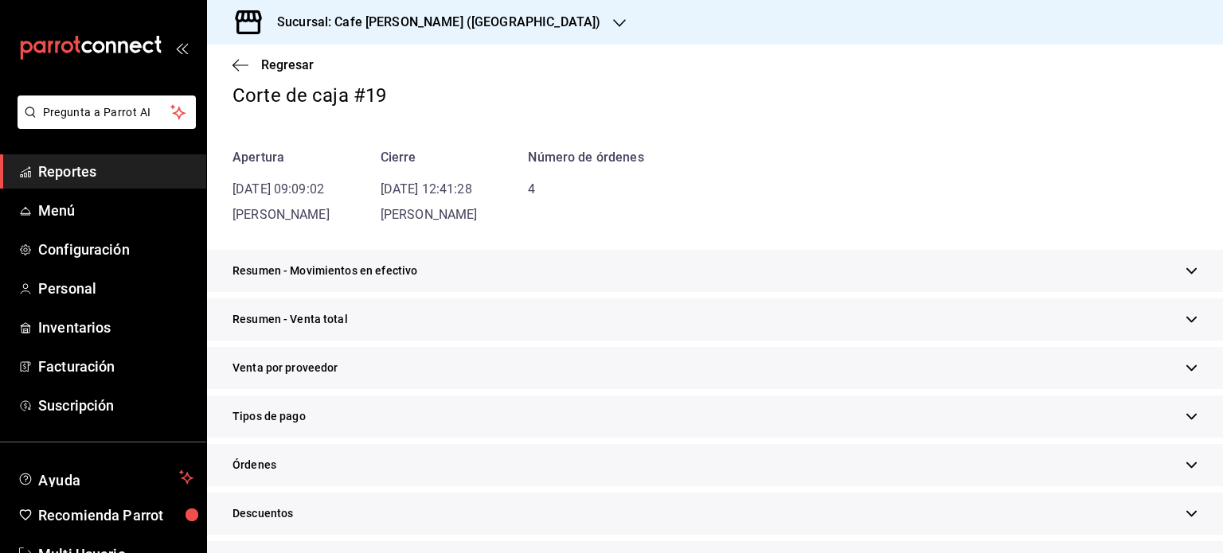
click at [1186, 416] on icon "button" at bounding box center [1191, 417] width 10 height 6
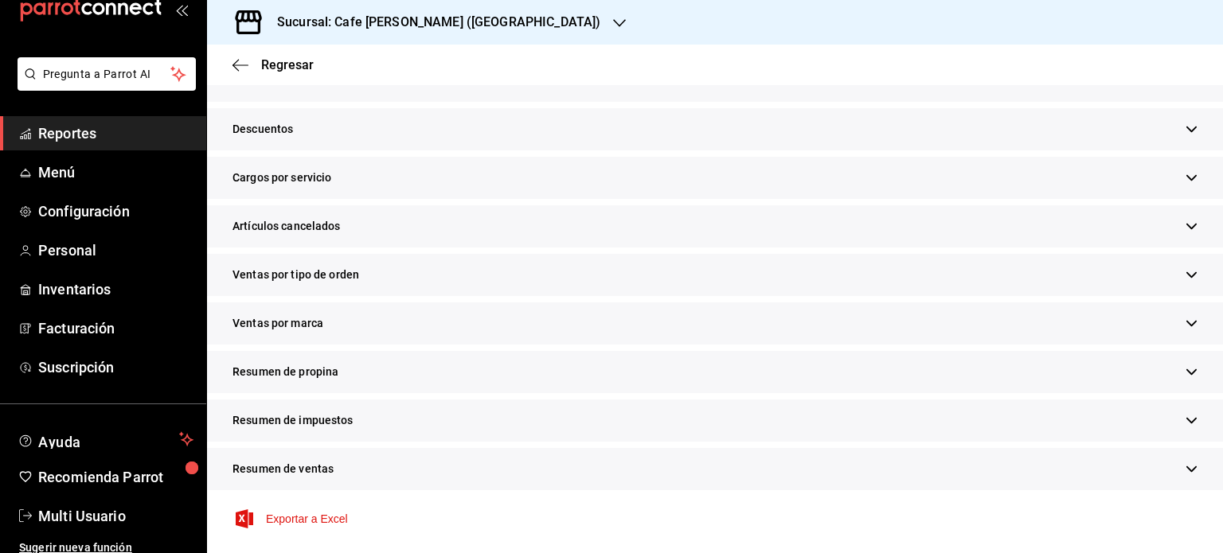
scroll to position [47, 0]
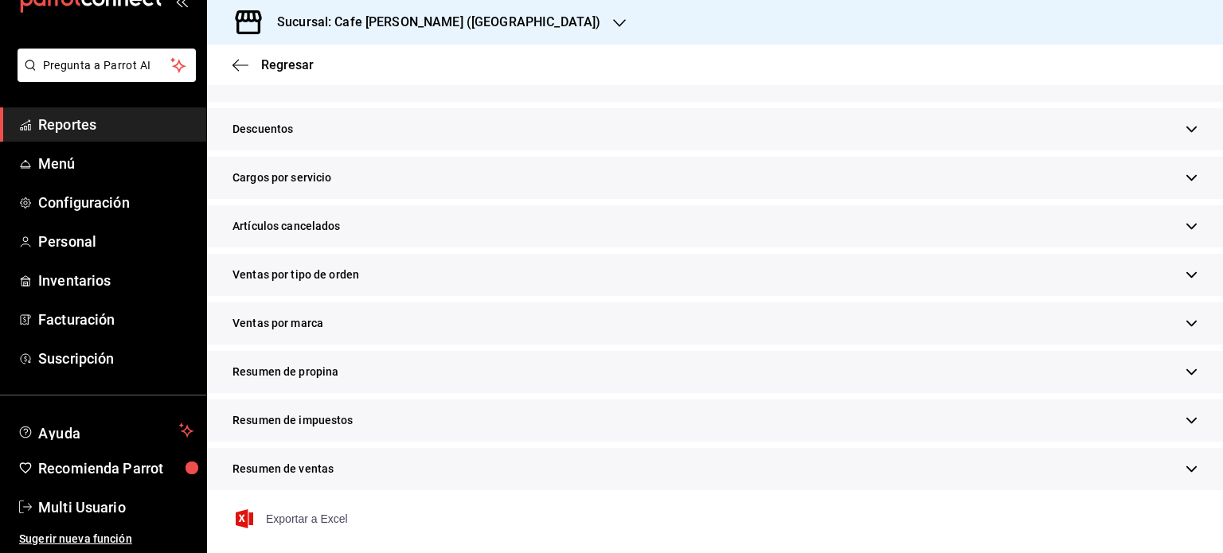
click at [302, 517] on span "Exportar a Excel" at bounding box center [293, 518] width 109 height 19
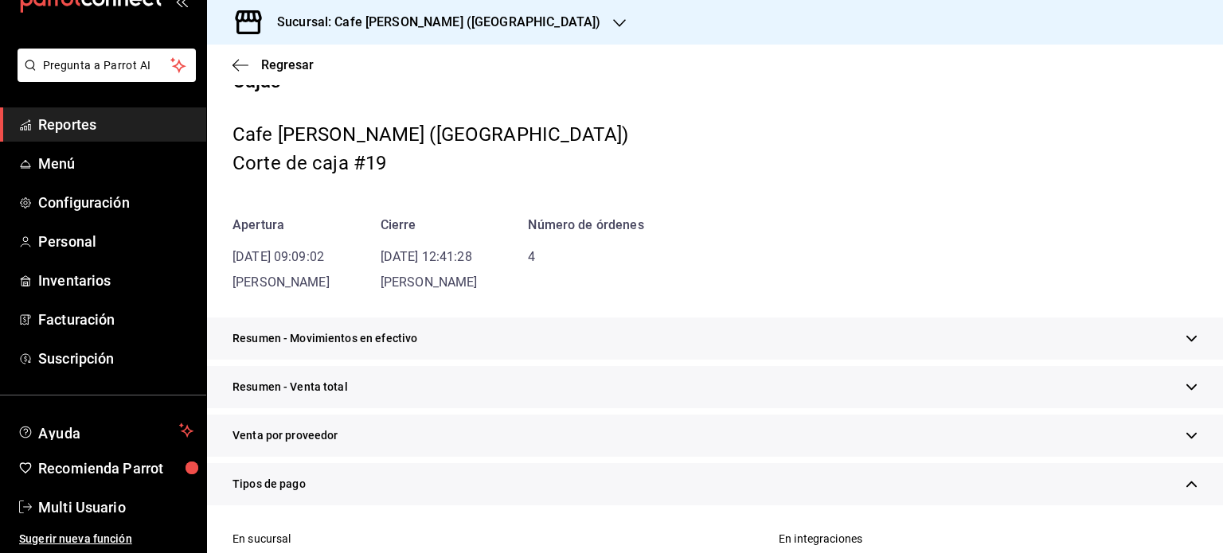
scroll to position [0, 0]
